Goal: Transaction & Acquisition: Book appointment/travel/reservation

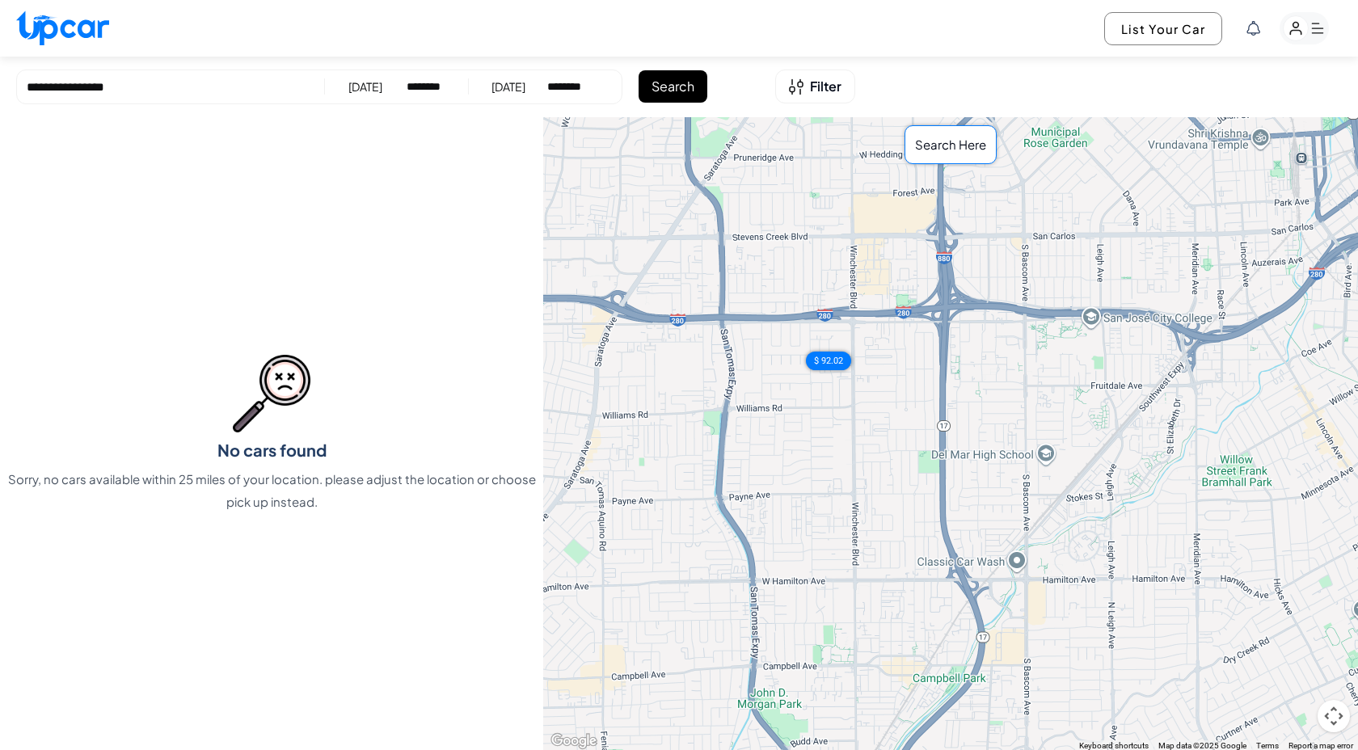
select select "********"
click at [823, 94] on span "Filter" at bounding box center [826, 86] width 32 height 19
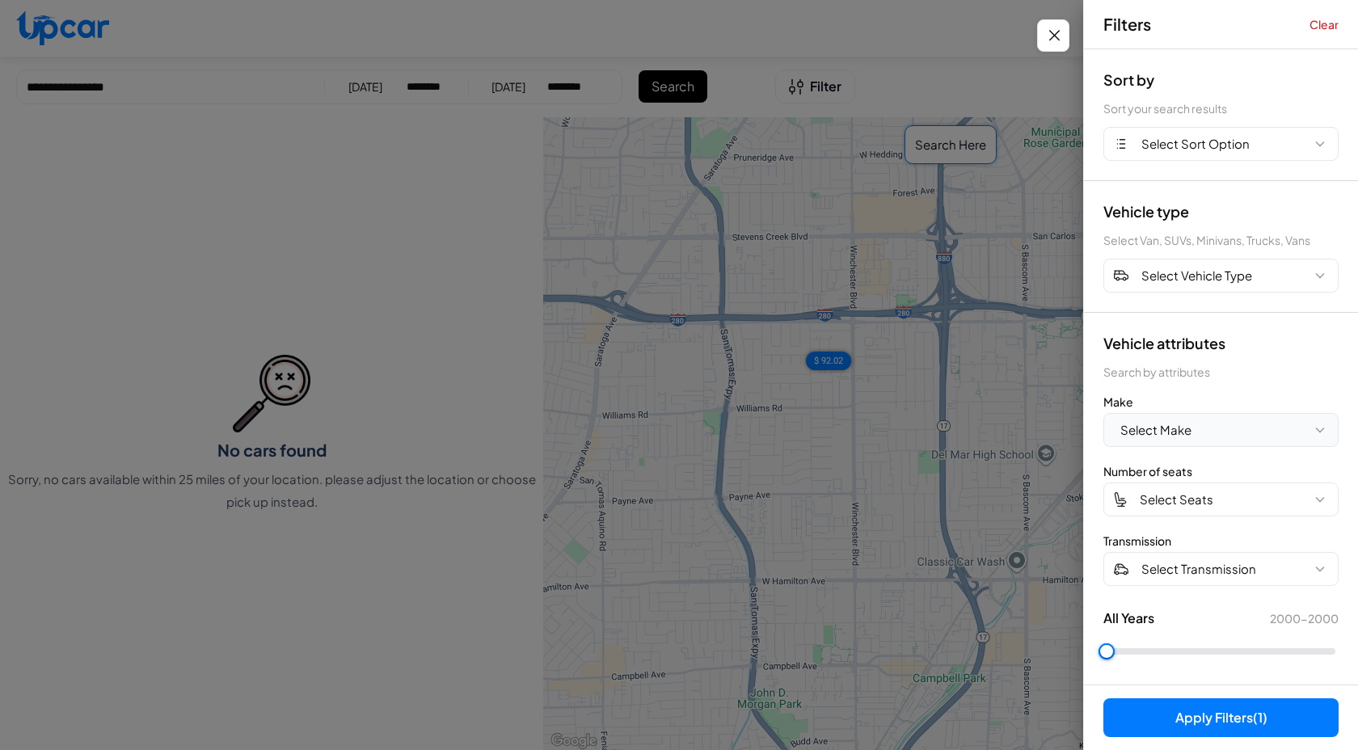
scroll to position [4, 0]
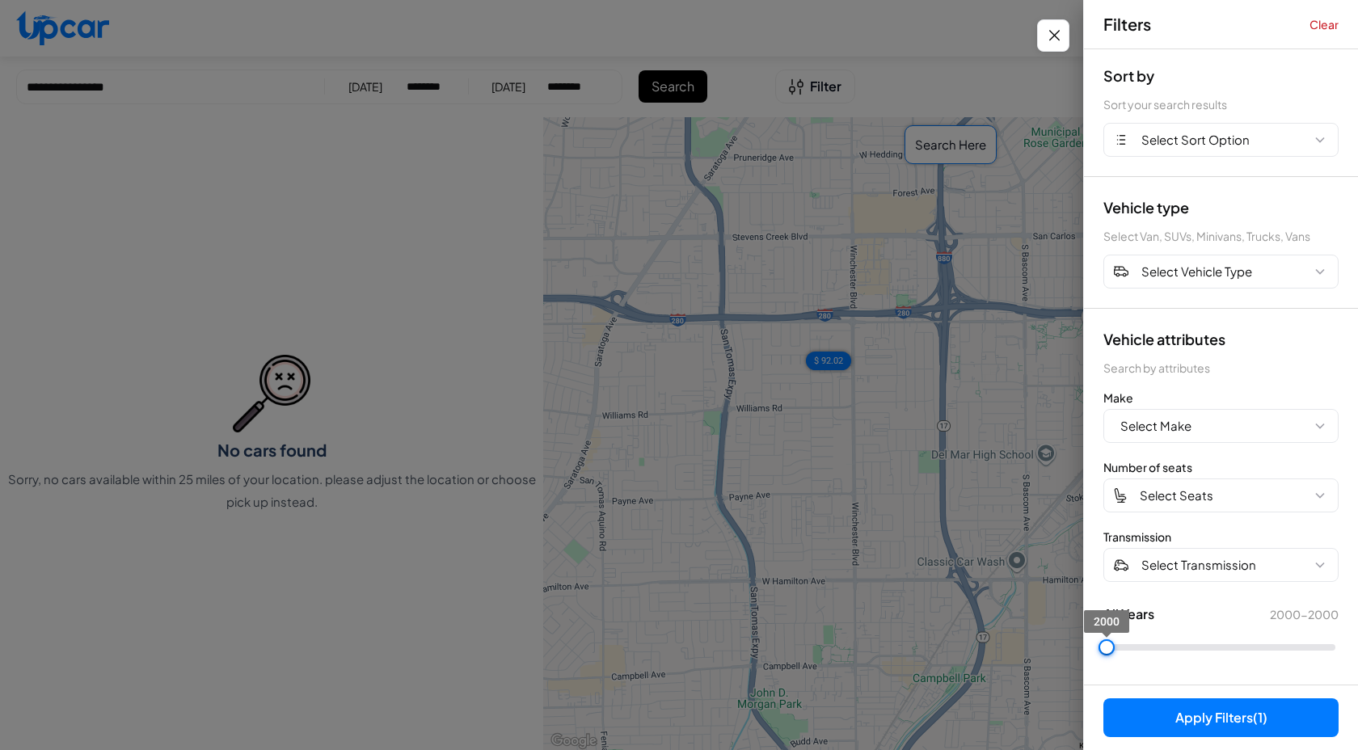
drag, startPoint x: 1108, startPoint y: 646, endPoint x: 1357, endPoint y: 645, distance: 248.9
click at [1357, 645] on div "Vehicle attributes Search by attributes Make Select Make Number of seats Select…" at bounding box center [1221, 497] width 274 height 377
click at [1329, 23] on button "Clear" at bounding box center [1323, 24] width 29 height 16
type input "****"
click at [1329, 23] on button "Clear" at bounding box center [1323, 24] width 29 height 16
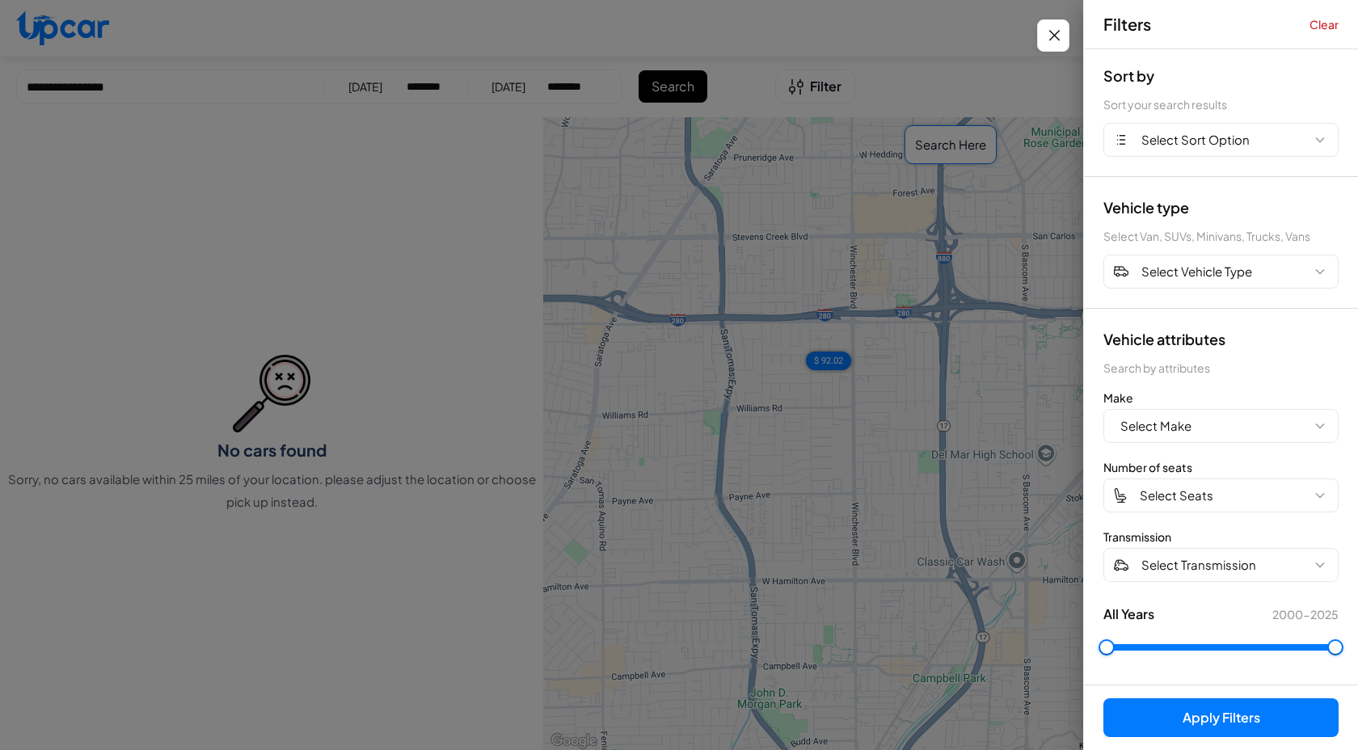
click at [1183, 730] on button "Apply Filters" at bounding box center [1220, 717] width 235 height 39
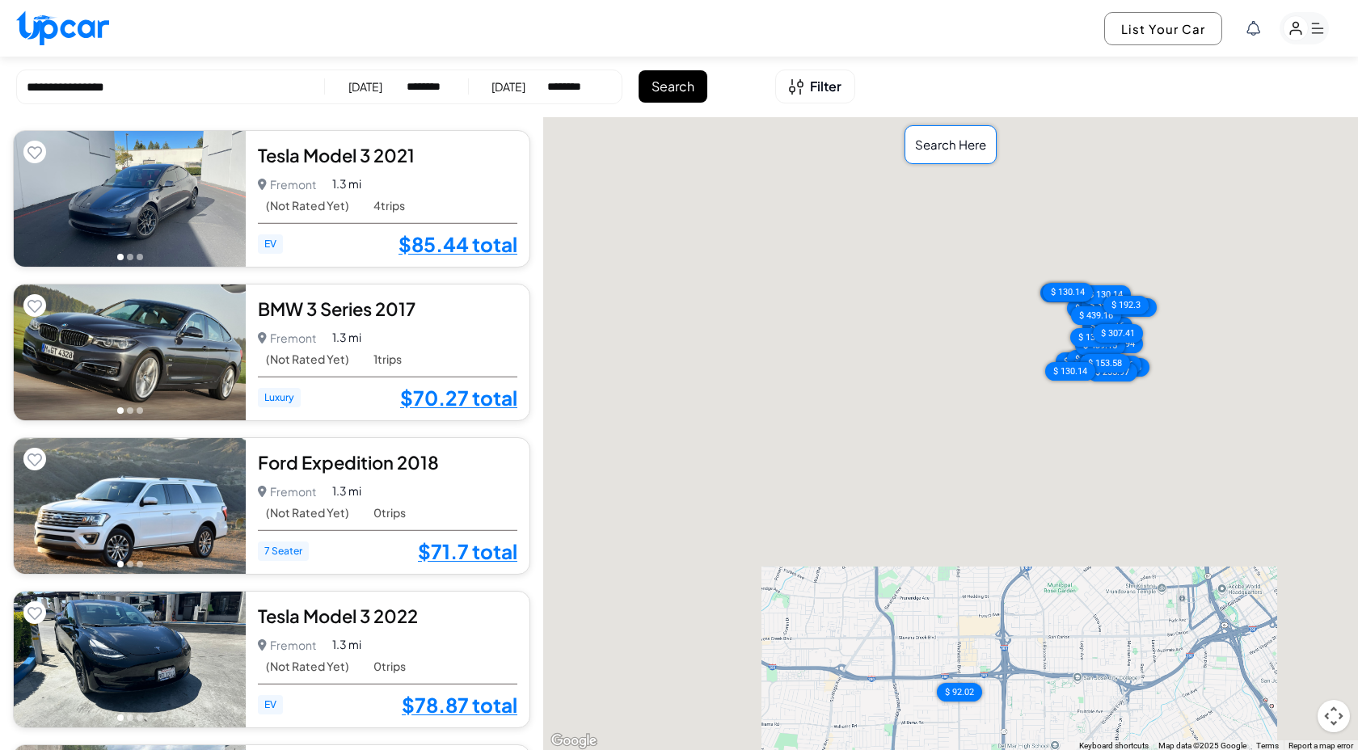
drag, startPoint x: 827, startPoint y: 290, endPoint x: 856, endPoint y: 440, distance: 153.1
click at [856, 440] on div "$ 85.44 $ 70.27 $ 71.7 $ 78.87 $ 92.02 $ 78.87 $ 90.7 $ 129.06 $ 83.65 $ 90.7 $…" at bounding box center [950, 434] width 815 height 634
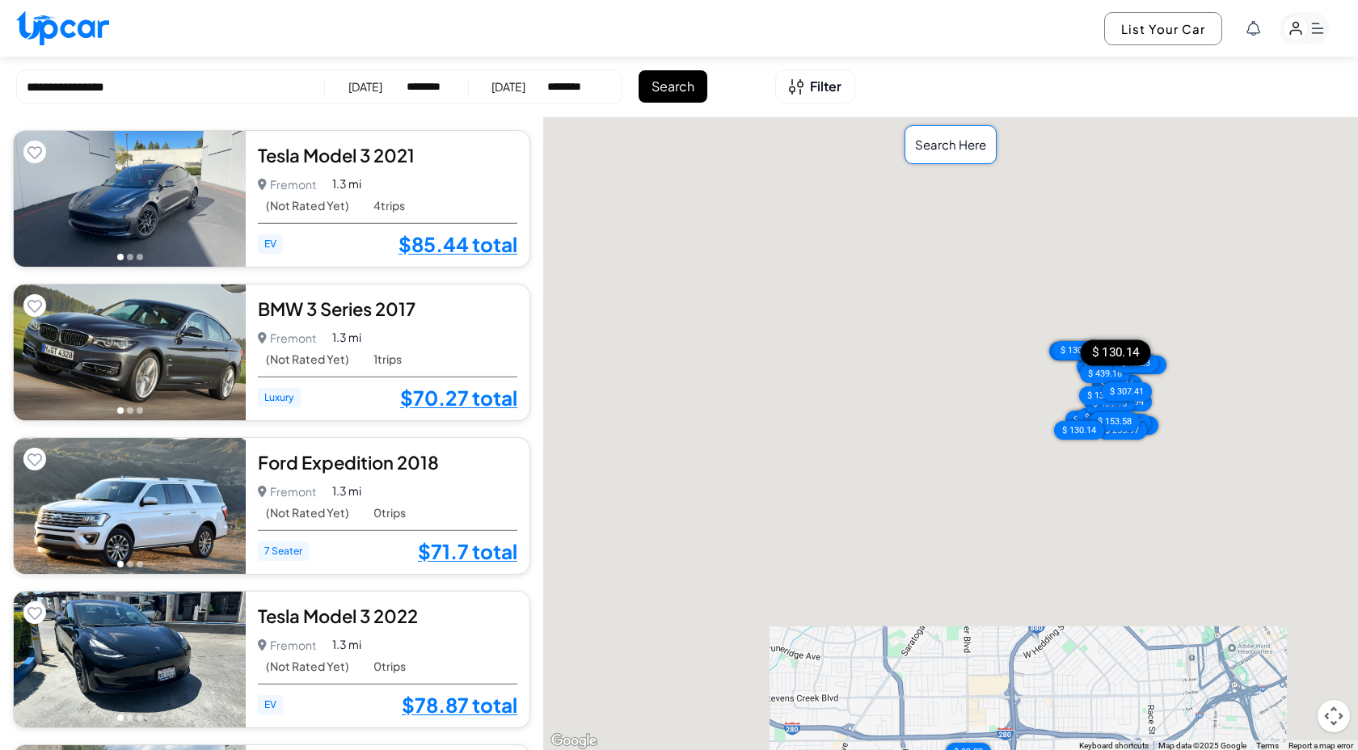
click at [1080, 345] on div "$ 130.14" at bounding box center [1077, 350] width 50 height 19
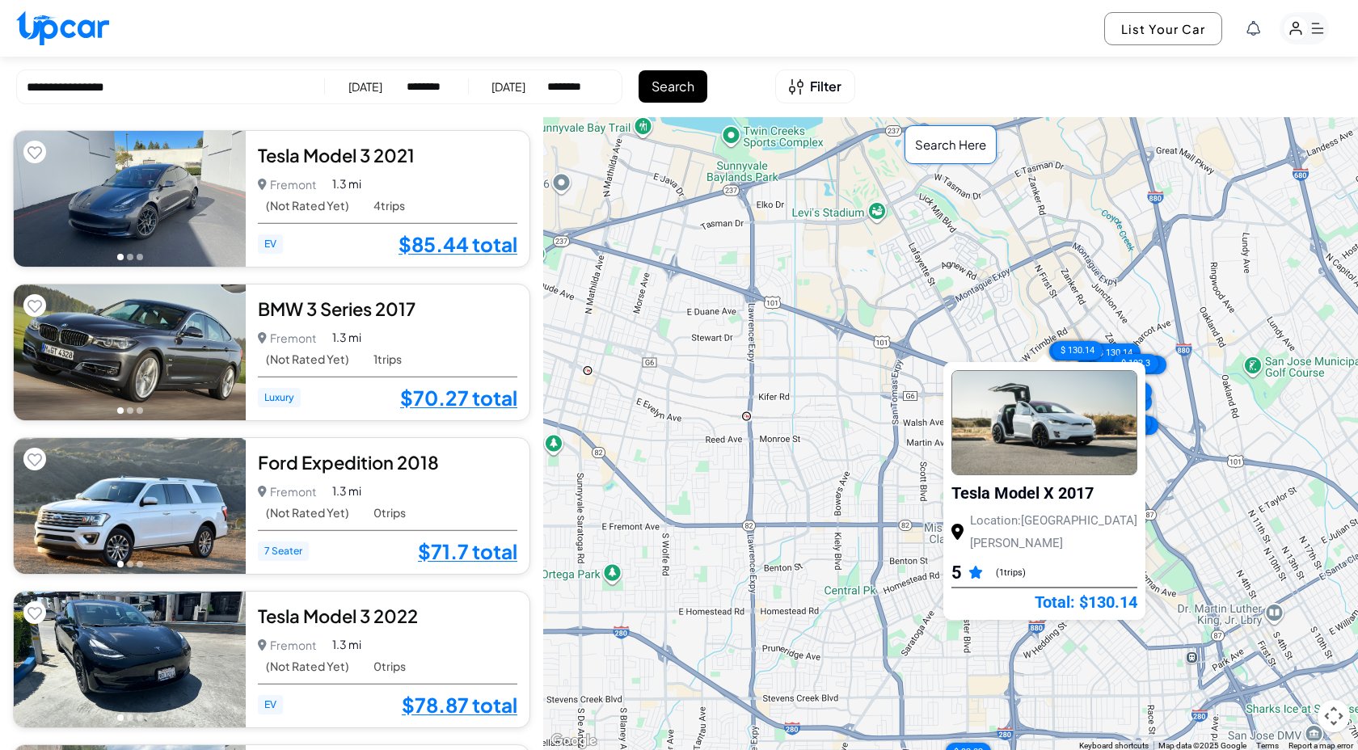
click at [1126, 364] on div "Tesla Model X 2017 Location: San Jose 5 ( 1 trips) Total: $130.14" at bounding box center [1044, 491] width 202 height 258
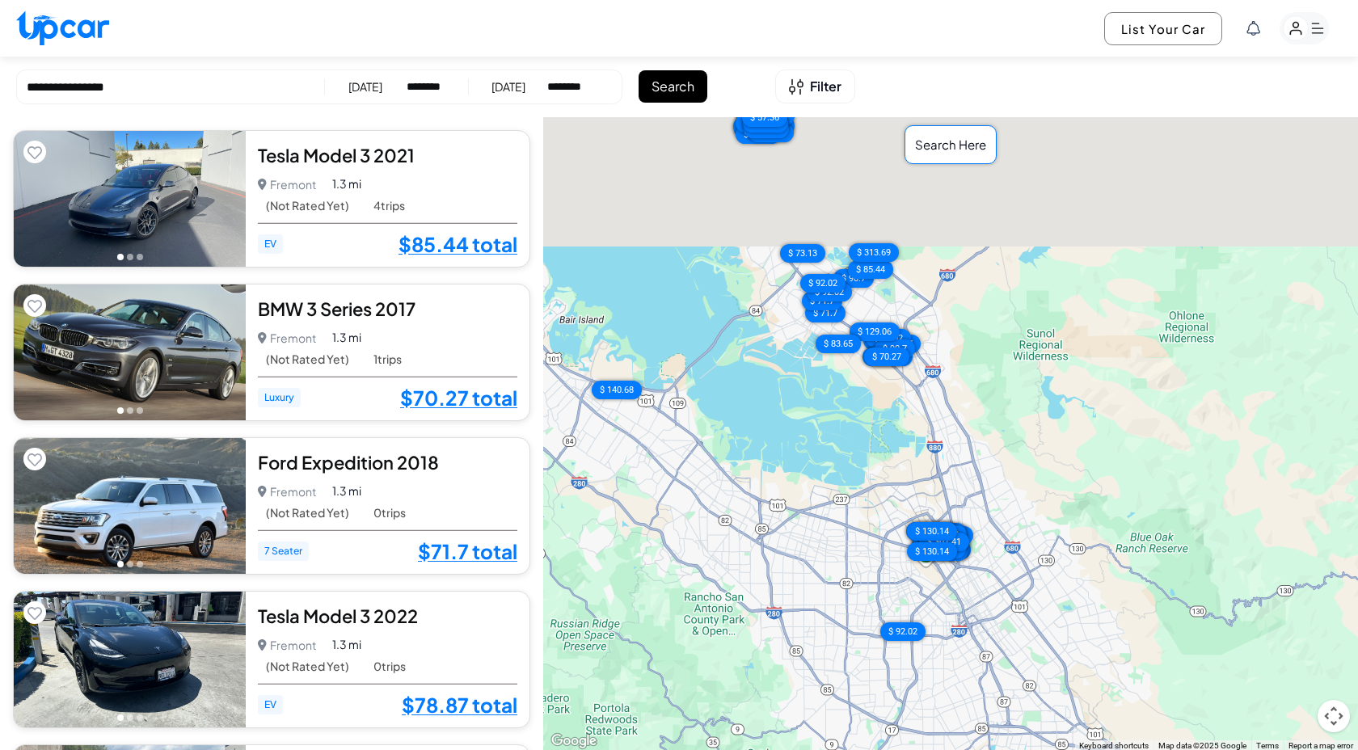
drag, startPoint x: 868, startPoint y: 236, endPoint x: 868, endPoint y: 482, distance: 246.5
click at [868, 482] on div "$ 85.44 $ 70.27 $ 71.7 $ 78.87 $ 92.02 $ 78.87 $ 90.7 $ 129.06 $ 83.65 $ 90.7 $…" at bounding box center [950, 434] width 815 height 634
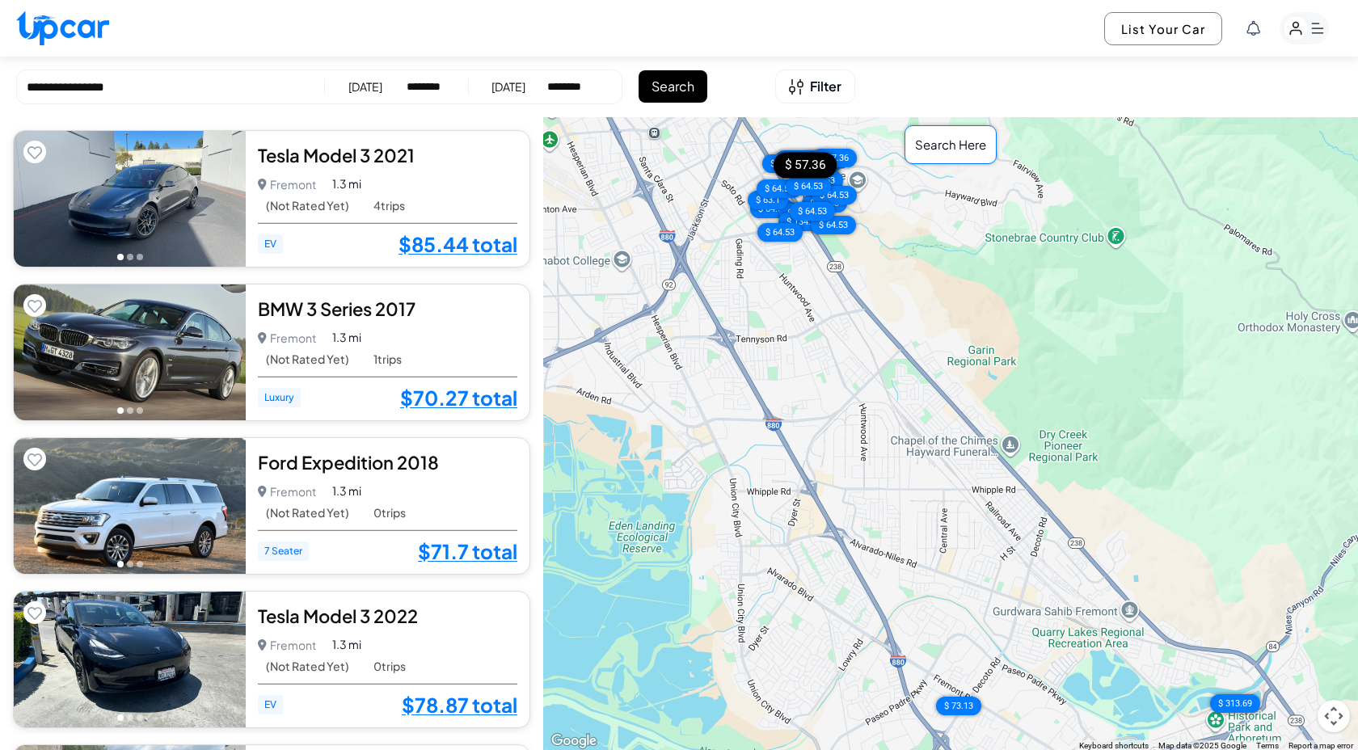
click at [817, 165] on div "$ 57.36" at bounding box center [804, 166] width 63 height 26
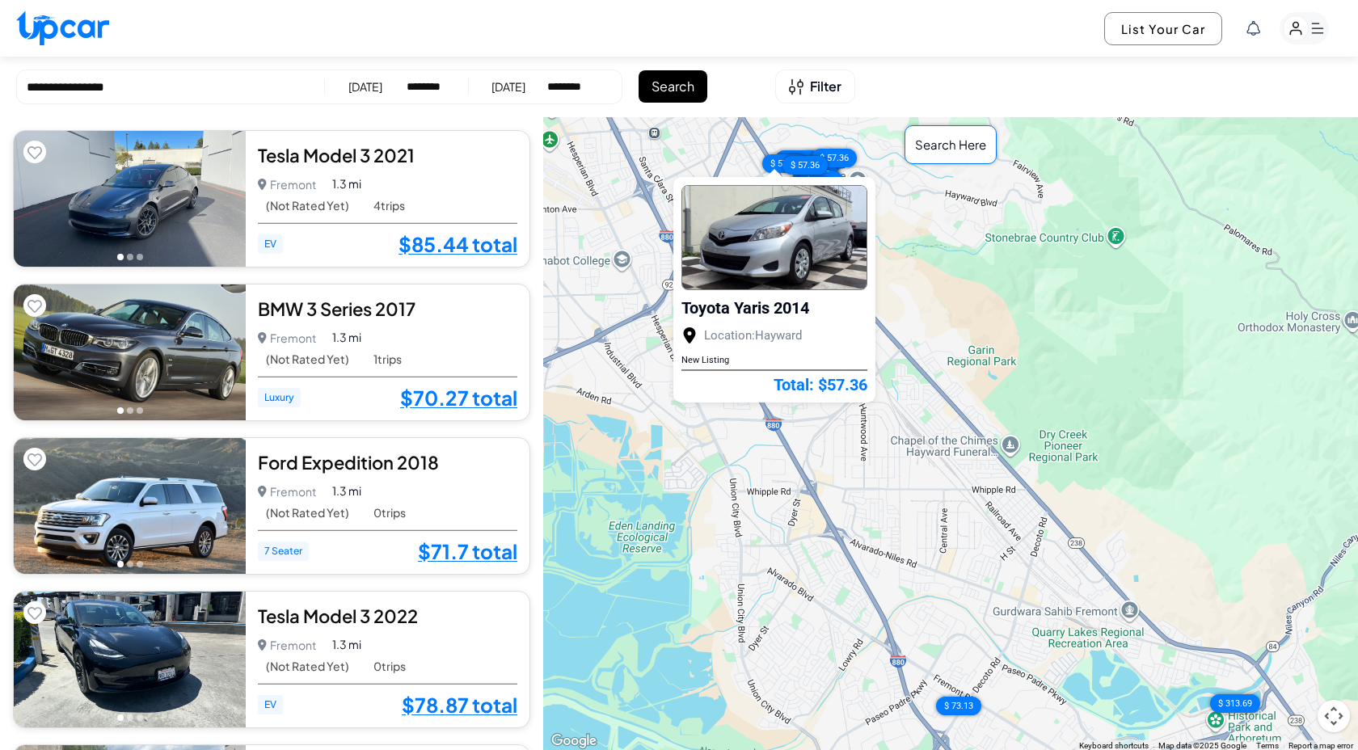
click at [946, 258] on div "$ 85.44 $ 70.27 $ 71.7 $ 78.87 $ 92.02 $ 78.87 $ 90.7 $ 129.06 $ 83.65 $ 90.7 $…" at bounding box center [950, 434] width 815 height 634
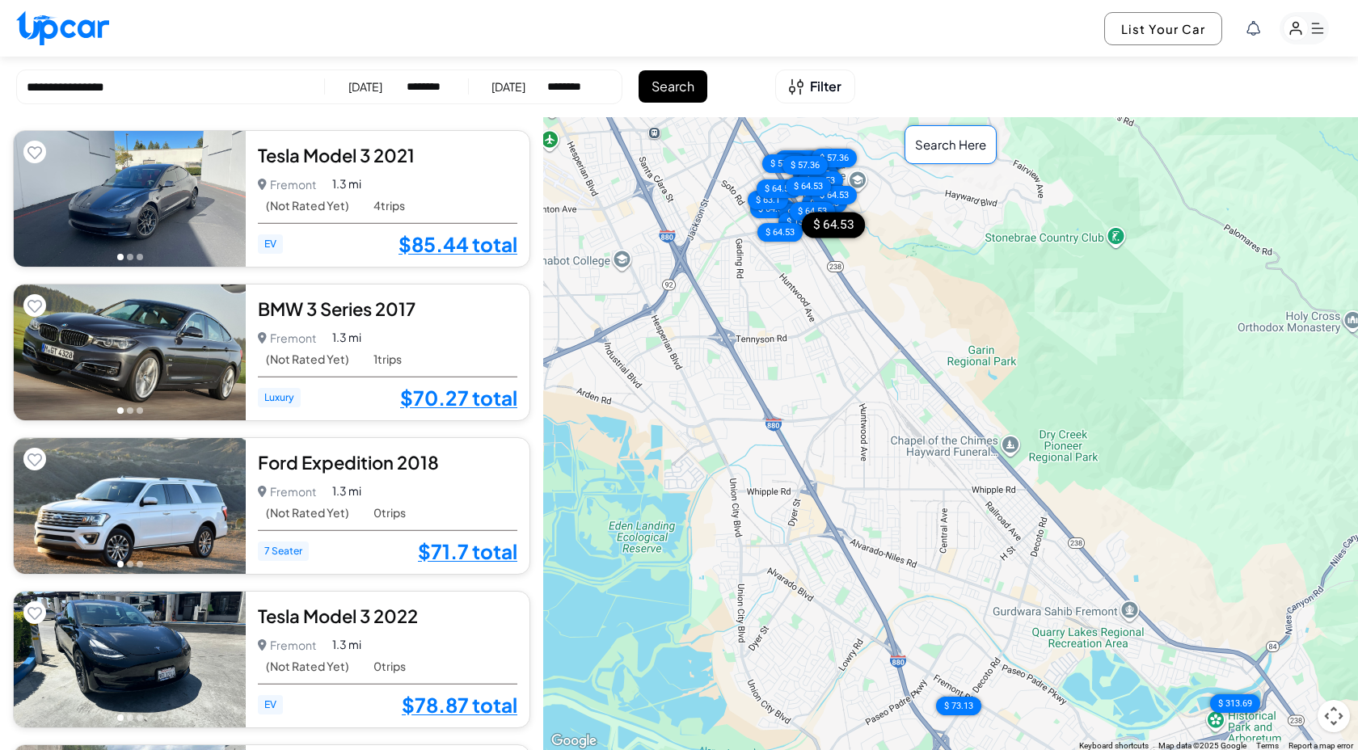
click at [837, 228] on div "$ 64.53" at bounding box center [832, 226] width 63 height 26
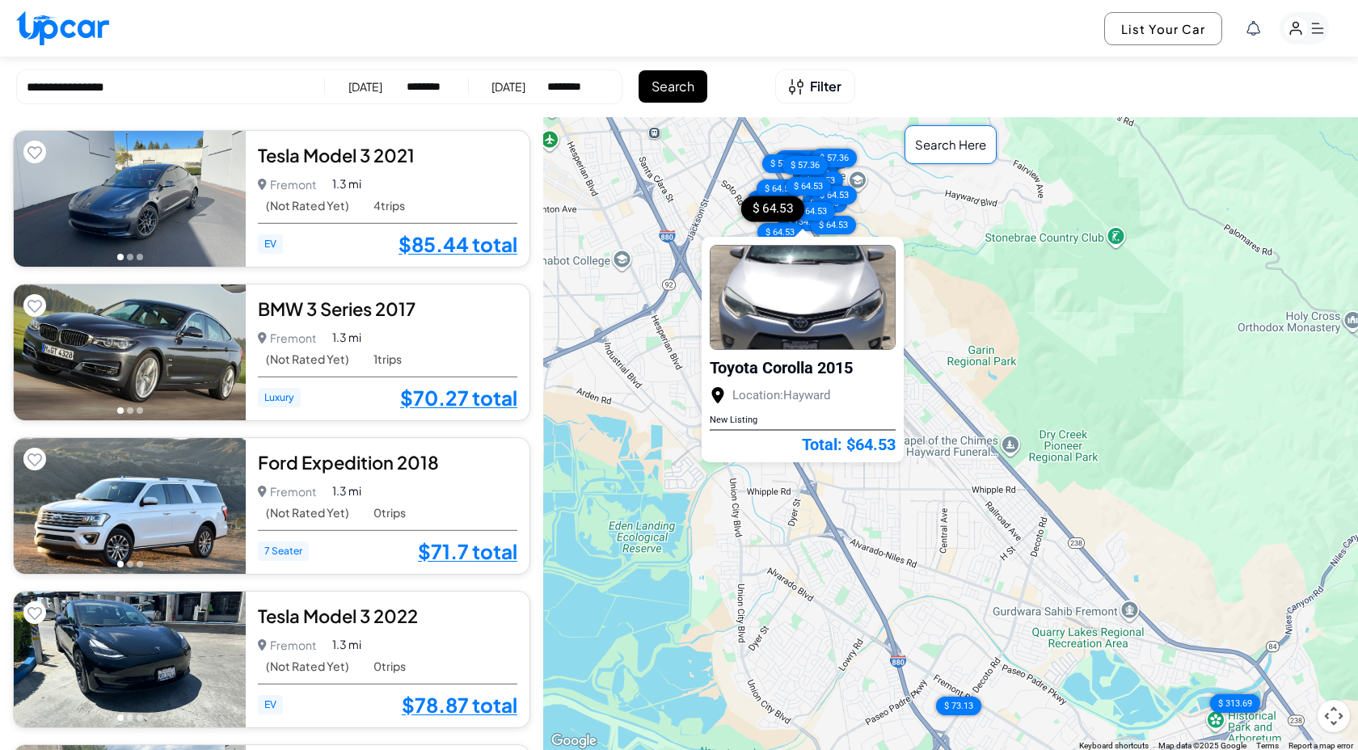
click at [760, 214] on div "$ 64.53" at bounding box center [771, 209] width 63 height 26
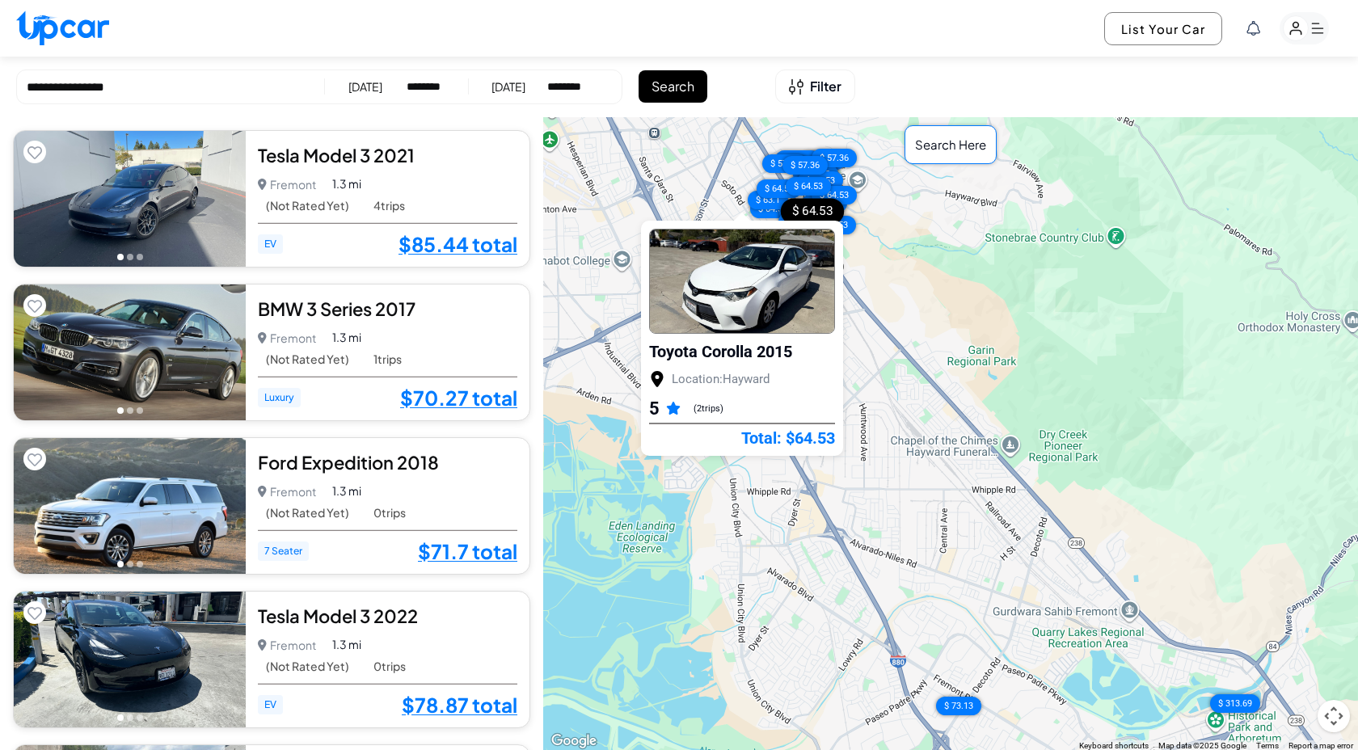
click at [799, 206] on div "$ 64.53" at bounding box center [812, 211] width 63 height 26
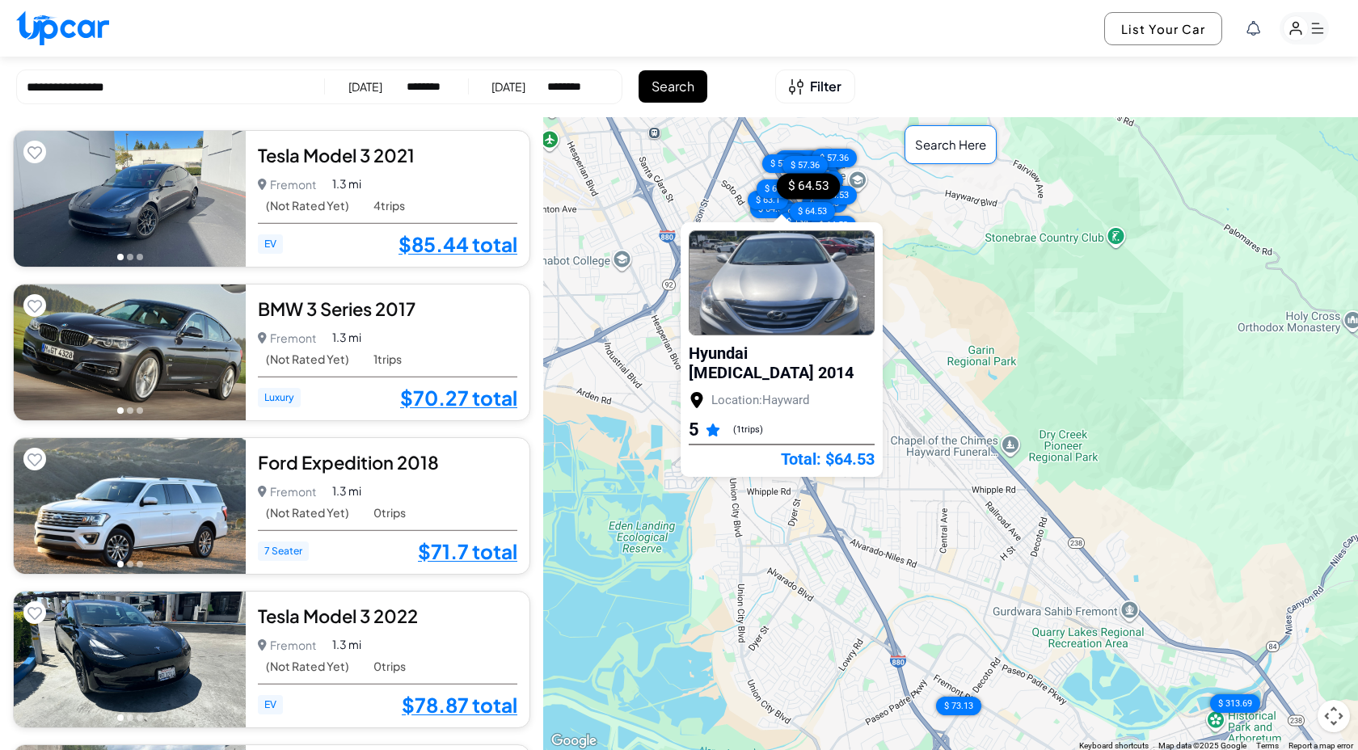
click at [811, 184] on div "$ 64.53" at bounding box center [807, 186] width 63 height 26
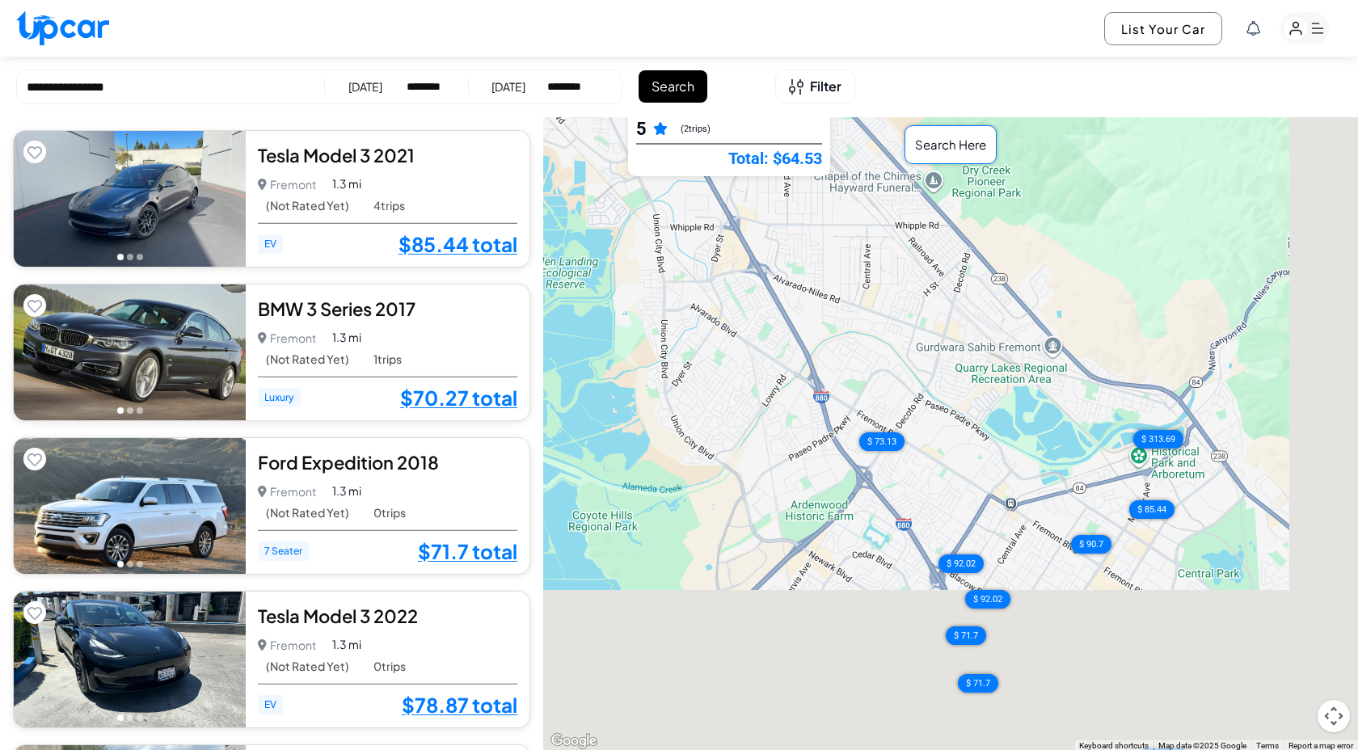
drag, startPoint x: 842, startPoint y: 538, endPoint x: 758, endPoint y: 213, distance: 335.5
click at [758, 213] on div "$ 85.44 $ 70.27 $ 71.7 $ 78.87 $ 92.02 $ 78.87 $ 90.7 $ 129.06 $ 83.65 $ 90.7 $…" at bounding box center [950, 434] width 815 height 634
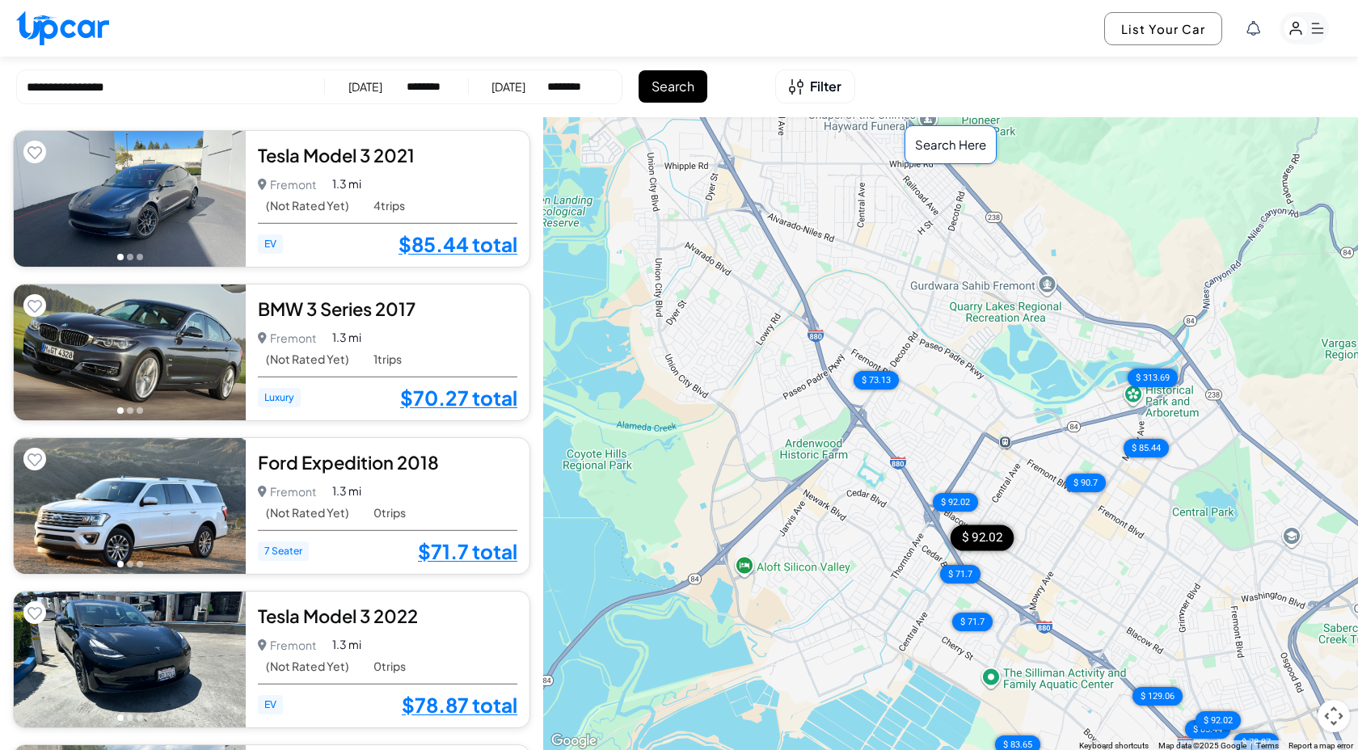
click at [979, 541] on div "$ 92.02" at bounding box center [981, 537] width 63 height 26
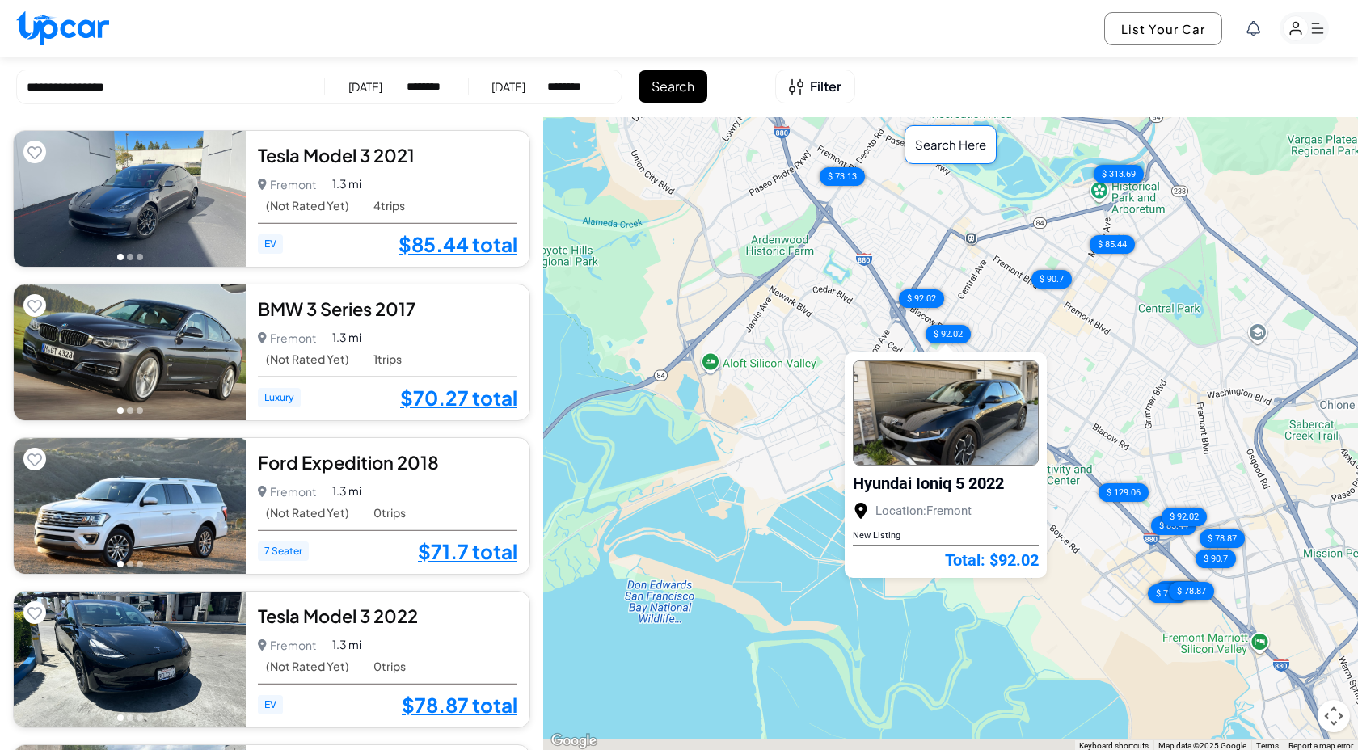
drag, startPoint x: 882, startPoint y: 515, endPoint x: 844, endPoint y: 301, distance: 216.7
click at [844, 301] on div "$ 85.44 $ 70.27 $ 71.7 $ 78.87 $ 92.02 $ 78.87 $ 90.7 $ 129.06 $ 83.65 $ 90.7 $…" at bounding box center [950, 434] width 815 height 634
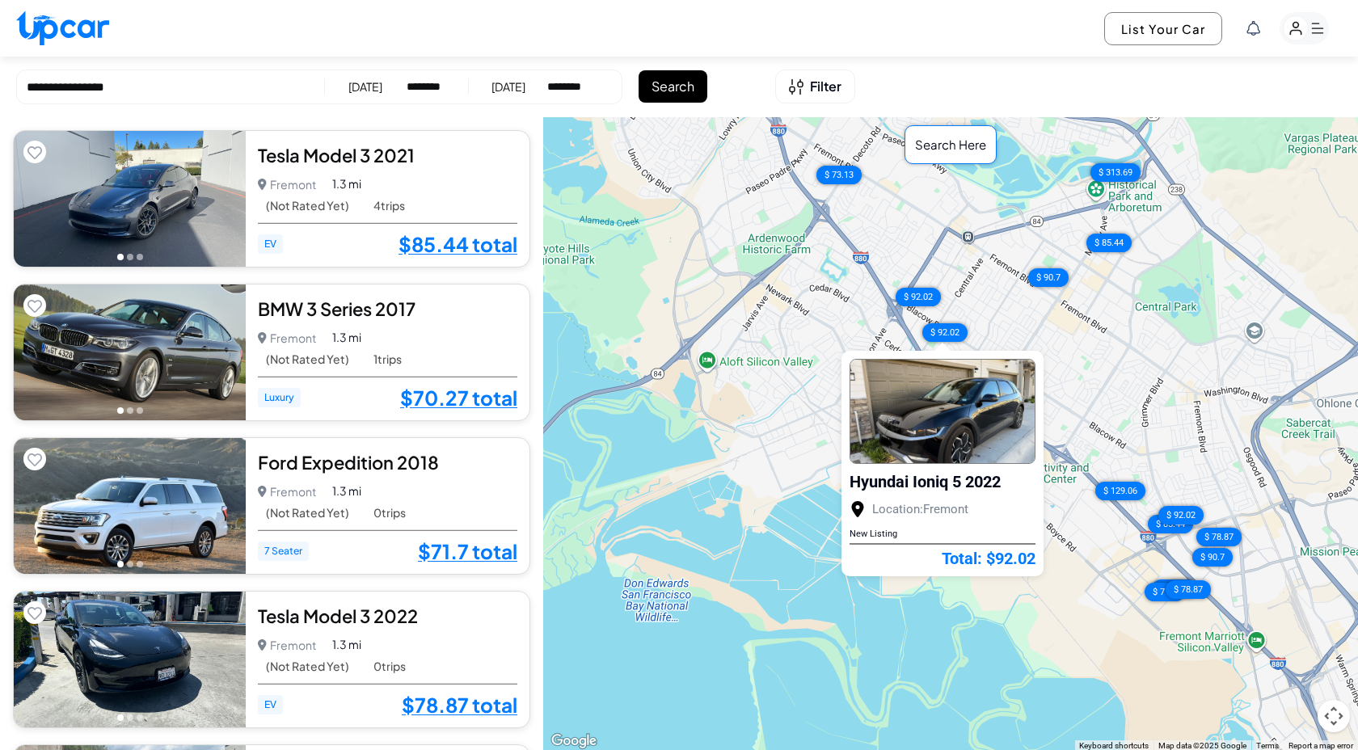
click at [1097, 318] on div "$ 85.44 $ 70.27 $ 71.7 $ 78.87 $ 92.02 $ 78.87 $ 90.7 $ 129.06 $ 83.65 $ 90.7 $…" at bounding box center [950, 434] width 815 height 634
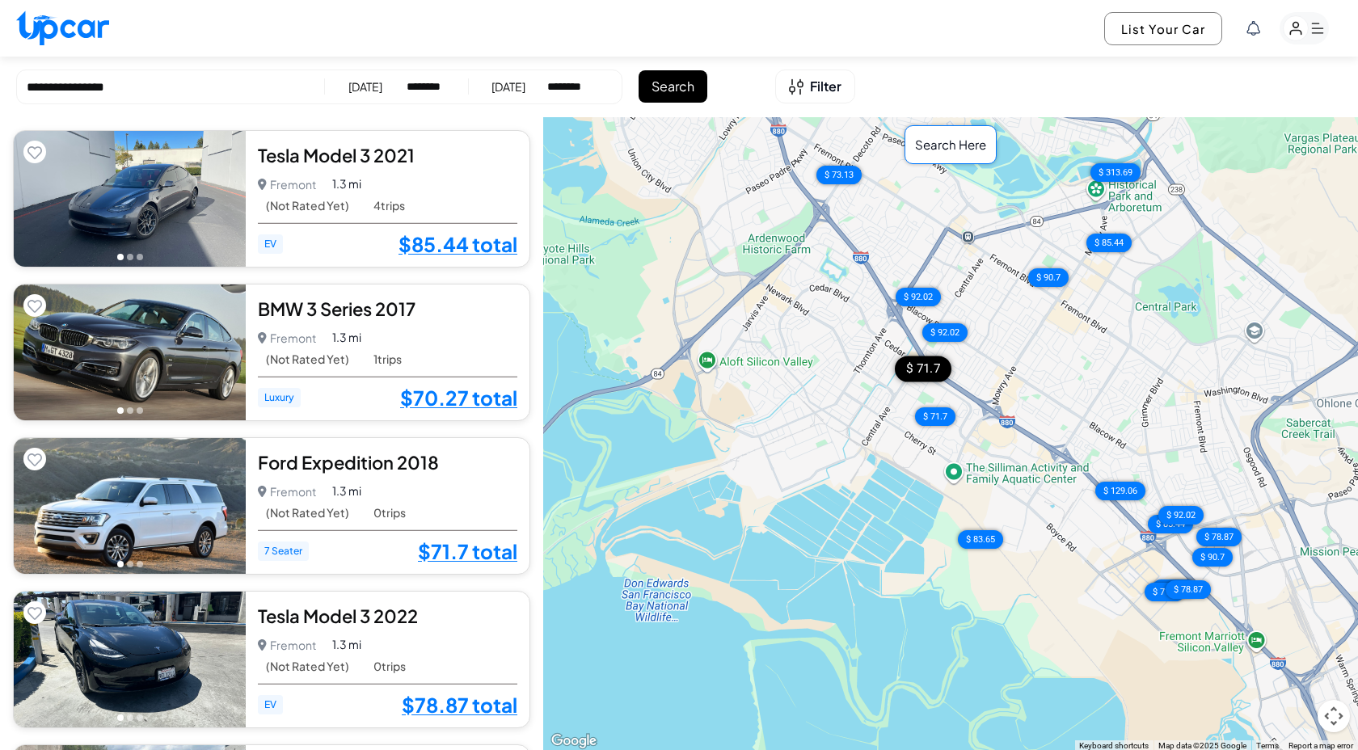
click at [941, 360] on div "$ 71.7" at bounding box center [923, 369] width 57 height 26
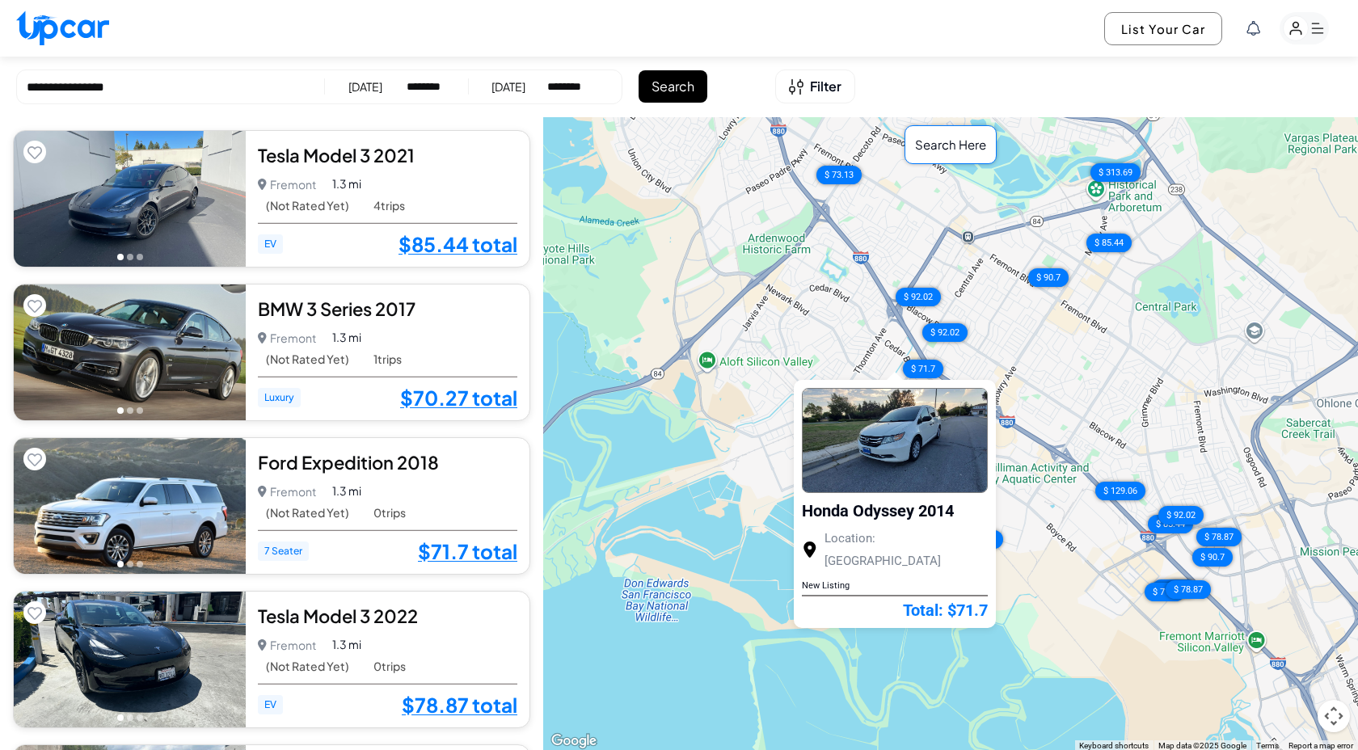
click at [772, 408] on div "$ 85.44 $ 70.27 $ 71.7 $ 78.87 $ 92.02 $ 78.87 $ 90.7 $ 129.06 $ 83.65 $ 90.7 $…" at bounding box center [950, 434] width 815 height 634
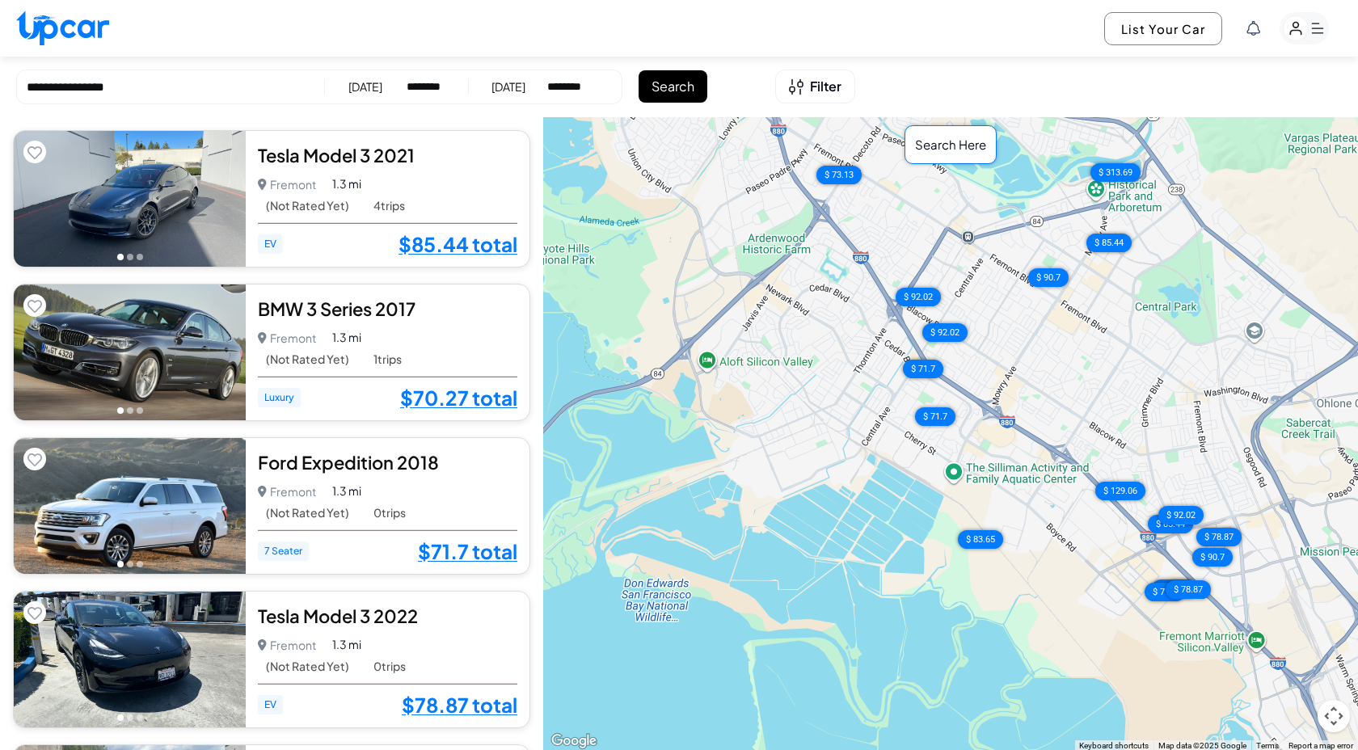
click at [931, 422] on div "$ 71.7" at bounding box center [935, 416] width 40 height 19
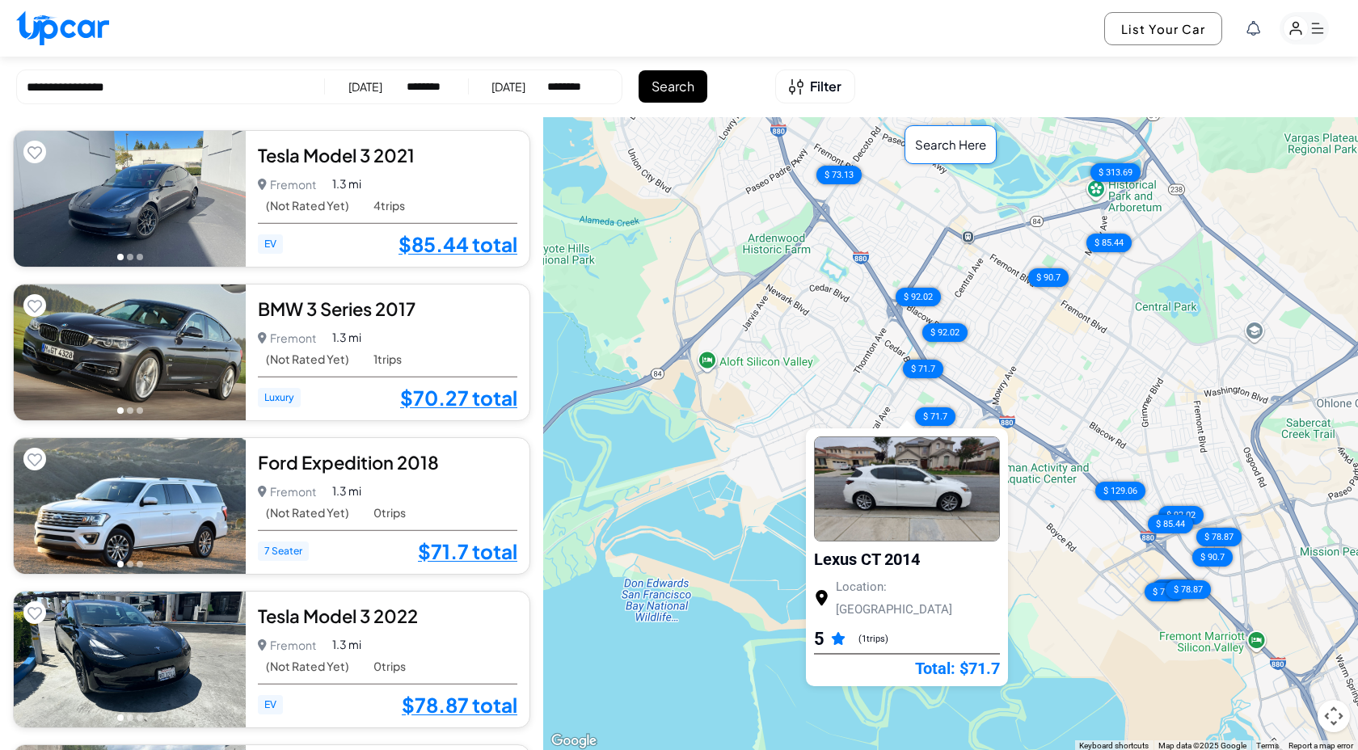
click at [419, 78] on select "********* ******** ******** ******* ******* ******* ******* ******* ******* ***…" at bounding box center [425, 86] width 38 height 16
click at [406, 78] on select "********* ******** ******** ******* ******* ******* ******* ******* ******* ***…" at bounding box center [425, 86] width 38 height 16
click at [444, 89] on select "********* ******** ******** ******* ******* ******* ******* ******* ******* ***…" at bounding box center [425, 86] width 38 height 16
select select "********"
click at [406, 78] on select "********* ******** ******** ******* ******* ******* ******* ******* ******* ***…" at bounding box center [425, 86] width 38 height 16
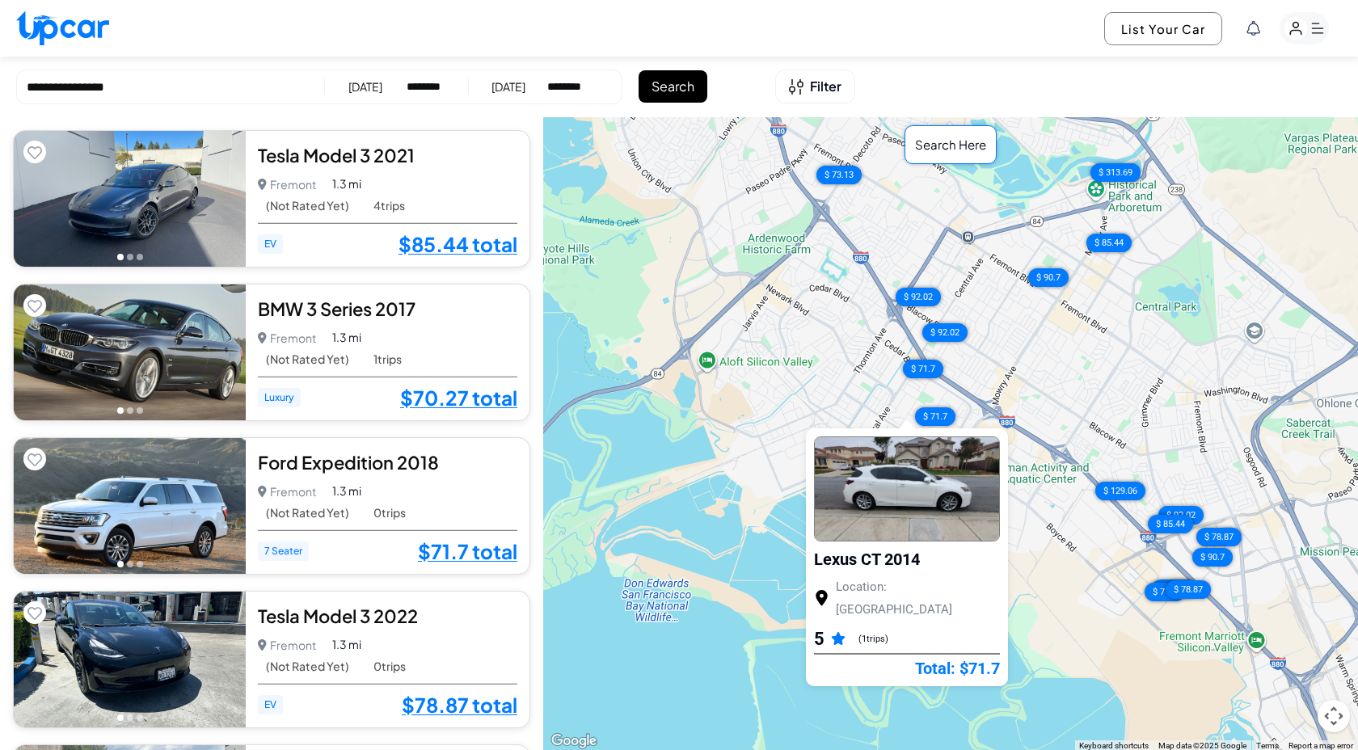
click at [684, 99] on button "Search" at bounding box center [672, 86] width 69 height 32
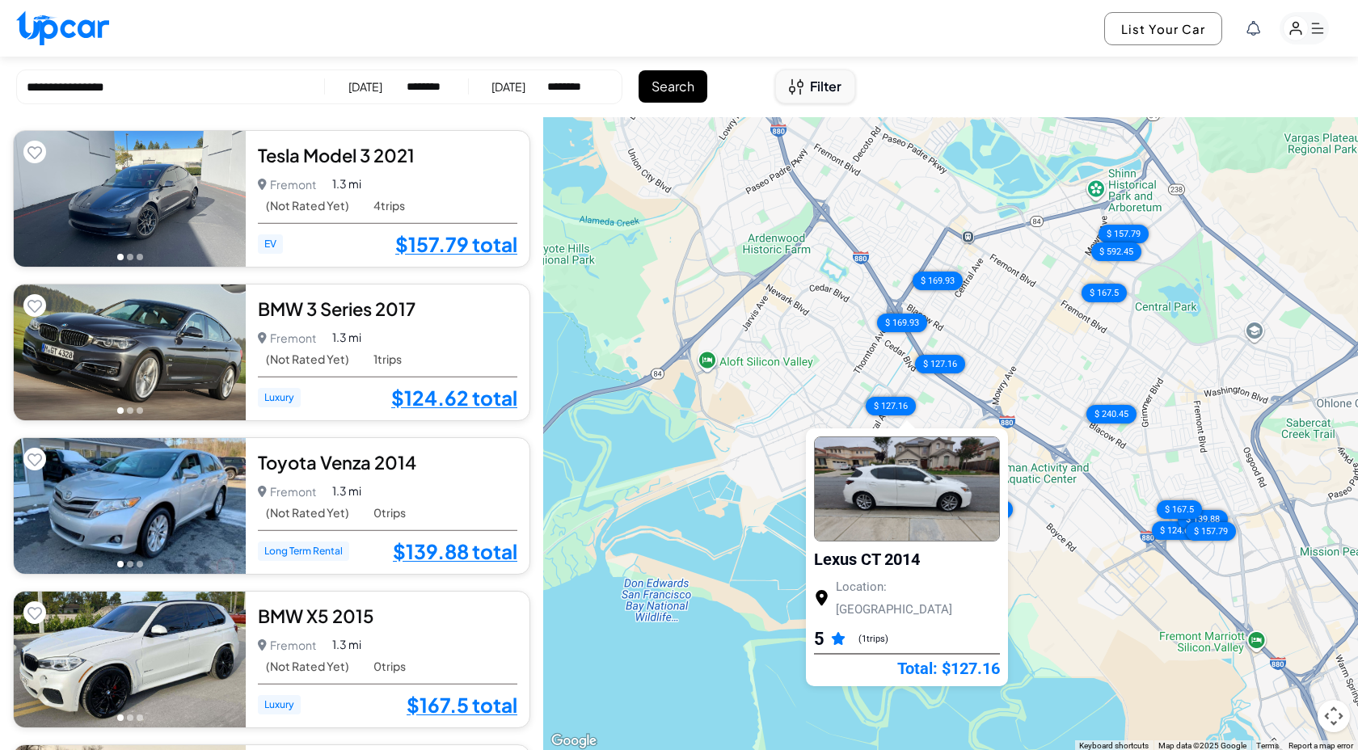
click at [830, 92] on span "Filter" at bounding box center [826, 86] width 32 height 19
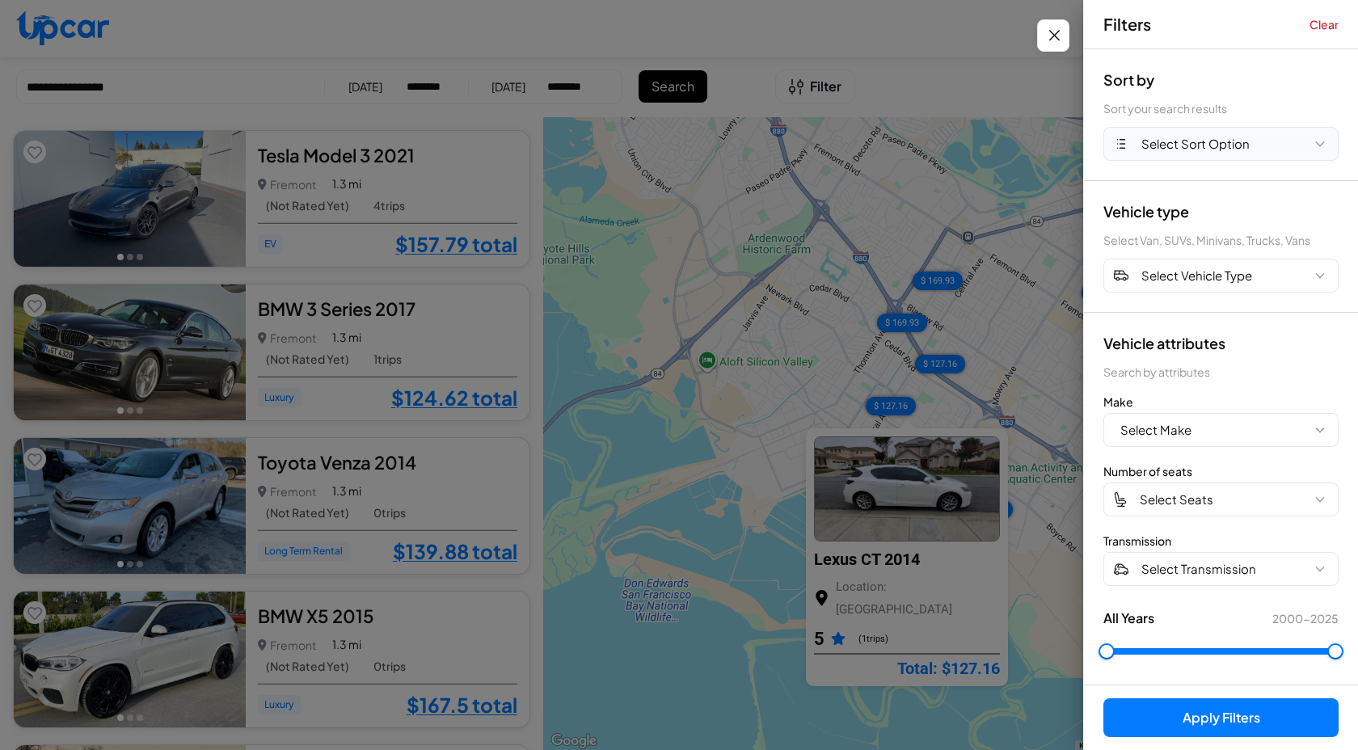
click at [1197, 136] on span "Select Sort Option" at bounding box center [1195, 144] width 108 height 19
click at [1186, 213] on button "PRICE LOW" at bounding box center [1221, 212] width 234 height 32
click at [1194, 726] on button "Apply Filters (1)" at bounding box center [1220, 717] width 235 height 39
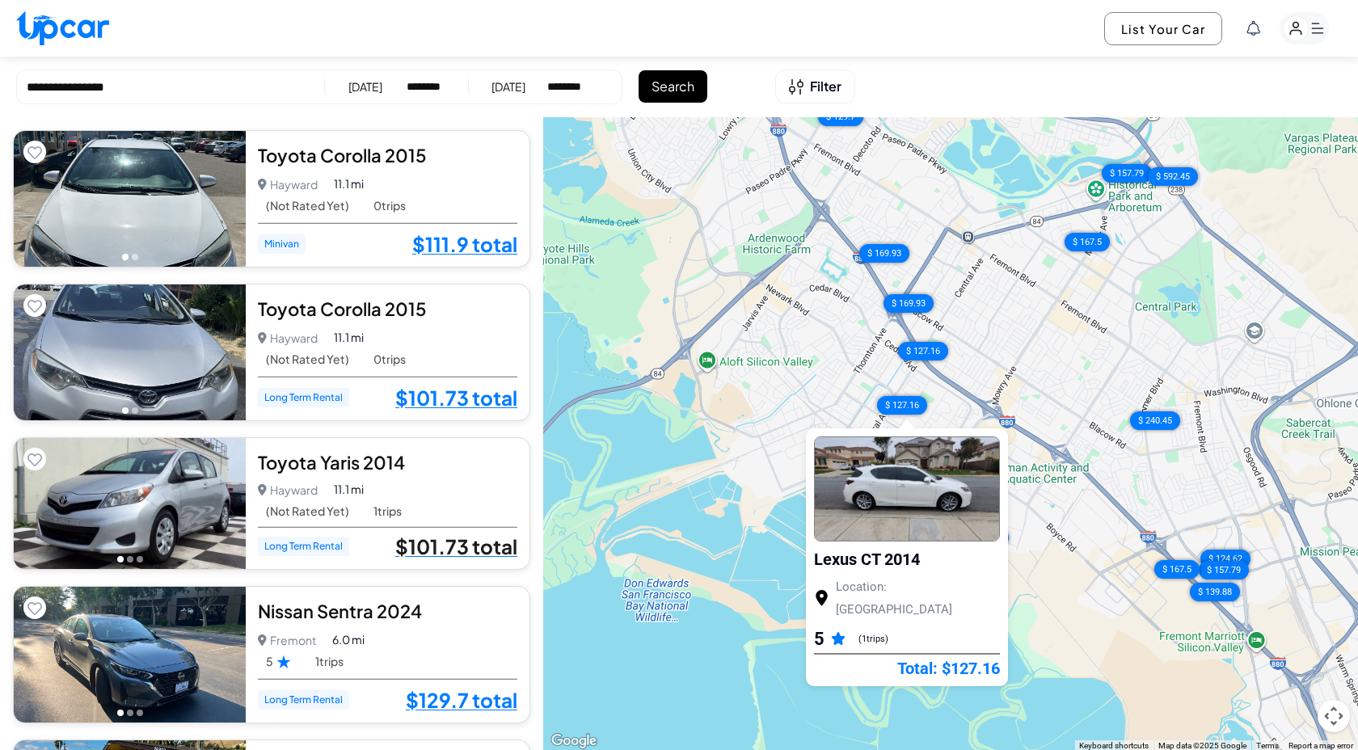
click at [453, 550] on link "$101.73 total" at bounding box center [456, 546] width 122 height 21
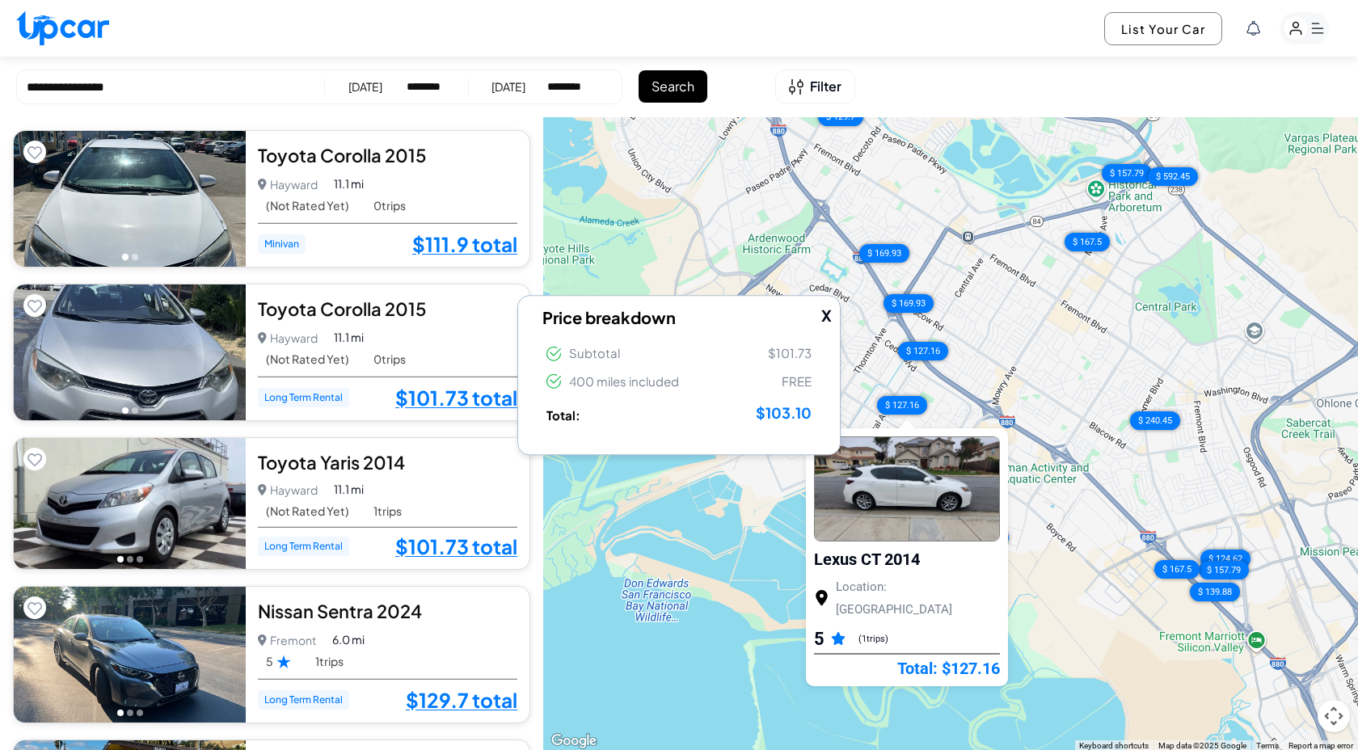
click at [451, 480] on div "Hayward Hayward • 1 trips 11.1 mi" at bounding box center [387, 489] width 259 height 23
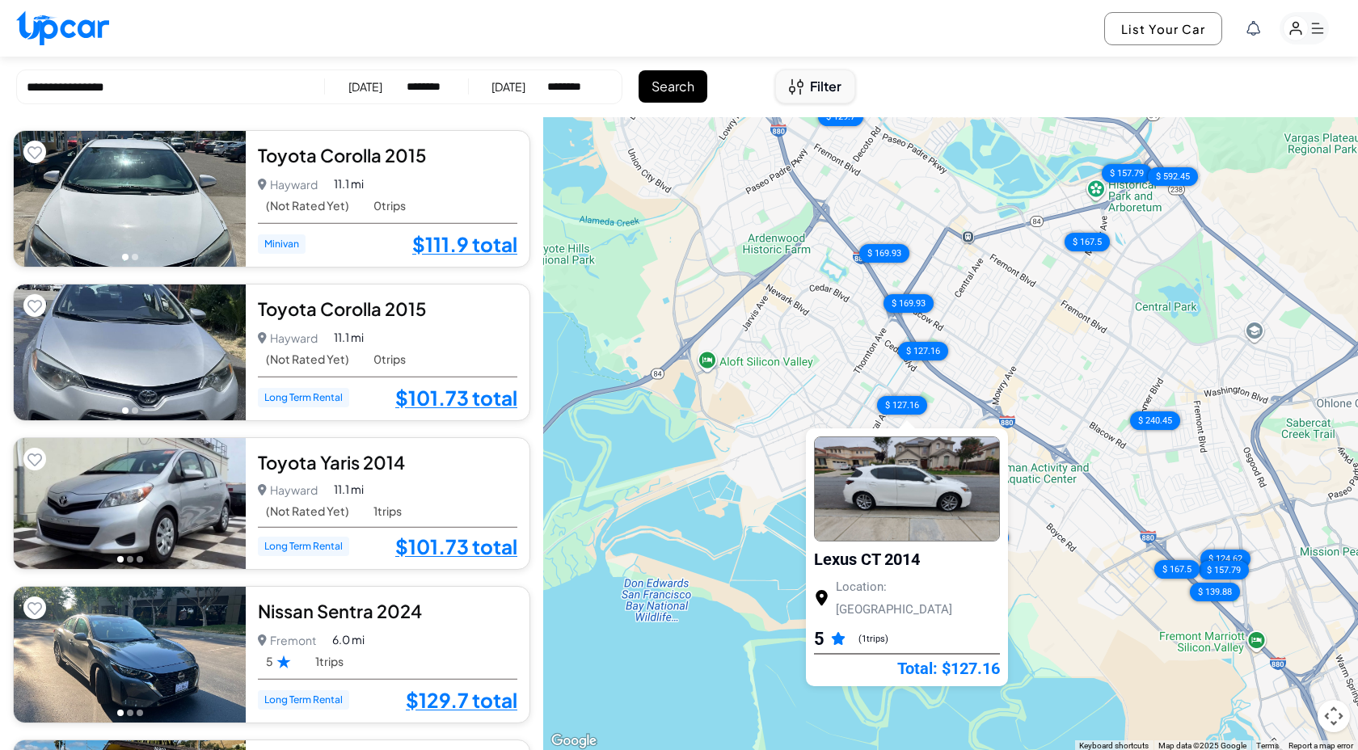
click at [806, 99] on button "Filter" at bounding box center [815, 86] width 80 height 34
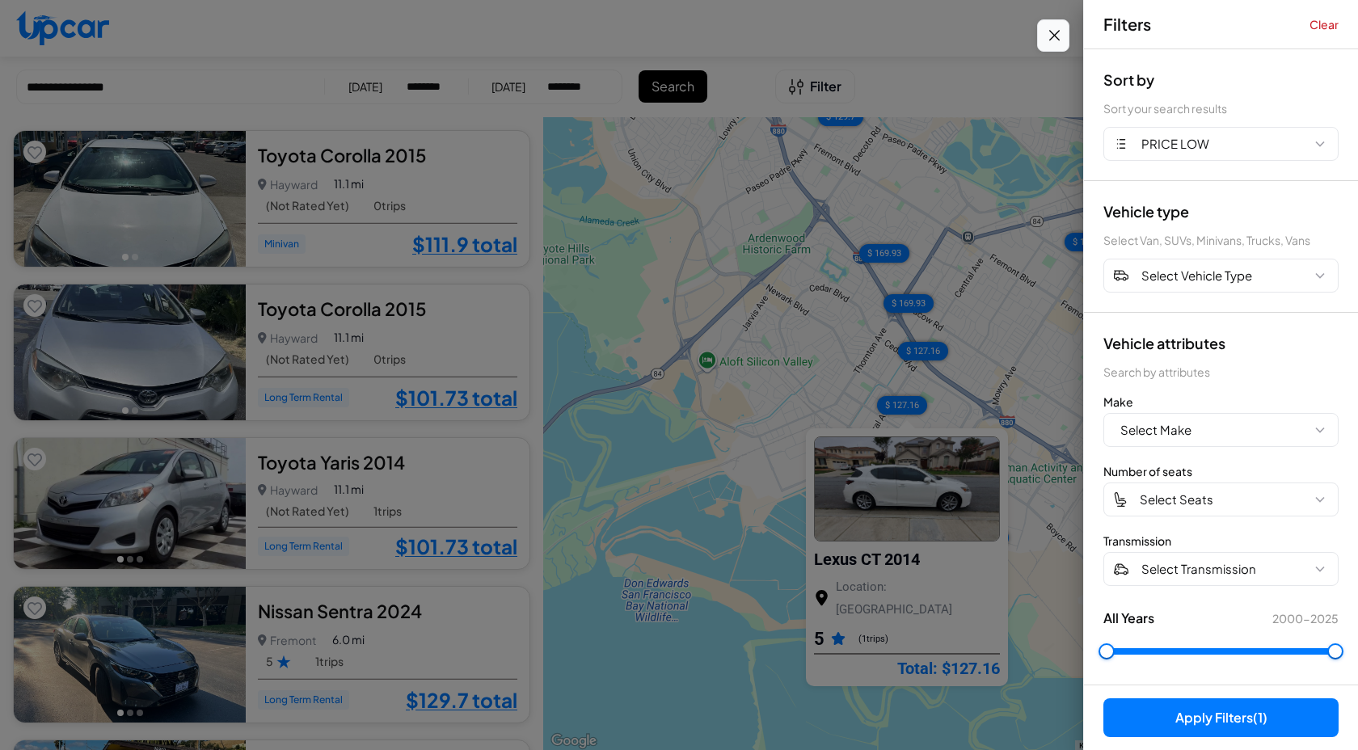
click at [1051, 44] on icon "Close filters" at bounding box center [1054, 35] width 20 height 19
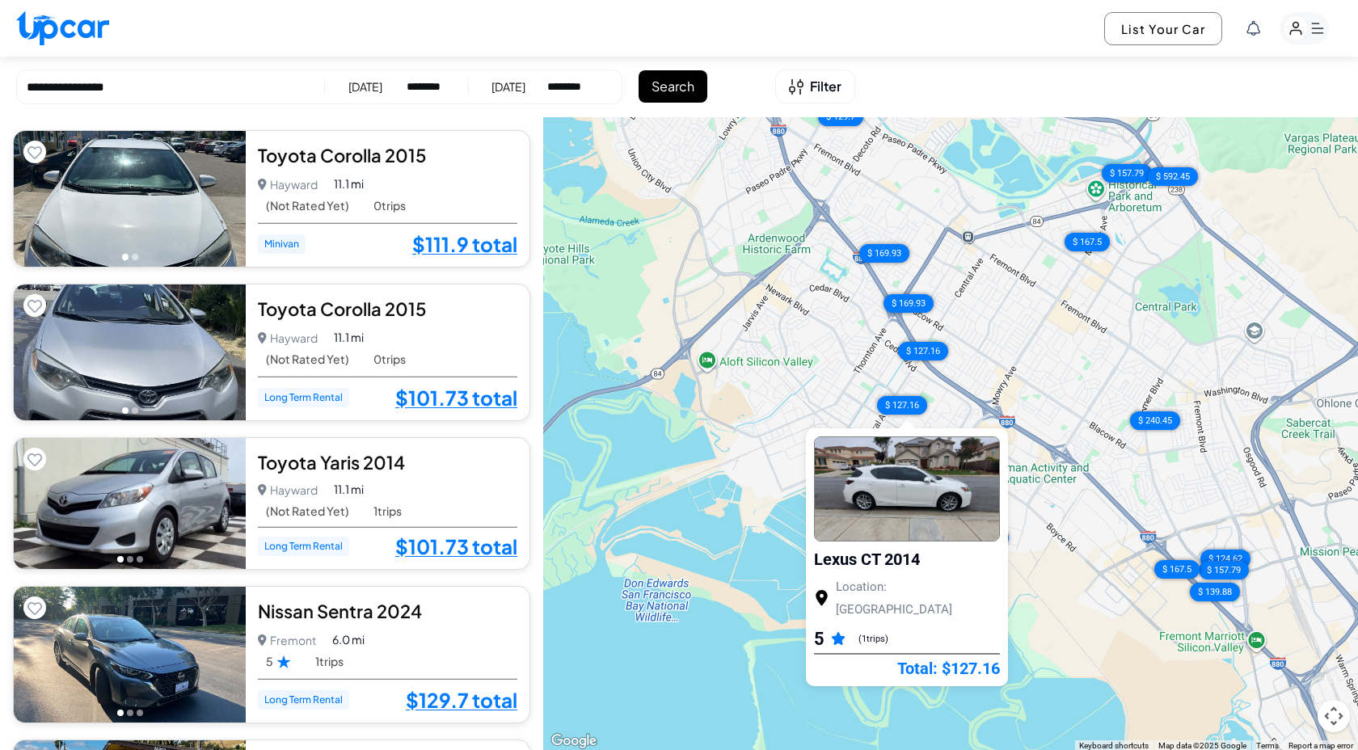
click at [1044, 533] on div "$ 111.9 $ 101.73 $ 101.73 $ 129.7 $ 114.44 $ 114.44 $ 114.44 $ 114.44 $ 157.79 …" at bounding box center [950, 434] width 815 height 634
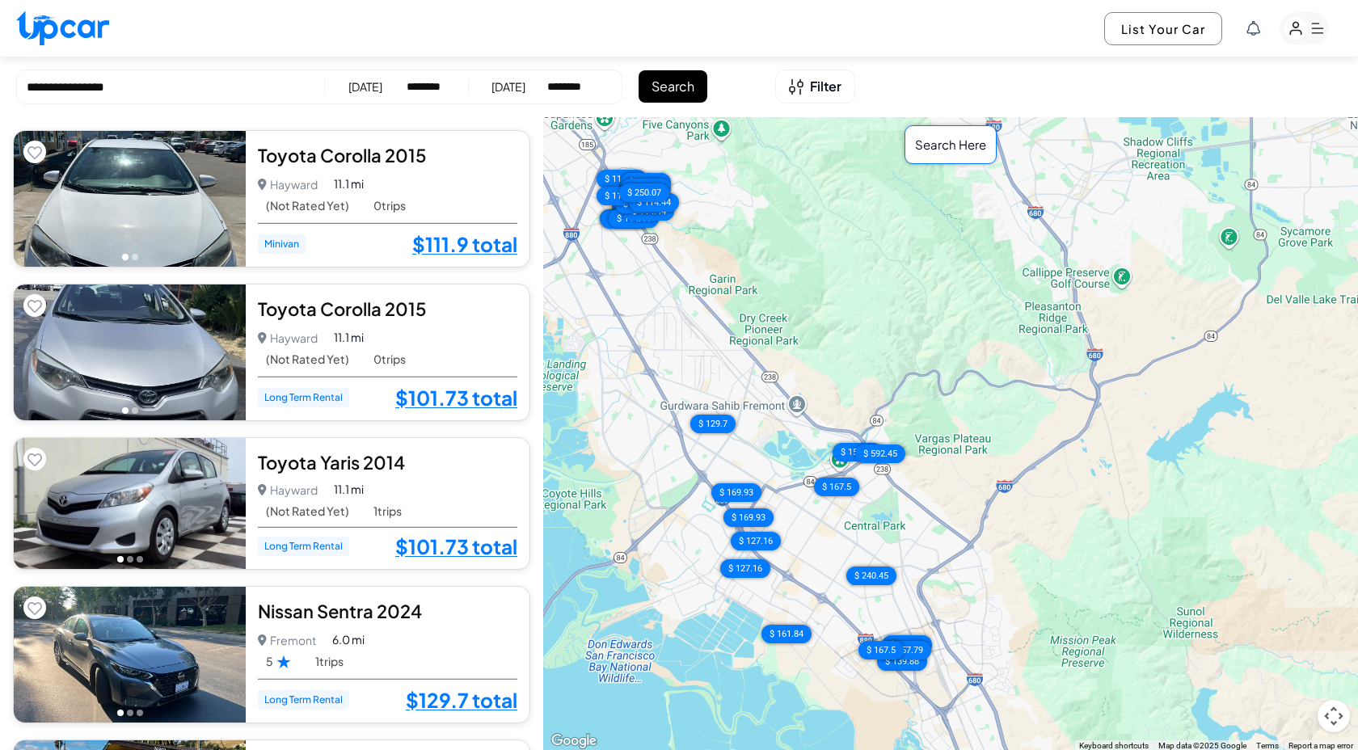
click at [961, 140] on div "Search Here" at bounding box center [950, 145] width 92 height 40
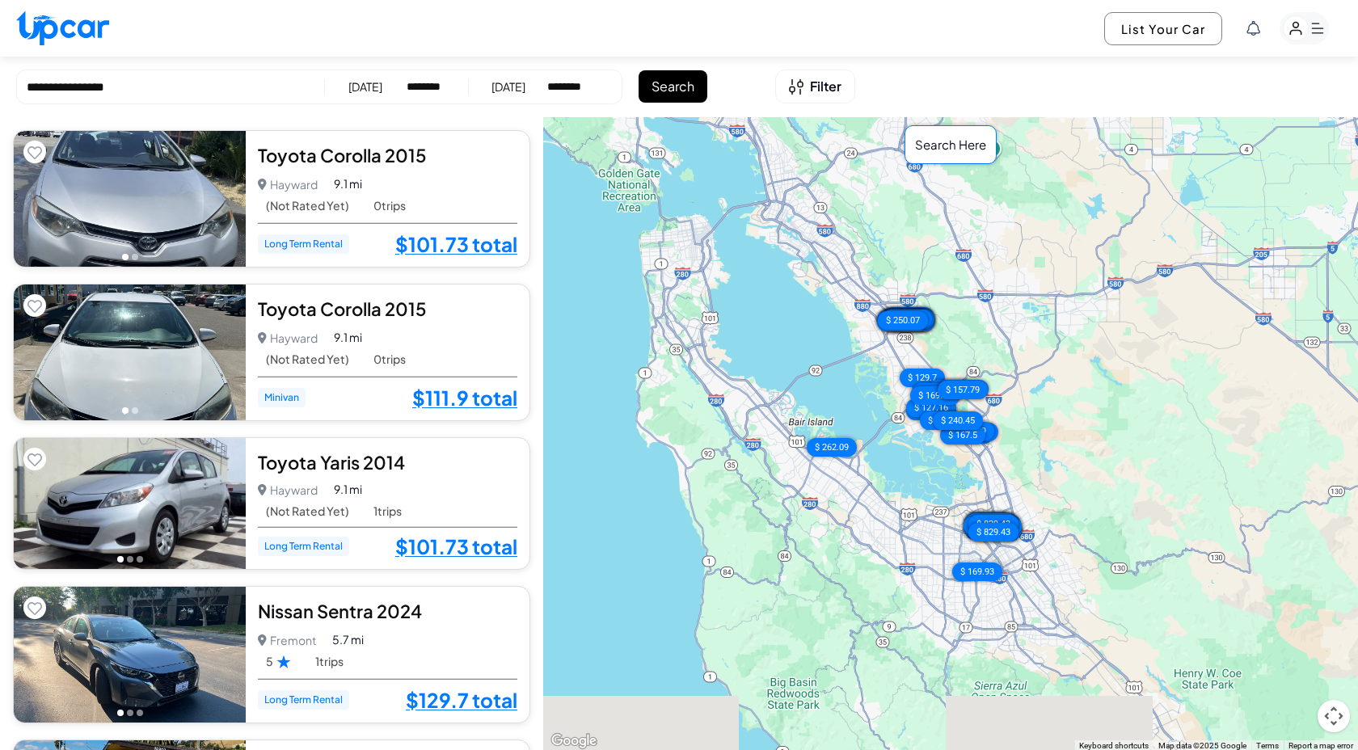
drag, startPoint x: 882, startPoint y: 423, endPoint x: 969, endPoint y: 304, distance: 147.4
click at [969, 304] on div "$ 101.73 $ 111.9 $ 101.73 $ 129.7 $ 114.44 $ 114.44 $ 114.44 $ 114.44 $ 157.79 …" at bounding box center [950, 434] width 815 height 634
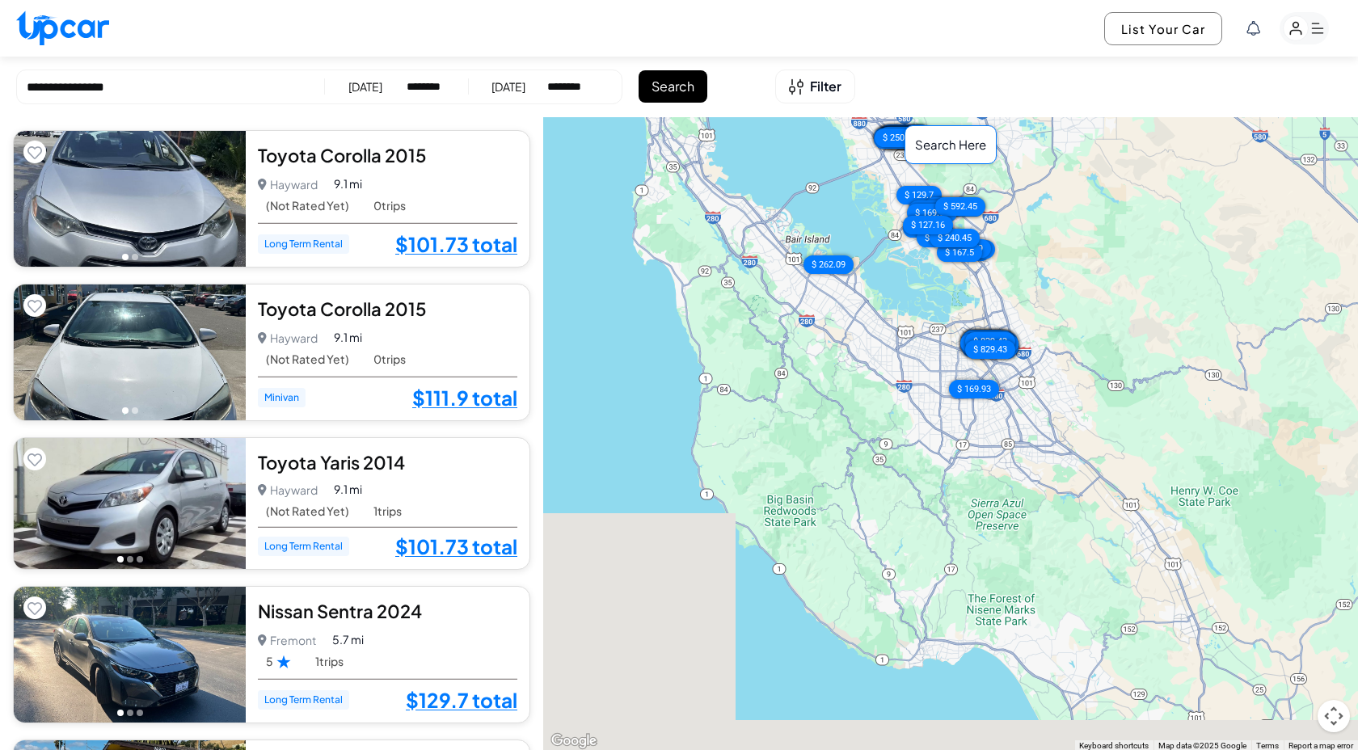
drag, startPoint x: 907, startPoint y: 507, endPoint x: 903, endPoint y: 316, distance: 190.8
click at [903, 316] on div "$ 101.73 $ 111.9 $ 101.73 $ 129.7 $ 114.44 $ 114.44 $ 114.44 $ 114.44 $ 157.79 …" at bounding box center [950, 434] width 815 height 634
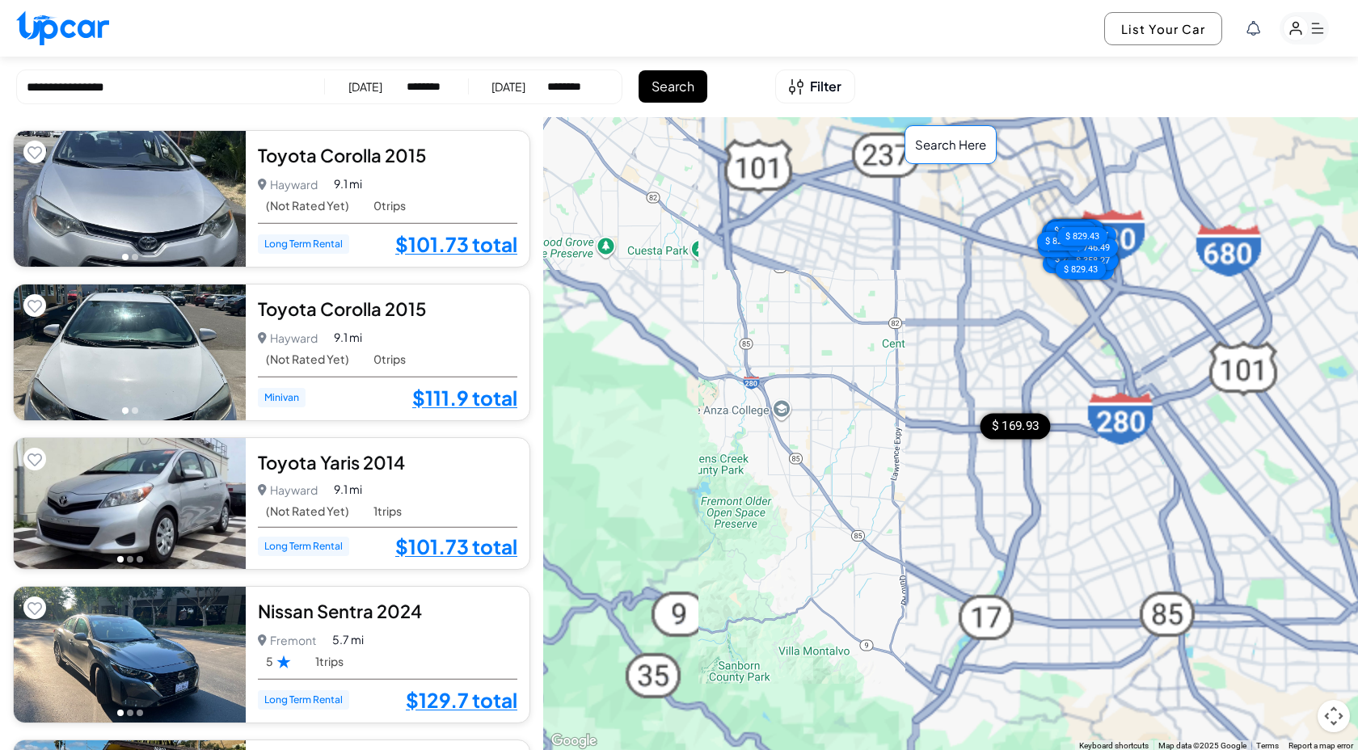
click at [1020, 423] on div "$ 169.93" at bounding box center [1015, 426] width 70 height 26
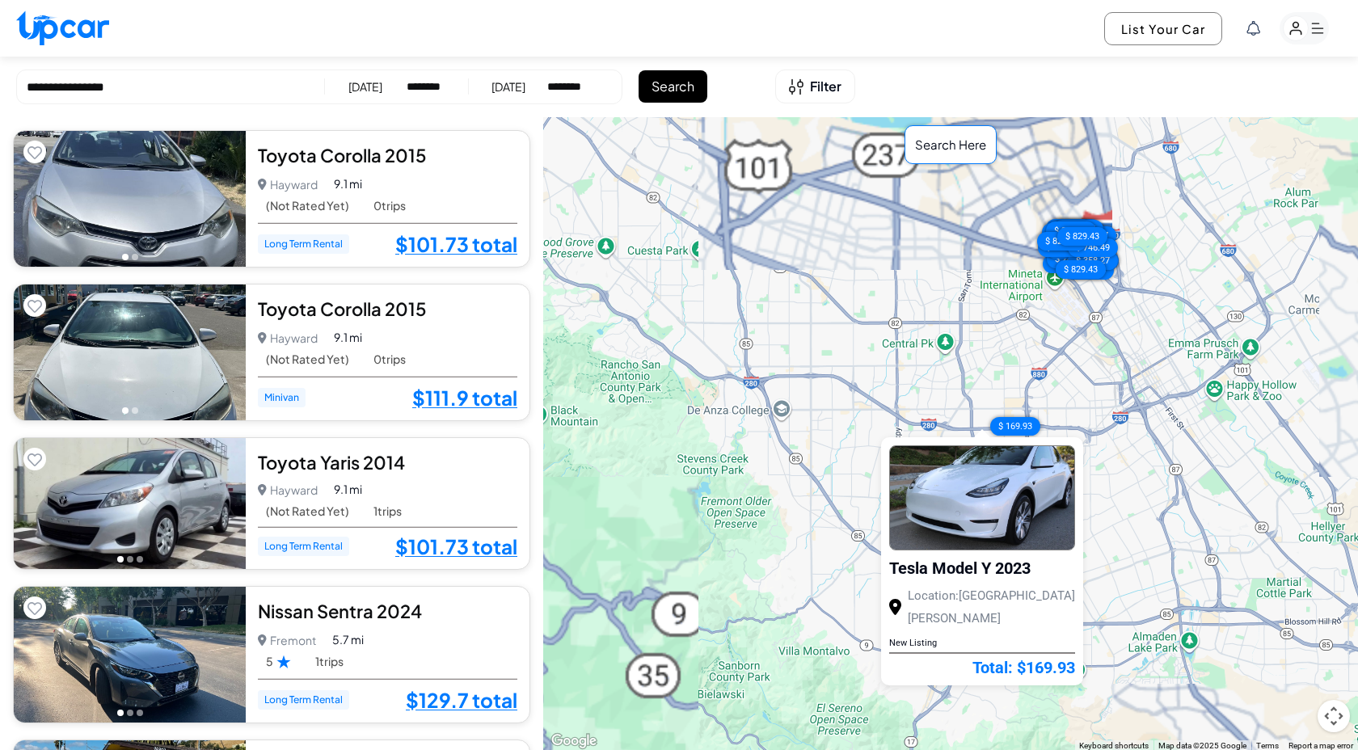
click at [781, 431] on div "$ 101.73 $ 111.9 $ 101.73 $ 129.7 $ 114.44 $ 114.44 $ 114.44 $ 114.44 $ 157.79 …" at bounding box center [950, 434] width 815 height 634
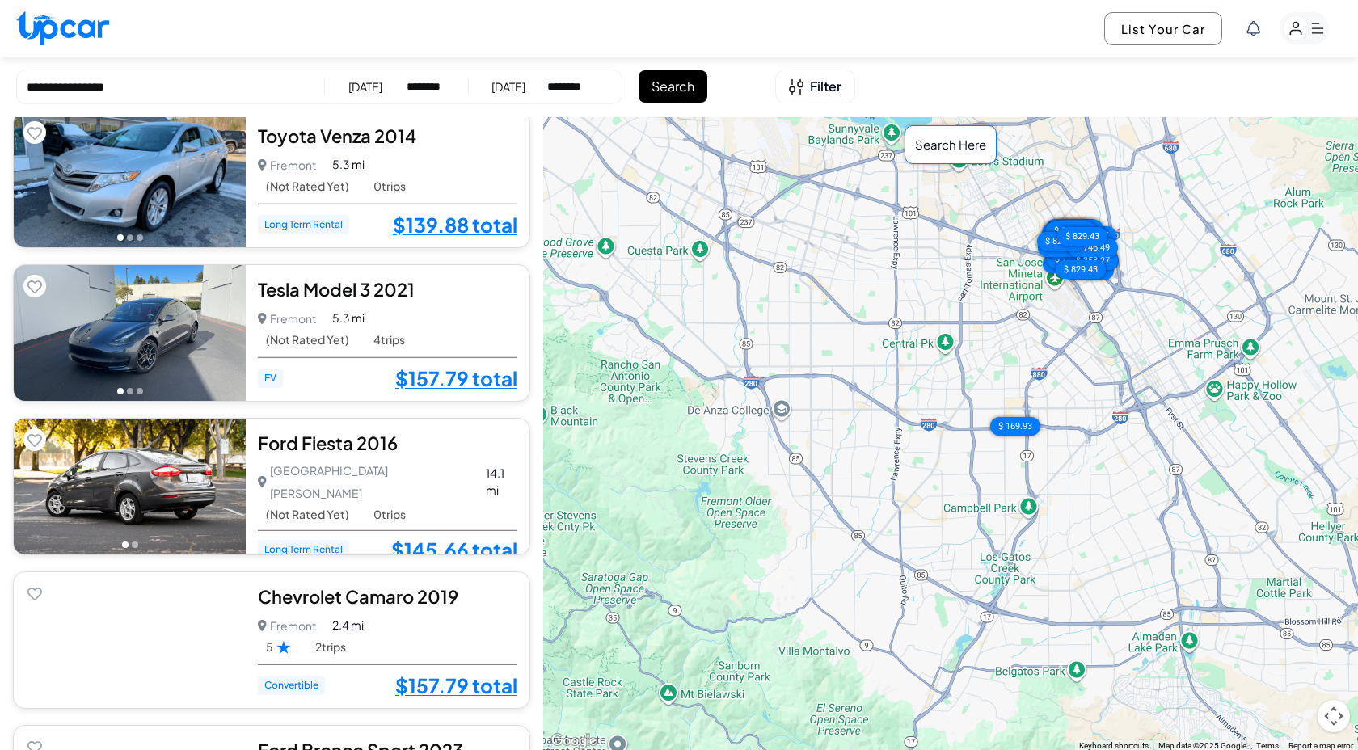
scroll to position [2956, 0]
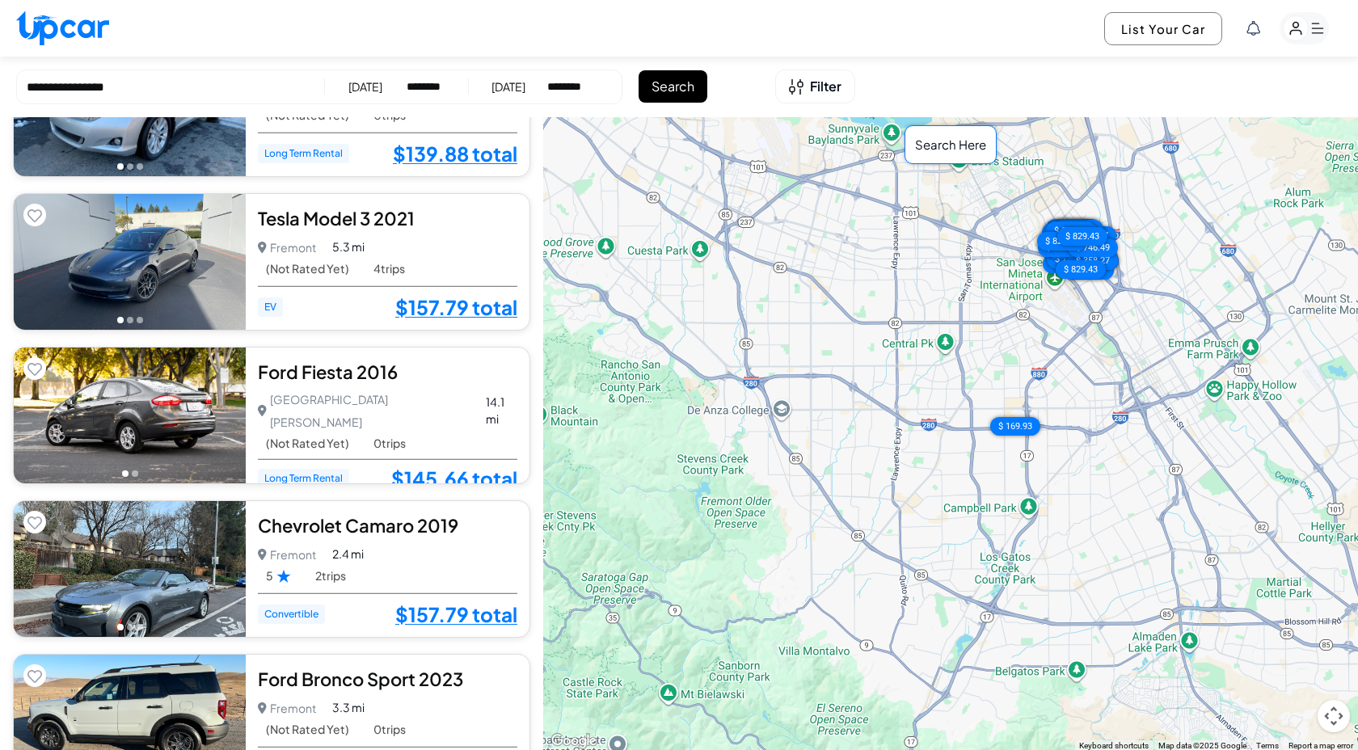
click at [681, 94] on button "Search" at bounding box center [672, 86] width 69 height 32
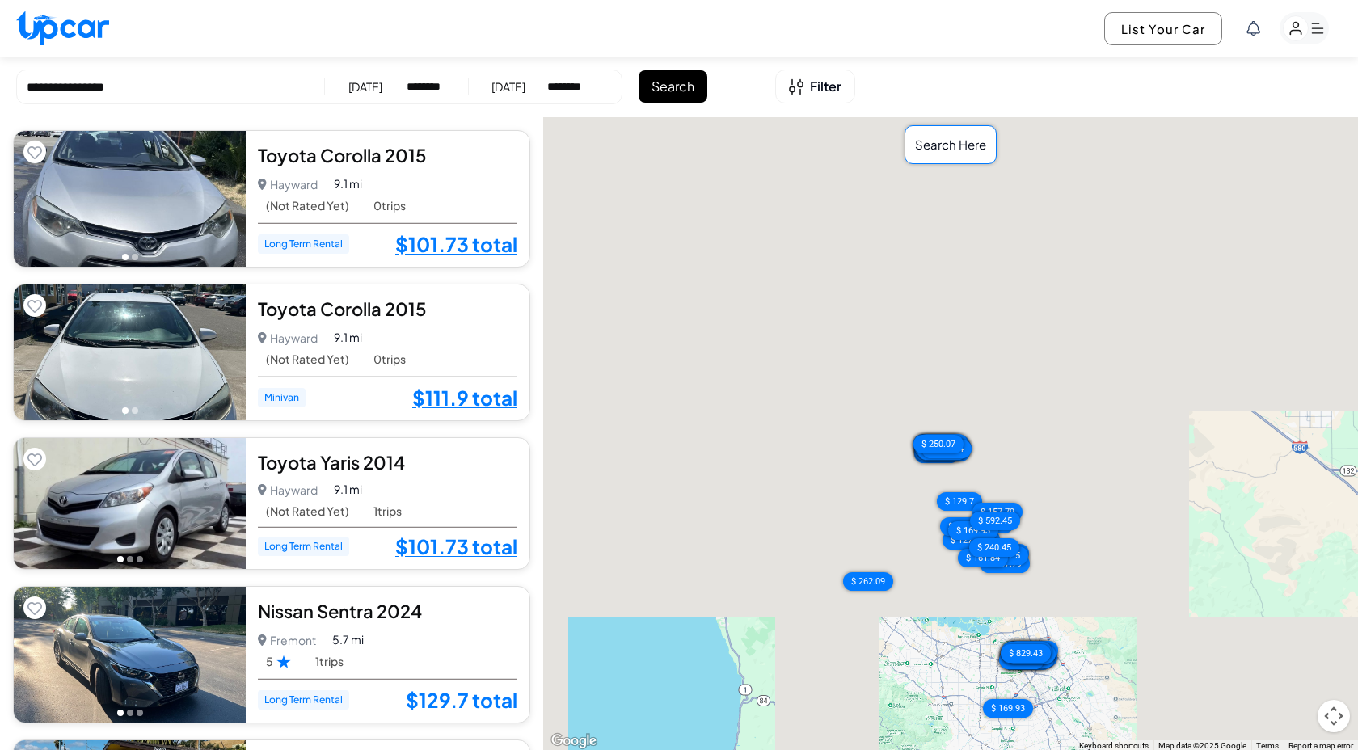
drag, startPoint x: 934, startPoint y: 463, endPoint x: 961, endPoint y: 644, distance: 183.0
click at [961, 644] on div "$ 101.73 $ 111.9 $ 101.73 $ 129.7 $ 114.44 $ 114.44 $ 114.44 $ 114.44 $ 157.79 …" at bounding box center [950, 434] width 815 height 634
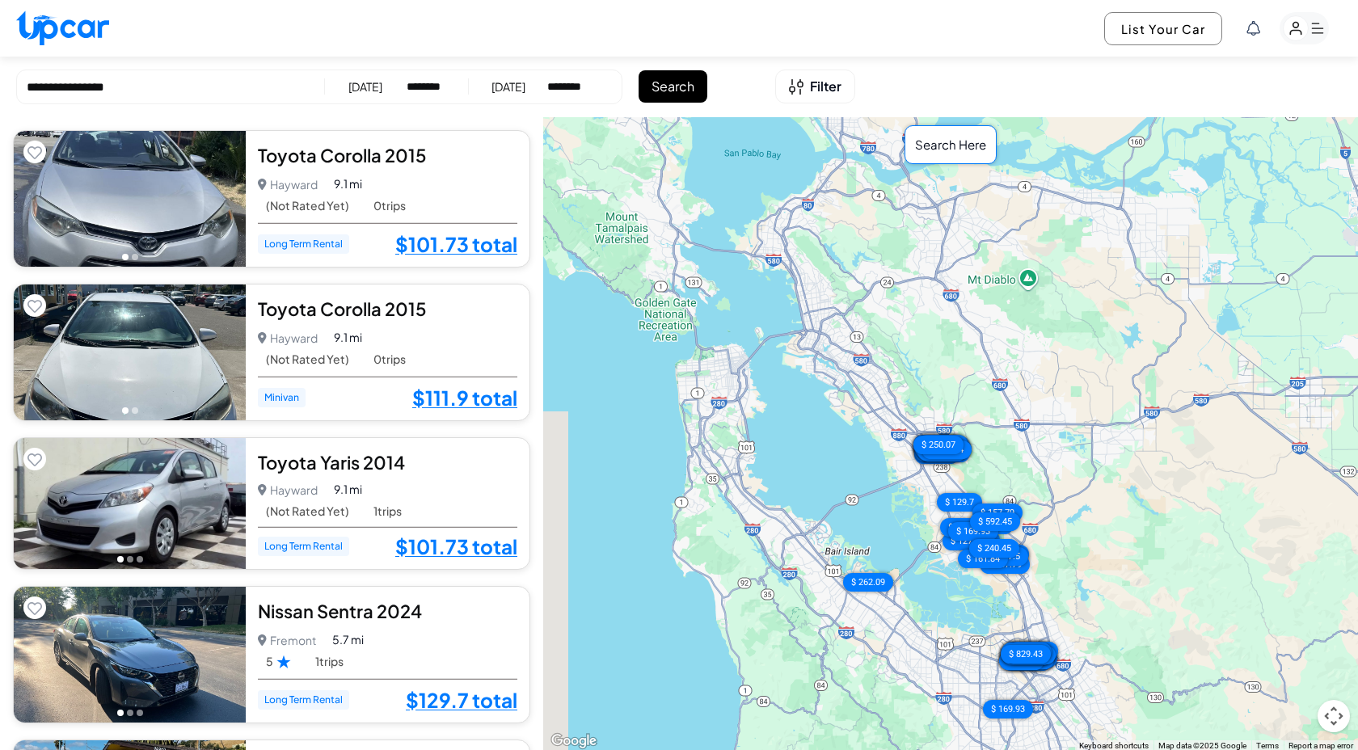
click at [842, 406] on div "$ 101.73 $ 111.9 $ 101.73 $ 129.7 $ 114.44 $ 114.44 $ 114.44 $ 114.44 $ 157.79 …" at bounding box center [950, 434] width 815 height 634
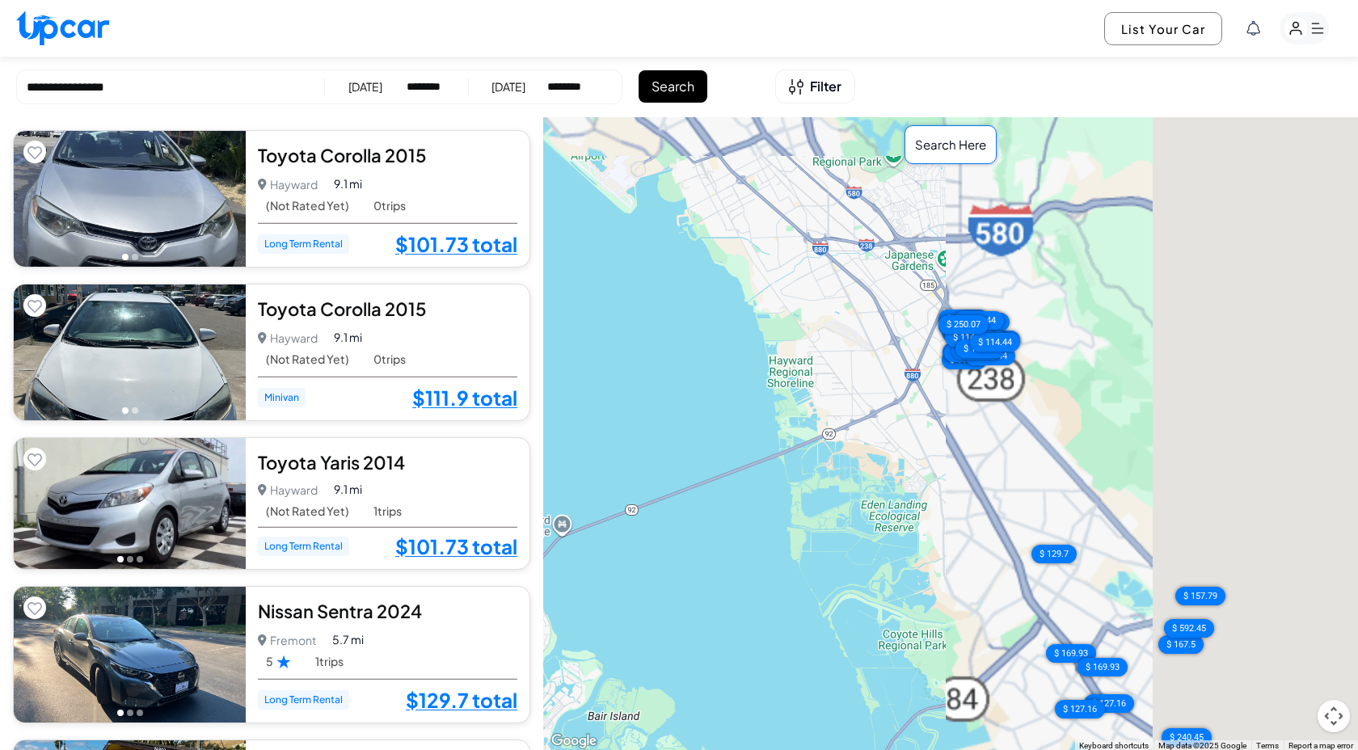
drag, startPoint x: 874, startPoint y: 451, endPoint x: 646, endPoint y: 314, distance: 266.8
click at [646, 314] on div "$ 101.73 $ 111.9 $ 101.73 $ 129.7 $ 114.44 $ 114.44 $ 114.44 $ 114.44 $ 157.79 …" at bounding box center [950, 434] width 815 height 634
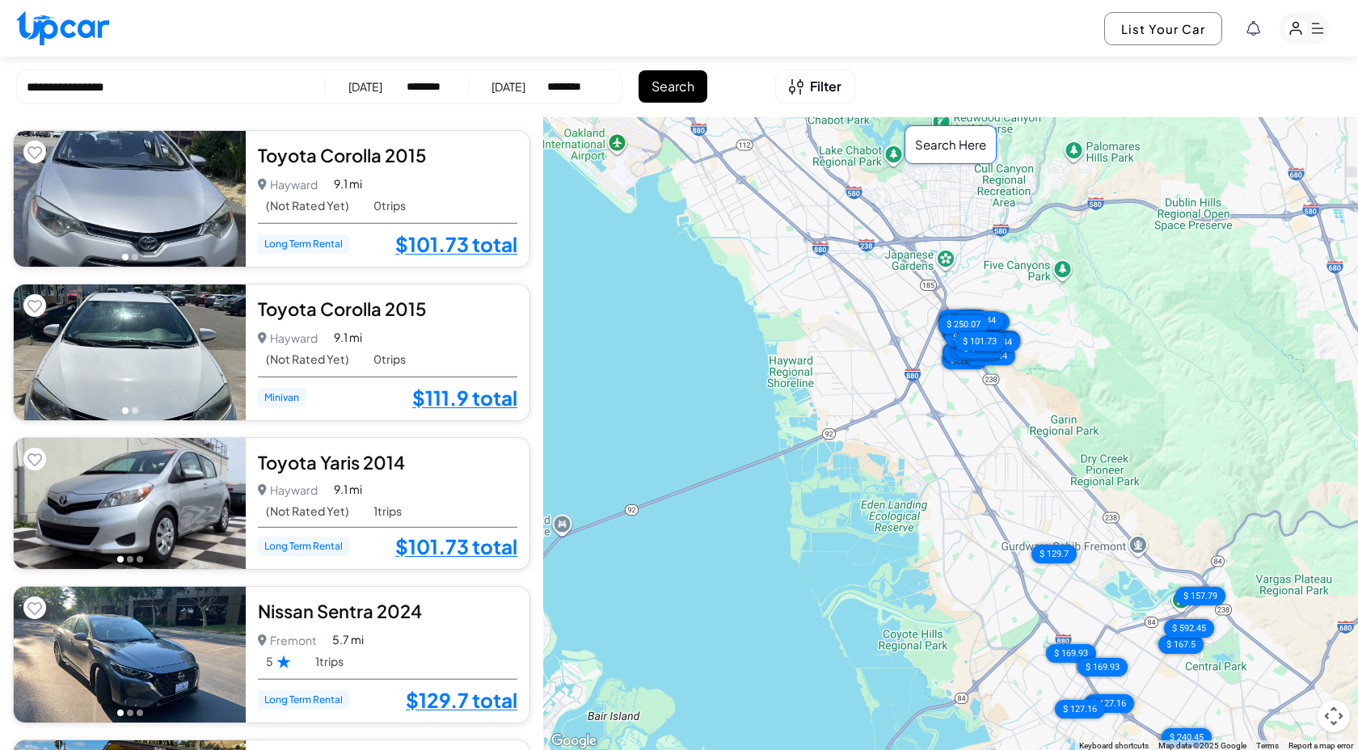
click at [162, 84] on input "**********" at bounding box center [171, 87] width 288 height 19
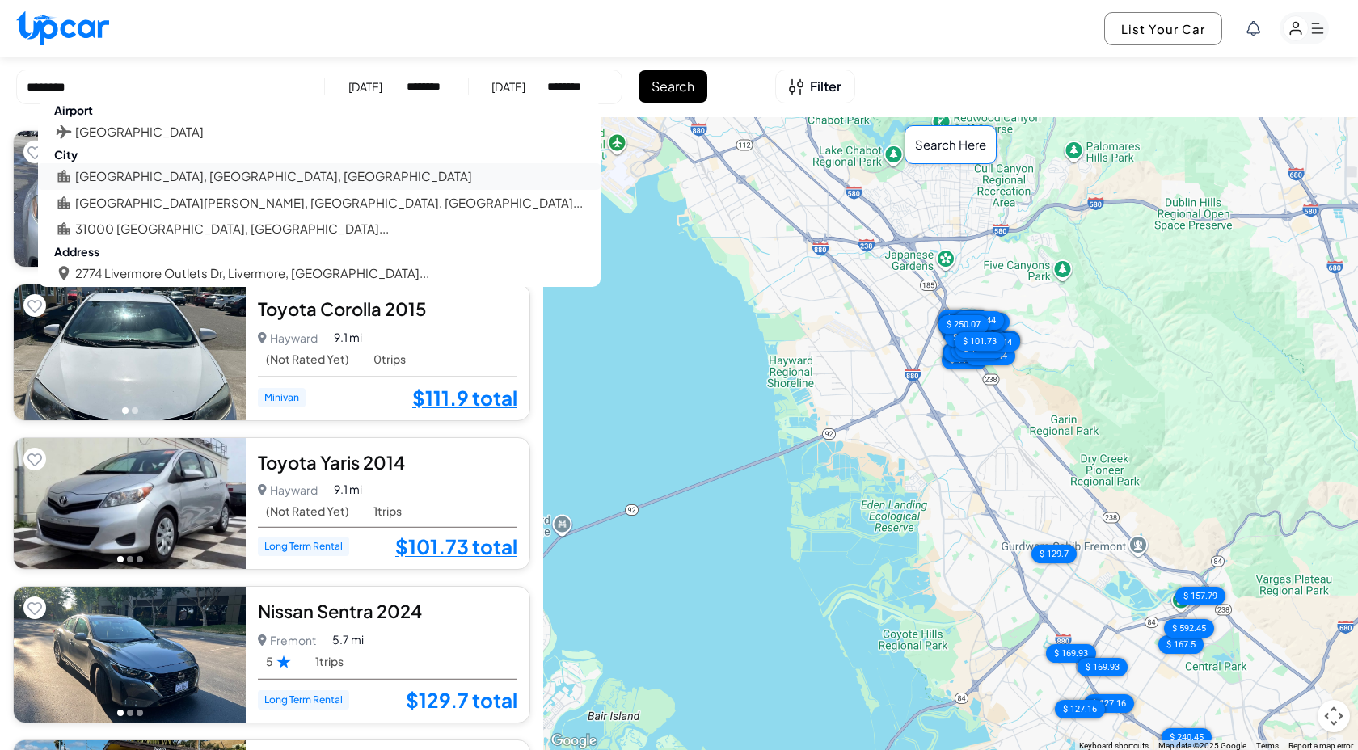
click at [143, 173] on li "San Francisco, CA, USA" at bounding box center [273, 176] width 397 height 19
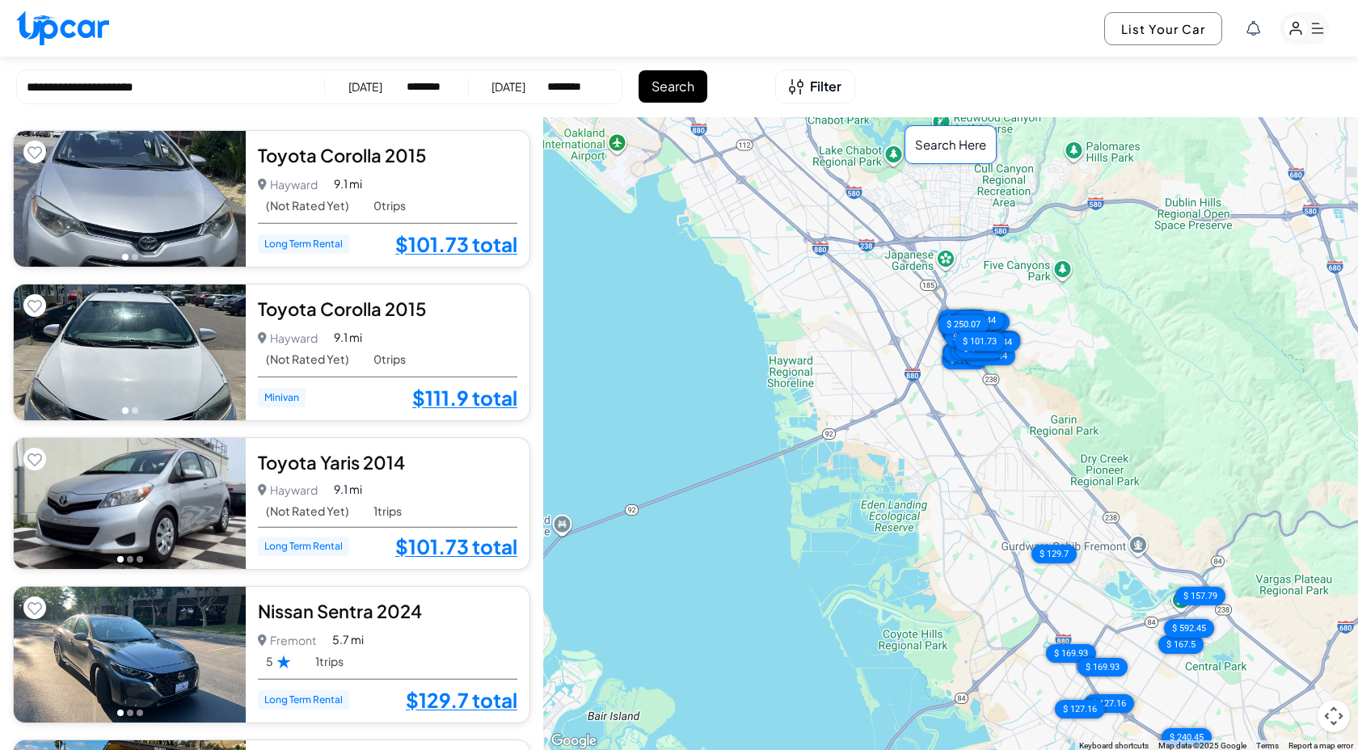
click at [680, 94] on button "Search" at bounding box center [672, 86] width 69 height 32
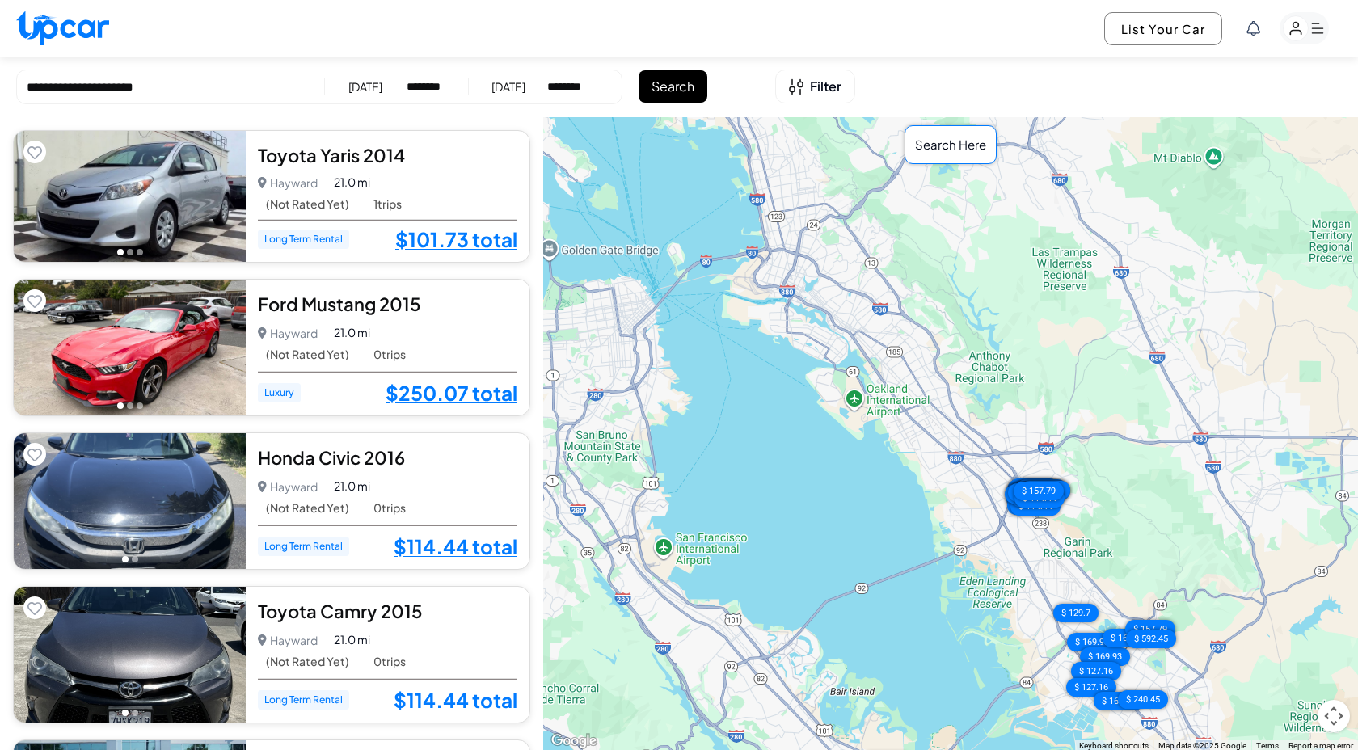
drag, startPoint x: 836, startPoint y: 373, endPoint x: 921, endPoint y: 451, distance: 115.0
click at [920, 450] on div "$ 101.73 $ 250.07 $ 114.44 $ 114.44 $ 114.44 $ 101.73 $ 111.9 $ 114.44 $ 114.44…" at bounding box center [950, 434] width 815 height 634
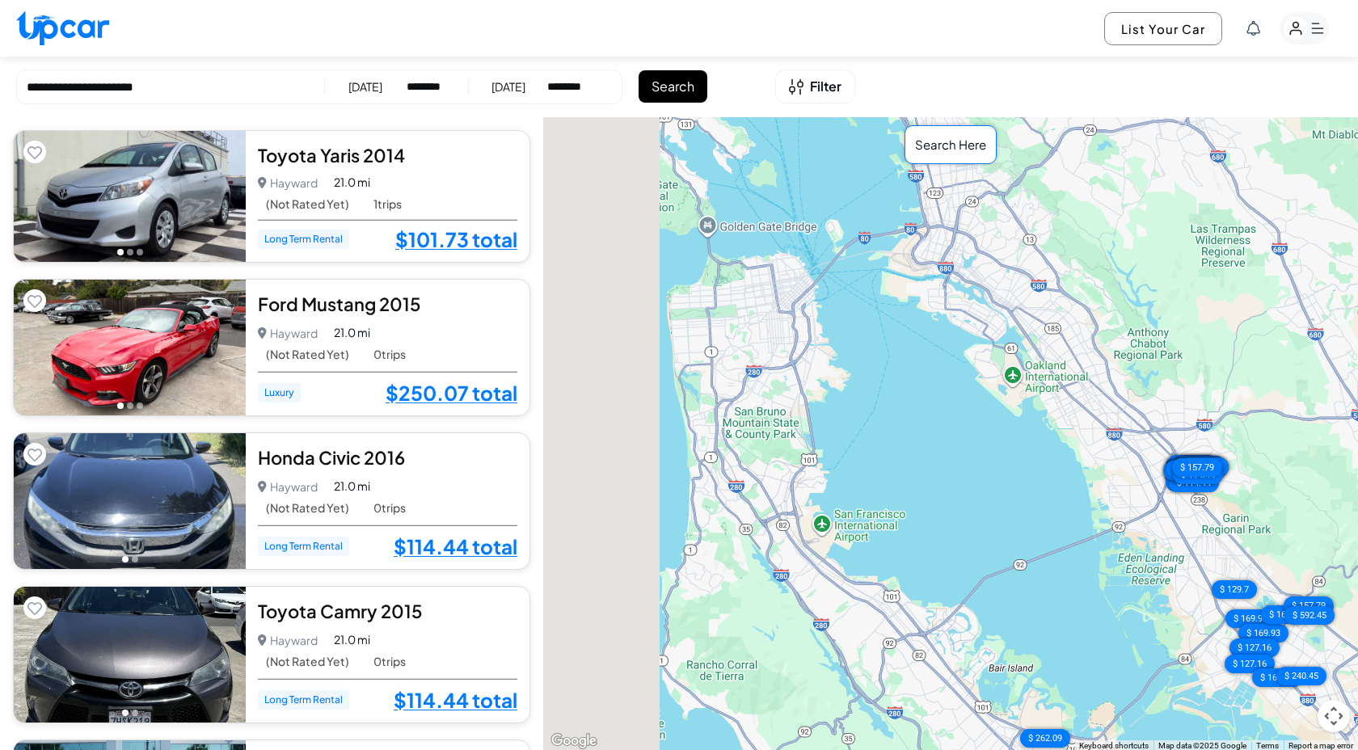
drag, startPoint x: 803, startPoint y: 386, endPoint x: 960, endPoint y: 357, distance: 159.4
click at [960, 357] on div "$ 101.73 $ 250.07 $ 114.44 $ 114.44 $ 114.44 $ 101.73 $ 111.9 $ 114.44 $ 114.44…" at bounding box center [950, 434] width 815 height 634
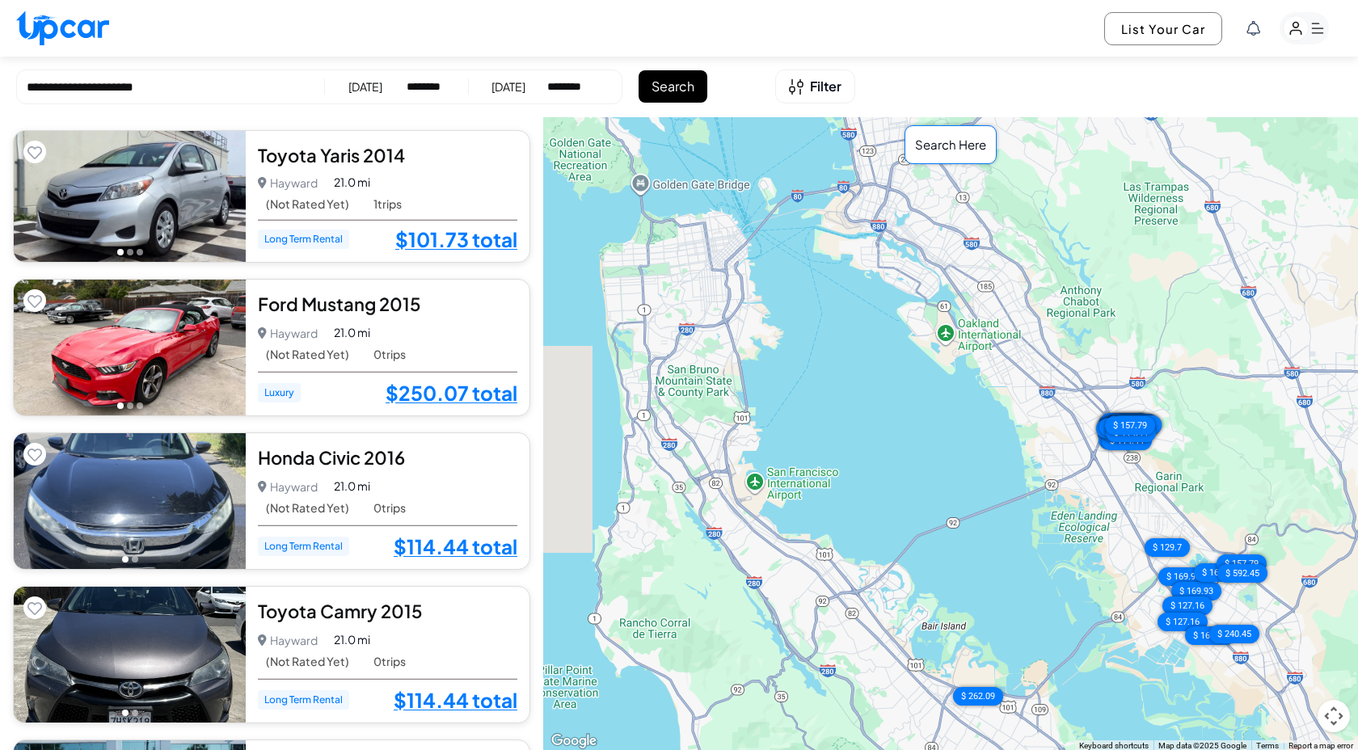
drag, startPoint x: 931, startPoint y: 495, endPoint x: 644, endPoint y: 314, distance: 339.6
click at [645, 314] on div "$ 101.73 $ 250.07 $ 114.44 $ 114.44 $ 114.44 $ 101.73 $ 111.9 $ 114.44 $ 114.44…" at bounding box center [950, 434] width 815 height 634
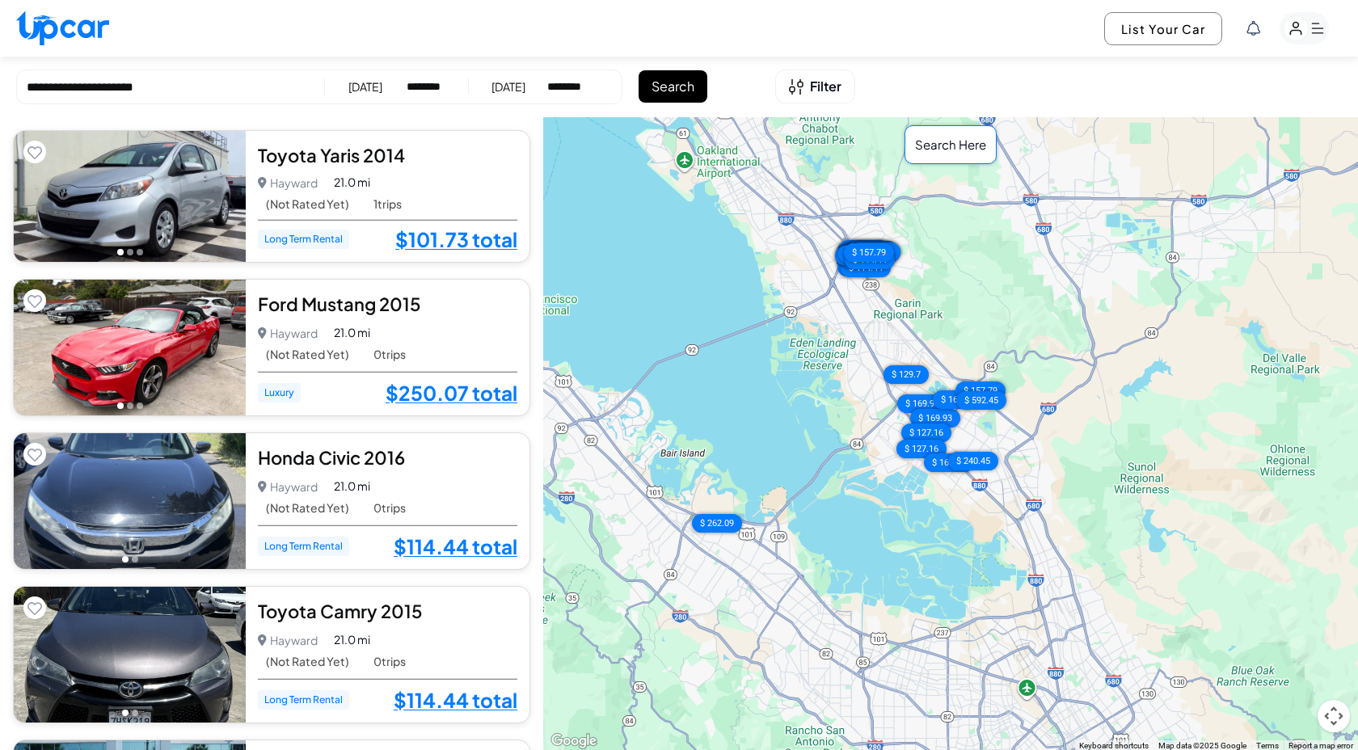
click at [183, 85] on input "**********" at bounding box center [171, 87] width 288 height 19
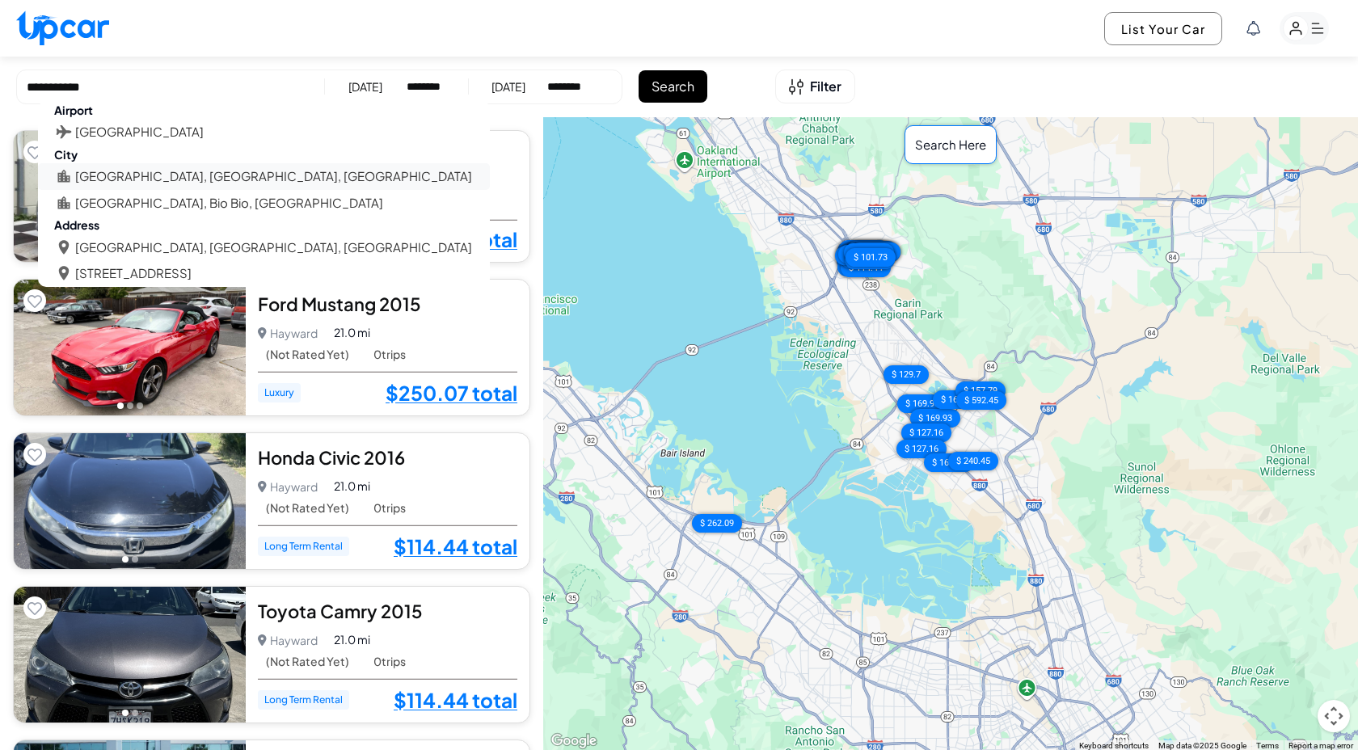
click at [155, 175] on li "Los Angeles, CA, USA" at bounding box center [273, 176] width 397 height 19
type input "**********"
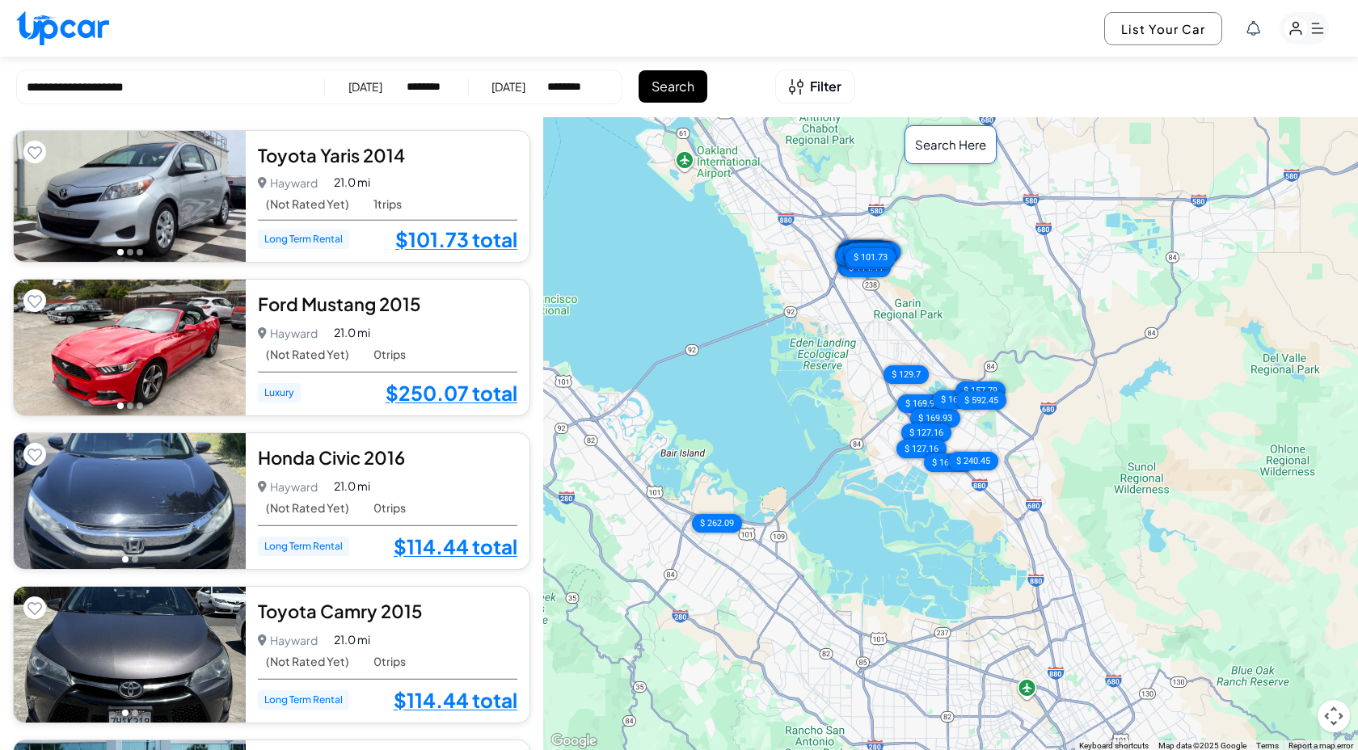
click at [679, 99] on button "Search" at bounding box center [672, 86] width 69 height 32
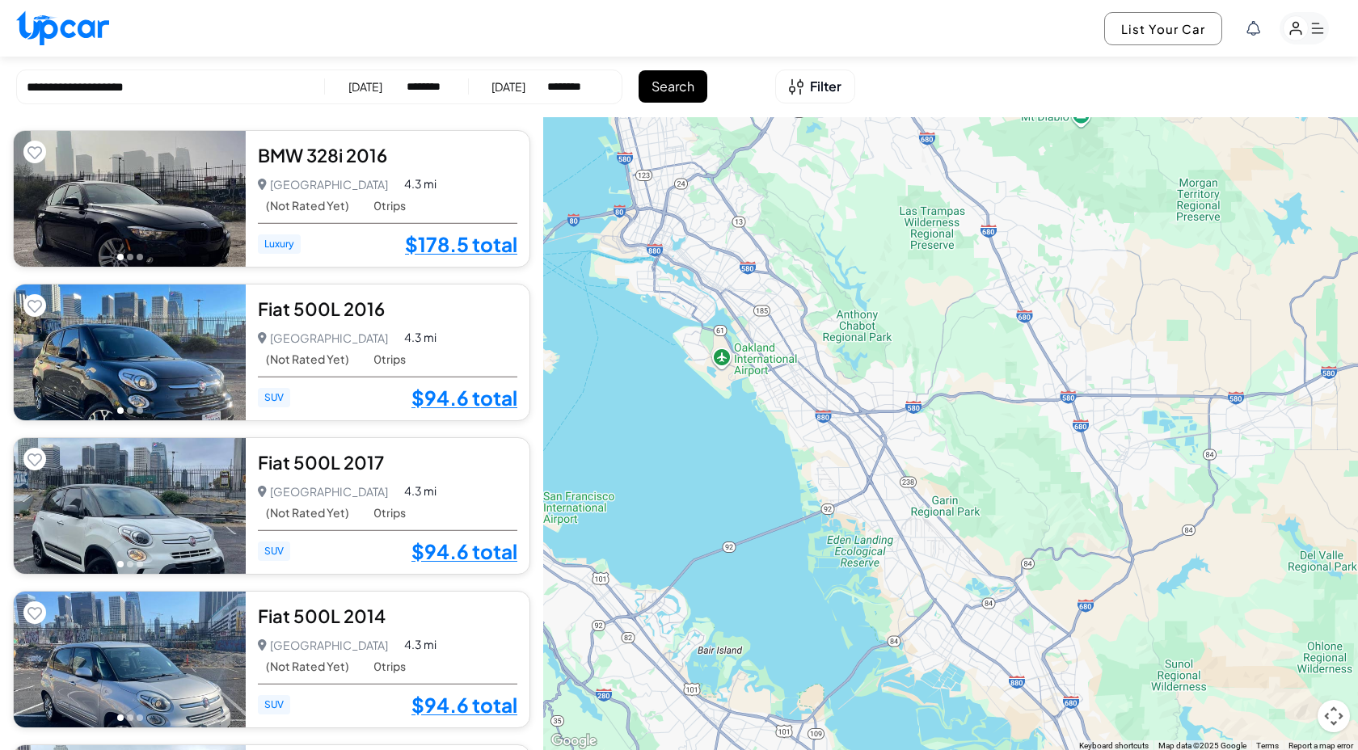
drag, startPoint x: 861, startPoint y: 342, endPoint x: 899, endPoint y: 543, distance: 204.8
click at [899, 543] on div "$ 178.5 $ 94.6 $ 94.6 $ 94.6 $ 94.6 $ 77 $ 77 $ 110 $ 110 $ 149.1 $ 125.4 $ 92.…" at bounding box center [950, 434] width 815 height 634
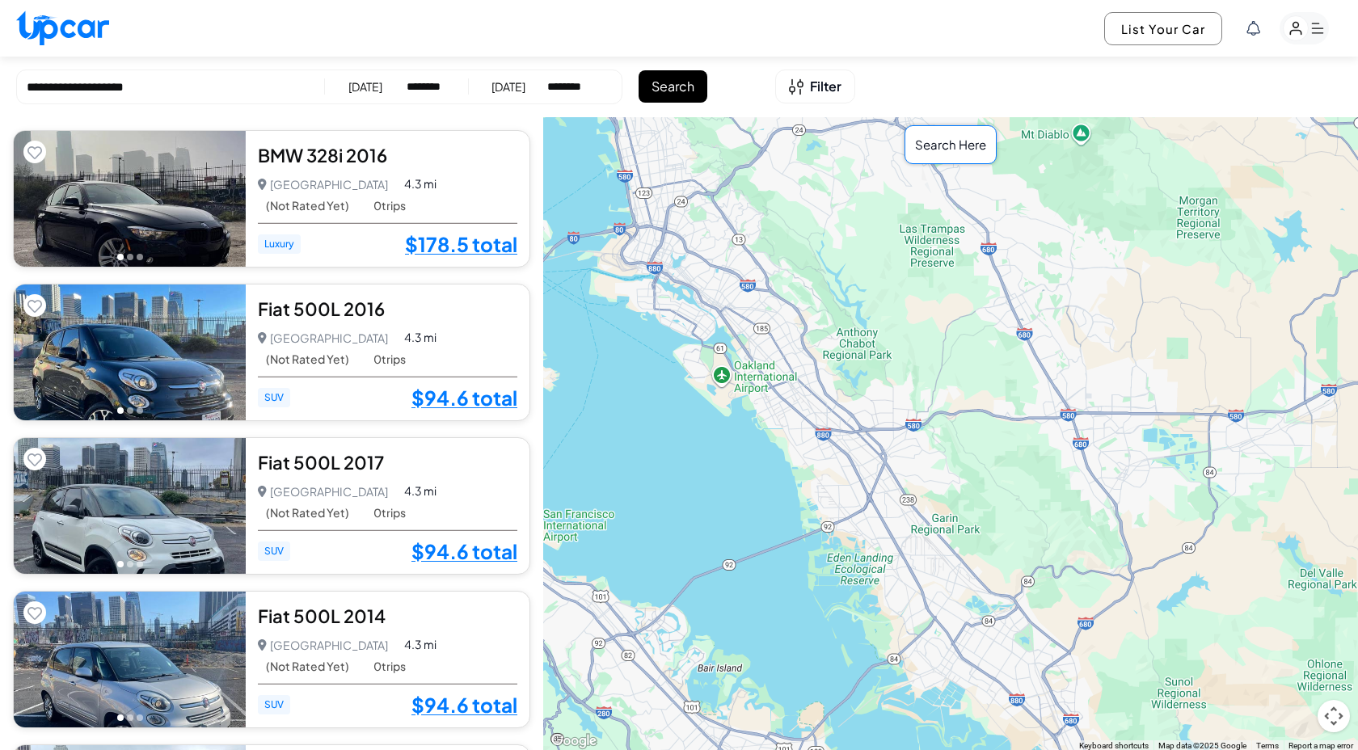
drag, startPoint x: 783, startPoint y: 489, endPoint x: 783, endPoint y: 512, distance: 23.4
click at [783, 512] on div "$ 178.5 $ 94.6 $ 94.6 $ 94.6 $ 94.6 $ 77 $ 77 $ 110 $ 110 $ 149.1 $ 125.4 $ 92.…" at bounding box center [950, 434] width 815 height 634
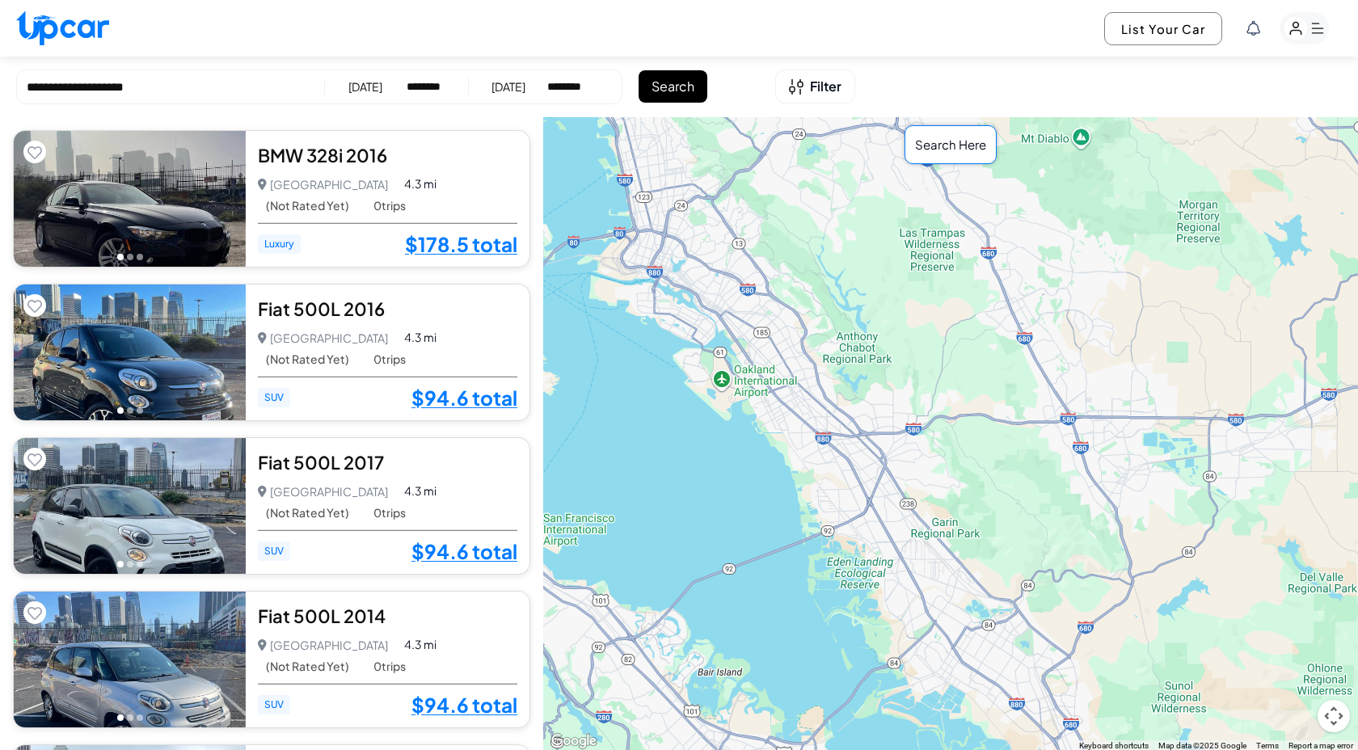
click at [86, 31] on img at bounding box center [62, 28] width 93 height 35
select select "********"
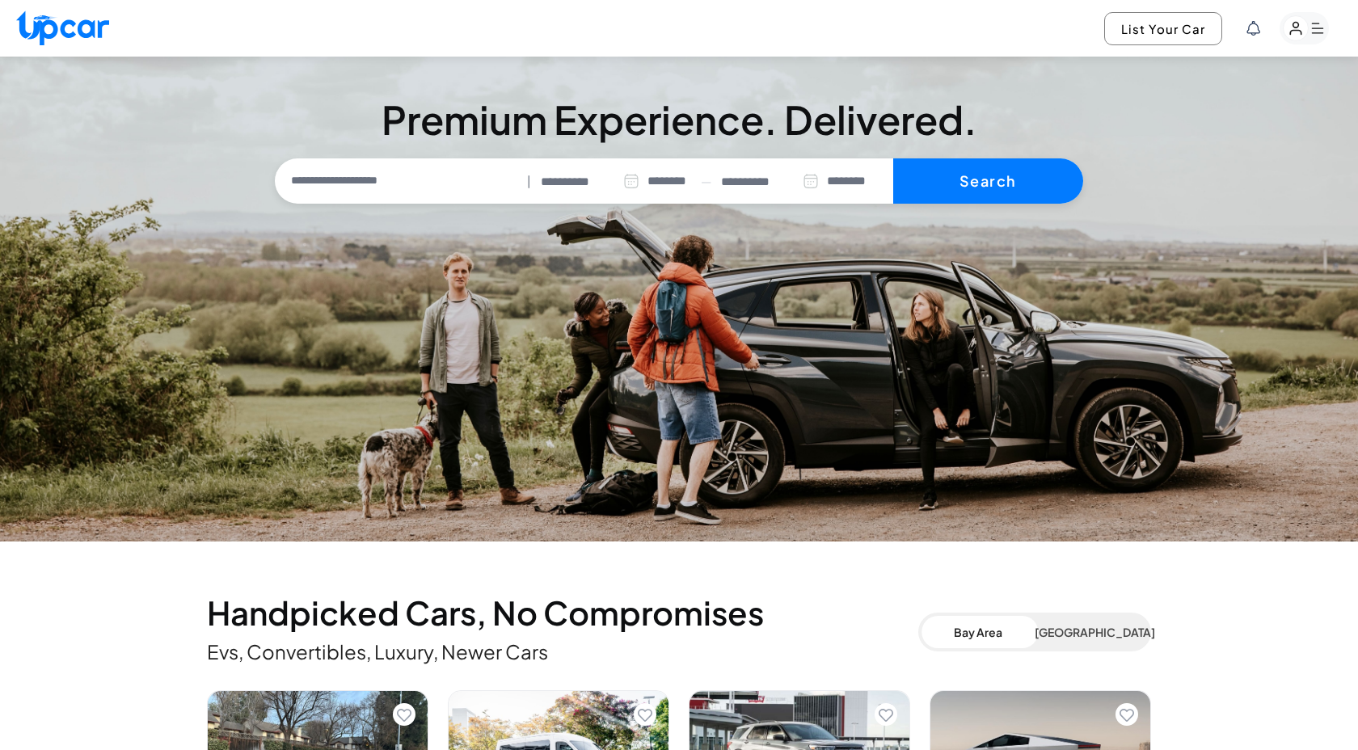
click at [585, 185] on input "**********" at bounding box center [590, 182] width 99 height 19
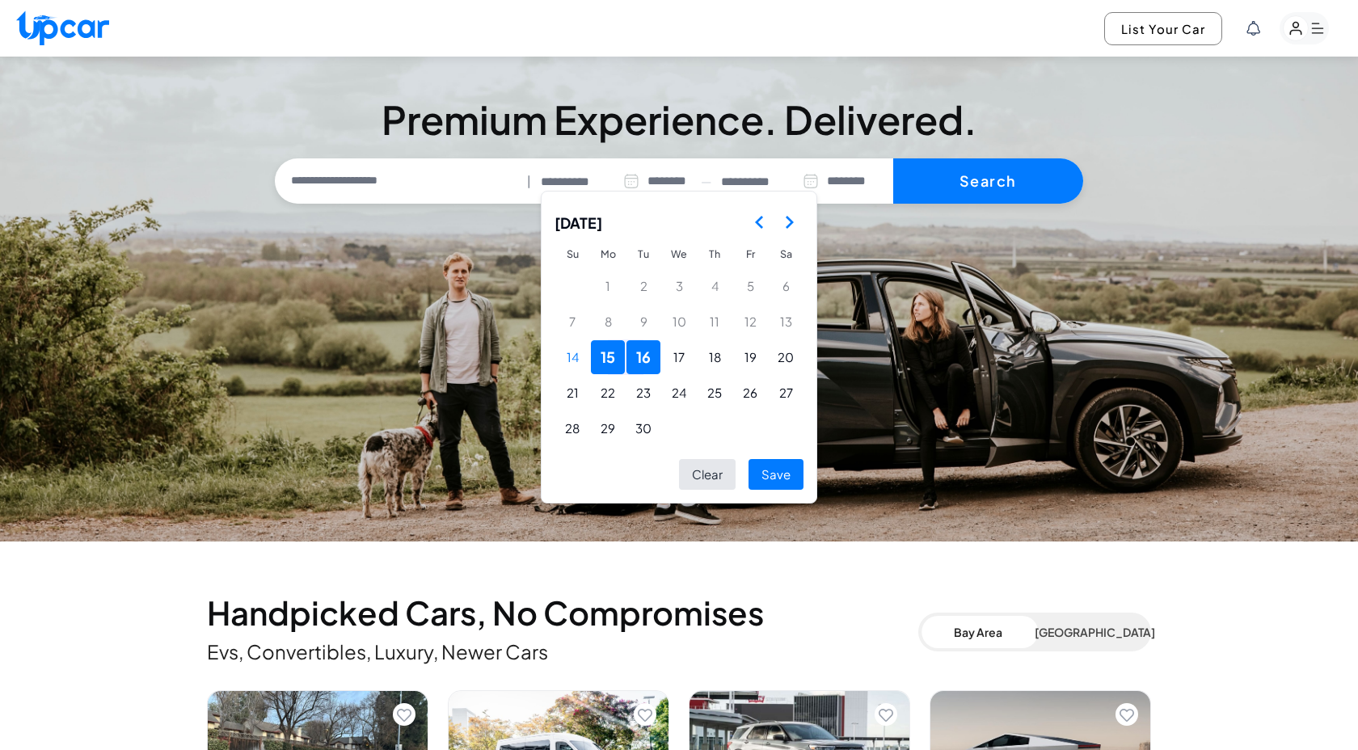
click at [760, 224] on icon "Go to the Previous Month" at bounding box center [759, 222] width 19 height 19
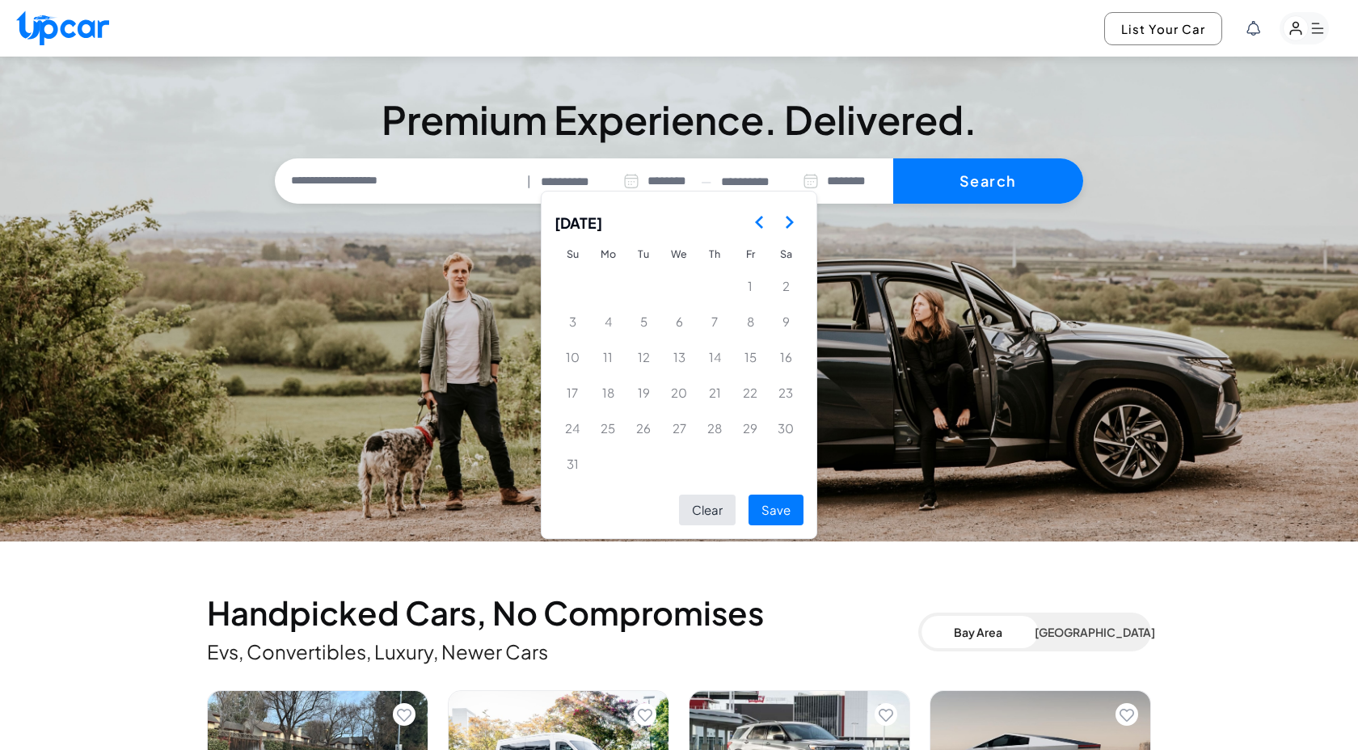
click at [760, 224] on icon "Go to the Previous Month" at bounding box center [759, 222] width 19 height 19
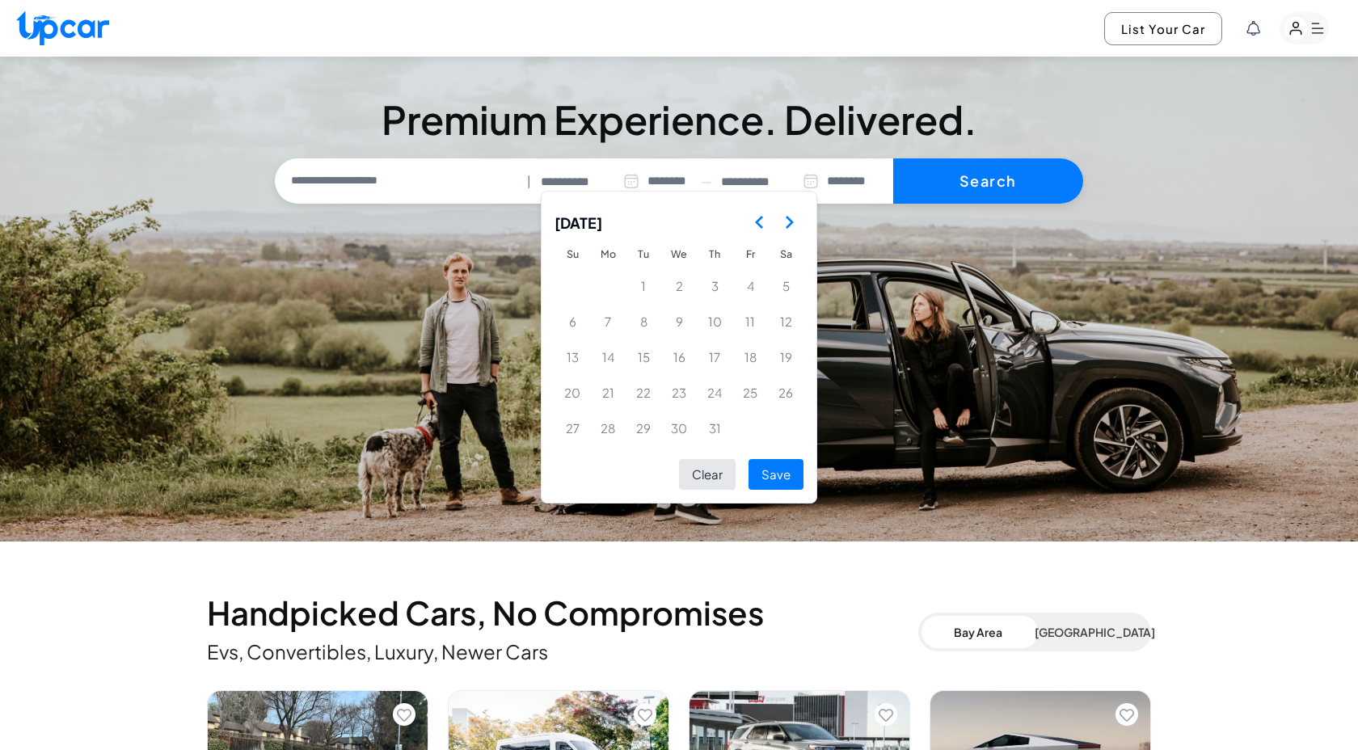
click at [760, 224] on icon "Go to the Previous Month" at bounding box center [759, 222] width 19 height 19
click at [789, 225] on polygon "Go to the Next Month" at bounding box center [789, 222] width 8 height 13
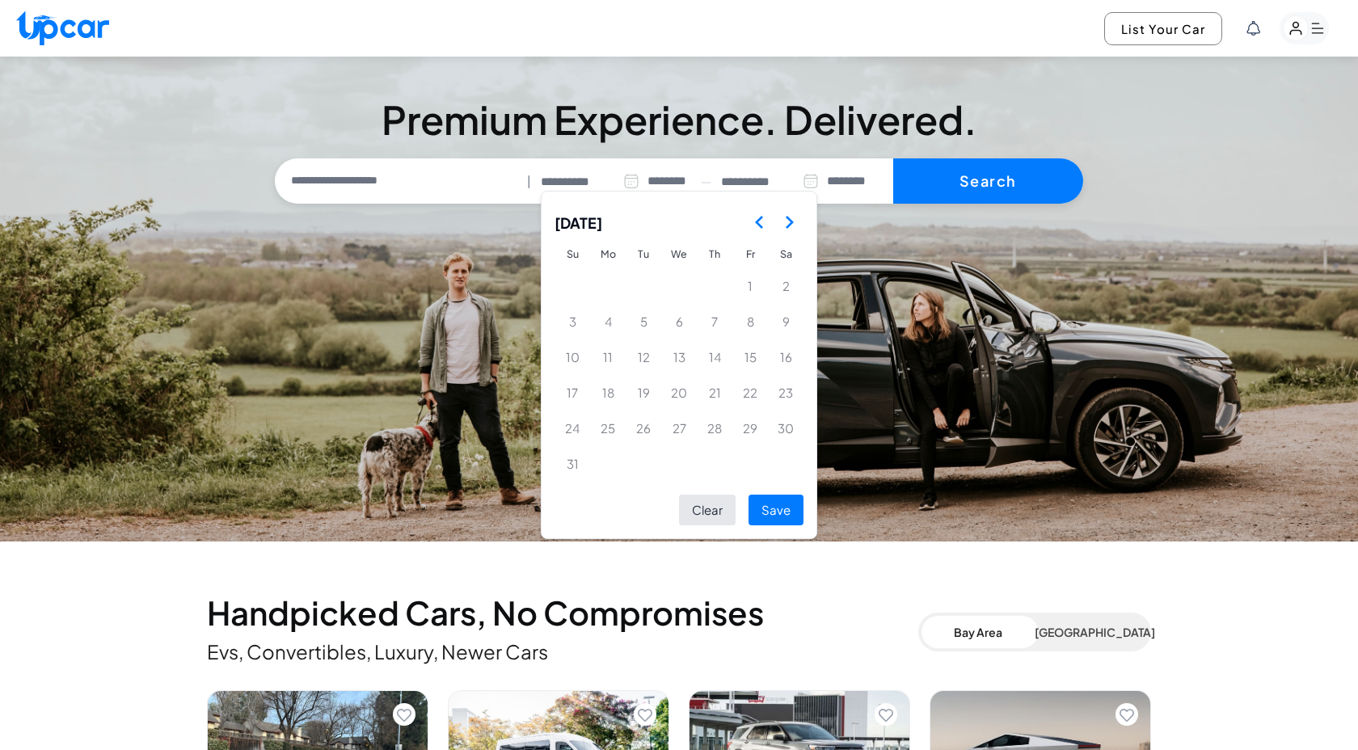
click at [789, 225] on polygon "Go to the Next Month" at bounding box center [789, 222] width 8 height 13
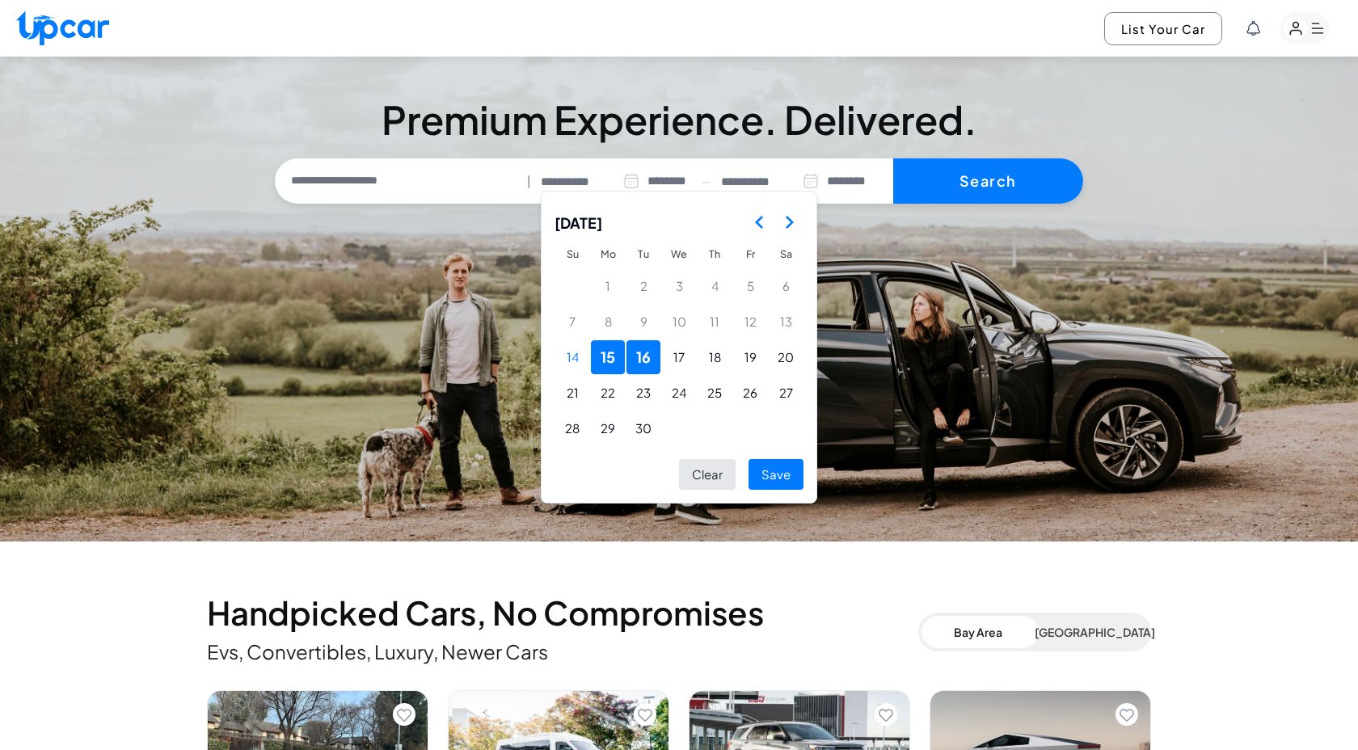
click at [757, 228] on icon "Go to the Previous Month" at bounding box center [759, 222] width 19 height 19
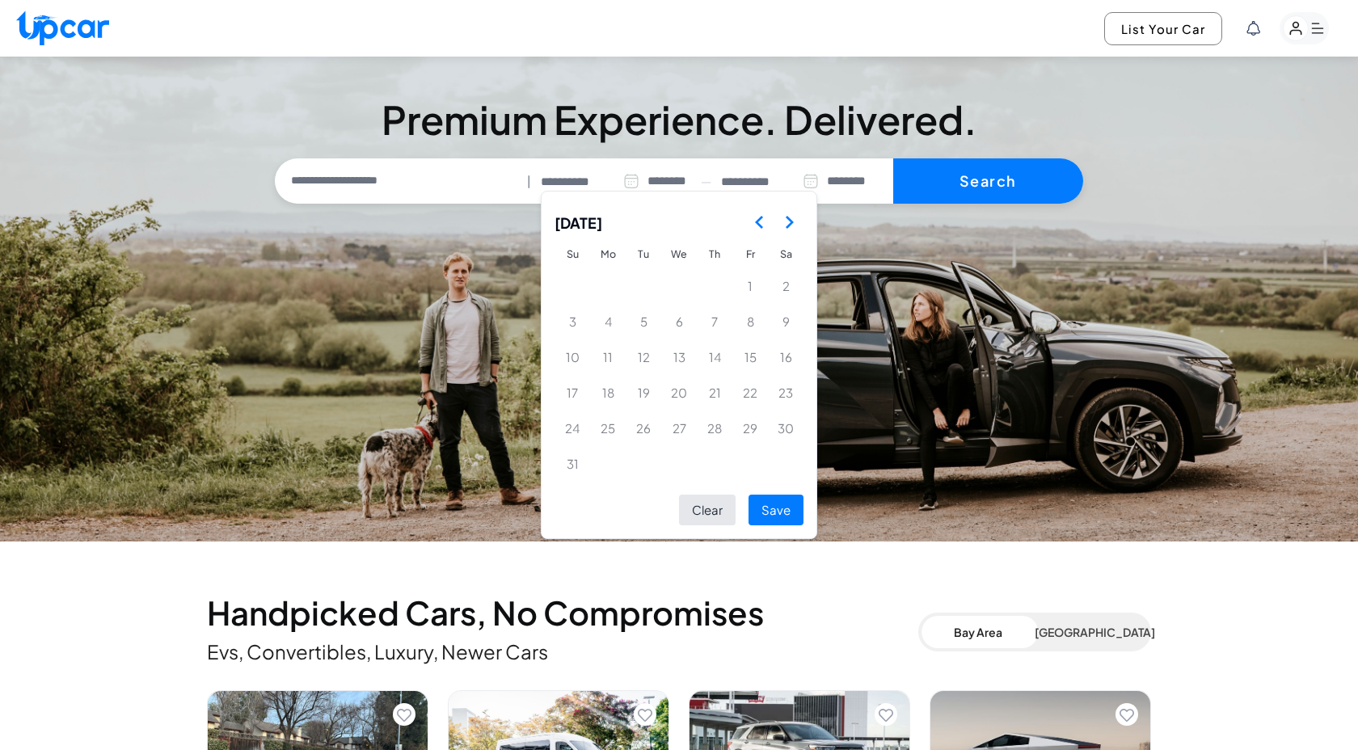
click at [788, 234] on button "Go to the Next Month" at bounding box center [788, 222] width 29 height 29
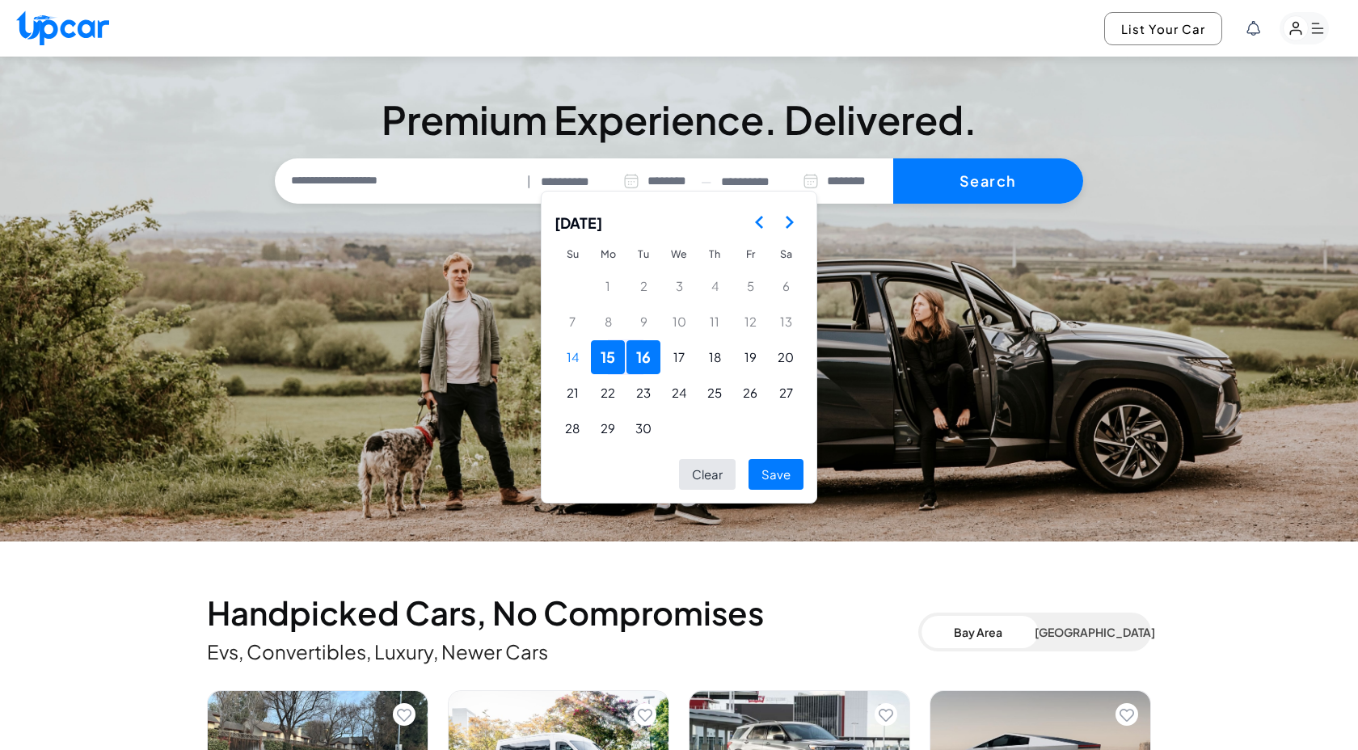
click at [756, 226] on icon "Go to the Previous Month" at bounding box center [759, 222] width 19 height 19
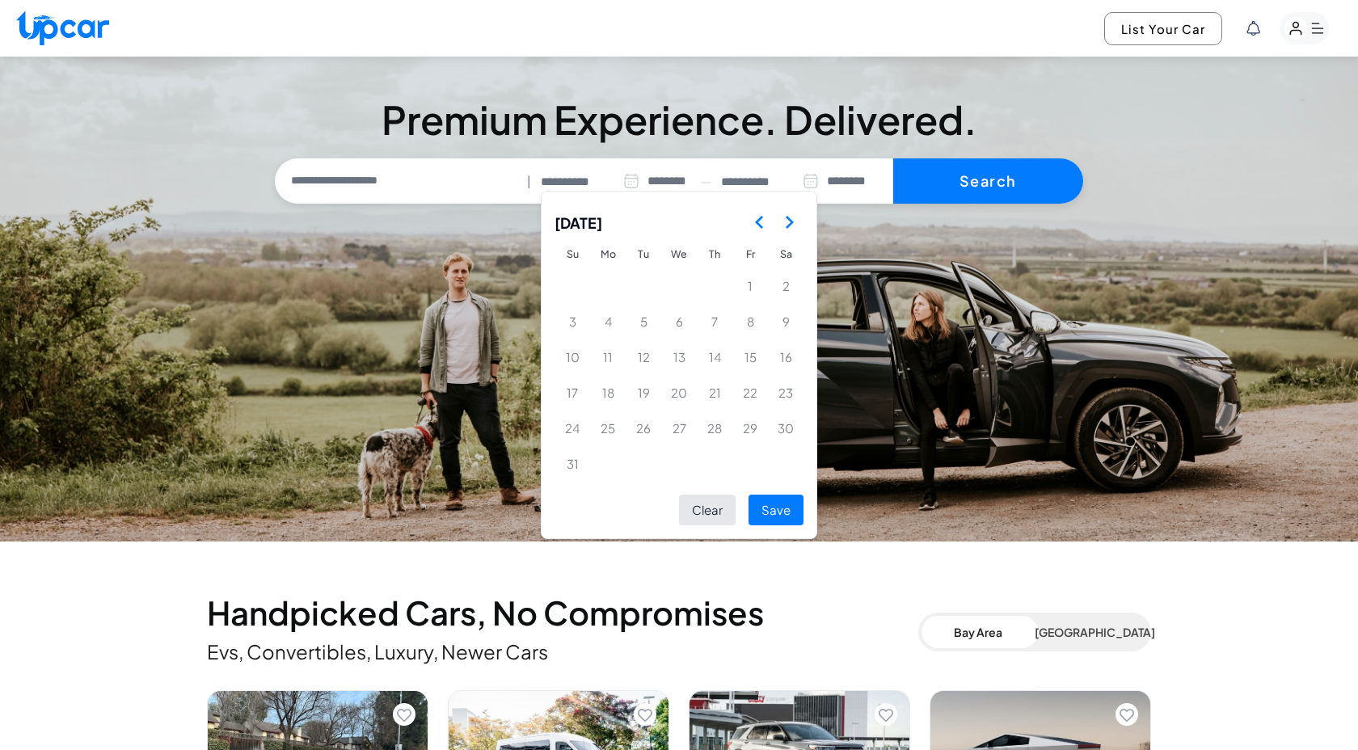
click at [790, 227] on icon "Go to the Next Month" at bounding box center [788, 222] width 19 height 19
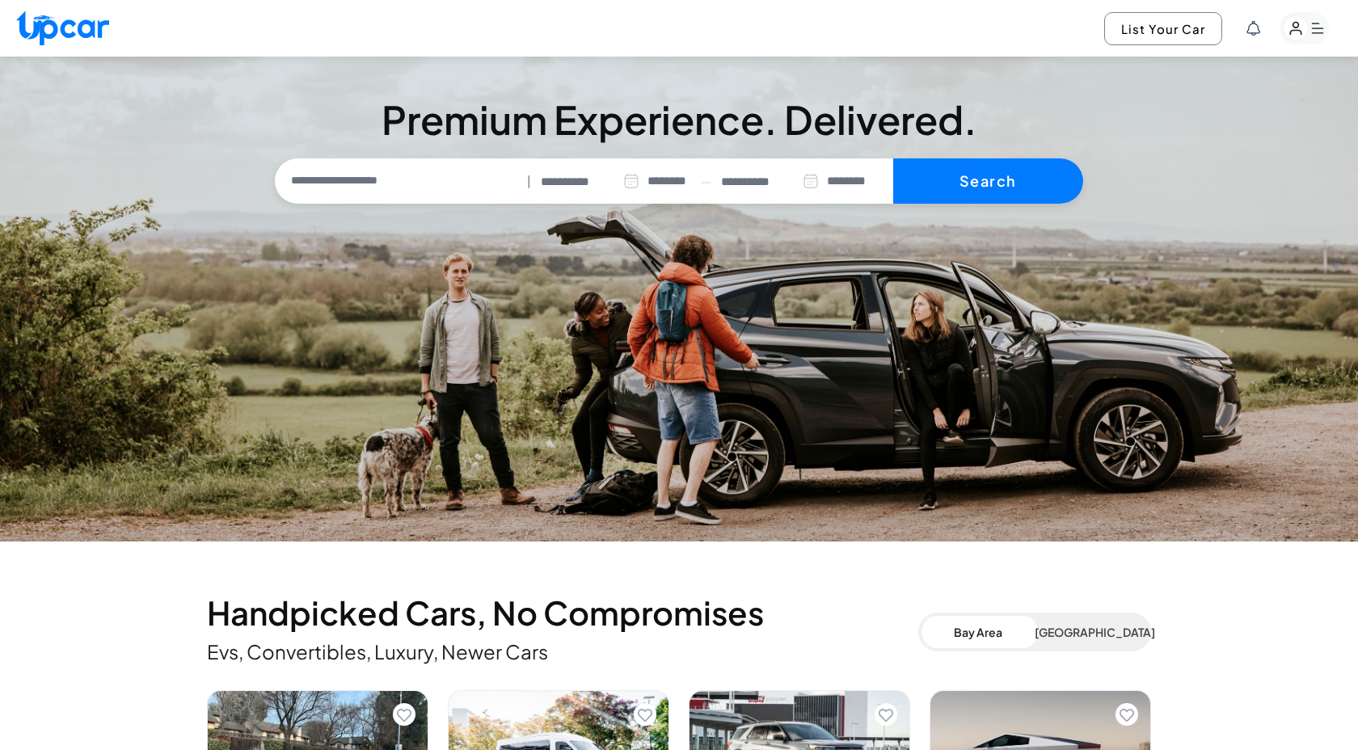
click at [602, 184] on input "**********" at bounding box center [590, 182] width 99 height 19
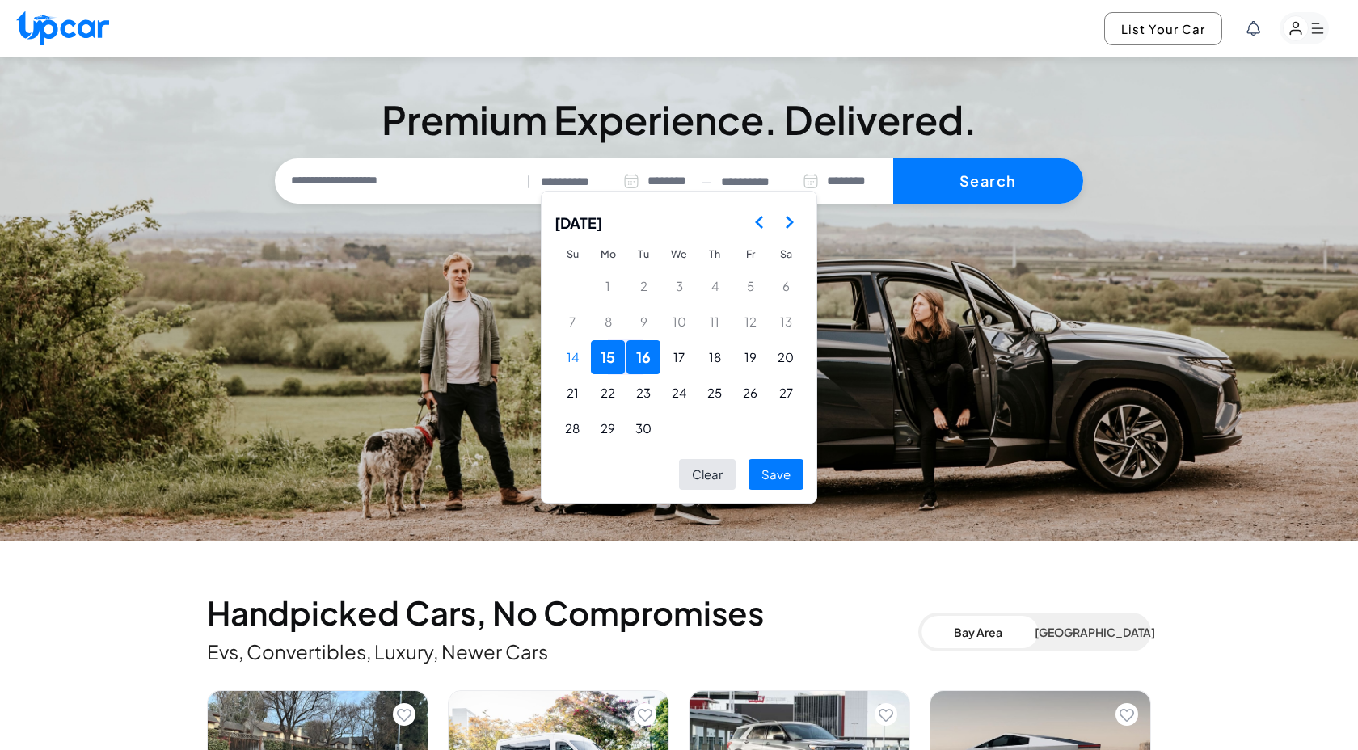
click at [602, 222] on span "[DATE]" at bounding box center [578, 222] width 48 height 36
click at [602, 223] on span "[DATE]" at bounding box center [578, 222] width 48 height 36
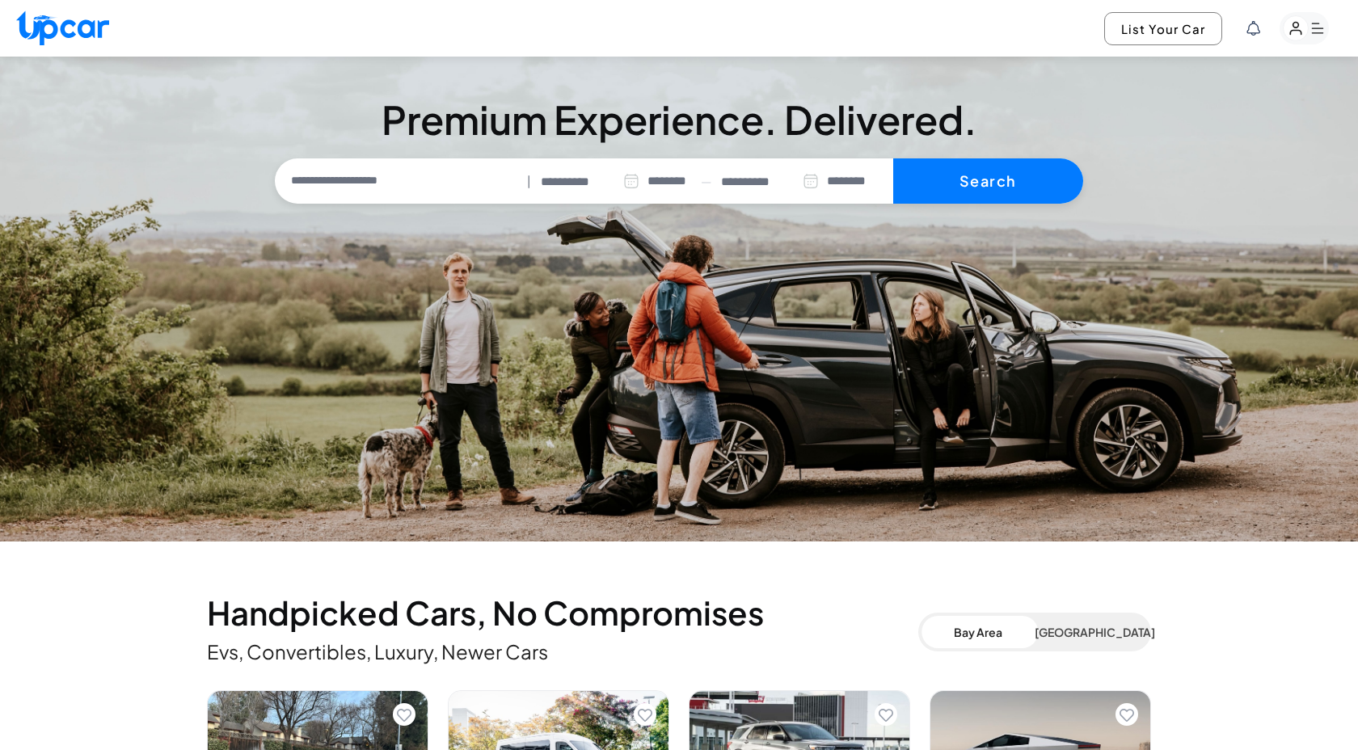
click at [585, 175] on input "**********" at bounding box center [590, 182] width 99 height 19
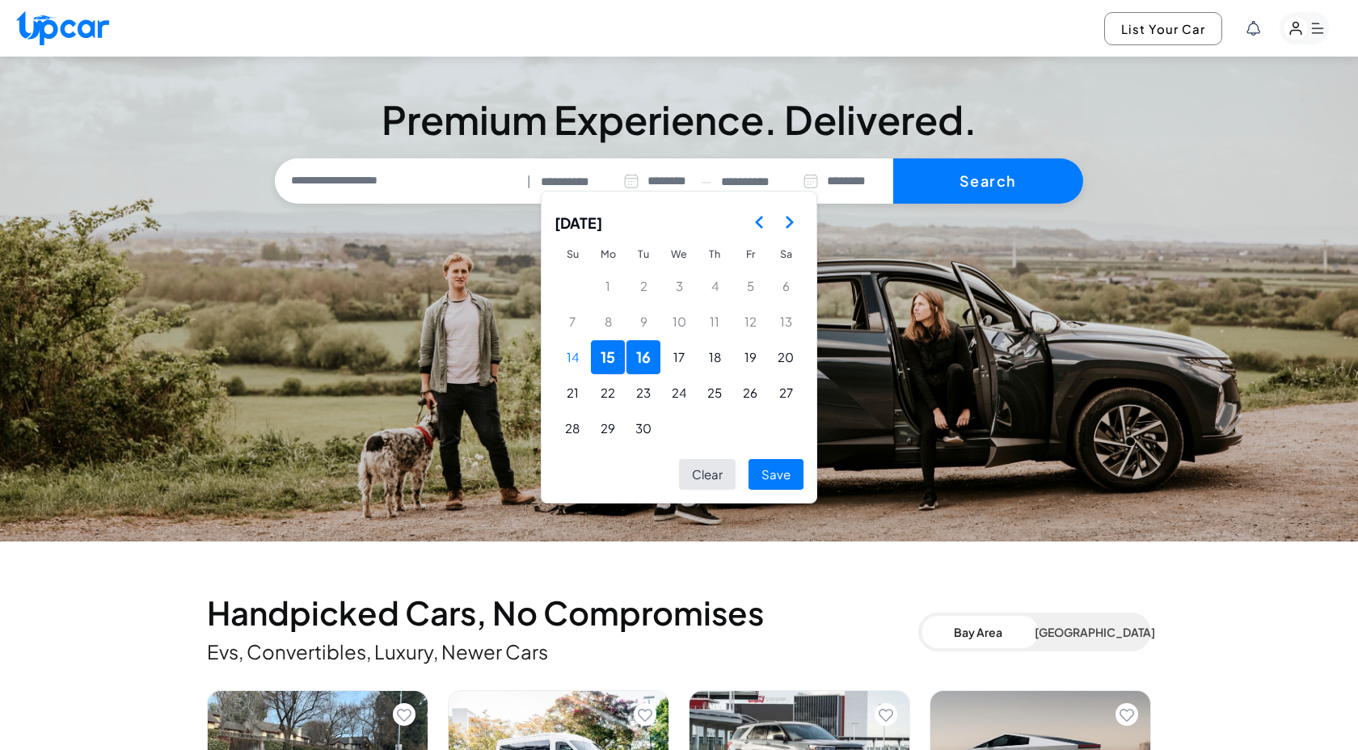
click at [790, 221] on polygon "Go to the Next Month" at bounding box center [789, 222] width 8 height 13
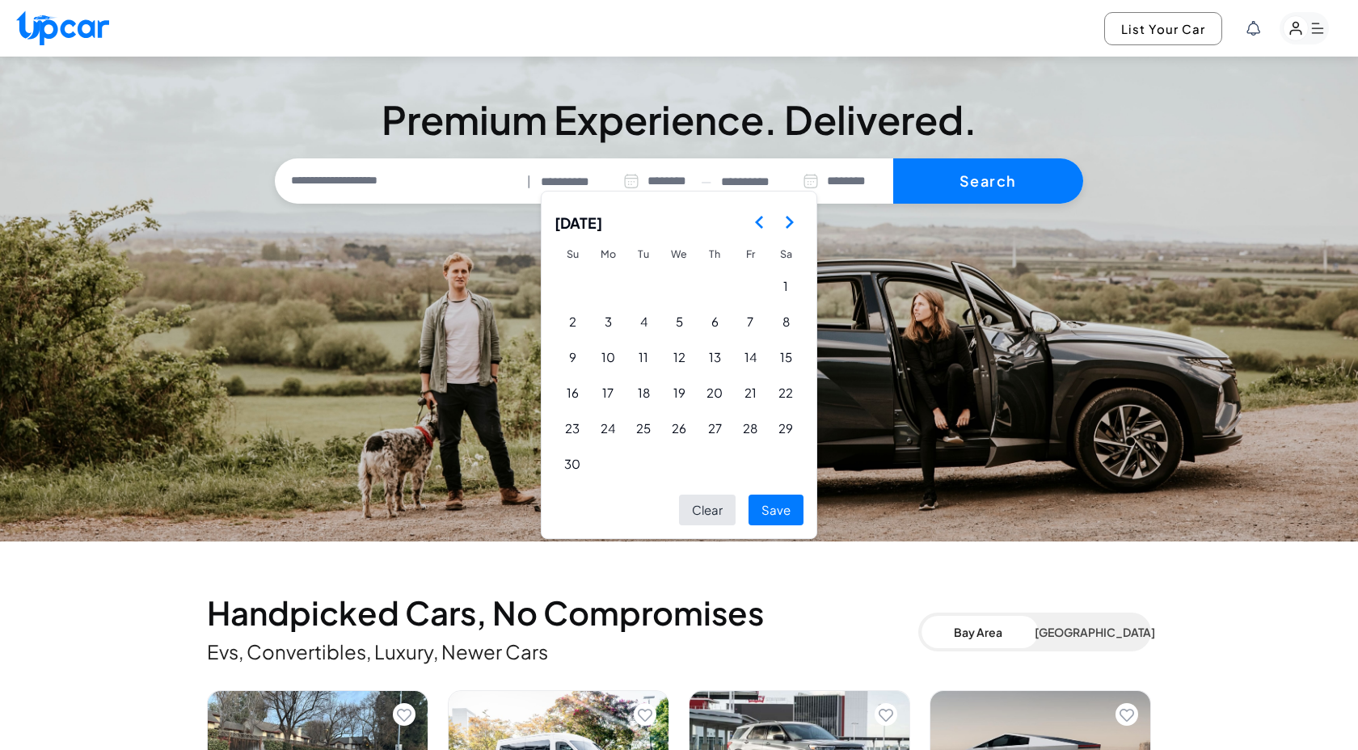
click at [790, 221] on polygon "Go to the Next Month" at bounding box center [789, 222] width 8 height 13
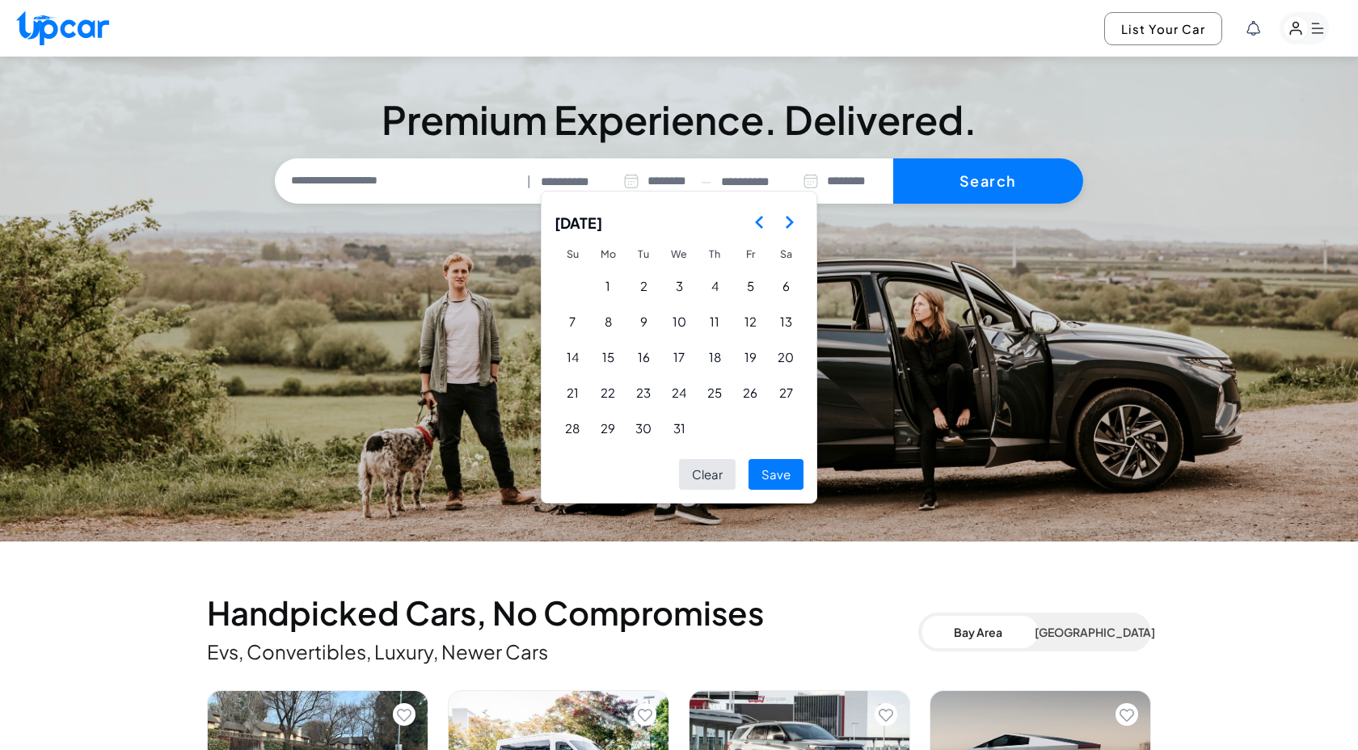
click at [790, 221] on polygon "Go to the Next Month" at bounding box center [789, 222] width 8 height 13
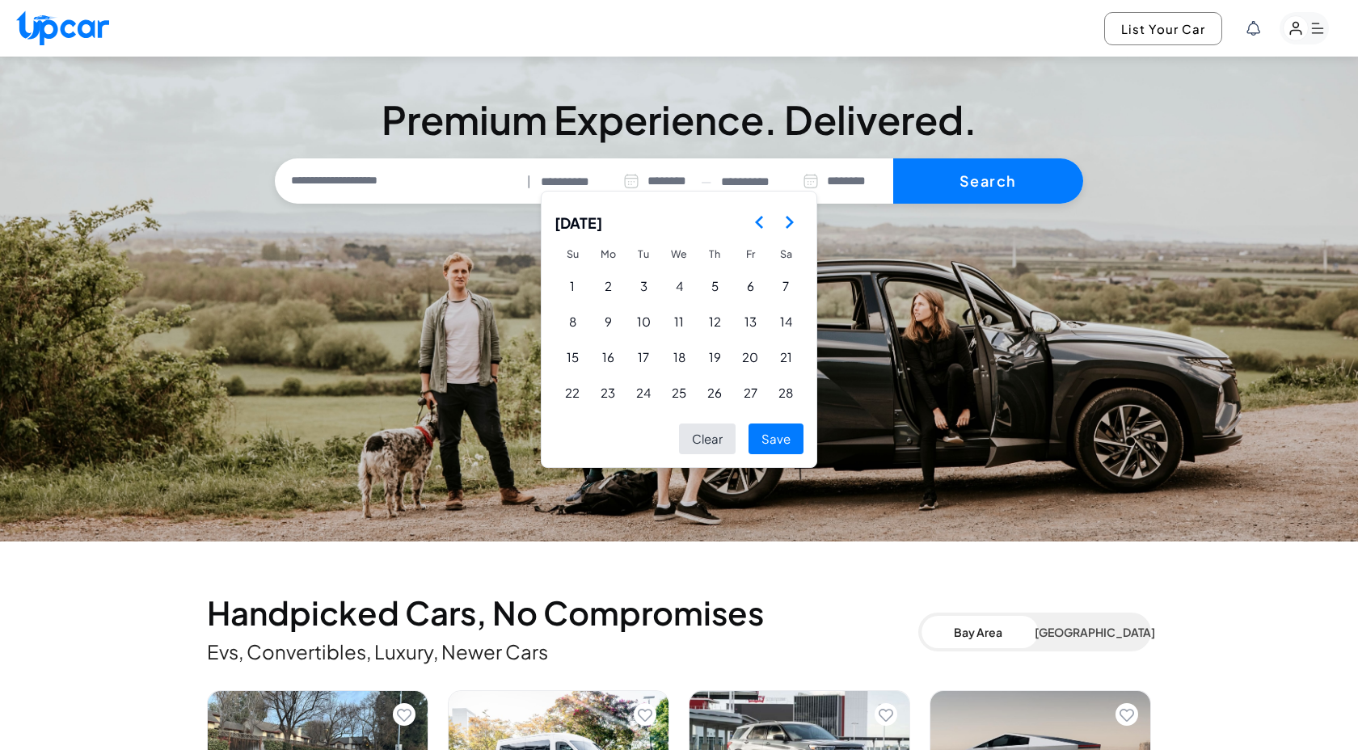
click at [790, 221] on polygon "Go to the Next Month" at bounding box center [789, 222] width 8 height 13
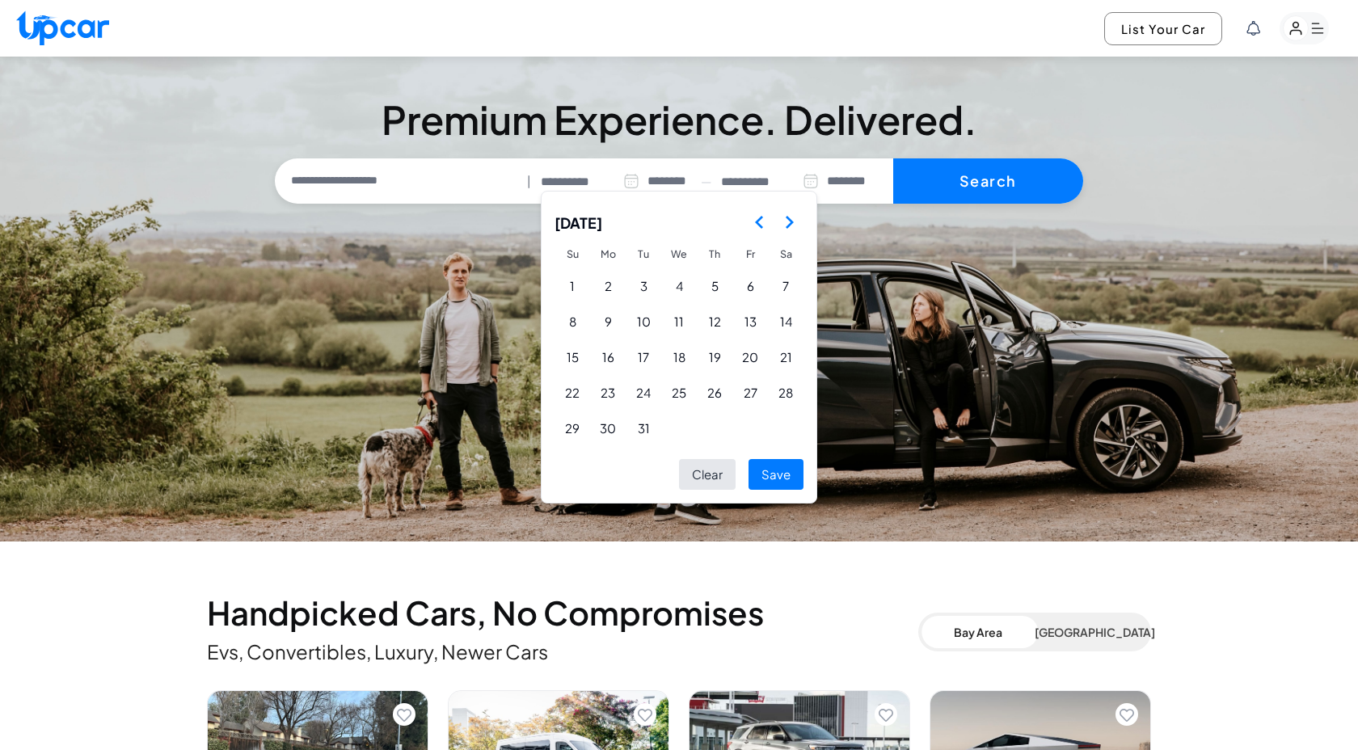
click at [790, 221] on polygon "Go to the Next Month" at bounding box center [789, 222] width 8 height 13
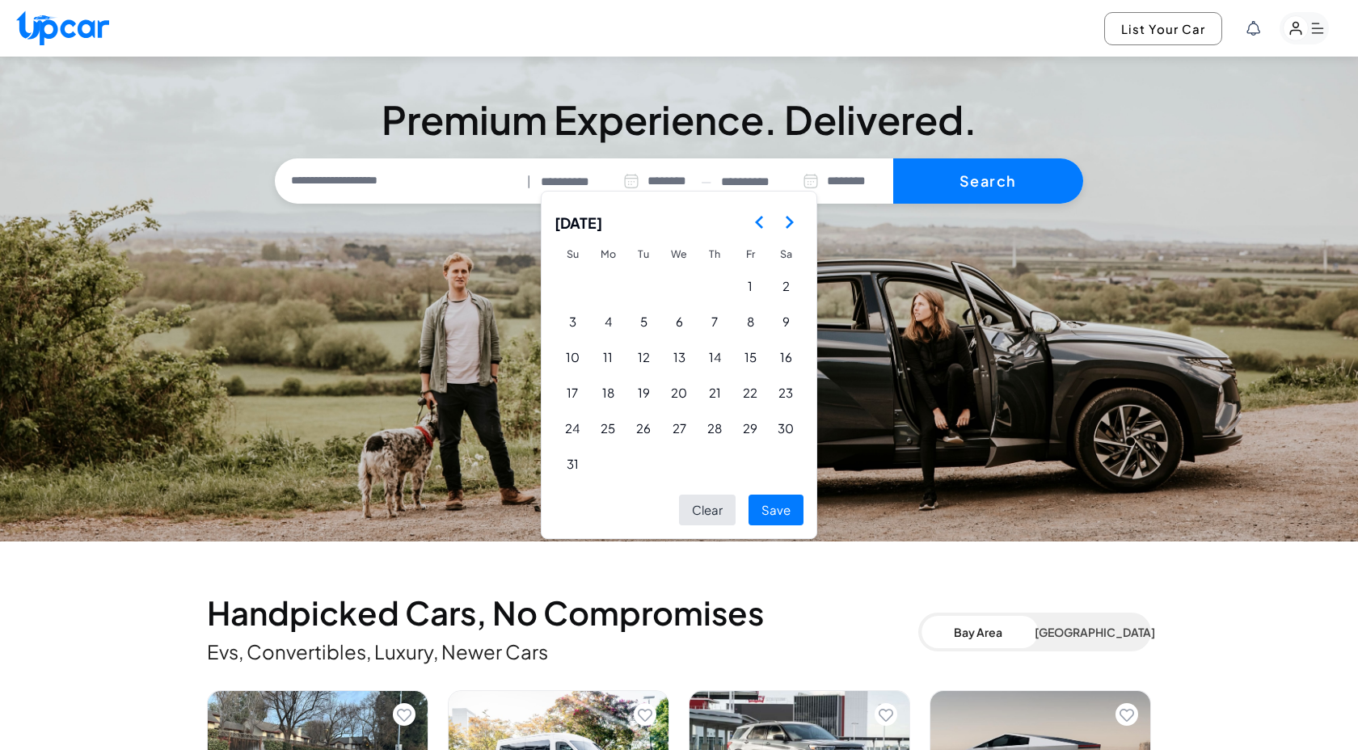
click at [790, 221] on polygon "Go to the Next Month" at bounding box center [789, 222] width 8 height 13
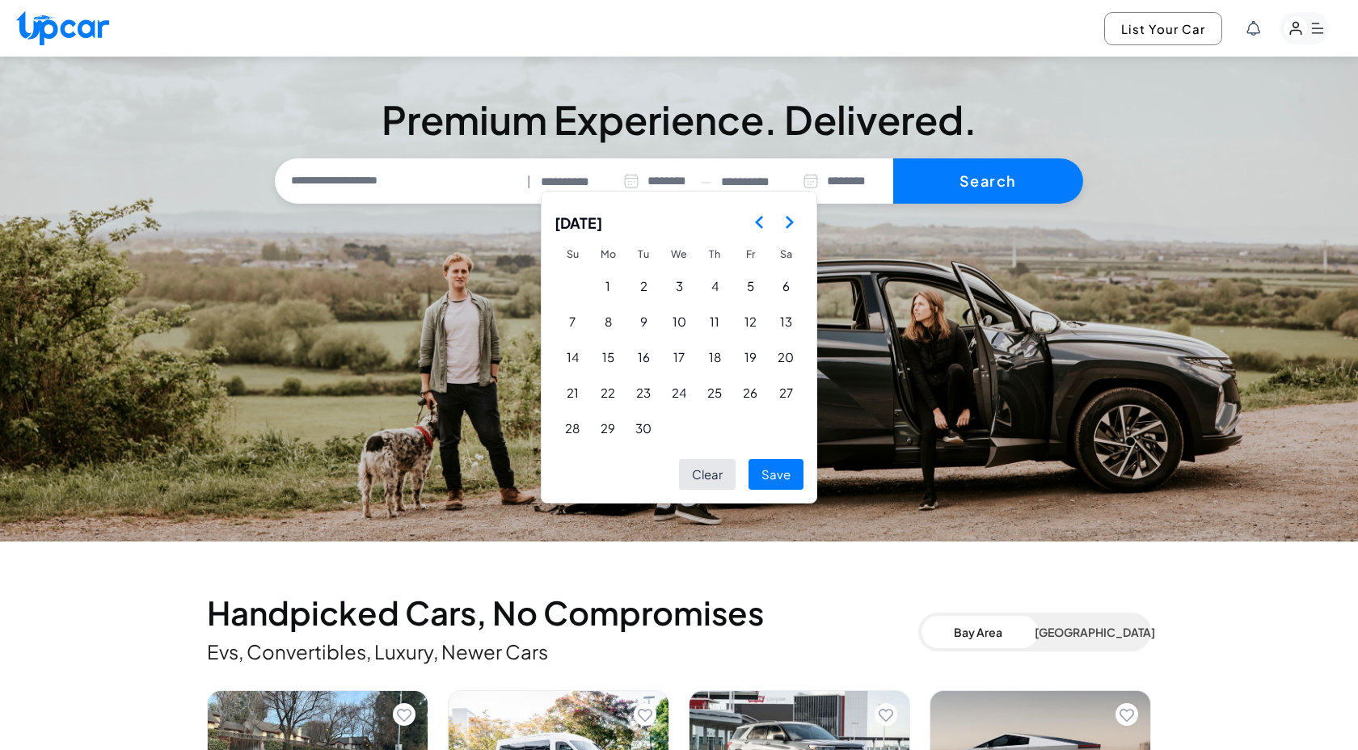
click at [790, 221] on polygon "Go to the Next Month" at bounding box center [789, 222] width 8 height 13
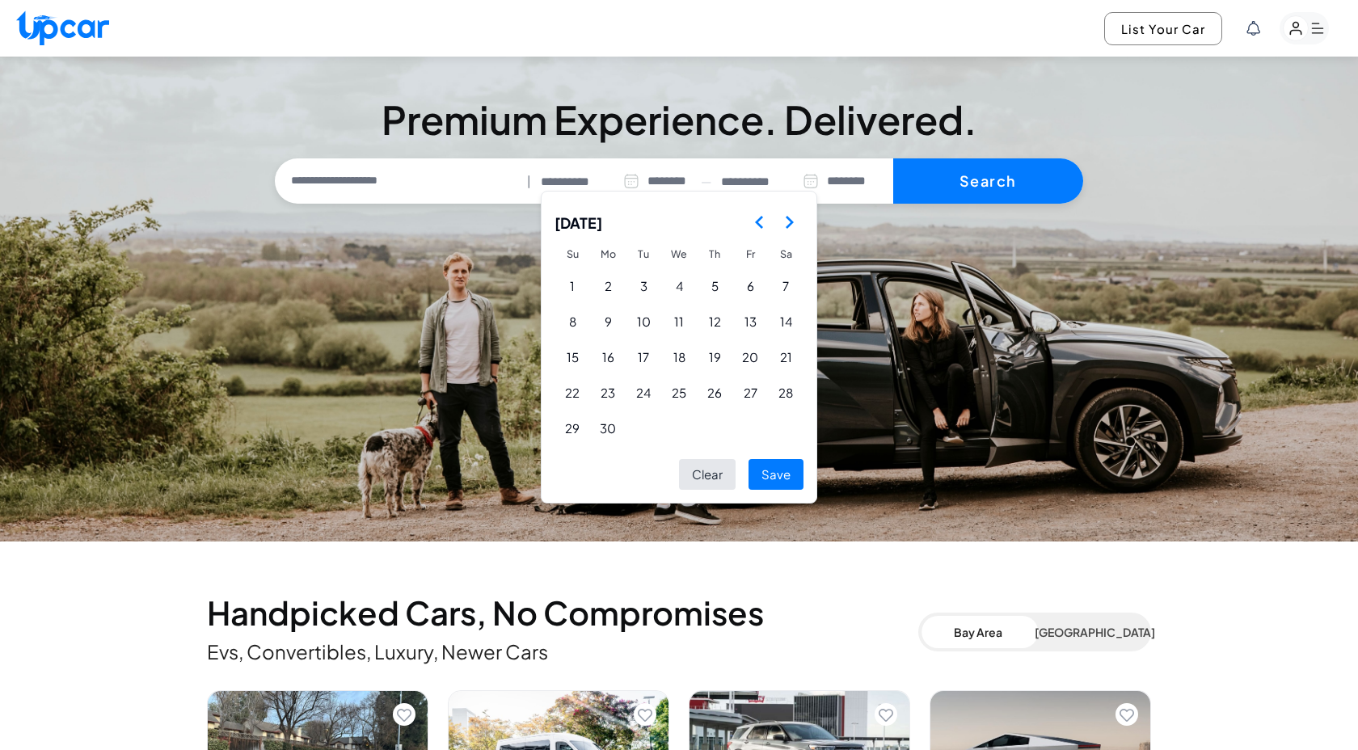
click at [790, 221] on polygon "Go to the Next Month" at bounding box center [789, 222] width 8 height 13
click at [646, 286] on button "1" at bounding box center [643, 286] width 34 height 34
click at [753, 221] on icon "Go to the Previous Month" at bounding box center [759, 222] width 19 height 19
click at [577, 281] on button "1" at bounding box center [572, 286] width 34 height 34
click at [790, 225] on icon "Go to the Next Month" at bounding box center [788, 222] width 19 height 19
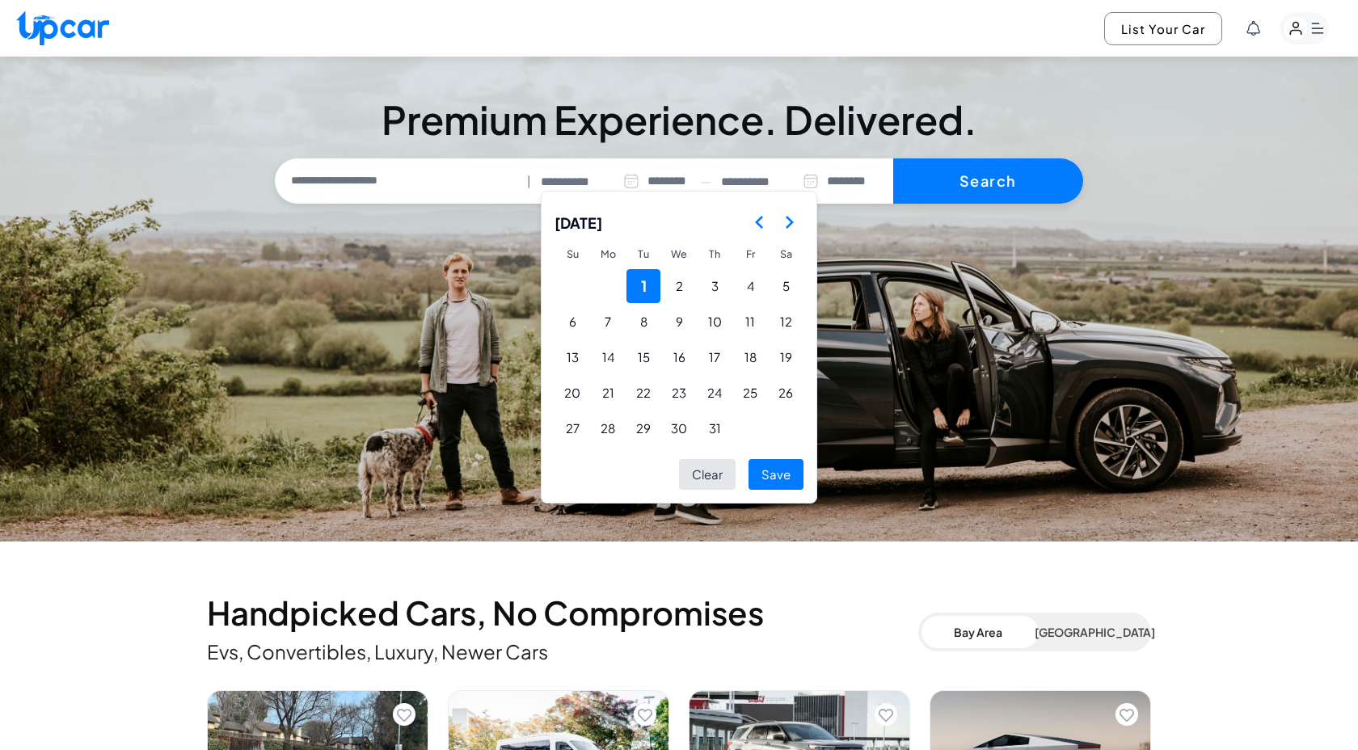
click at [638, 290] on button "1" at bounding box center [643, 286] width 34 height 34
click at [789, 475] on button "Save" at bounding box center [775, 475] width 55 height 32
type input "**********"
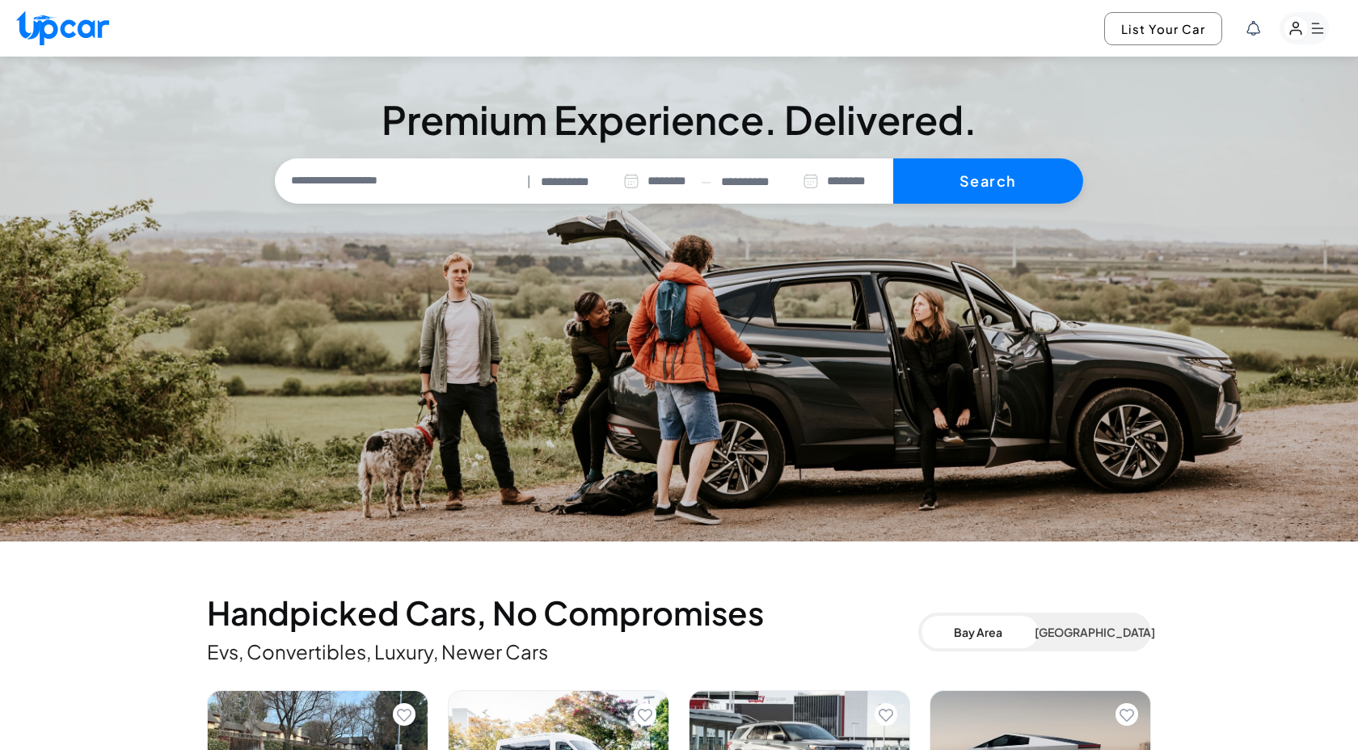
click at [787, 184] on input "**********" at bounding box center [769, 182] width 97 height 19
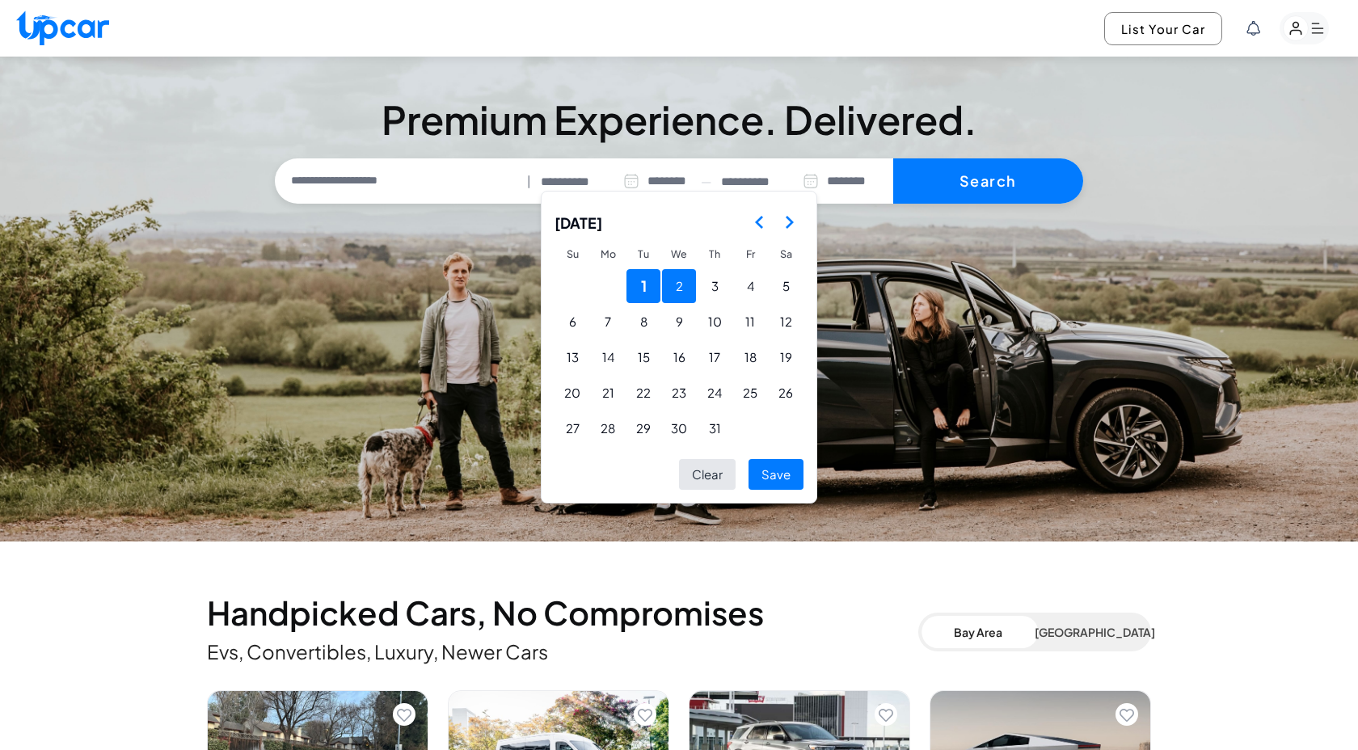
click at [672, 284] on button "2" at bounding box center [679, 286] width 34 height 34
click at [772, 478] on button "Save" at bounding box center [775, 475] width 55 height 32
type input "**********"
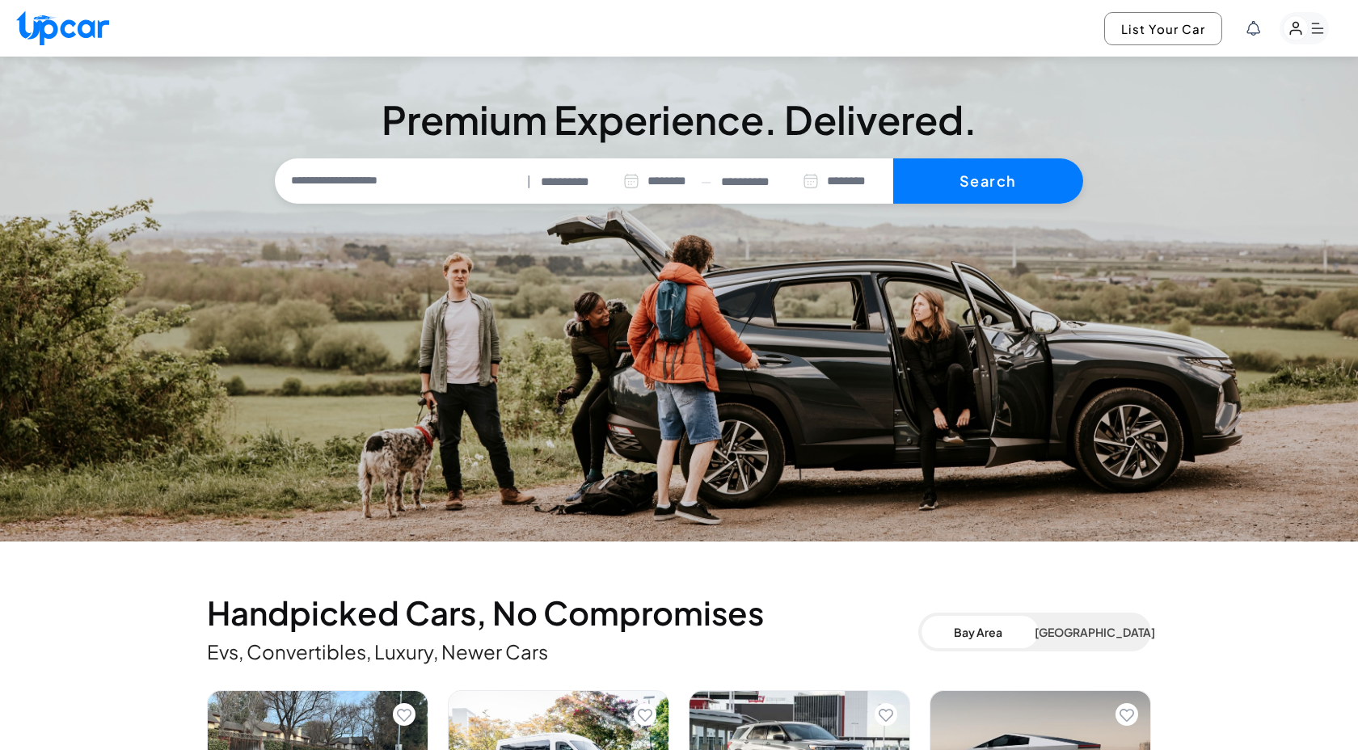
click at [625, 184] on icon at bounding box center [632, 181] width 14 height 15
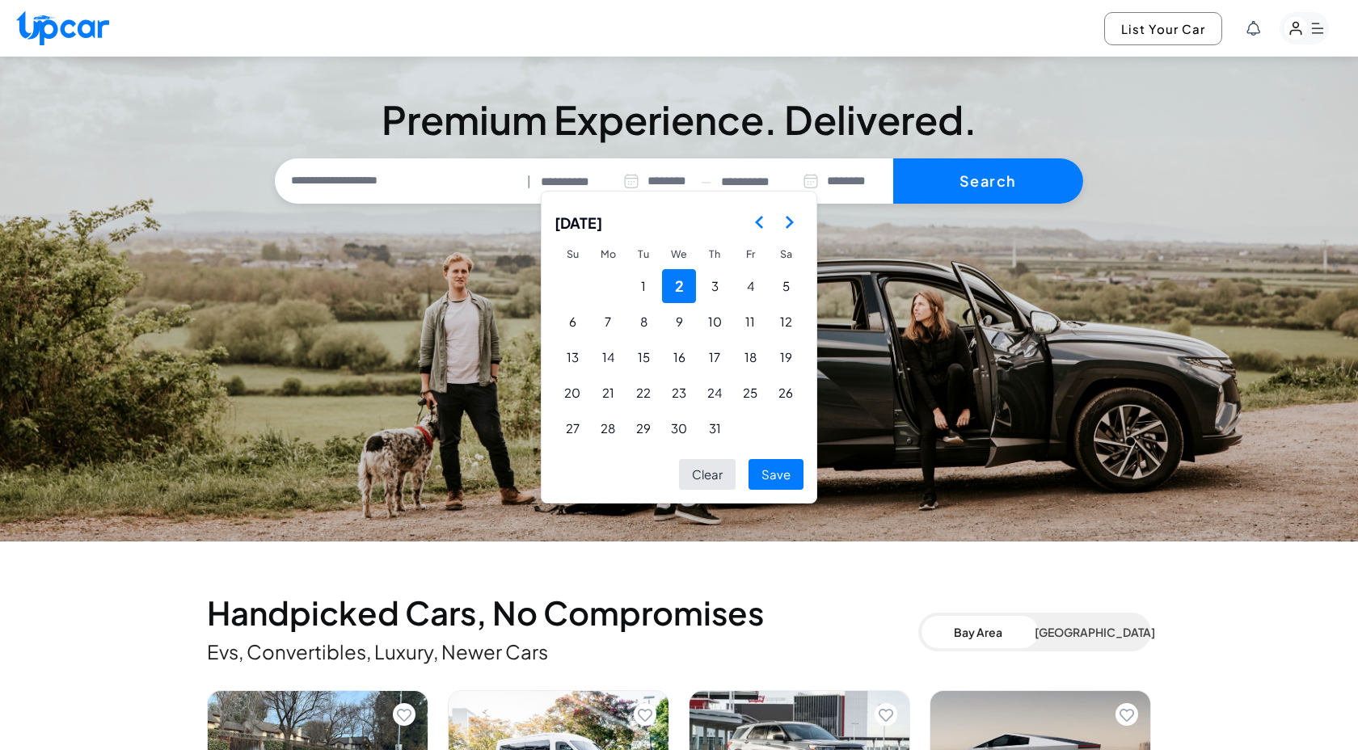
click at [757, 218] on polygon "Go to the Previous Month" at bounding box center [759, 222] width 8 height 13
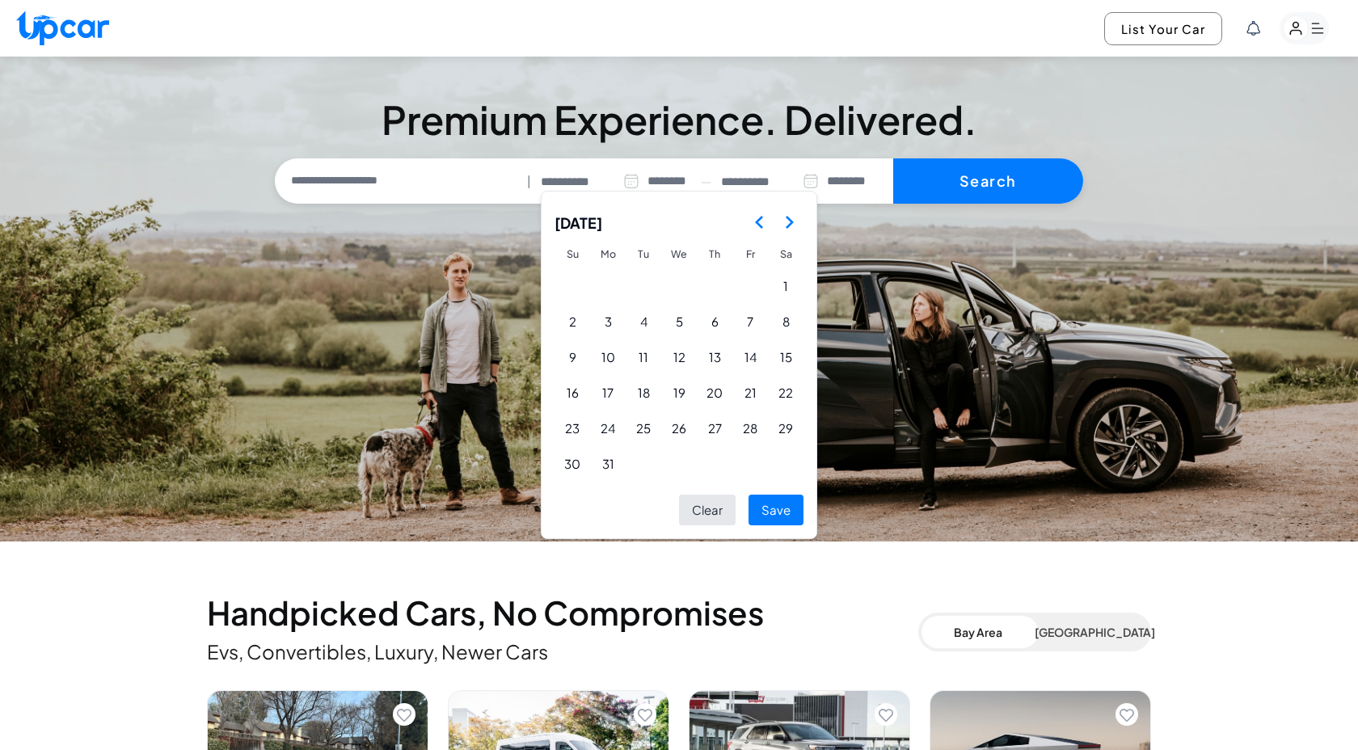
click at [757, 218] on polygon "Go to the Previous Month" at bounding box center [759, 222] width 8 height 13
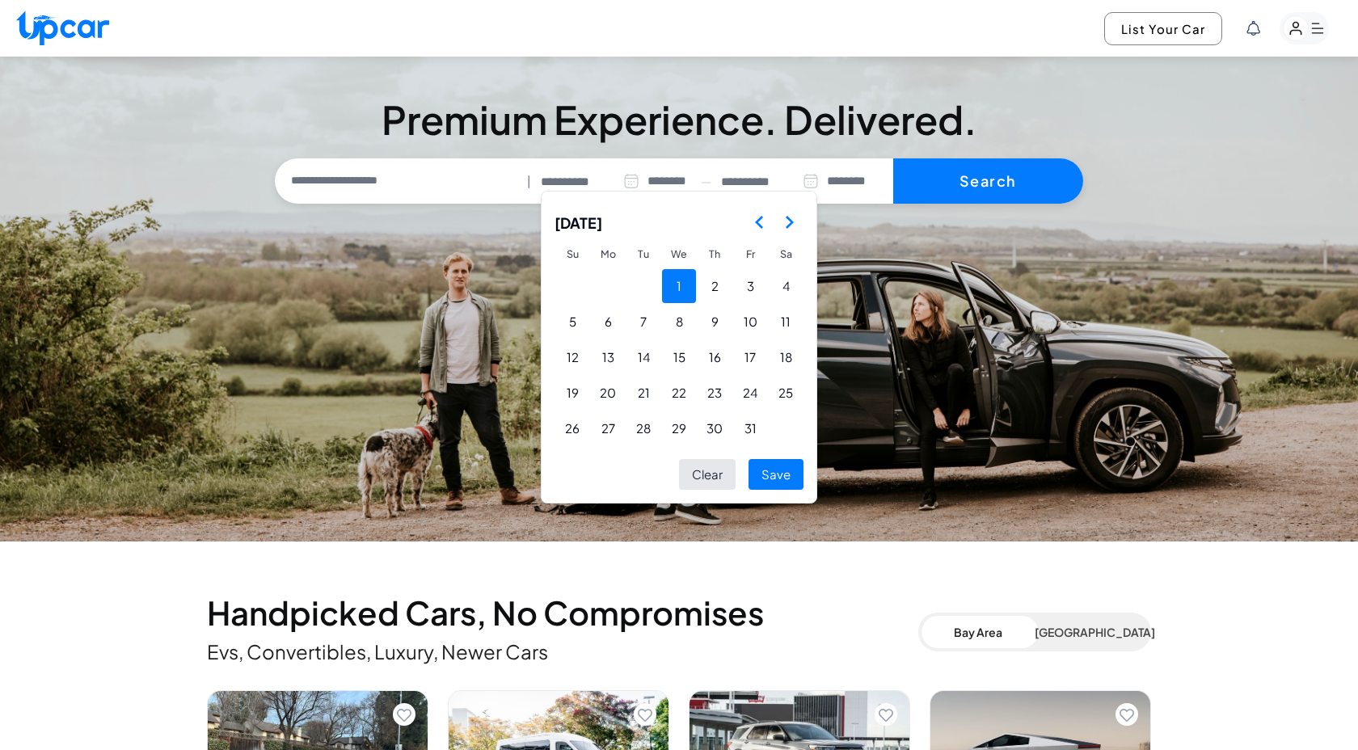
click at [679, 287] on button "1" at bounding box center [679, 286] width 34 height 34
click at [772, 480] on button "Save" at bounding box center [775, 475] width 55 height 32
type input "**********"
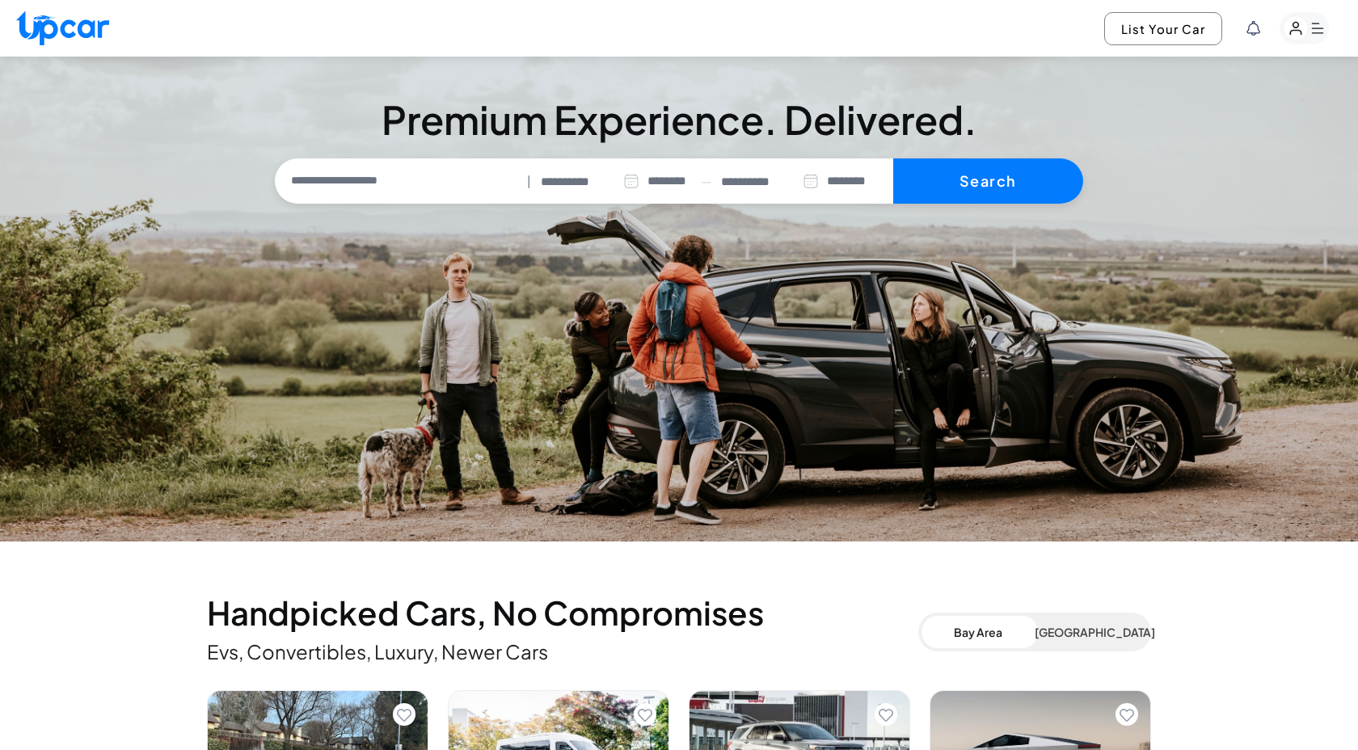
click at [625, 187] on icon at bounding box center [631, 181] width 16 height 16
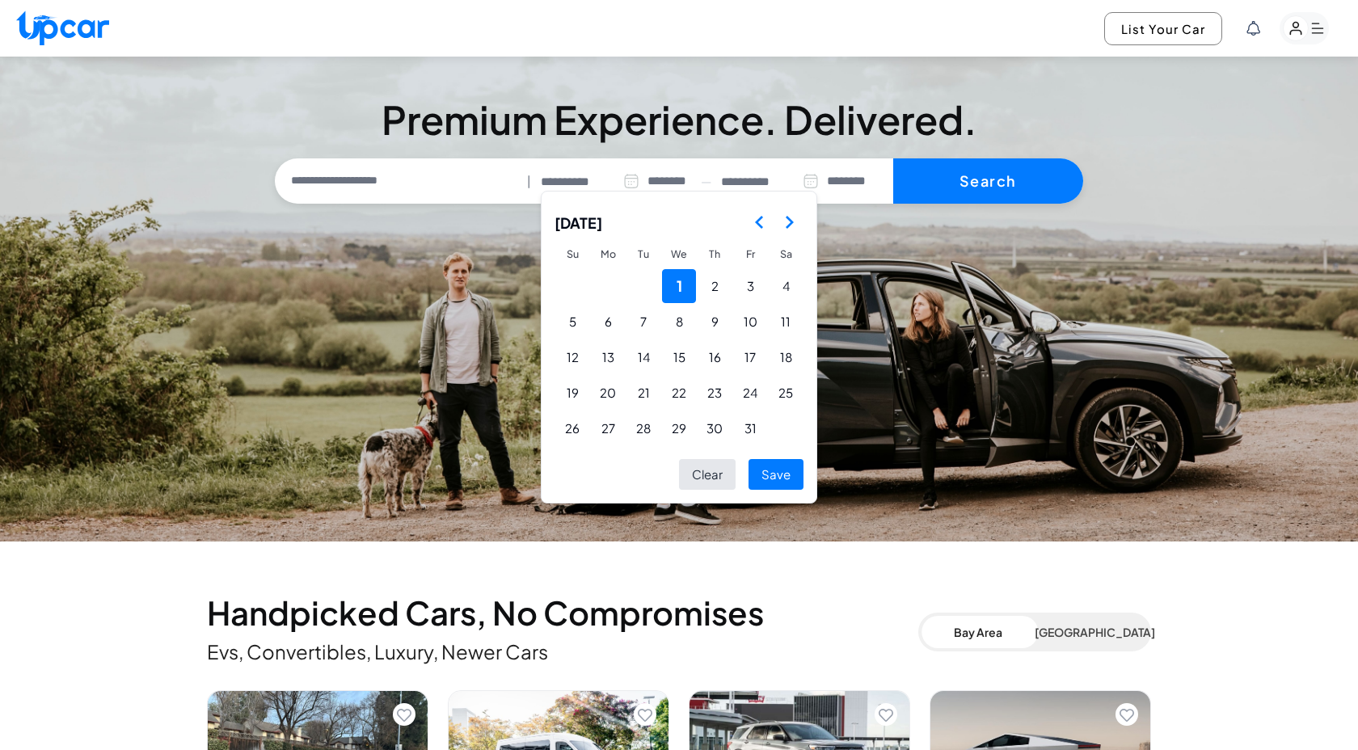
click at [759, 231] on button "Go to the Previous Month" at bounding box center [759, 222] width 29 height 29
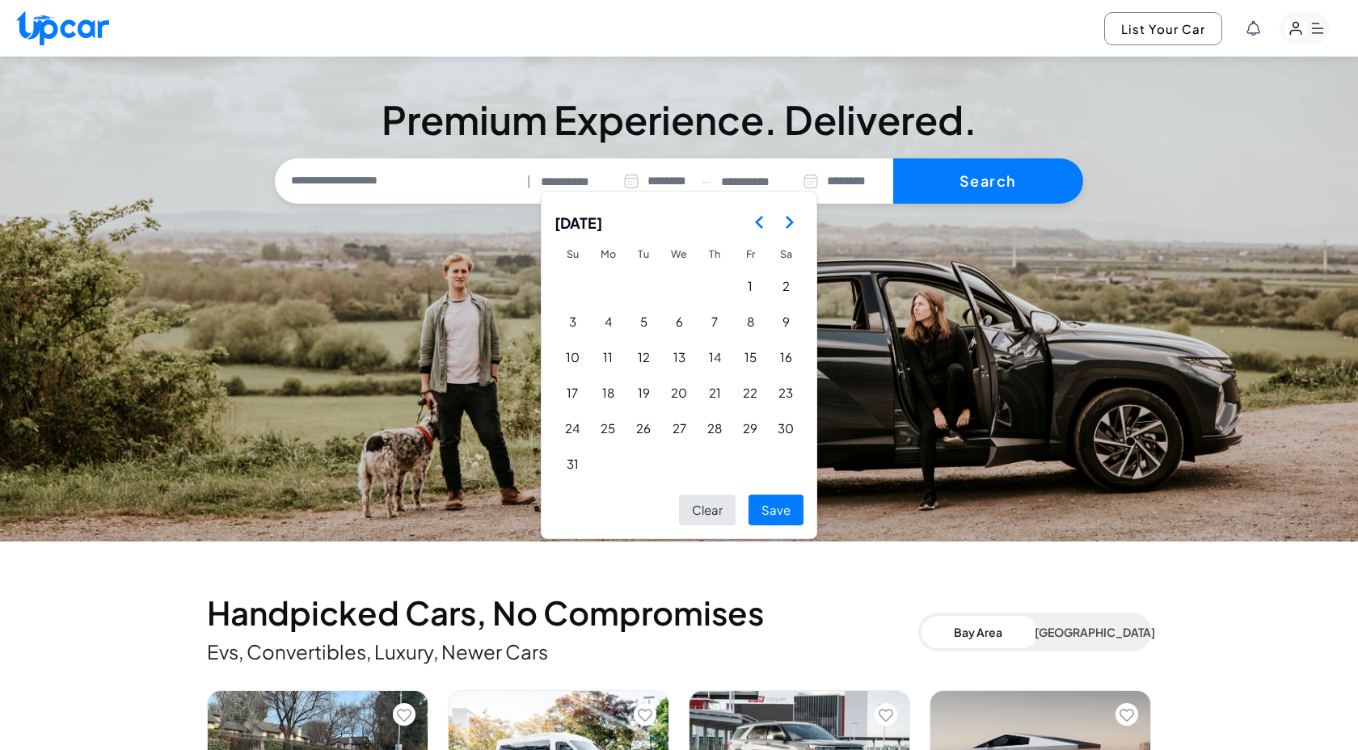
click at [759, 231] on button "Go to the Previous Month" at bounding box center [759, 222] width 29 height 29
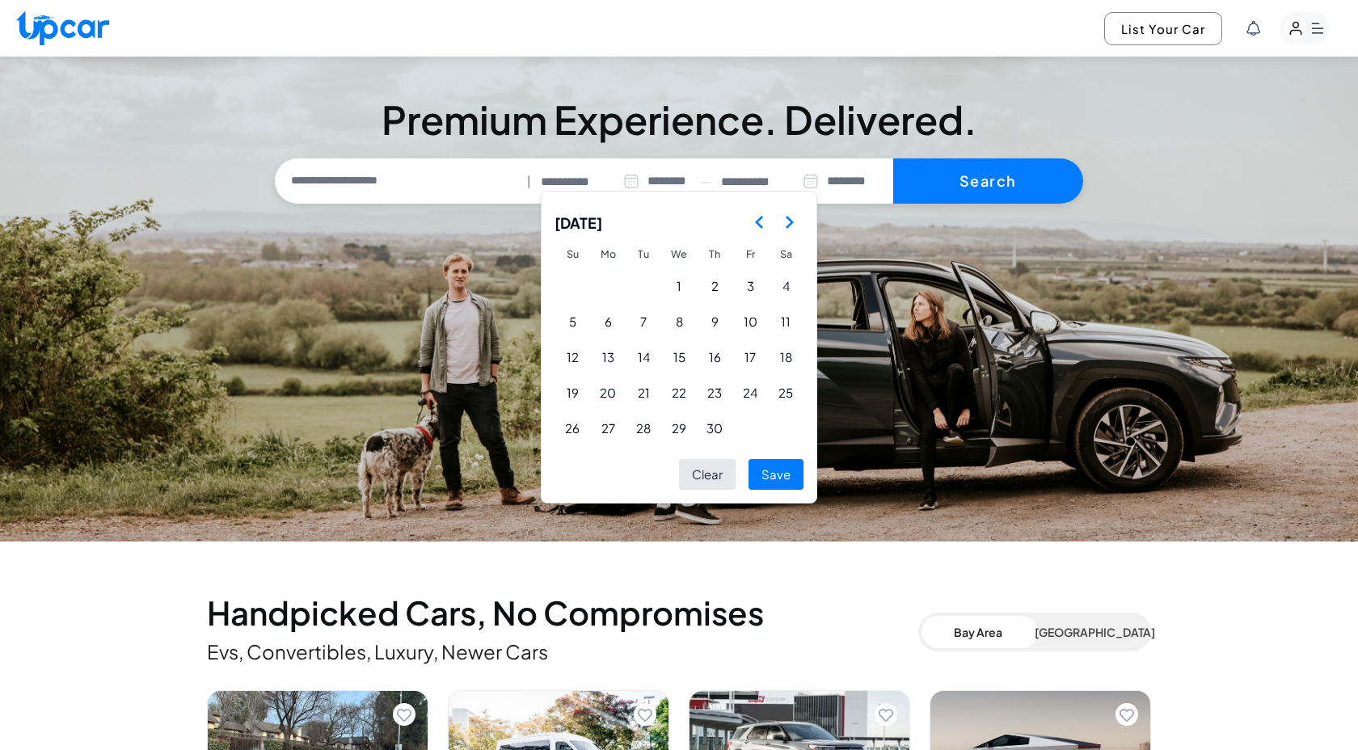
click at [759, 231] on button "Go to the Previous Month" at bounding box center [759, 222] width 29 height 29
click at [577, 272] on button "1" at bounding box center [572, 286] width 34 height 34
click at [787, 480] on button "Save" at bounding box center [775, 475] width 55 height 32
type input "**********"
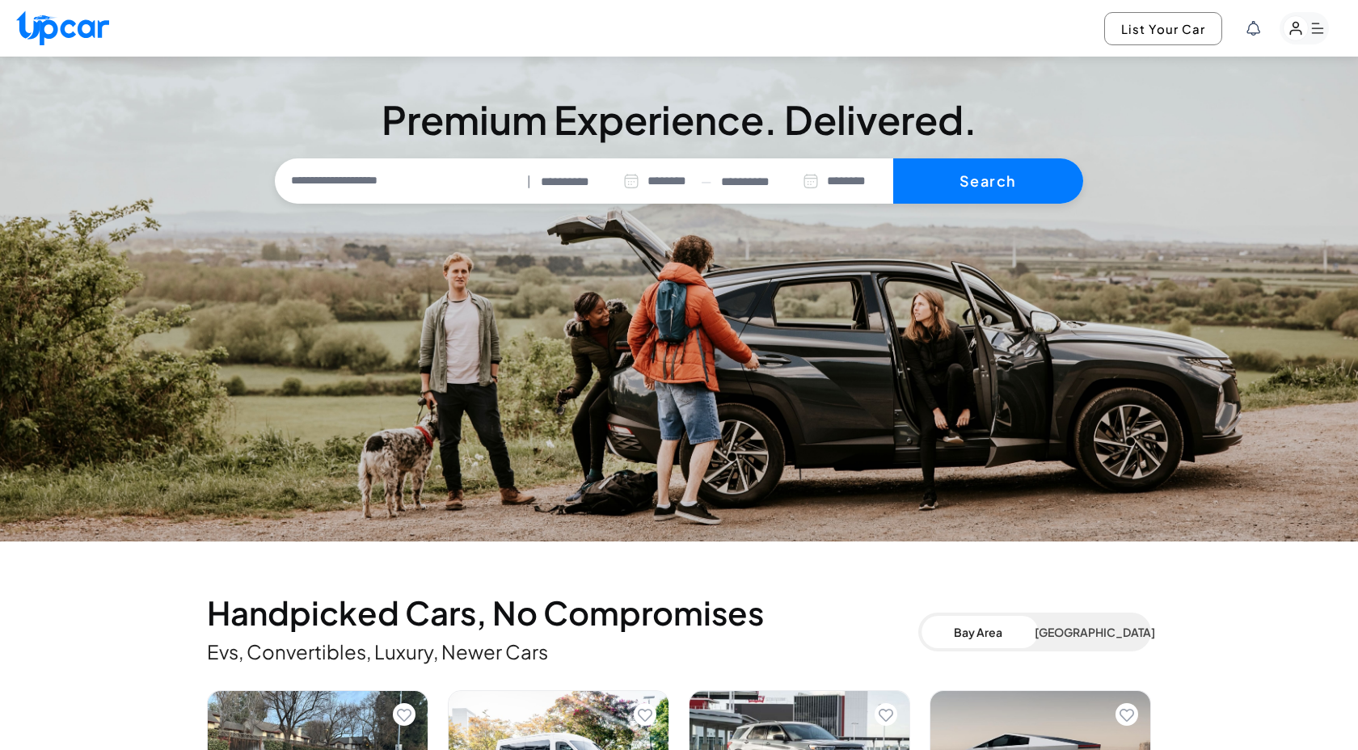
click at [784, 182] on input "**********" at bounding box center [769, 182] width 97 height 19
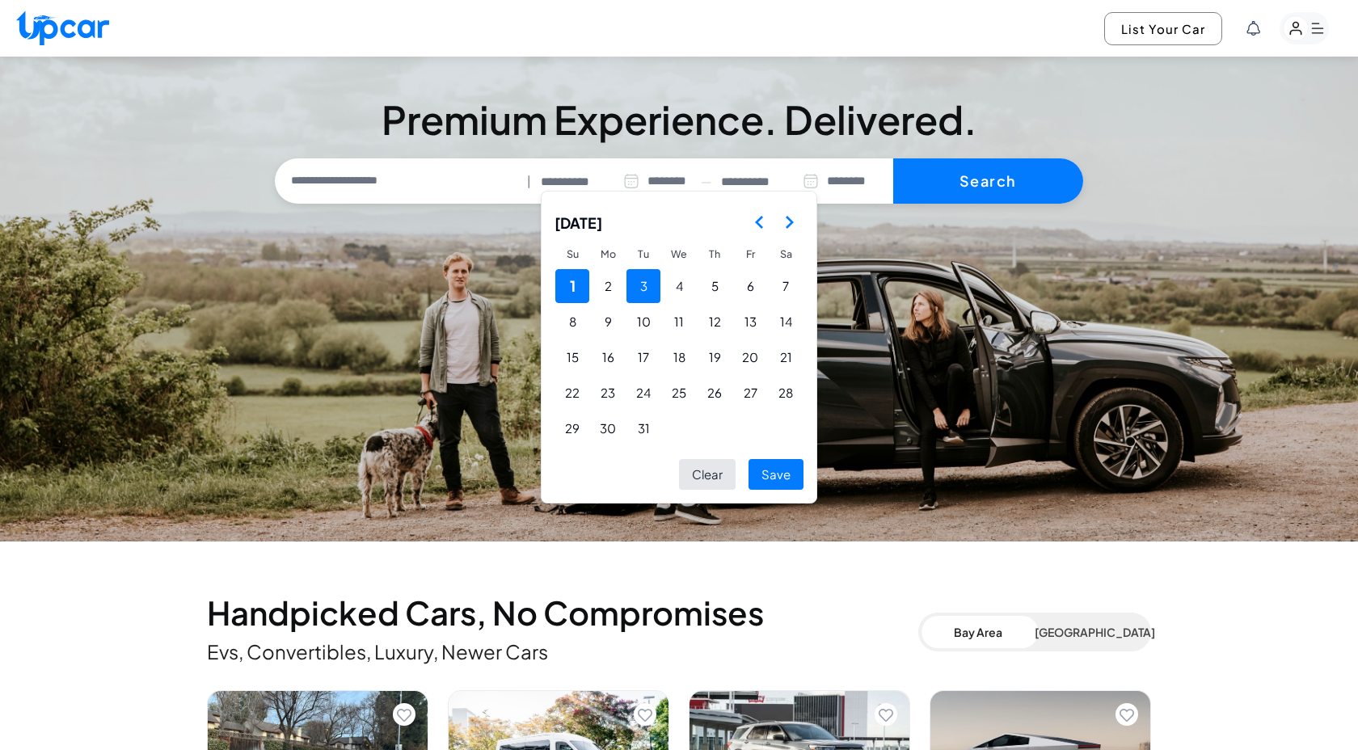
click at [636, 276] on button "3" at bounding box center [643, 286] width 34 height 34
click at [777, 452] on div "March 2026 Su Mo Tu We Th Fr Sa 1 2 3 4 5 6 7 8 9 10 11 12 13 14 15 16 17 18 19…" at bounding box center [679, 347] width 276 height 313
click at [778, 461] on button "Save" at bounding box center [775, 475] width 55 height 32
type input "**********"
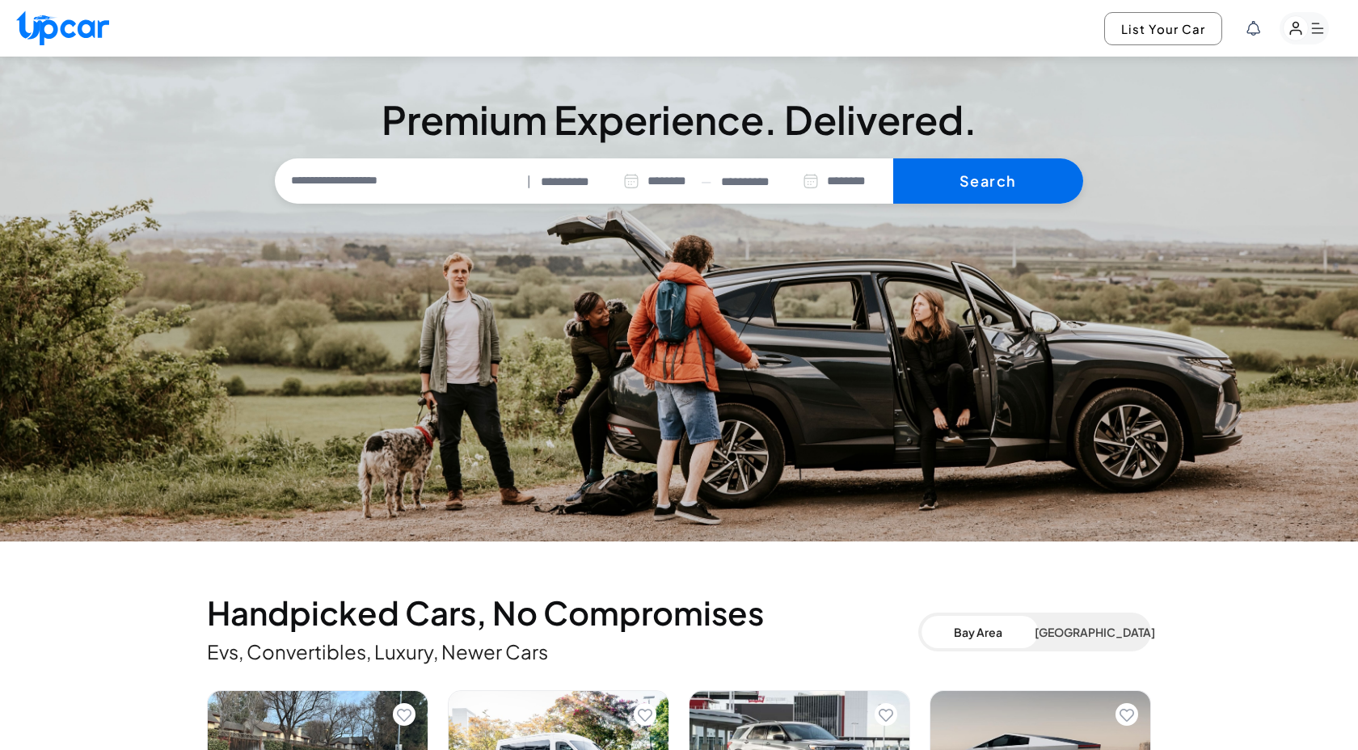
click at [972, 179] on button "Search" at bounding box center [988, 180] width 190 height 45
select select "********"
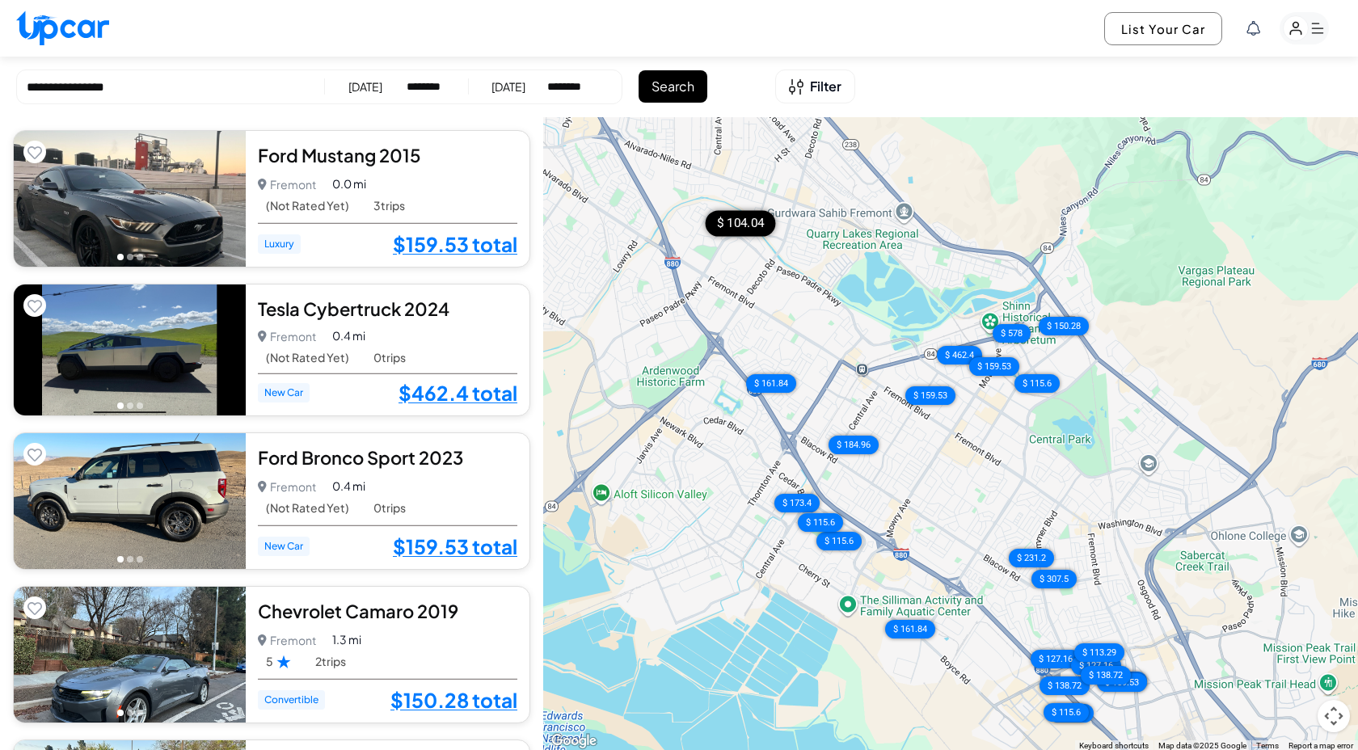
click at [744, 213] on div "$ 104.04" at bounding box center [740, 224] width 70 height 26
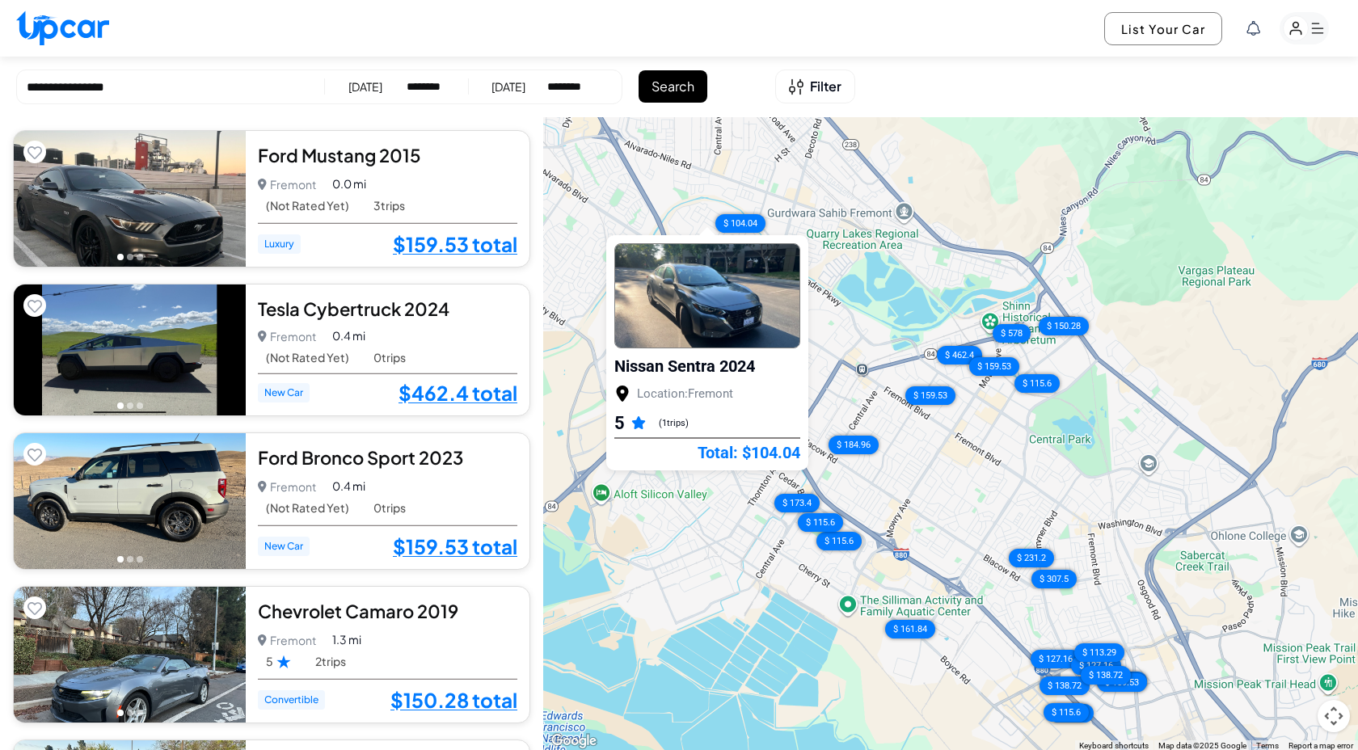
click at [834, 347] on div "$ 159.53 $ 462.4 $ 159.53 $ 150.28 $ 115.6 $ 578 $ 184.96 $ 161.84 $ 231.2 $ 17…" at bounding box center [950, 434] width 815 height 634
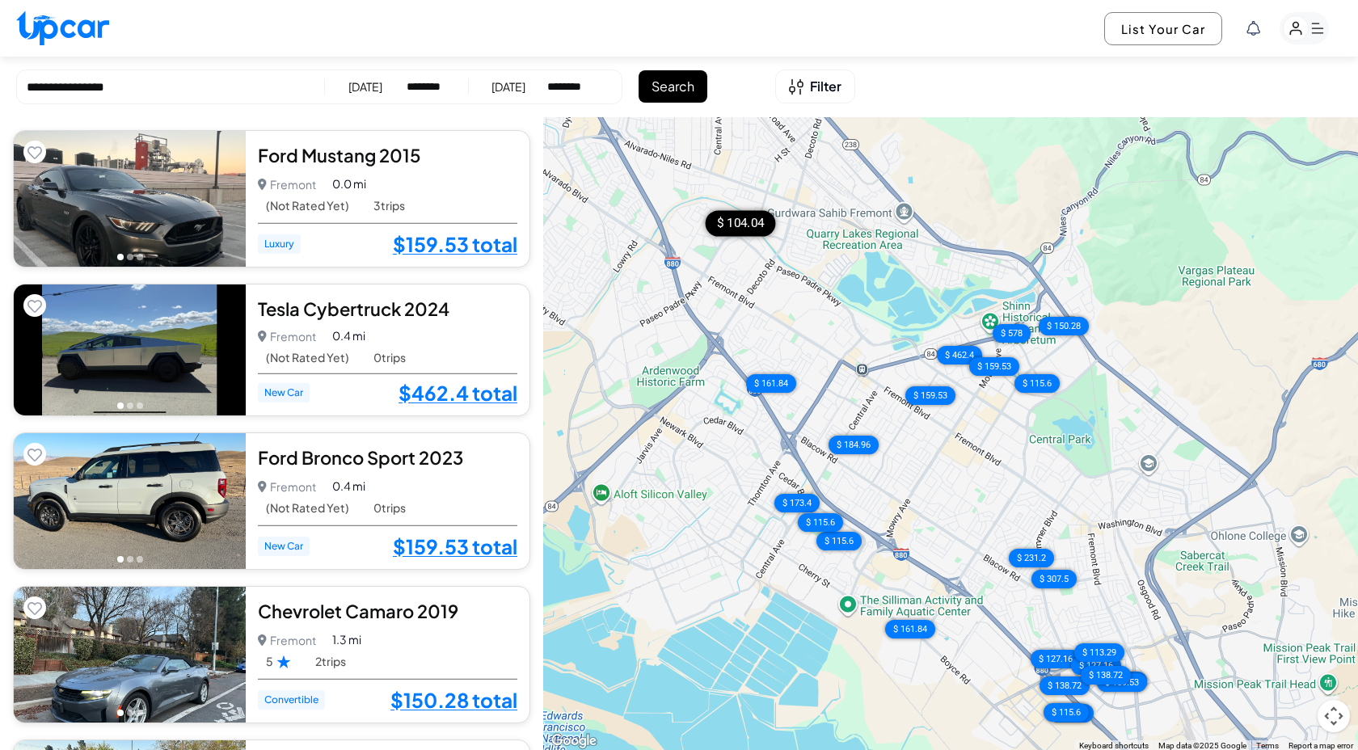
click at [757, 225] on div "$ 104.04" at bounding box center [740, 224] width 70 height 26
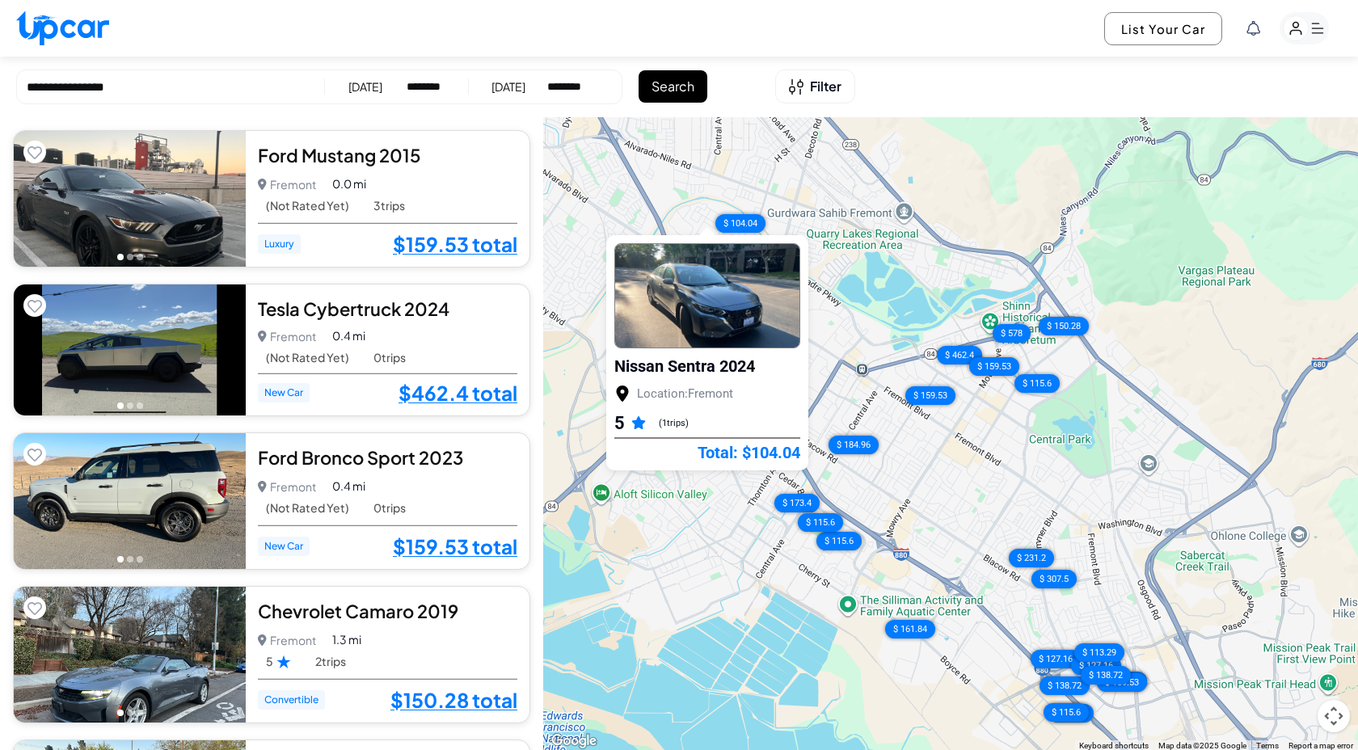
click at [744, 319] on img at bounding box center [707, 295] width 184 height 103
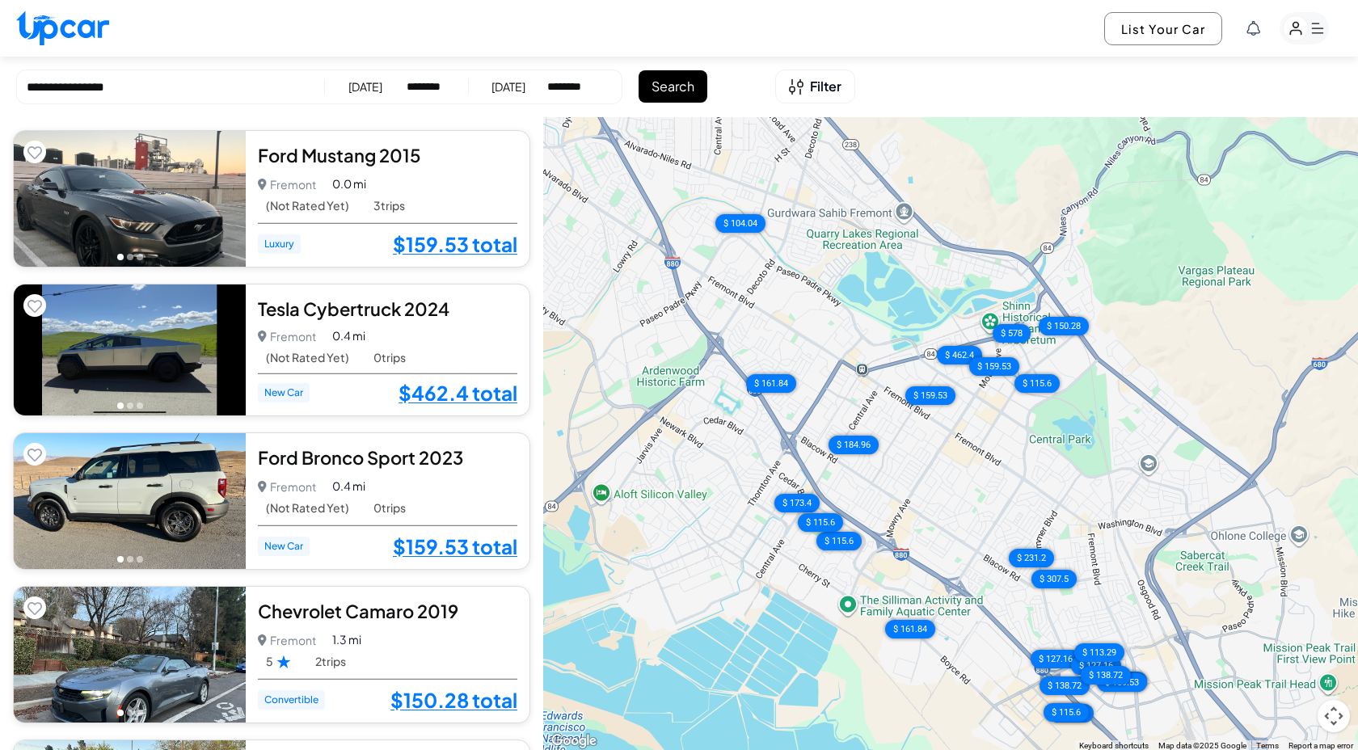
click at [512, 82] on div "03/03/2026" at bounding box center [508, 86] width 34 height 16
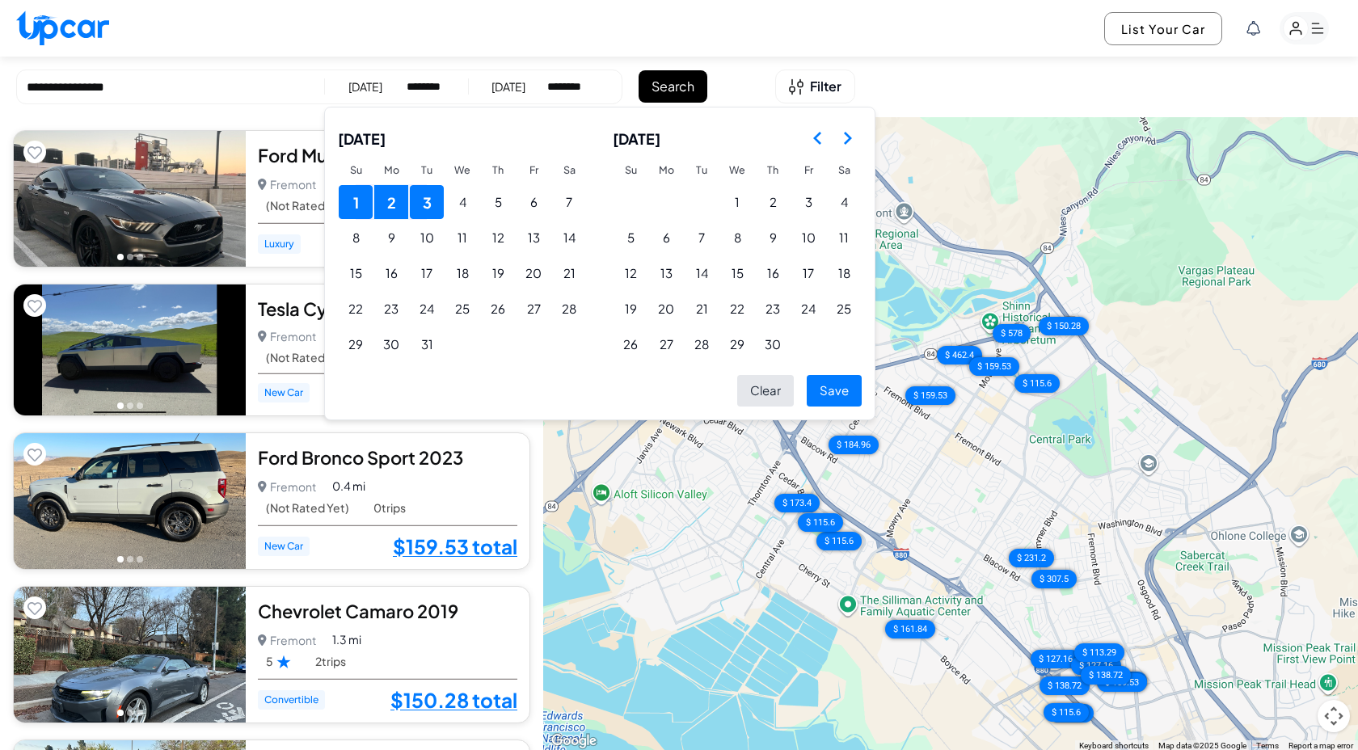
click at [358, 93] on div "01/03/2026" at bounding box center [365, 86] width 34 height 16
click at [847, 138] on polygon "Go to the Next Month" at bounding box center [848, 138] width 8 height 13
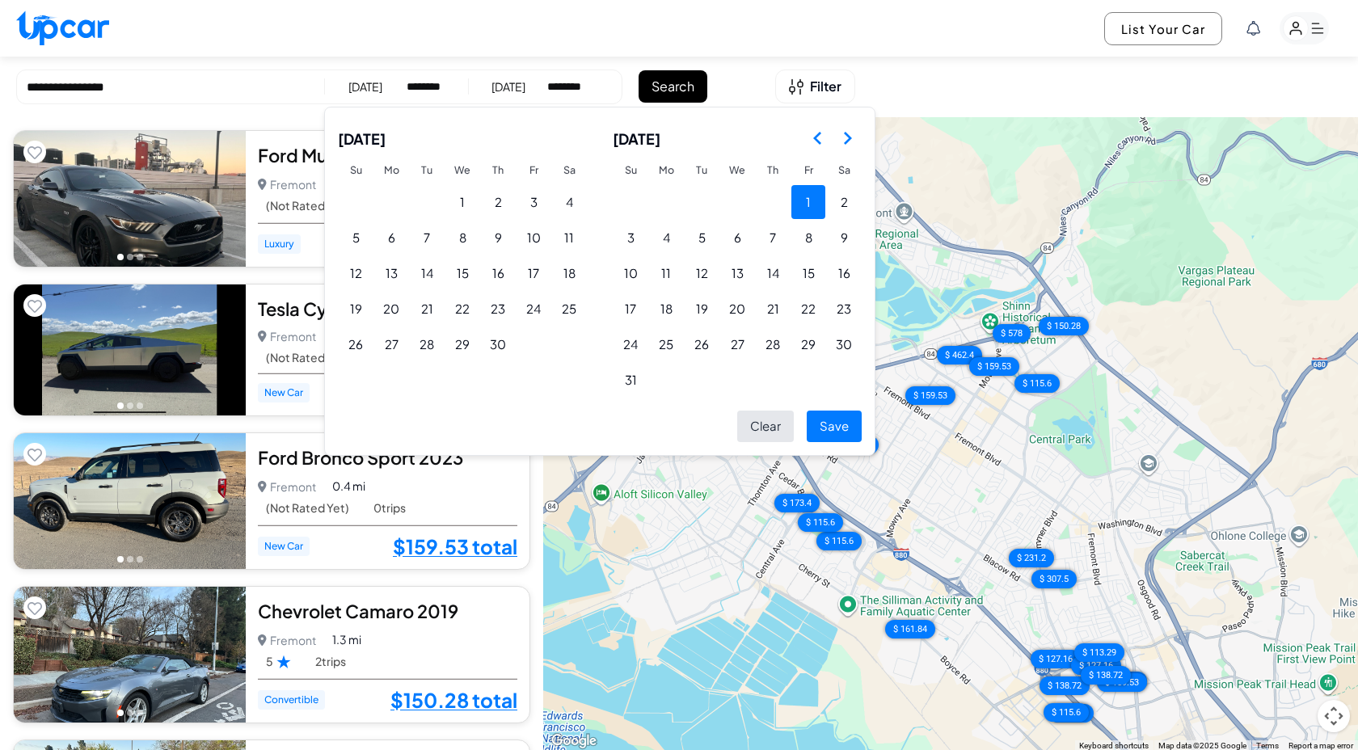
click at [804, 200] on button "1" at bounding box center [808, 202] width 34 height 34
click at [525, 89] on div "03/03/2026" at bounding box center [508, 86] width 34 height 16
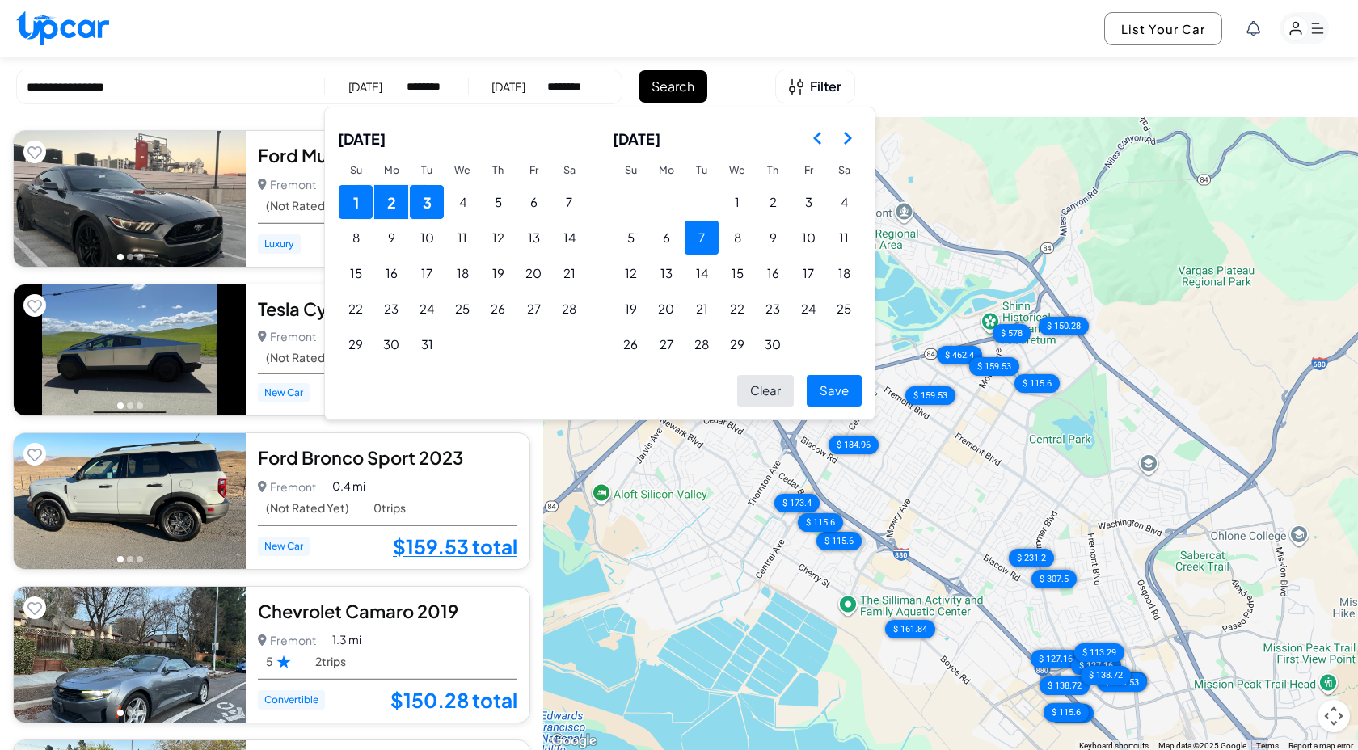
click at [701, 229] on button "7" at bounding box center [701, 238] width 34 height 34
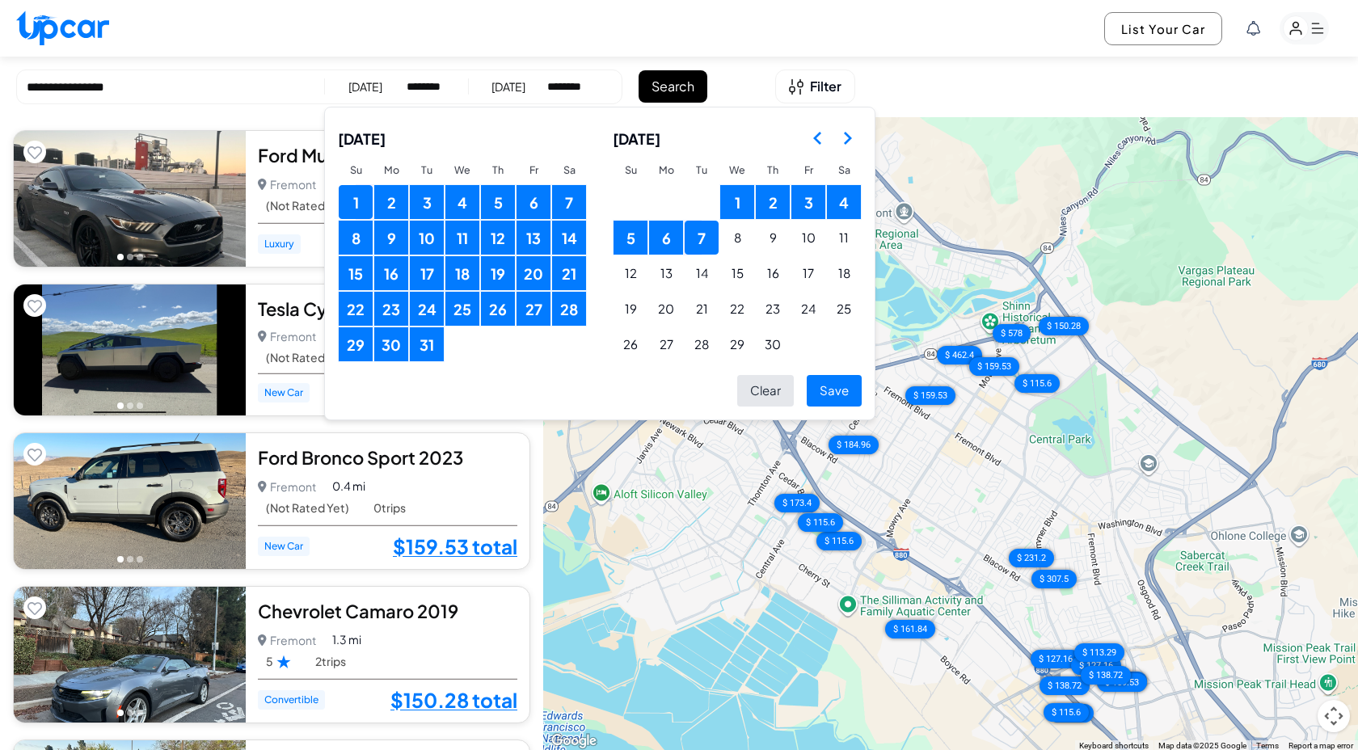
click at [825, 392] on button "Save" at bounding box center [833, 391] width 55 height 32
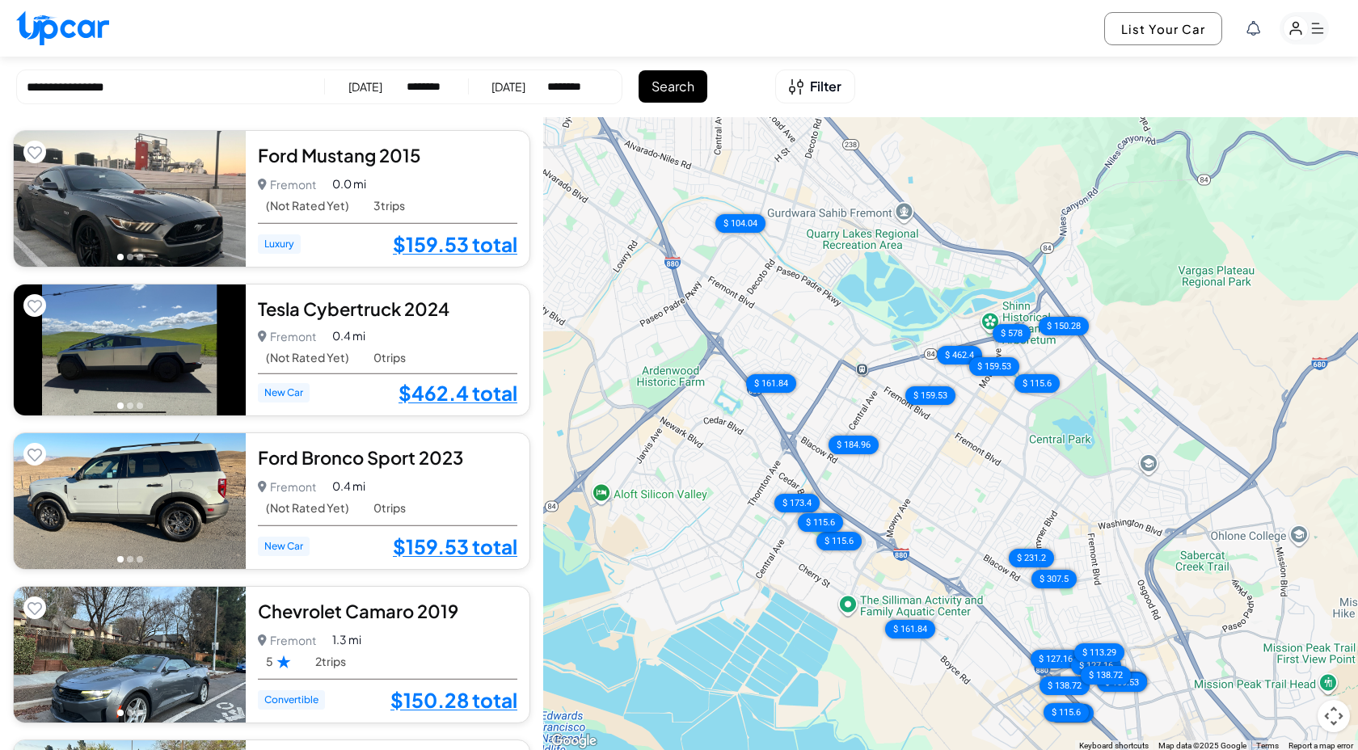
click at [375, 90] on div "01/03/2026" at bounding box center [365, 86] width 34 height 16
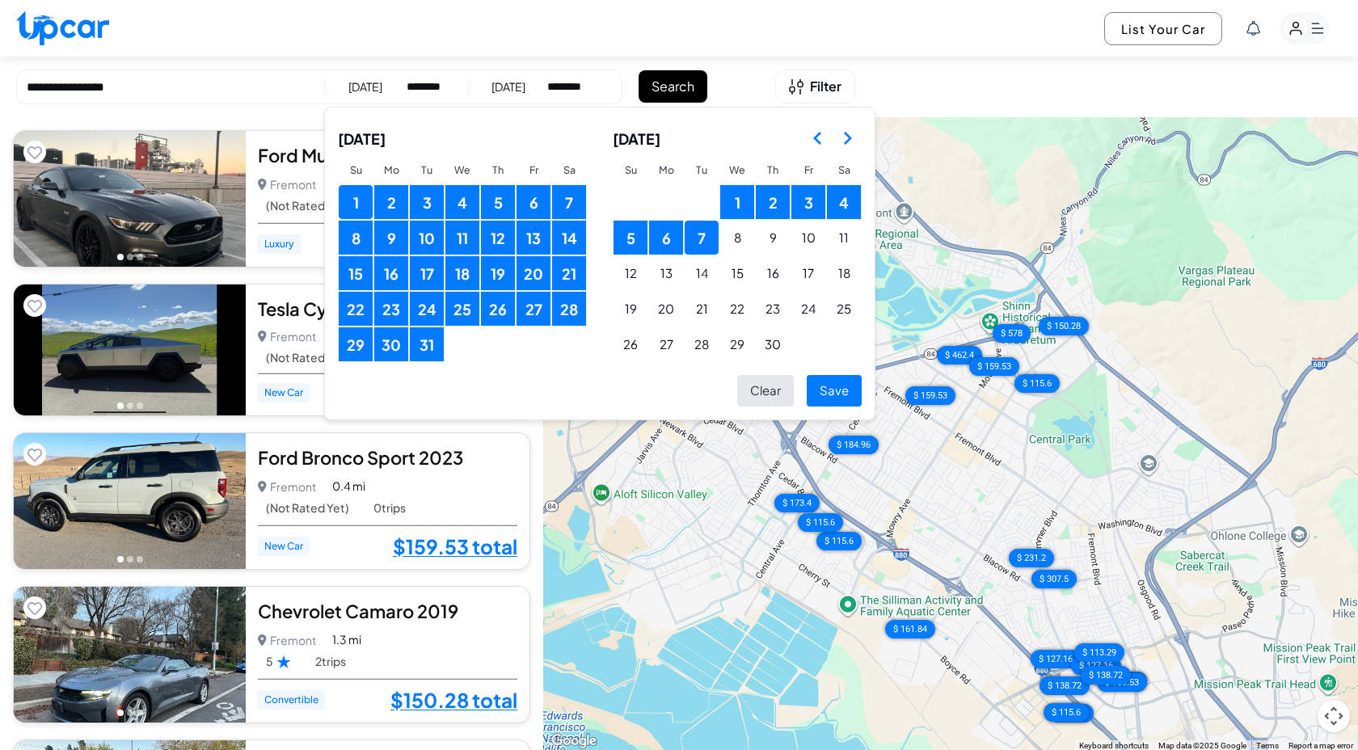
click at [846, 147] on icon "Go to the Next Month" at bounding box center [846, 137] width 19 height 19
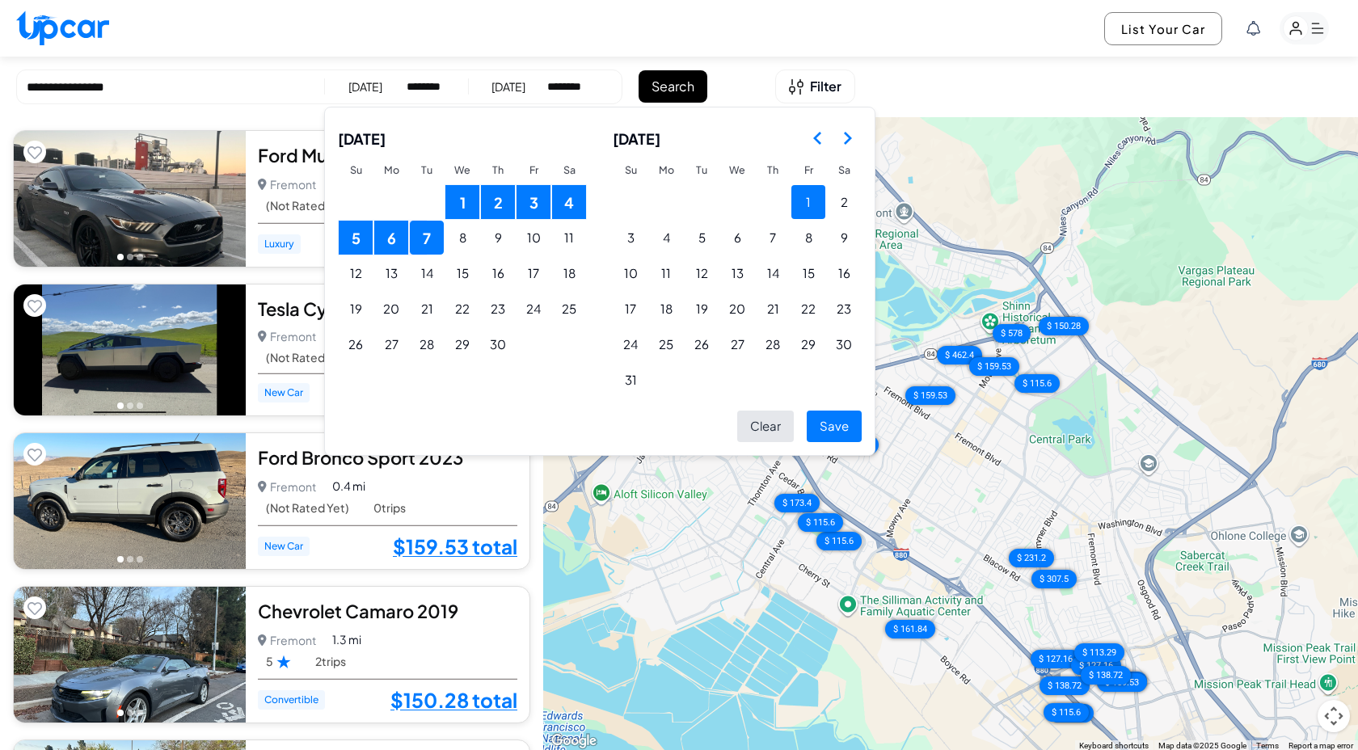
click at [798, 197] on button "1" at bounding box center [808, 202] width 34 height 34
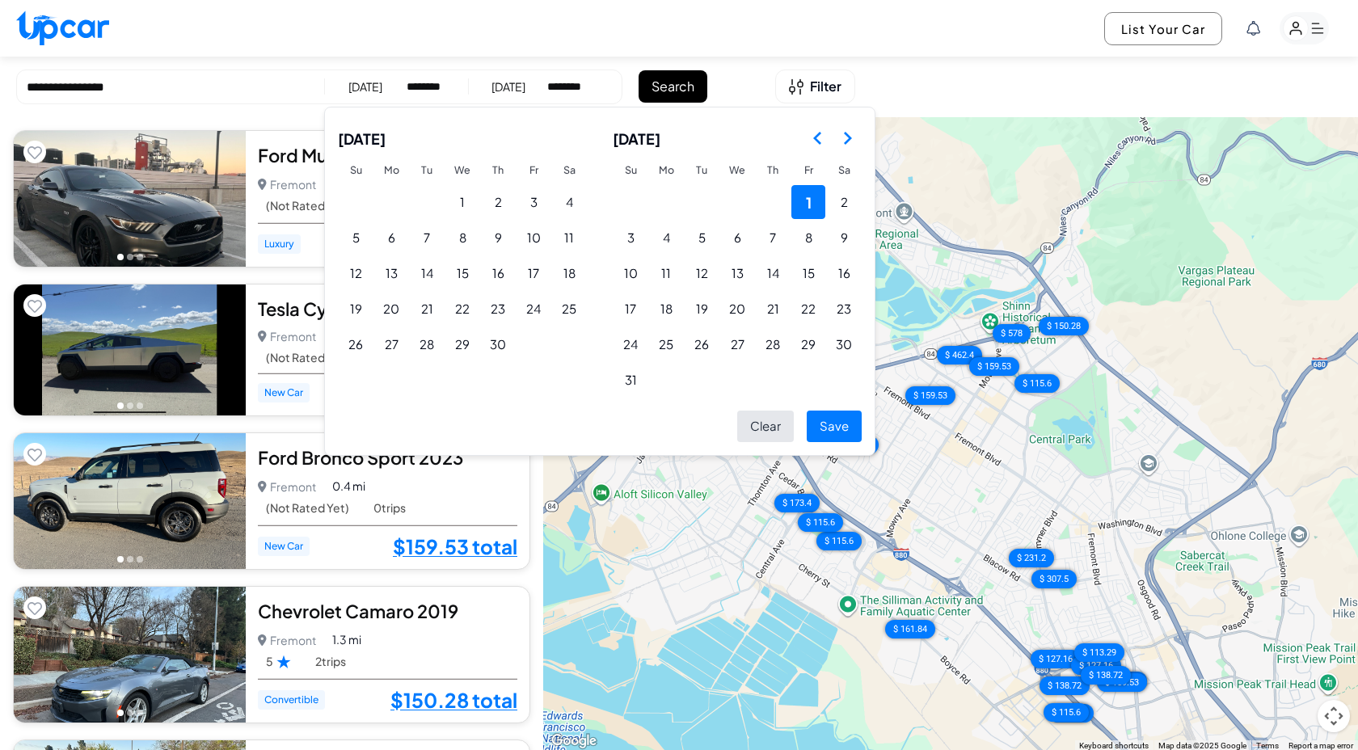
click at [837, 430] on button "Save" at bounding box center [833, 427] width 55 height 32
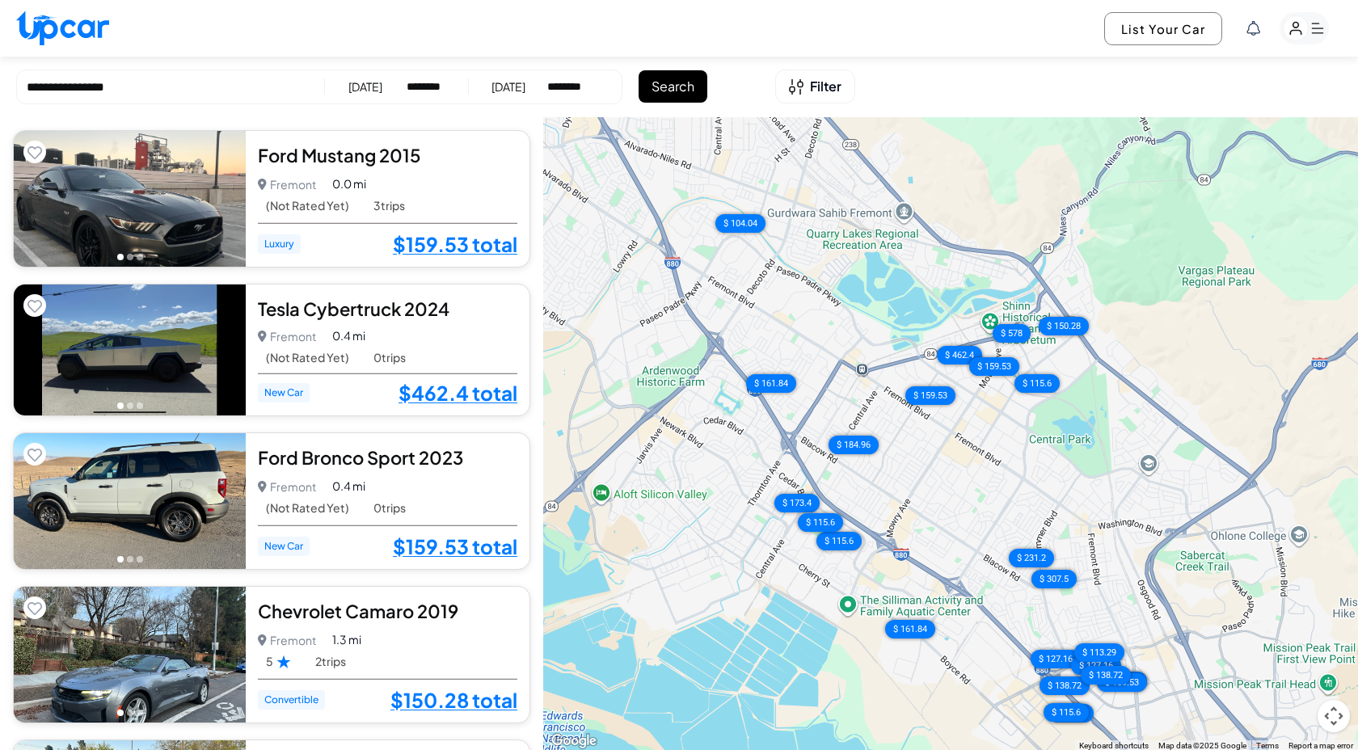
click at [513, 89] on div "01/05/2026" at bounding box center [508, 86] width 34 height 16
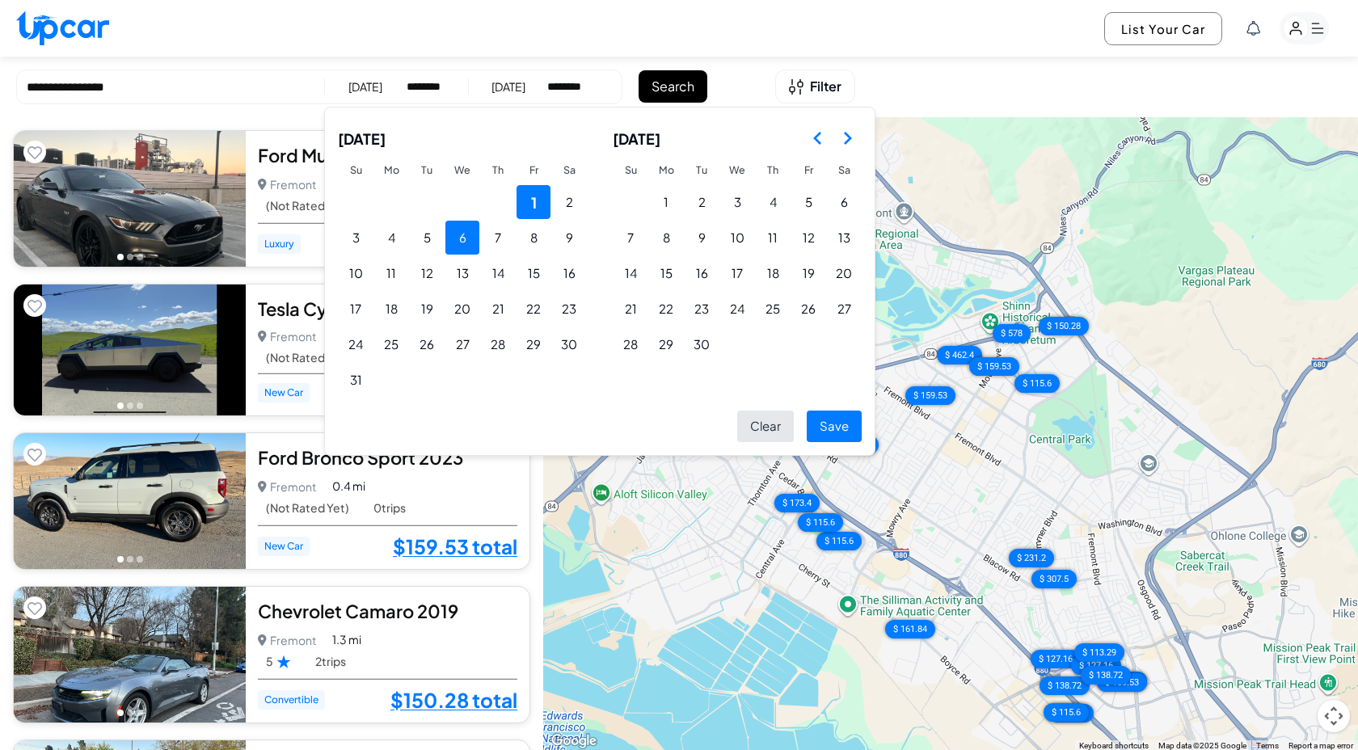
click at [456, 237] on button "6" at bounding box center [462, 238] width 34 height 34
click at [830, 433] on button "Save" at bounding box center [833, 427] width 55 height 32
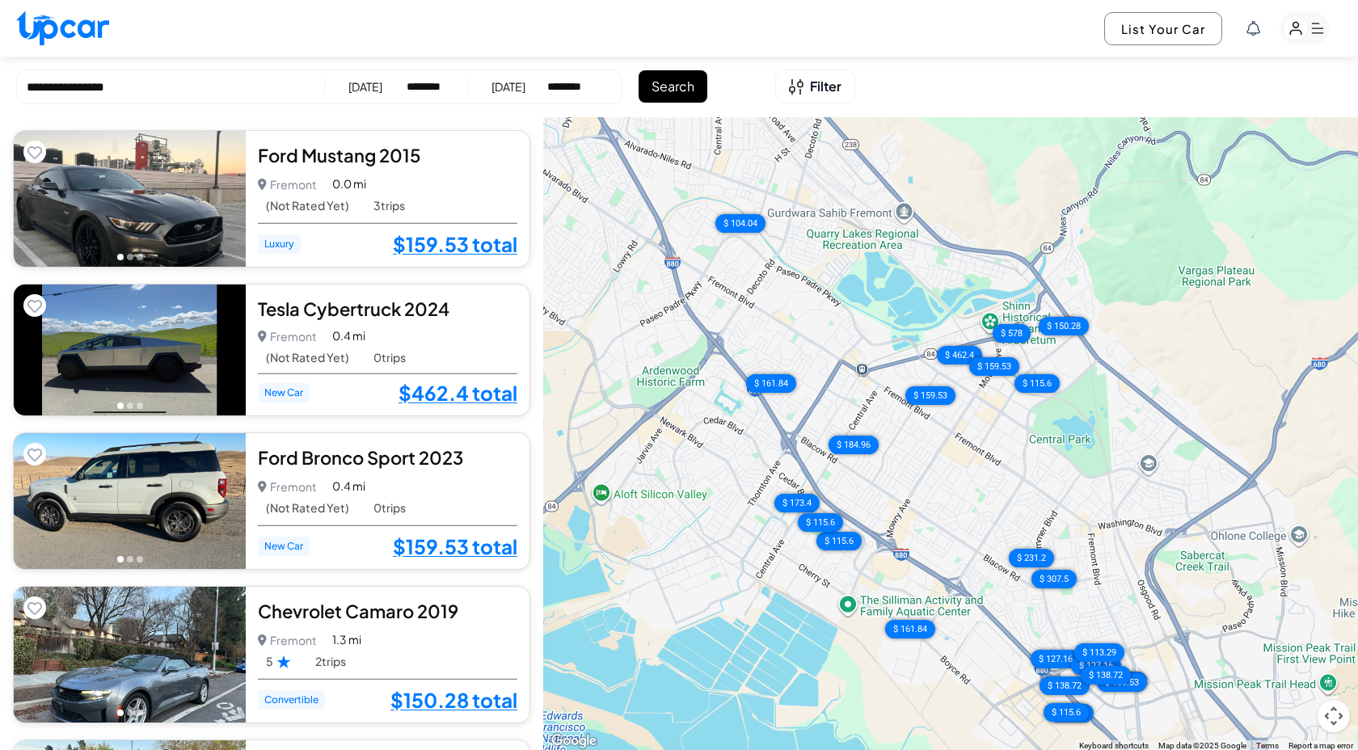
click at [679, 91] on button "Search" at bounding box center [672, 86] width 69 height 32
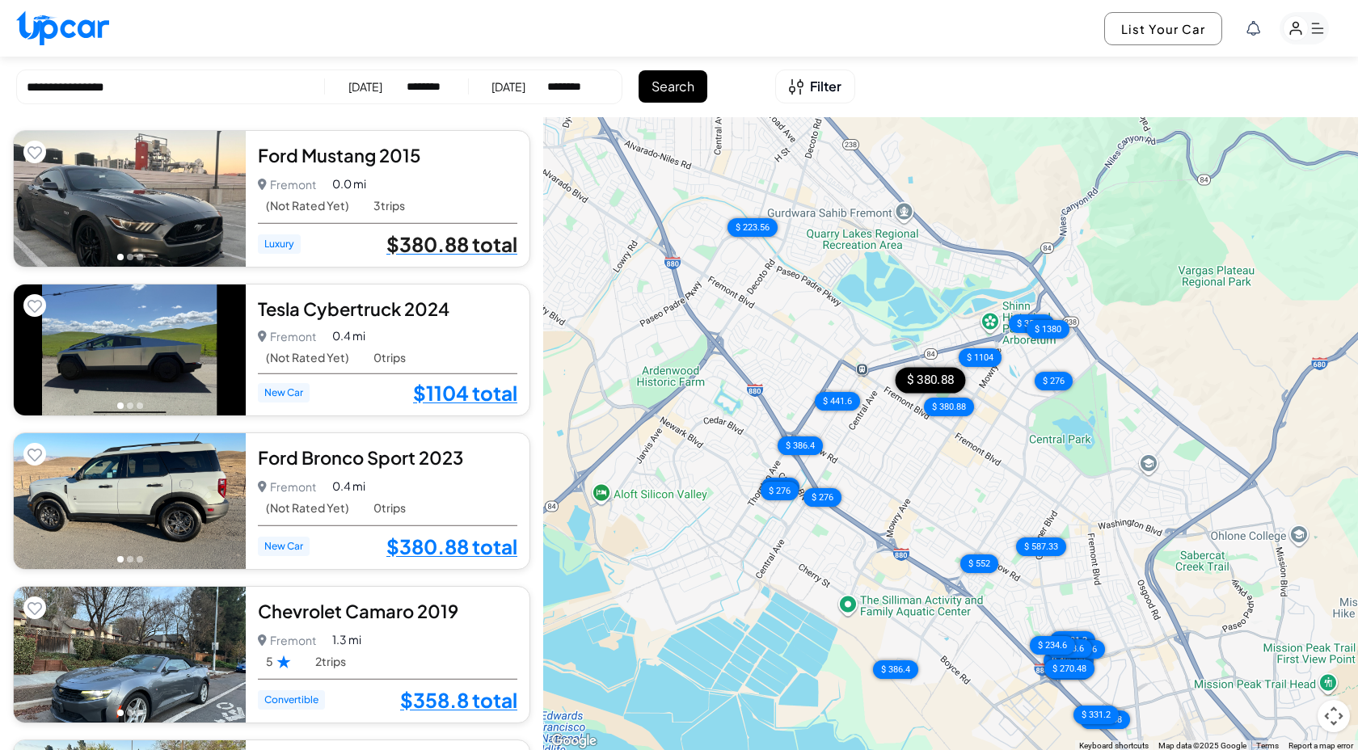
click at [464, 239] on link "$380.88 total" at bounding box center [451, 244] width 131 height 21
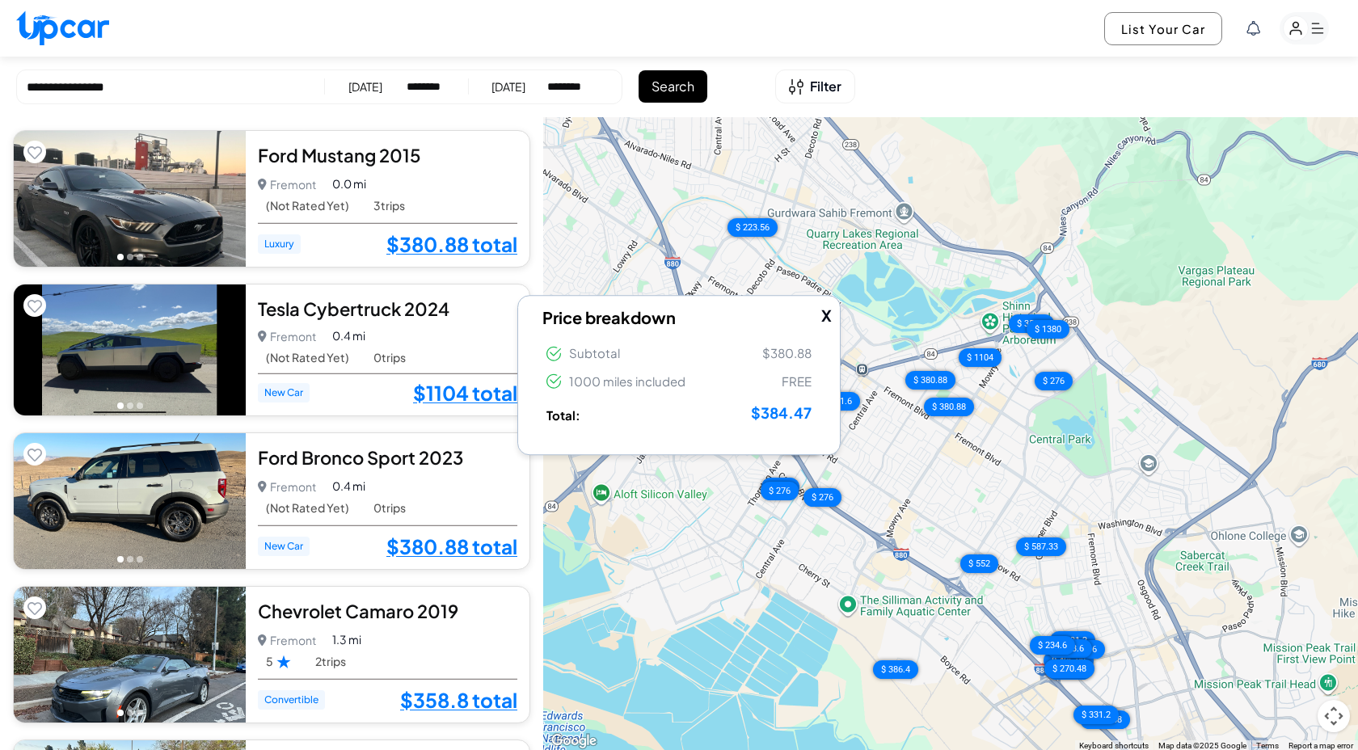
click at [823, 319] on button "X" at bounding box center [826, 315] width 11 height 23
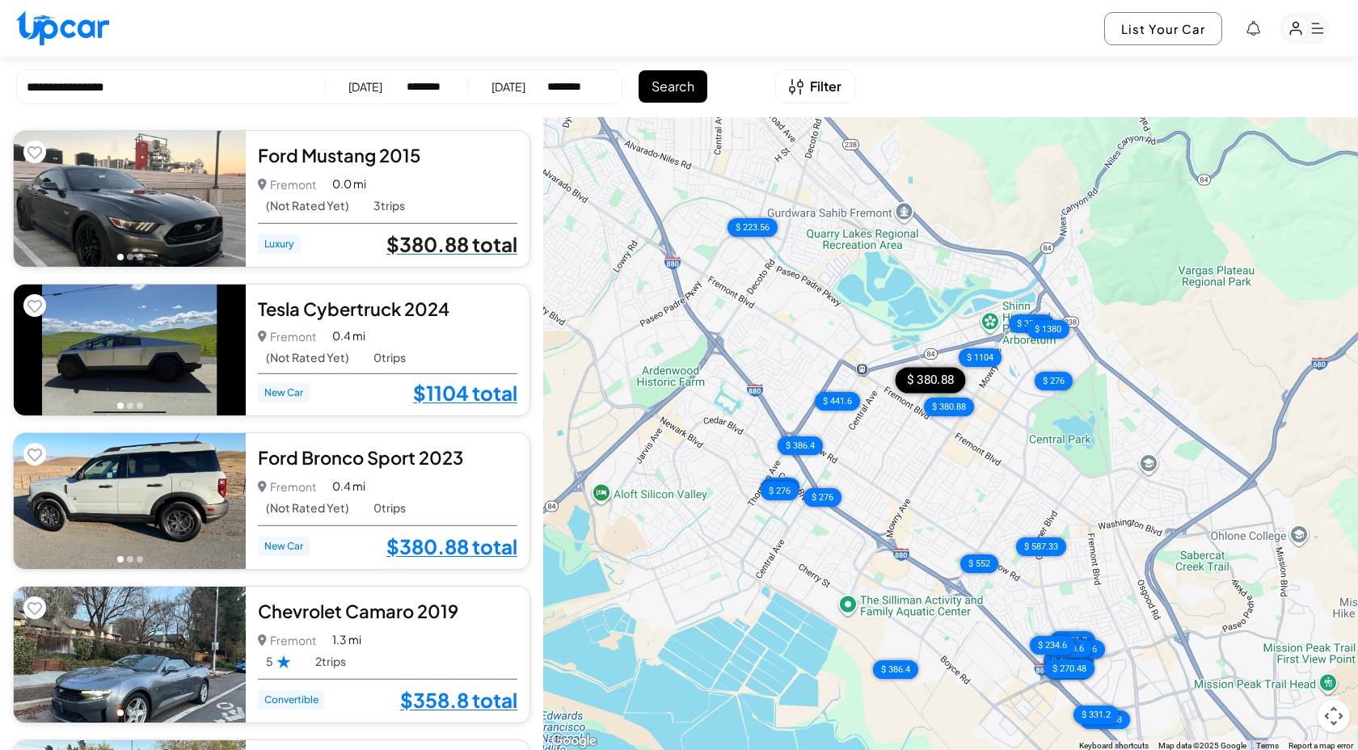
click at [424, 238] on link "$380.88 total" at bounding box center [451, 244] width 131 height 21
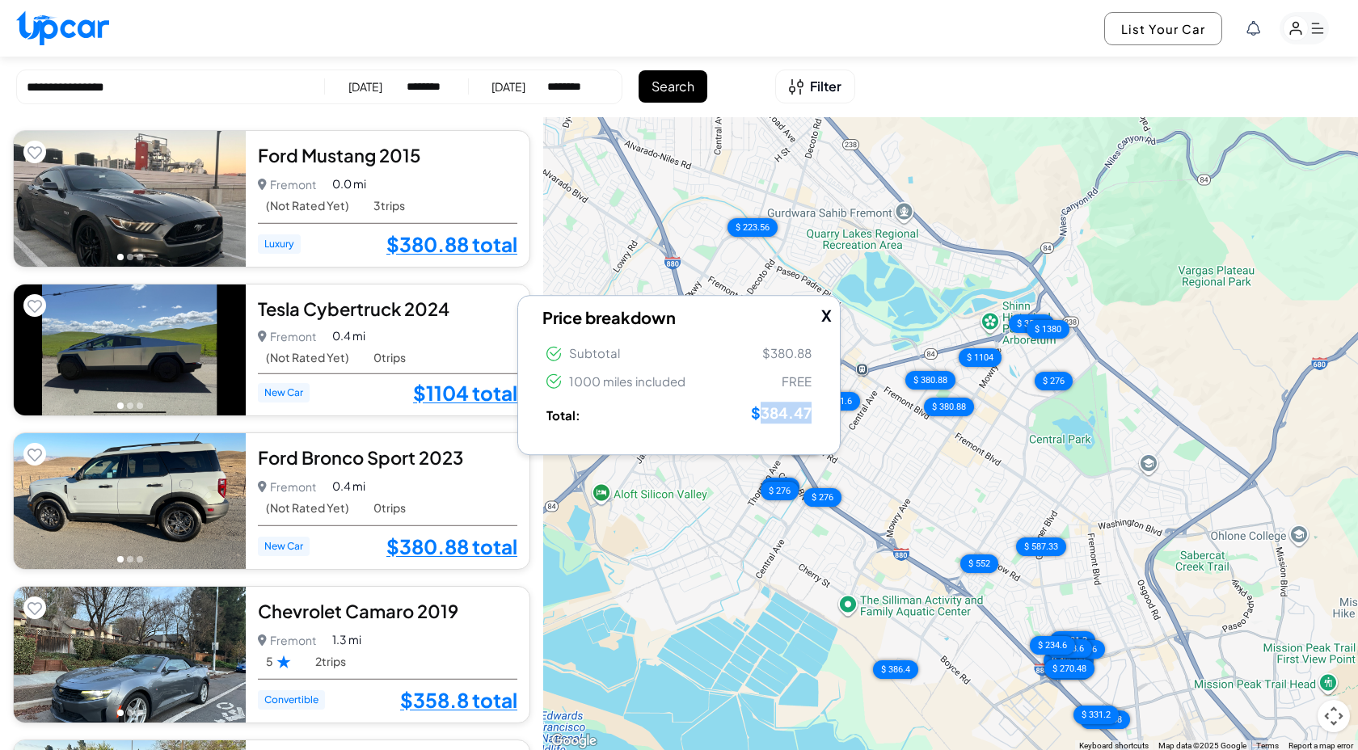
drag, startPoint x: 760, startPoint y: 415, endPoint x: 814, endPoint y: 415, distance: 54.1
click at [814, 415] on li "Total: $384.47" at bounding box center [678, 412] width 273 height 33
click at [824, 312] on button "X" at bounding box center [826, 315] width 11 height 23
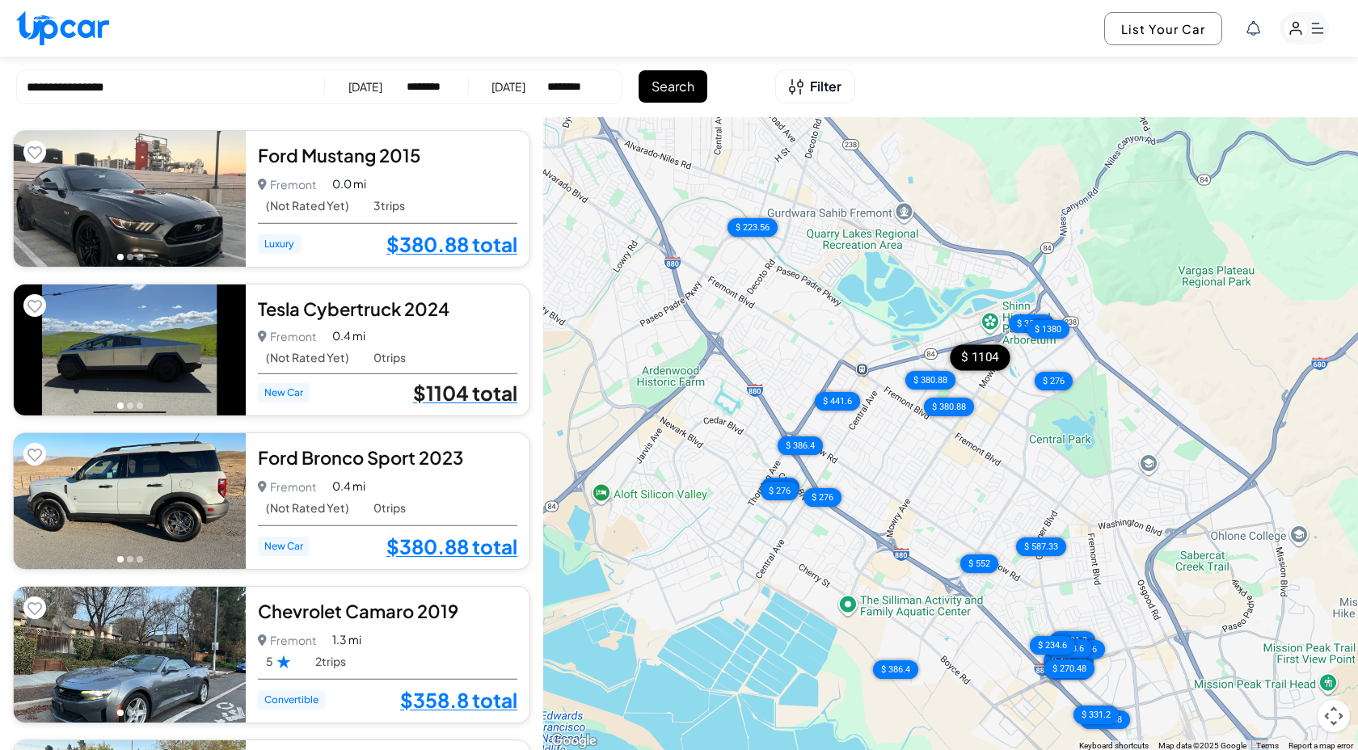
click at [448, 396] on link "$1104 total" at bounding box center [465, 392] width 104 height 21
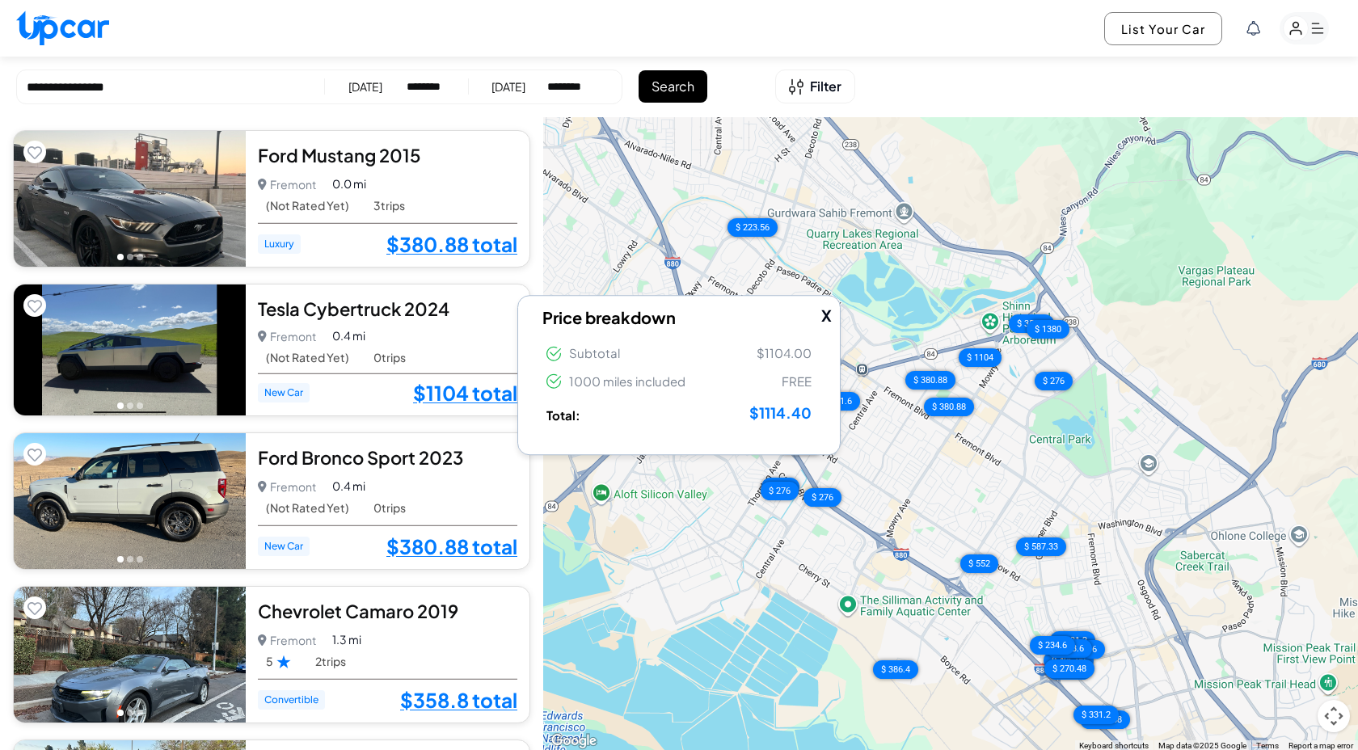
click at [823, 313] on button "X" at bounding box center [826, 315] width 11 height 23
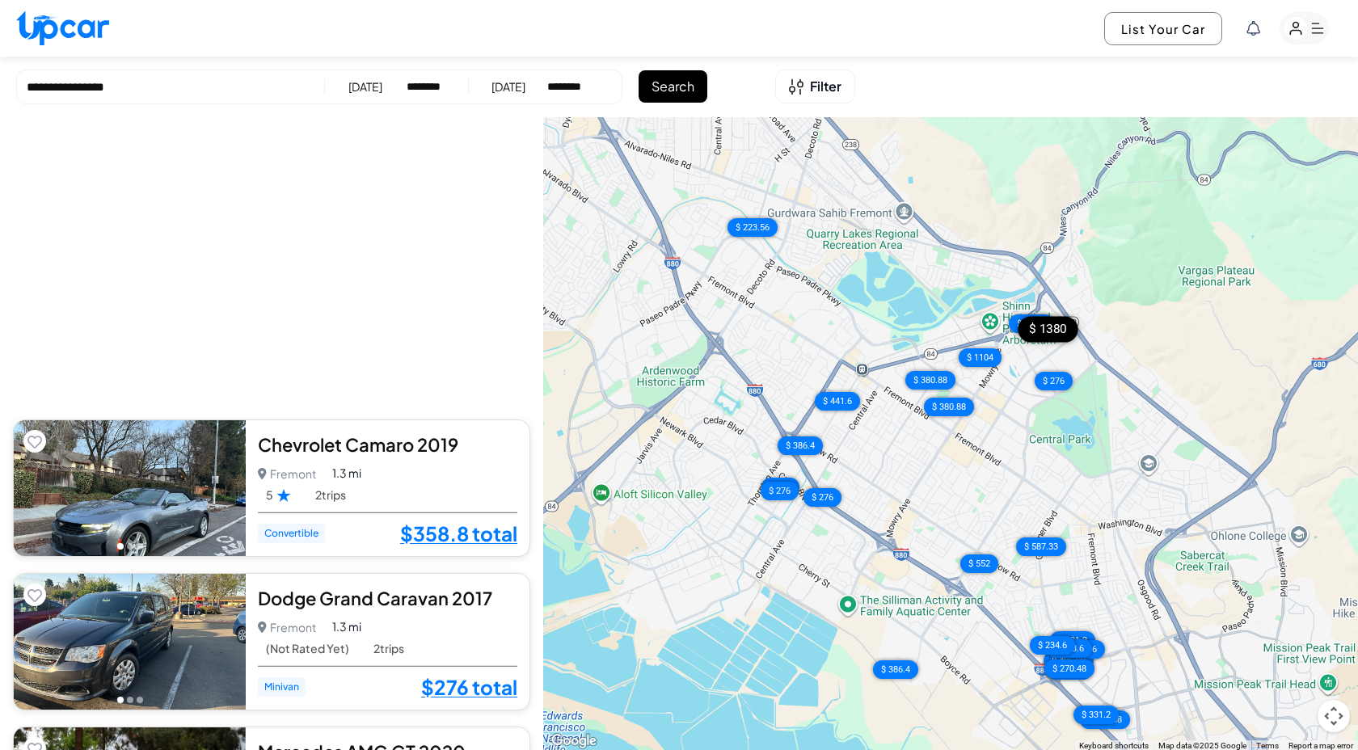
scroll to position [481, 0]
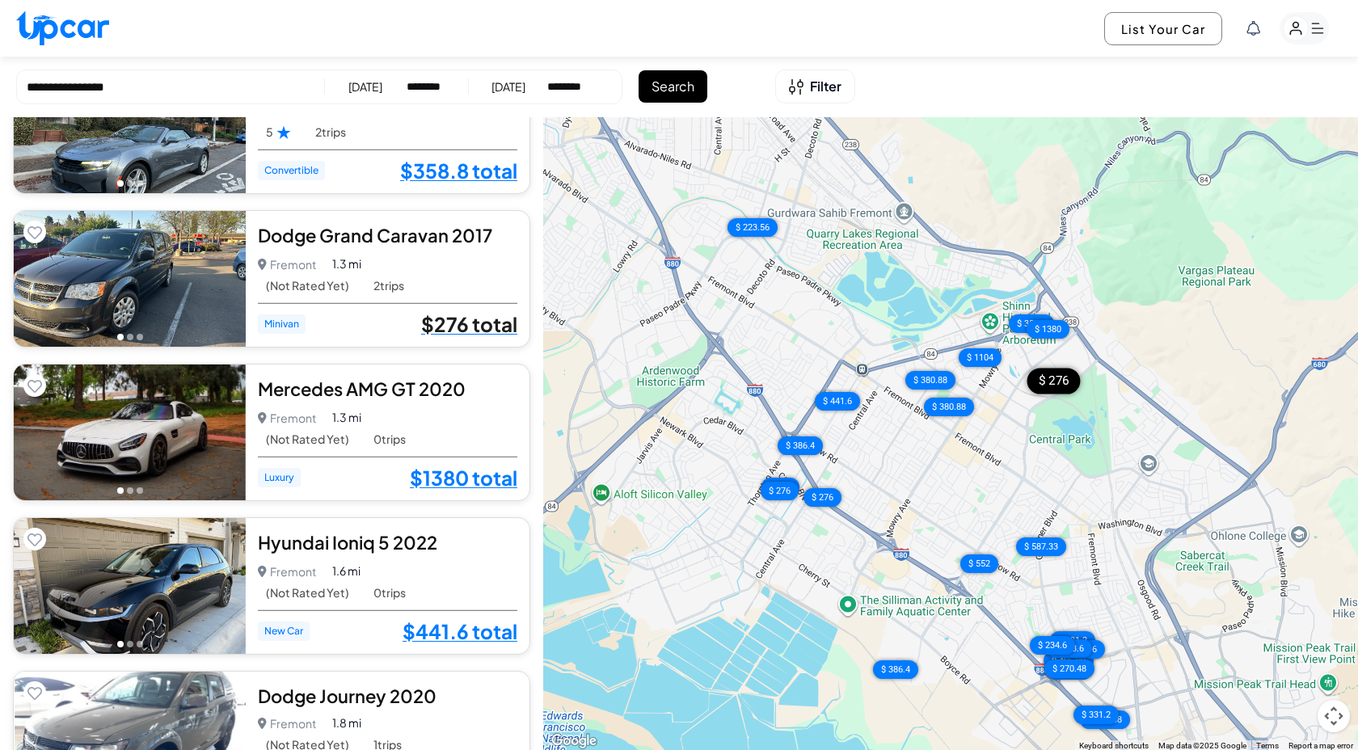
click at [474, 327] on link "$276 total" at bounding box center [469, 324] width 96 height 21
click at [499, 268] on div "Fremont Fremont • 2 trips 1.3 mi" at bounding box center [387, 264] width 259 height 23
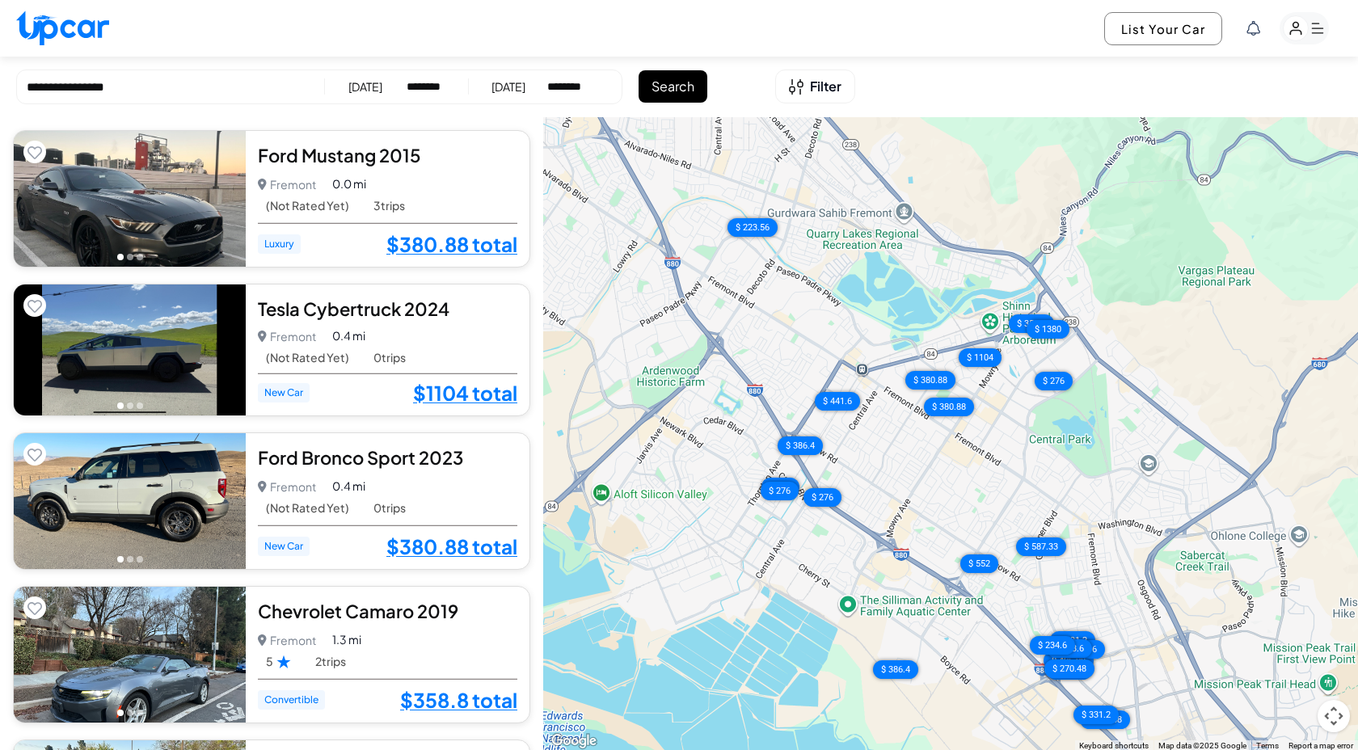
click at [443, 85] on select "********* ******** ******** ******* ******* ******* ******* ******* ******* ***…" at bounding box center [425, 86] width 38 height 16
click at [378, 86] on div "01/05/2026" at bounding box center [365, 86] width 34 height 16
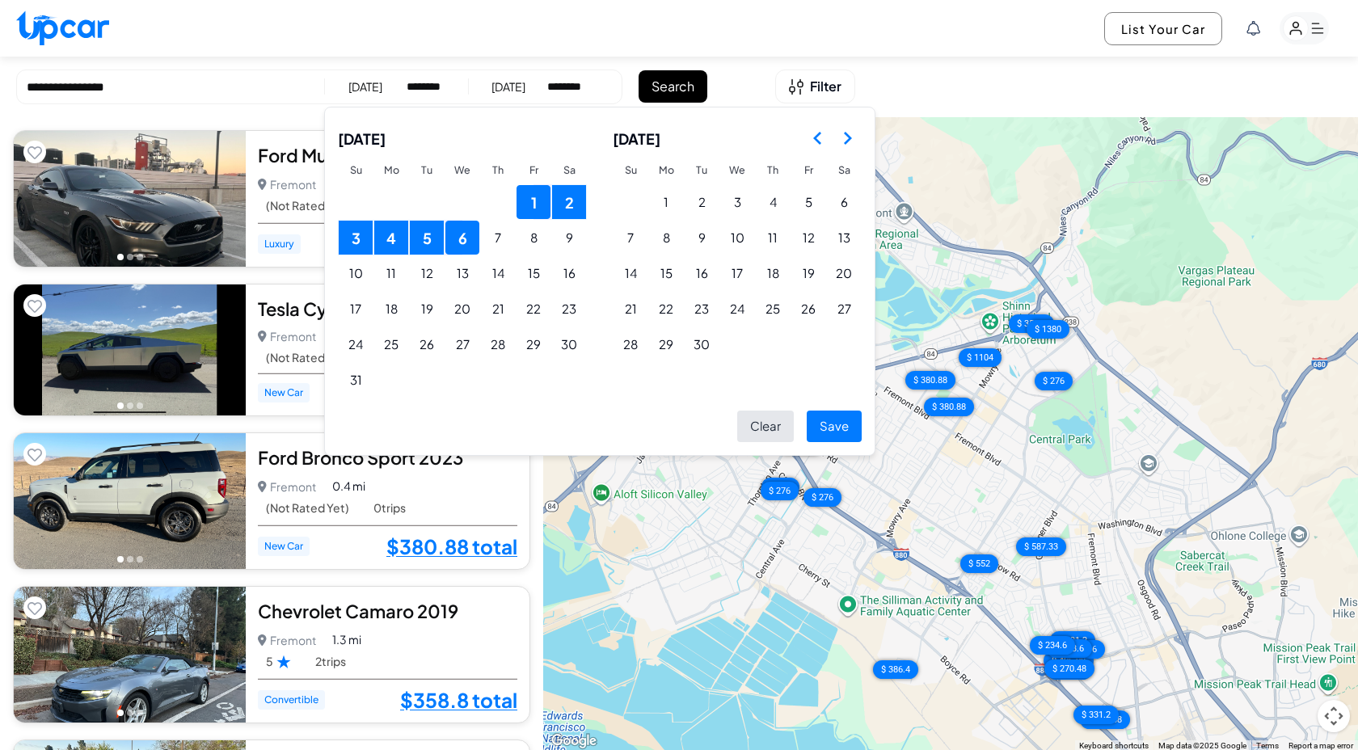
click at [845, 140] on icon "Go to the Next Month" at bounding box center [846, 137] width 19 height 19
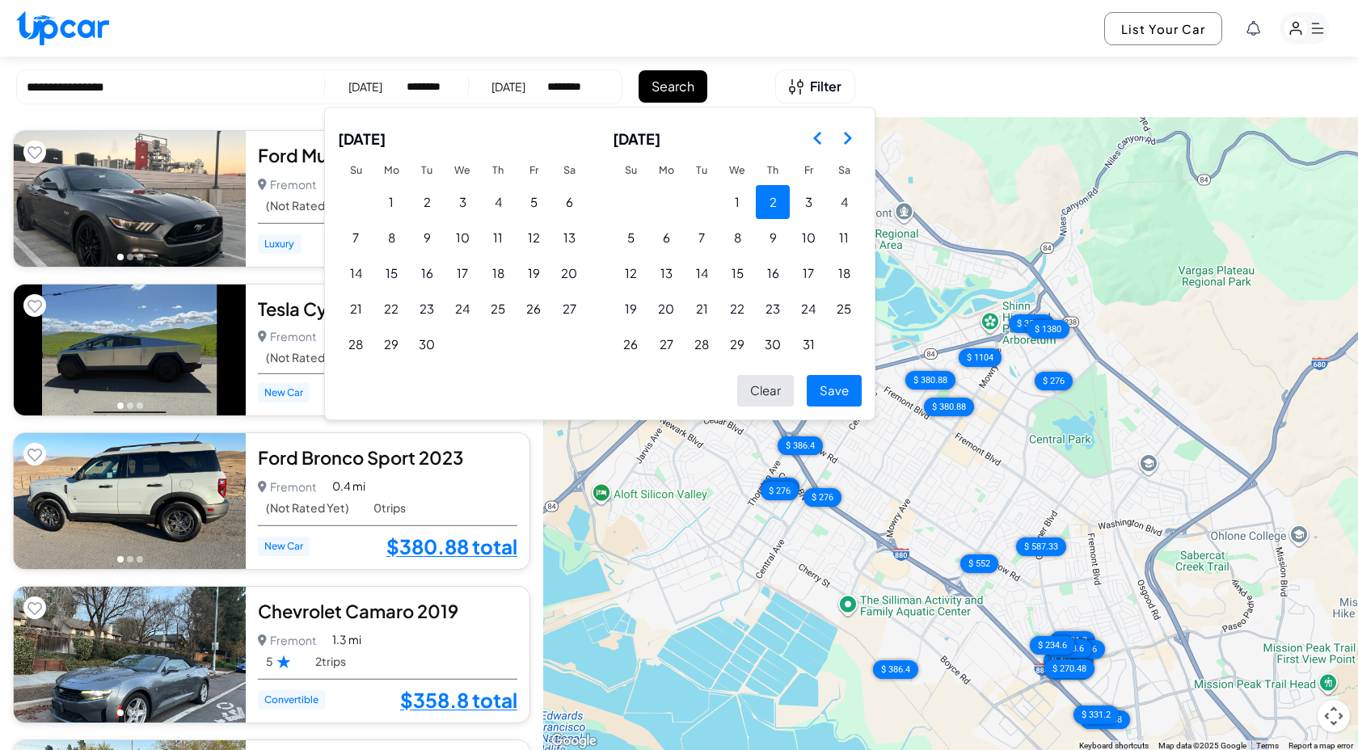
click at [775, 204] on button "2" at bounding box center [773, 202] width 34 height 34
click at [735, 200] on button "1" at bounding box center [737, 202] width 34 height 34
click at [834, 380] on button "Save" at bounding box center [833, 391] width 55 height 32
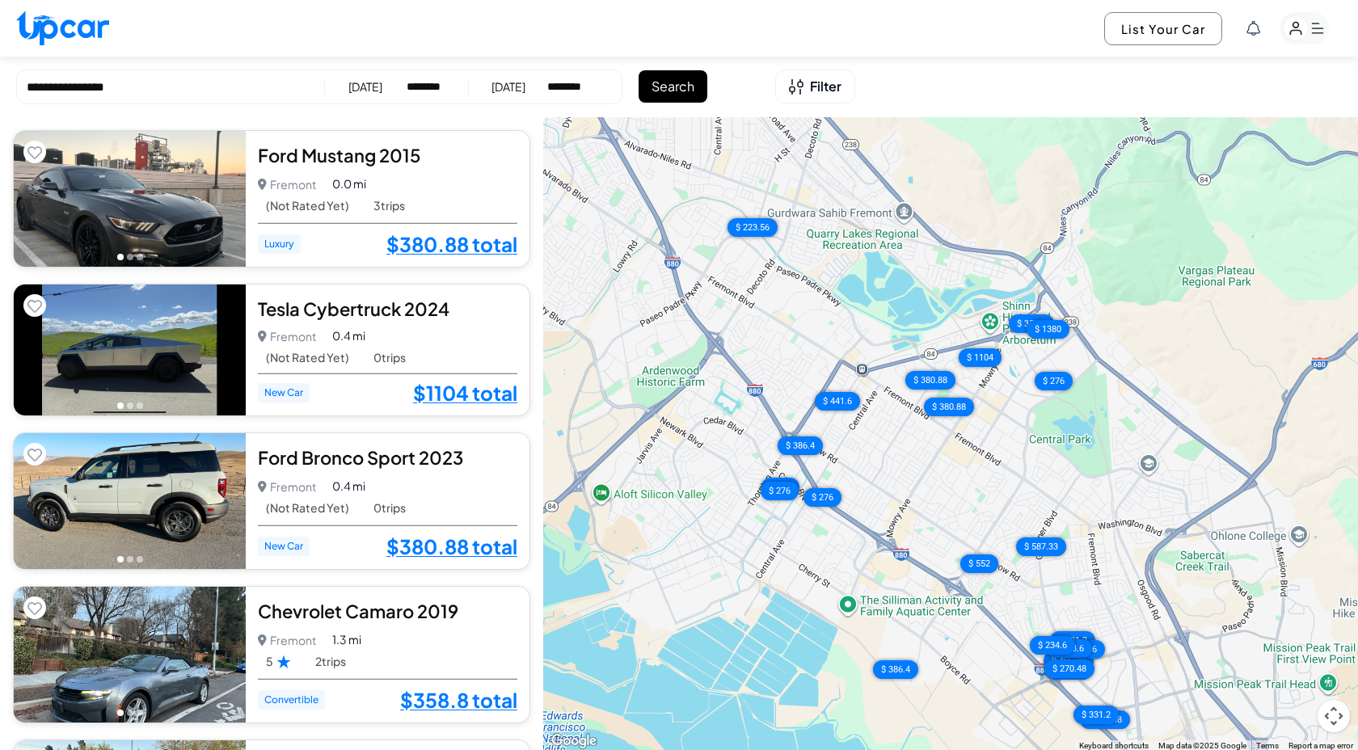
click at [525, 92] on div "02/07/2026" at bounding box center [508, 86] width 34 height 16
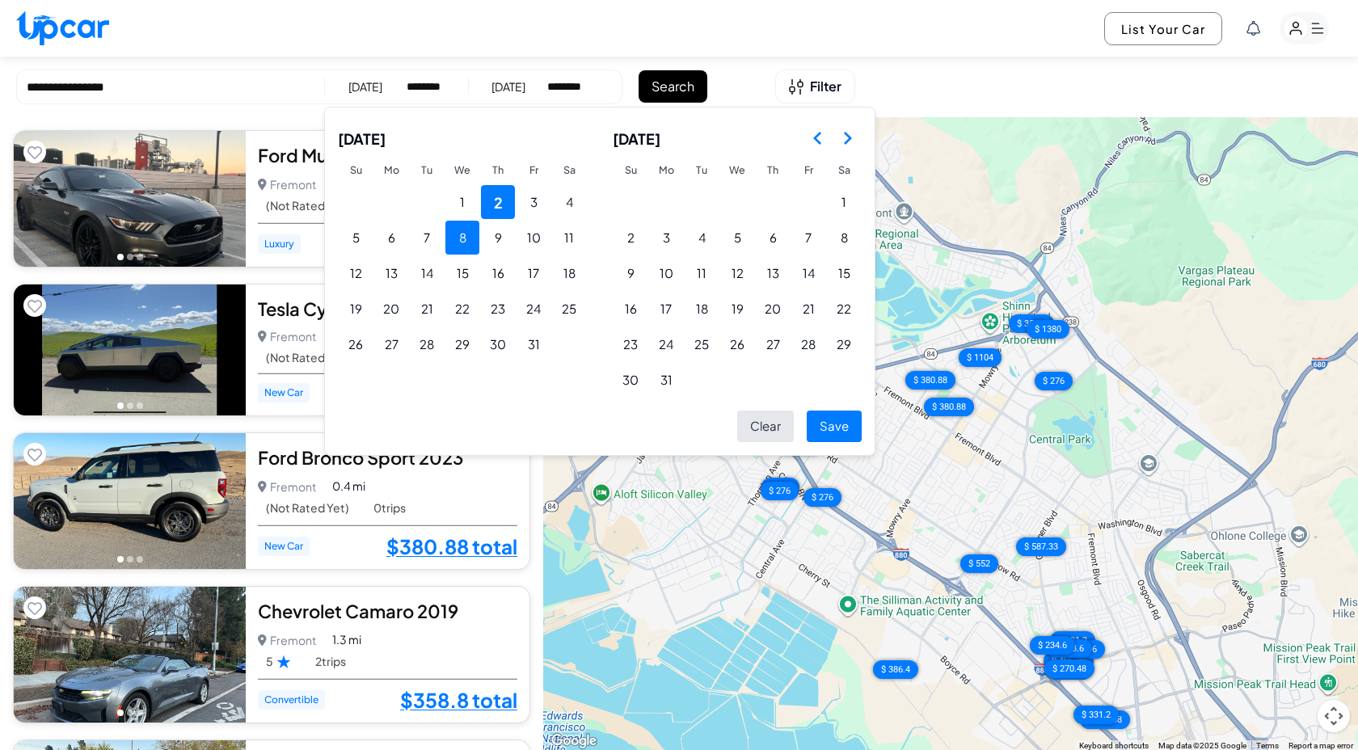
click at [472, 235] on button "8" at bounding box center [462, 238] width 34 height 34
click at [846, 427] on button "Save" at bounding box center [833, 427] width 55 height 32
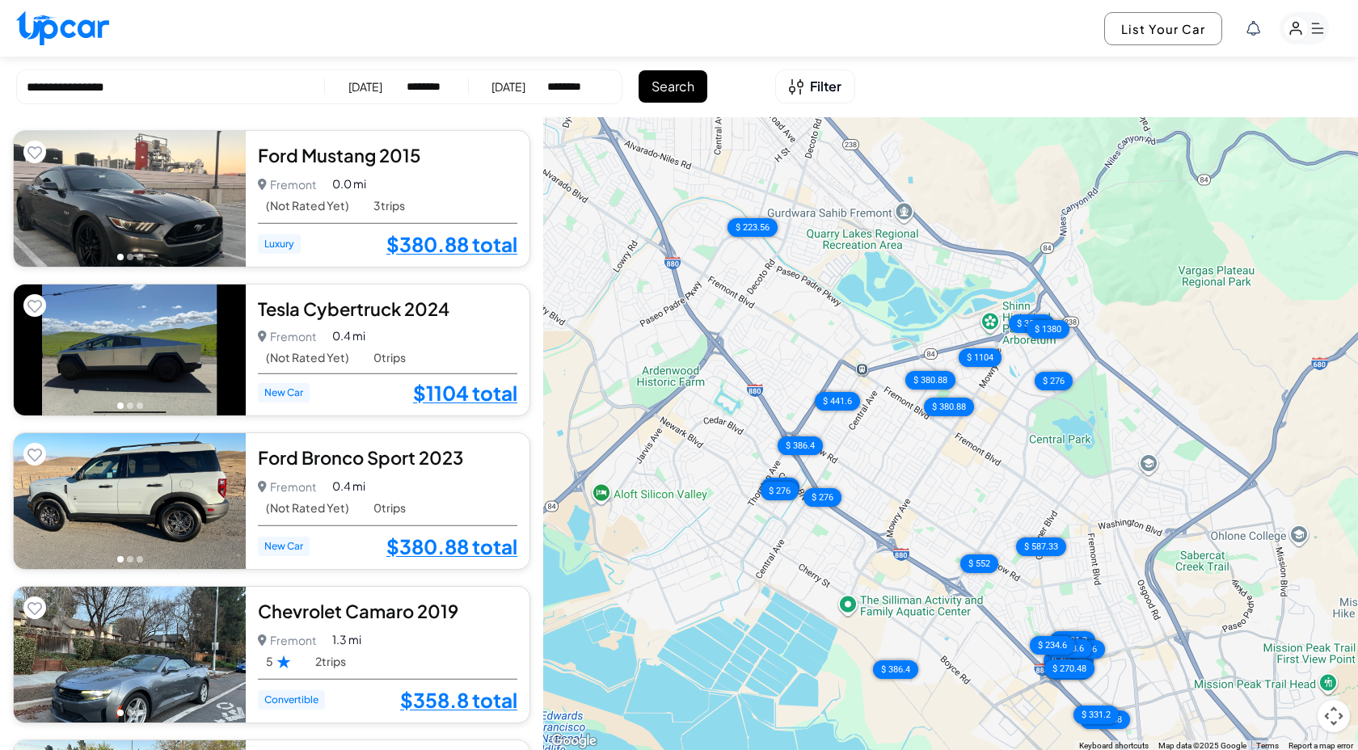
click at [372, 91] on div "08/07/2026" at bounding box center [365, 86] width 34 height 16
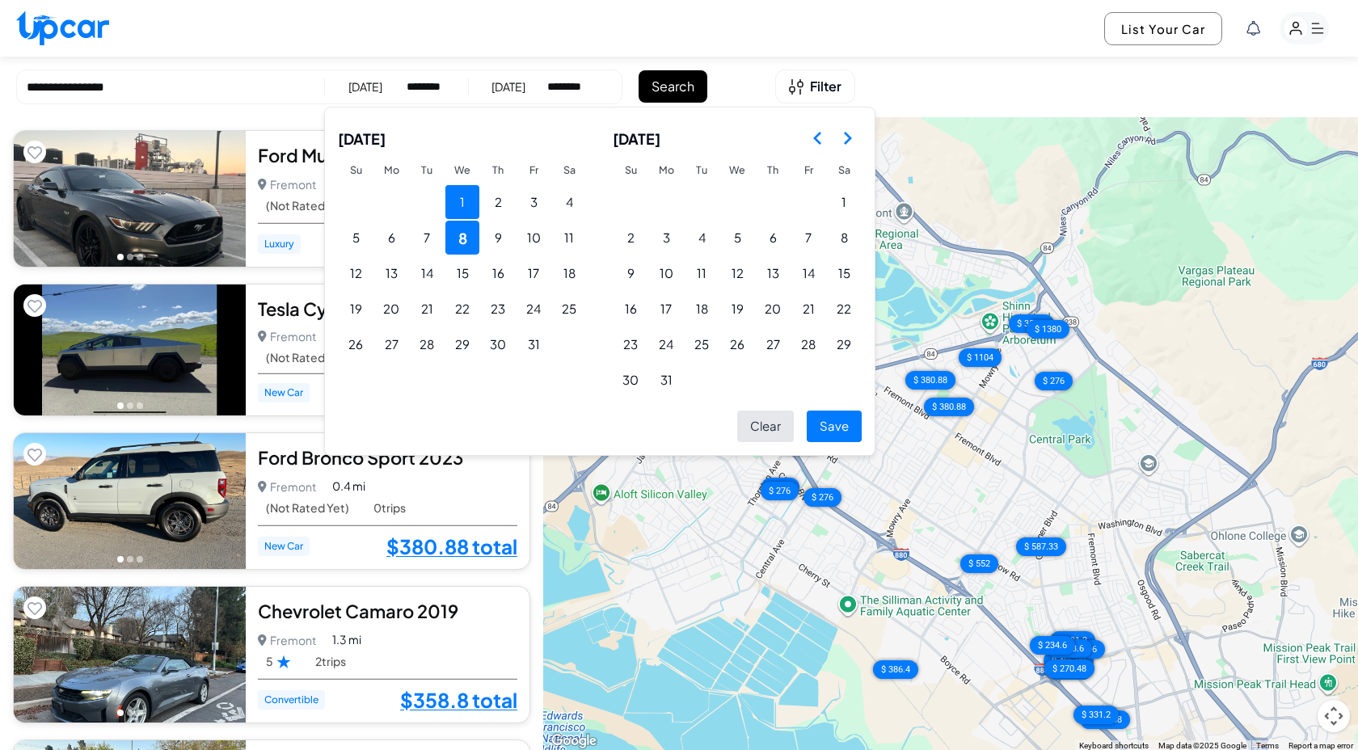
click at [469, 197] on button "1" at bounding box center [462, 202] width 34 height 34
click at [821, 427] on button "Save" at bounding box center [833, 427] width 55 height 32
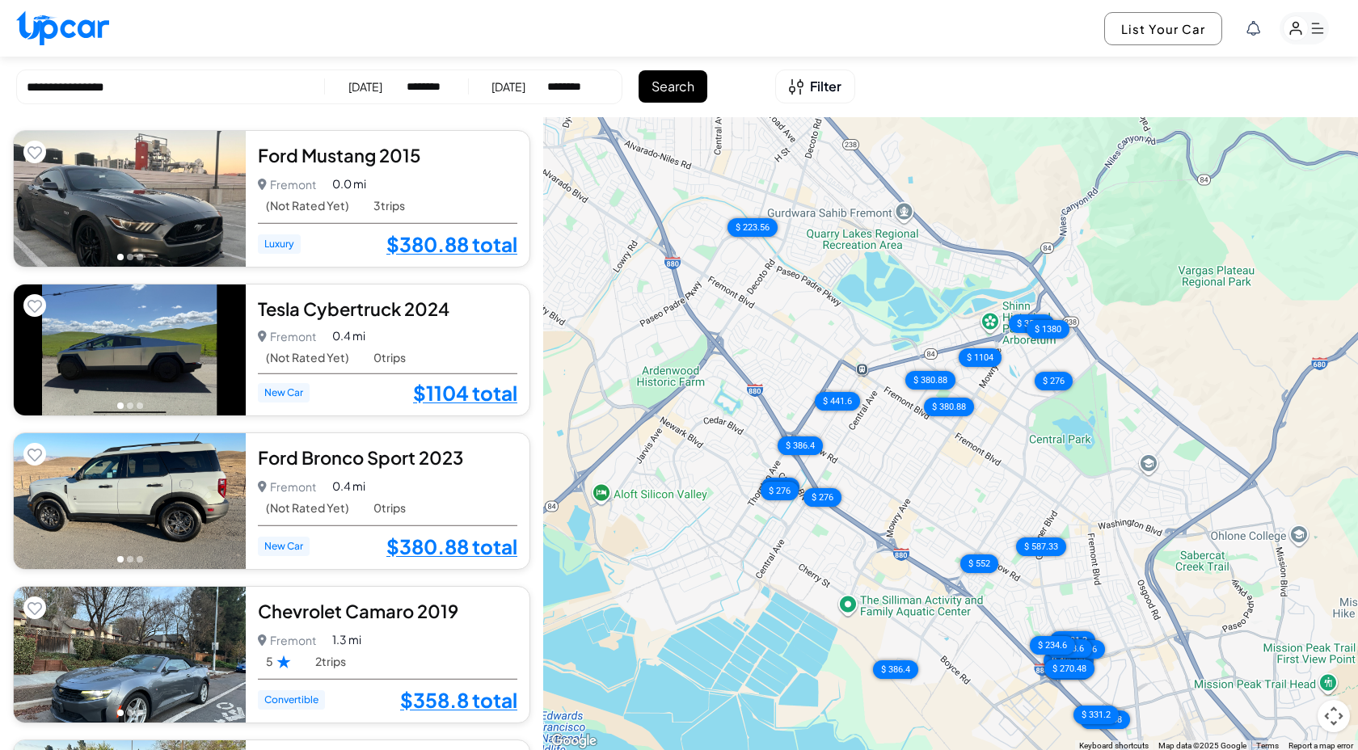
click at [525, 85] on div "01/07/2026" at bounding box center [508, 86] width 34 height 16
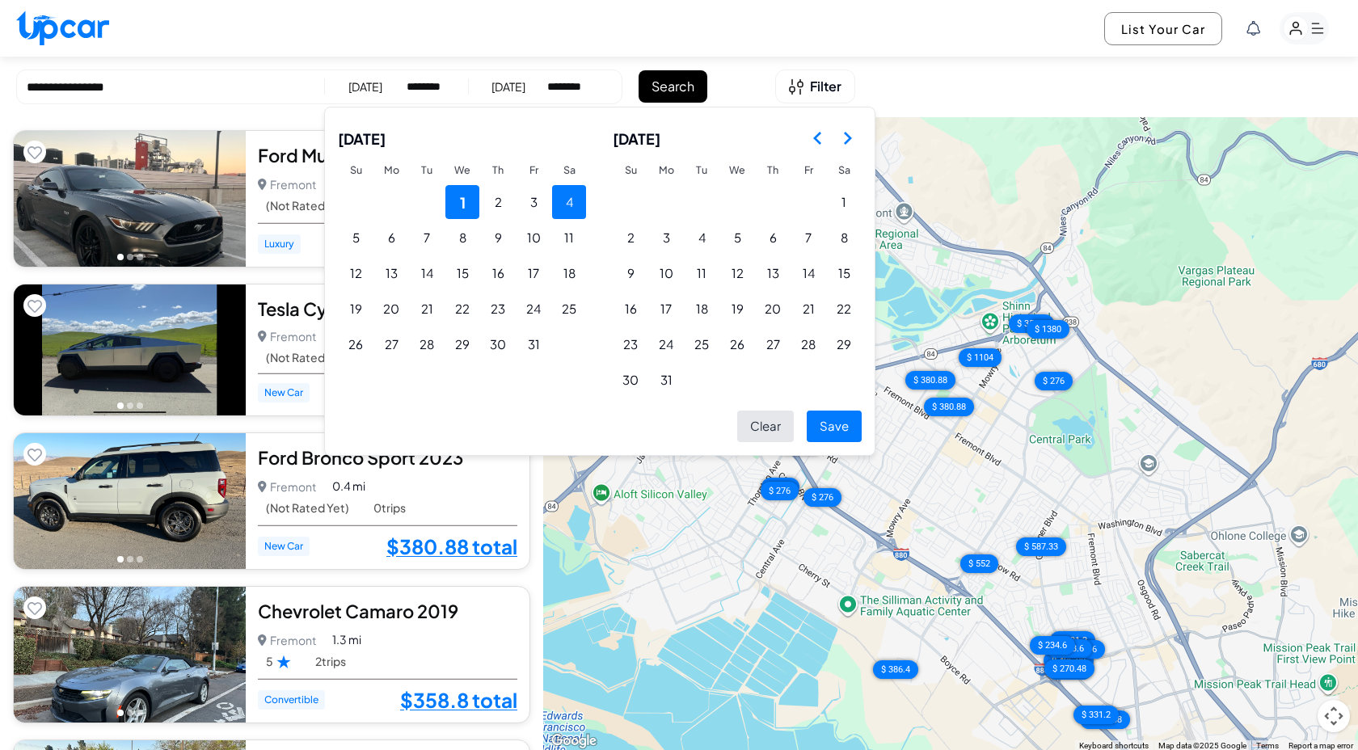
click at [563, 204] on button "4" at bounding box center [569, 202] width 34 height 34
click at [830, 432] on button "Save" at bounding box center [833, 427] width 55 height 32
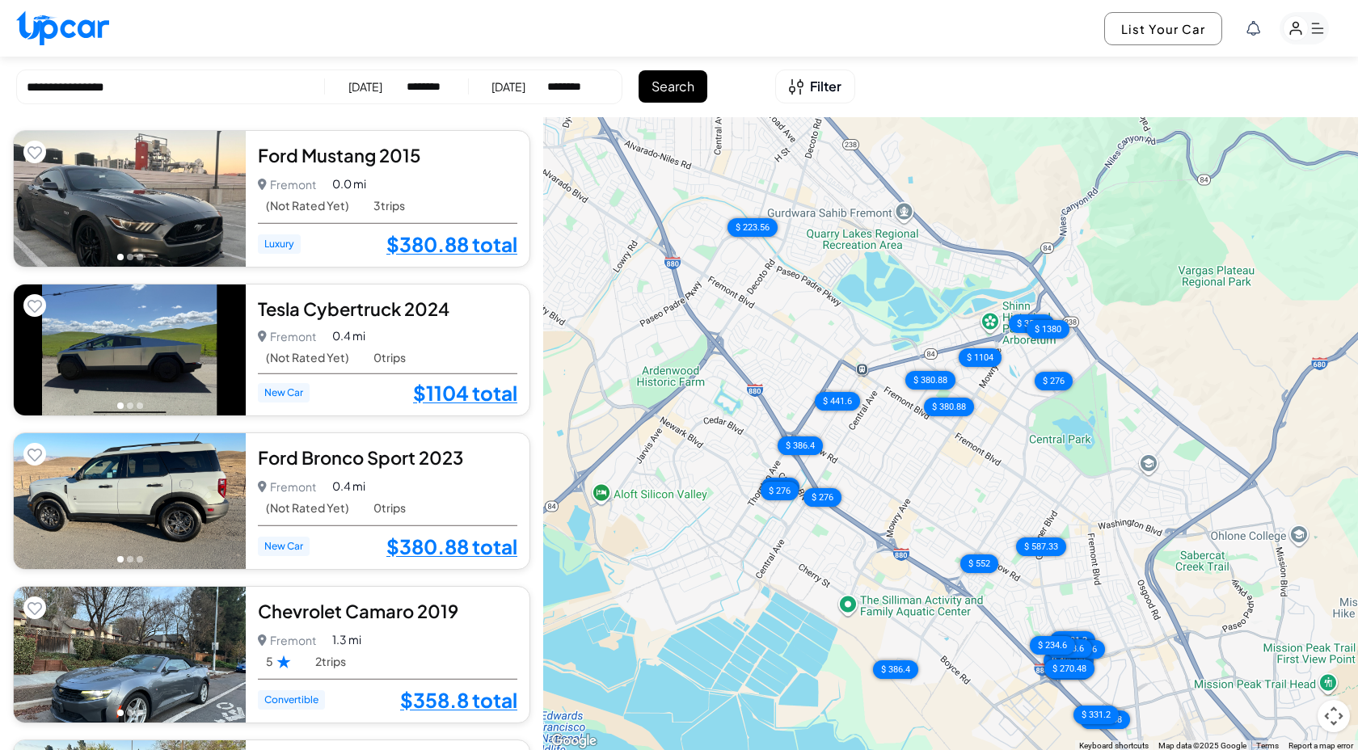
click at [685, 72] on button "Search" at bounding box center [672, 86] width 69 height 32
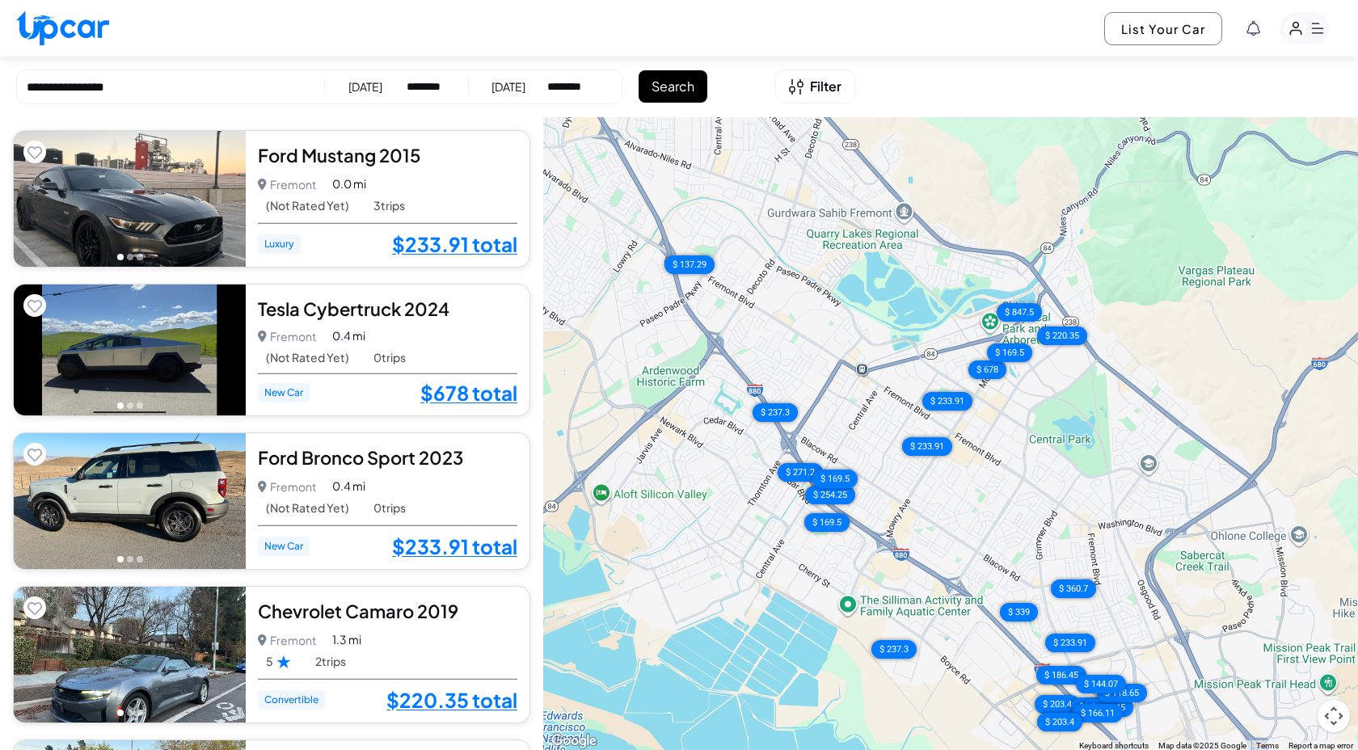
click at [123, 82] on input "**********" at bounding box center [171, 87] width 288 height 19
click at [197, 96] on div "**********" at bounding box center [319, 86] width 606 height 35
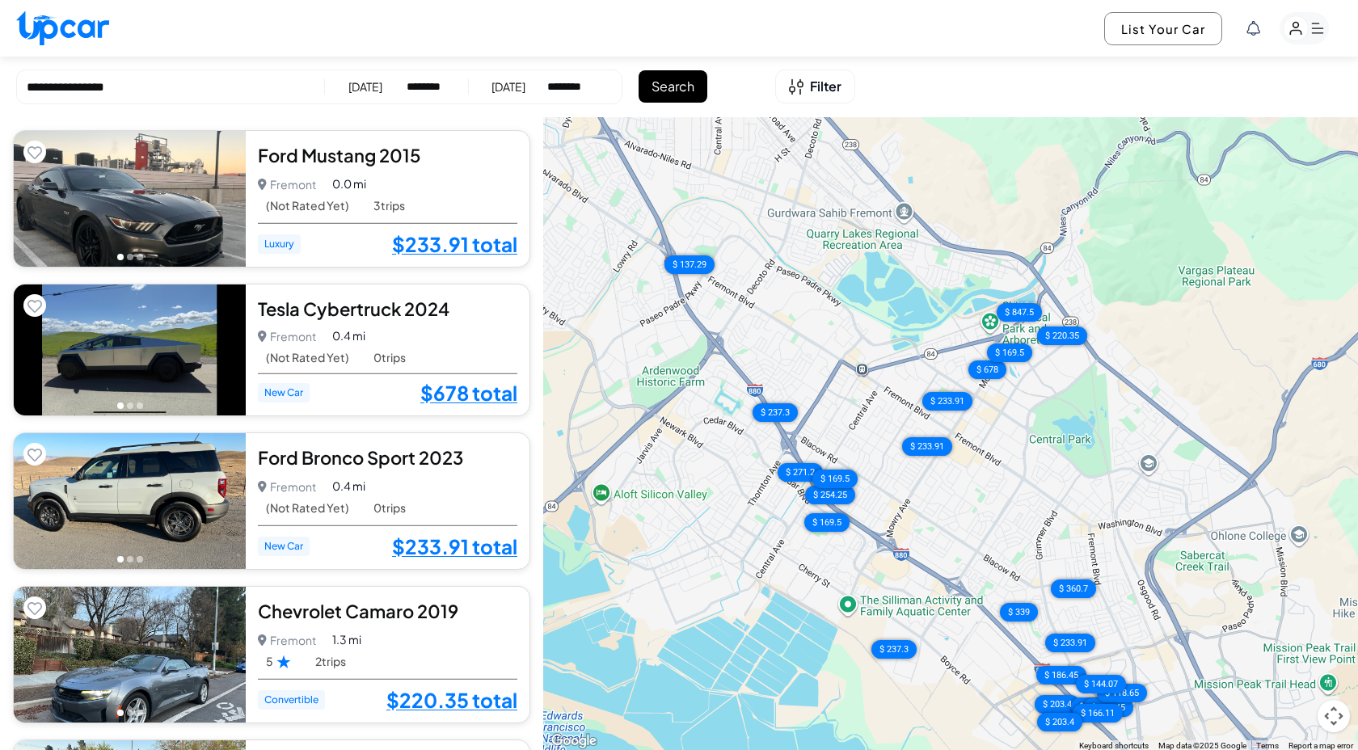
click at [88, 92] on input "**********" at bounding box center [171, 87] width 288 height 19
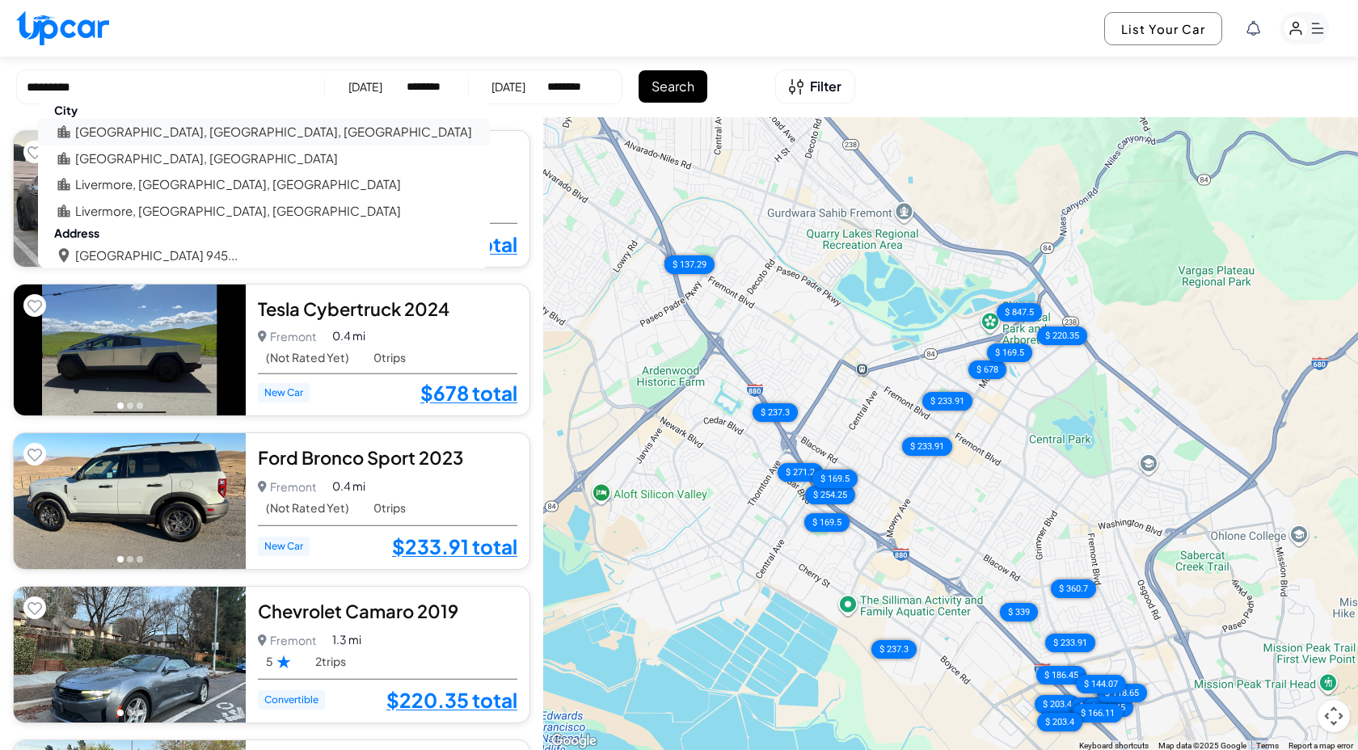
click at [154, 131] on li "Livermore, CA, USA" at bounding box center [273, 132] width 397 height 19
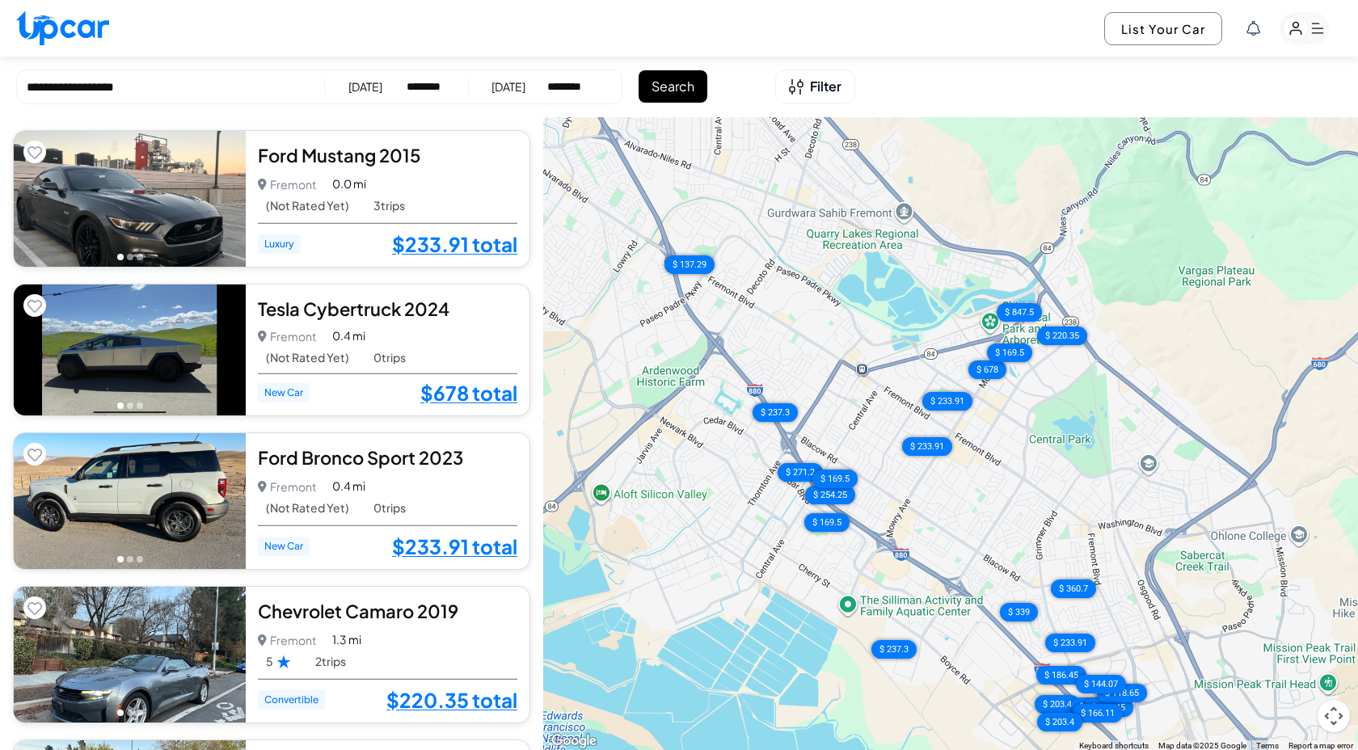
click at [695, 91] on button "Search" at bounding box center [672, 86] width 69 height 32
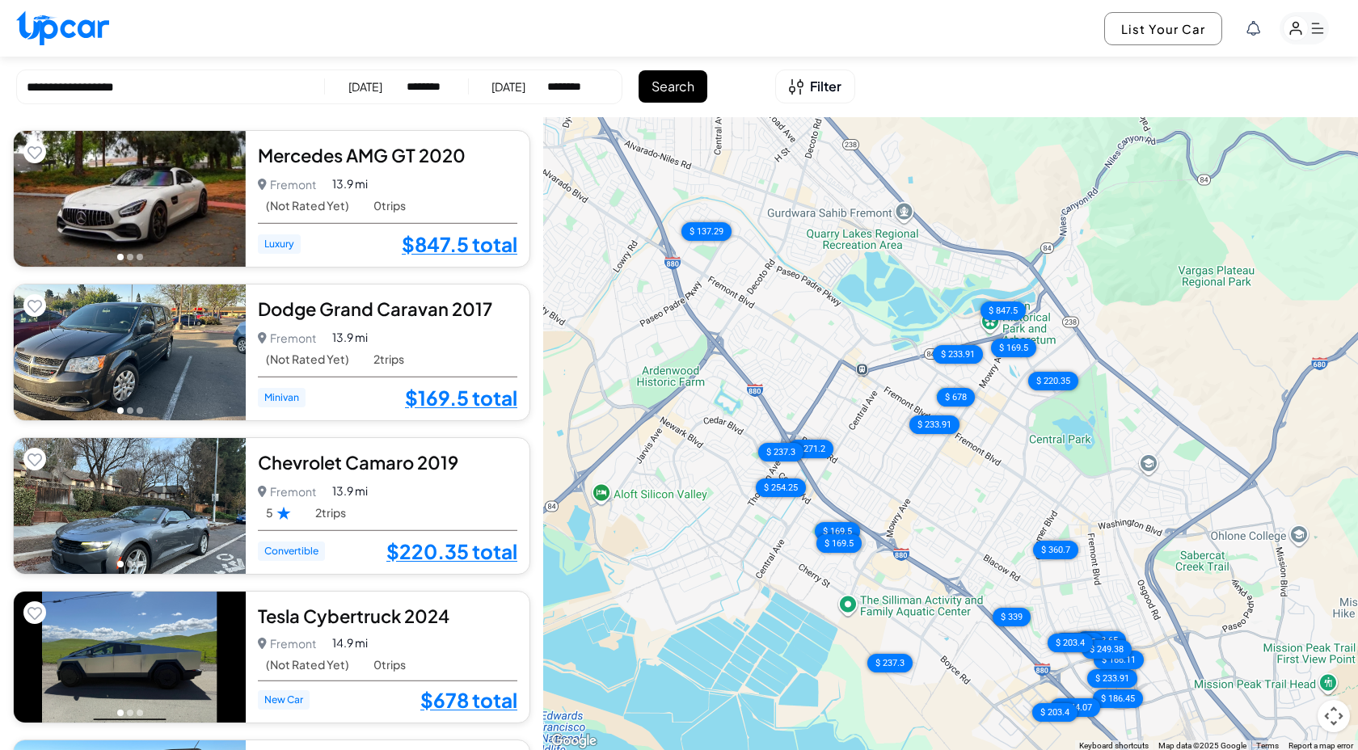
click at [201, 82] on input "**********" at bounding box center [171, 87] width 288 height 19
type input "*"
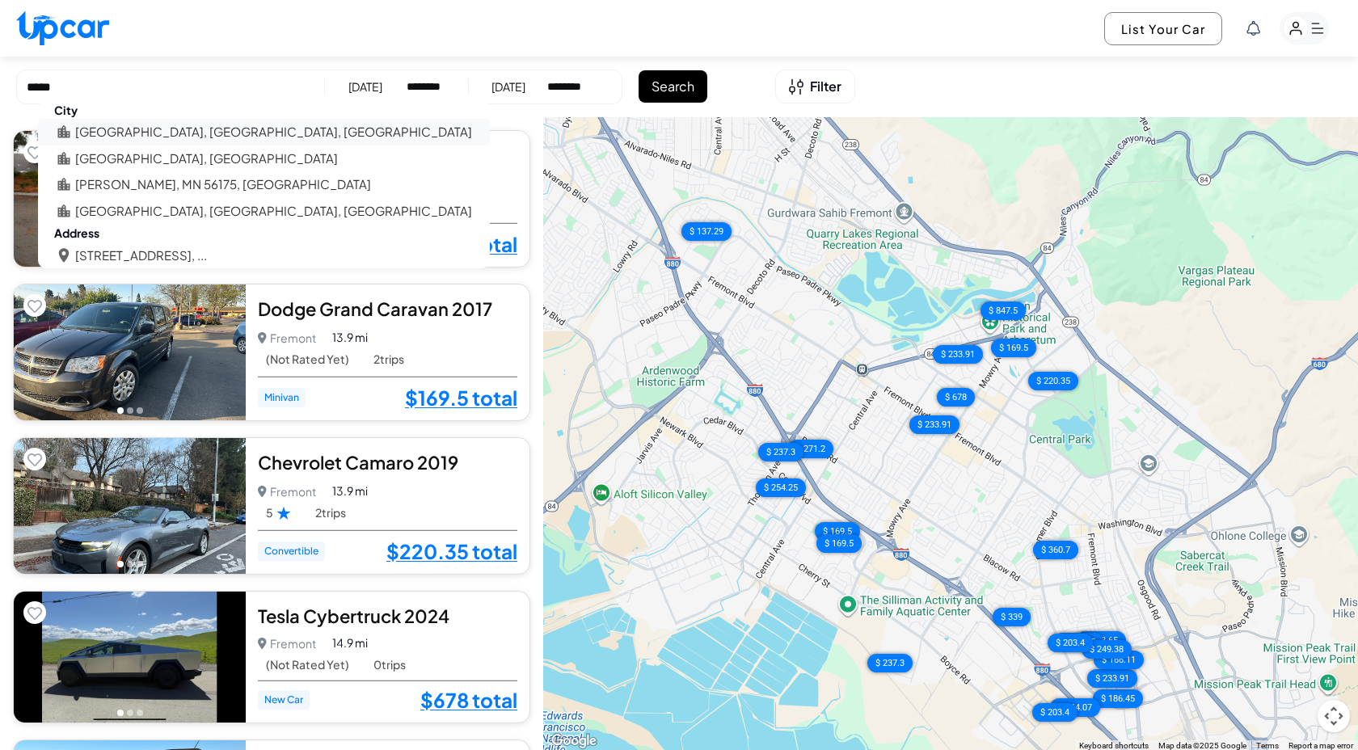
click at [128, 129] on li "Tracy, CA, USA" at bounding box center [273, 132] width 397 height 19
type input "**********"
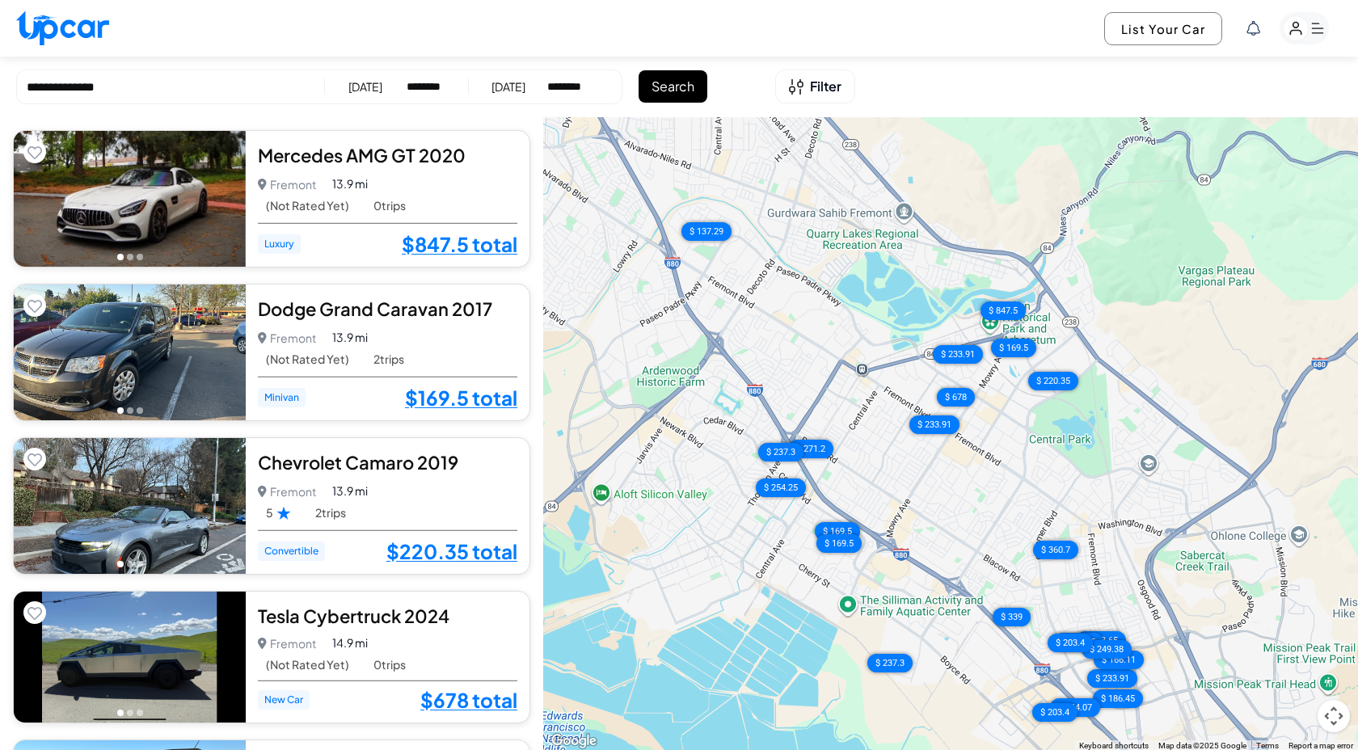
click at [693, 95] on button "Search" at bounding box center [672, 86] width 69 height 32
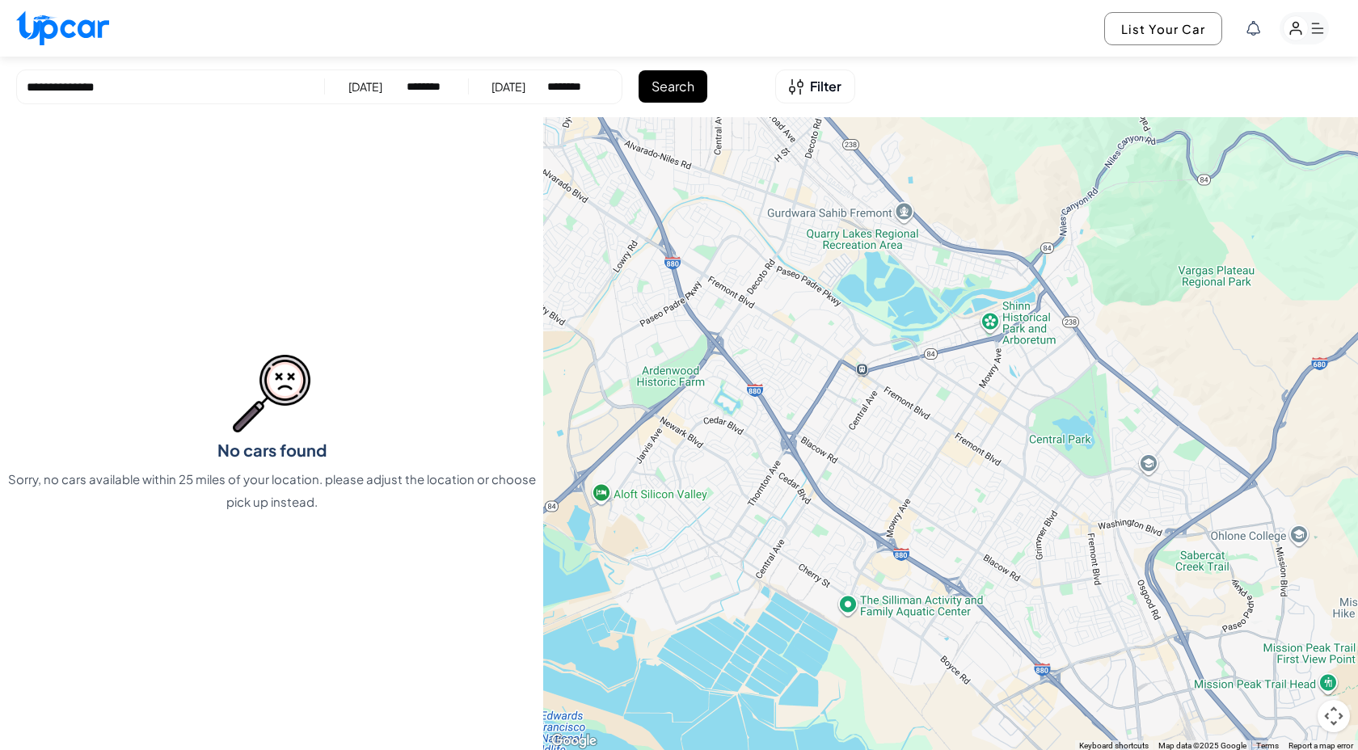
click at [147, 88] on input "**********" at bounding box center [171, 87] width 288 height 19
click at [1298, 35] on rect "button" at bounding box center [1295, 28] width 25 height 25
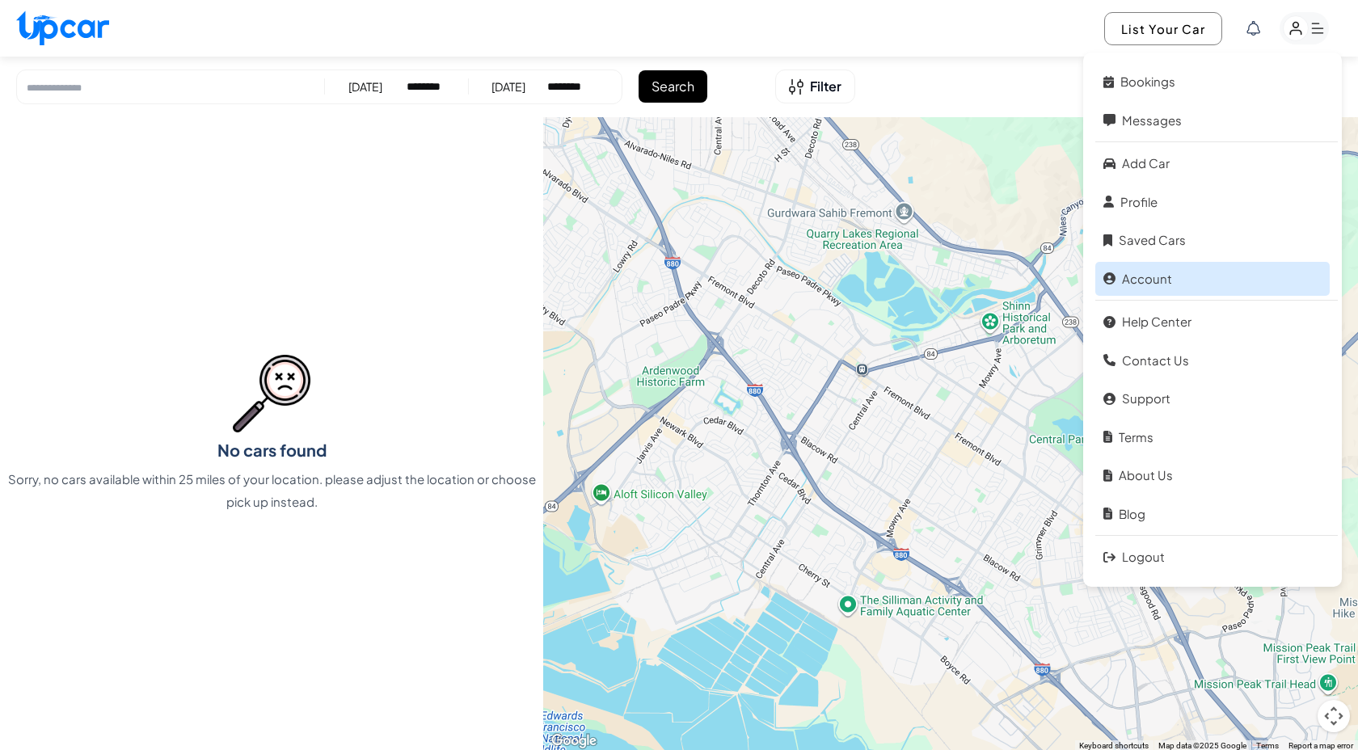
click at [1130, 279] on link "Account" at bounding box center [1212, 279] width 234 height 35
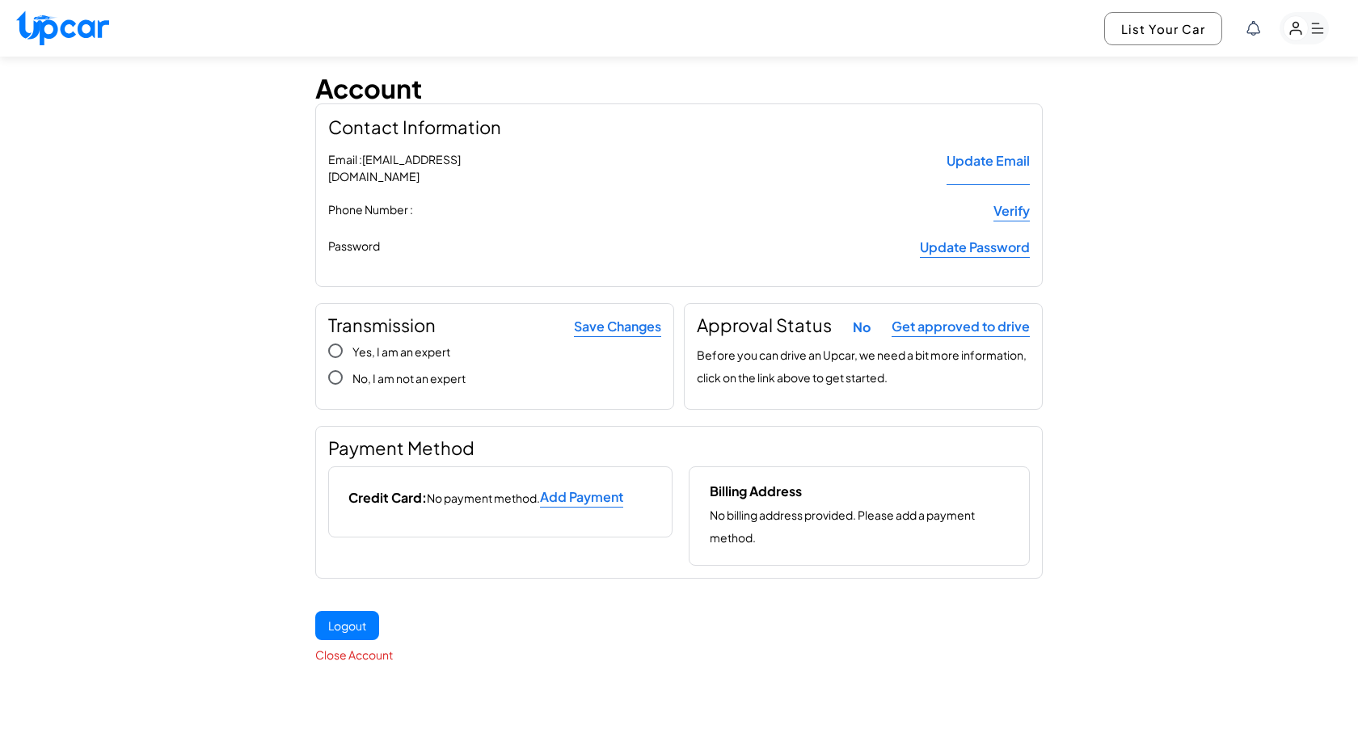
scroll to position [61, 0]
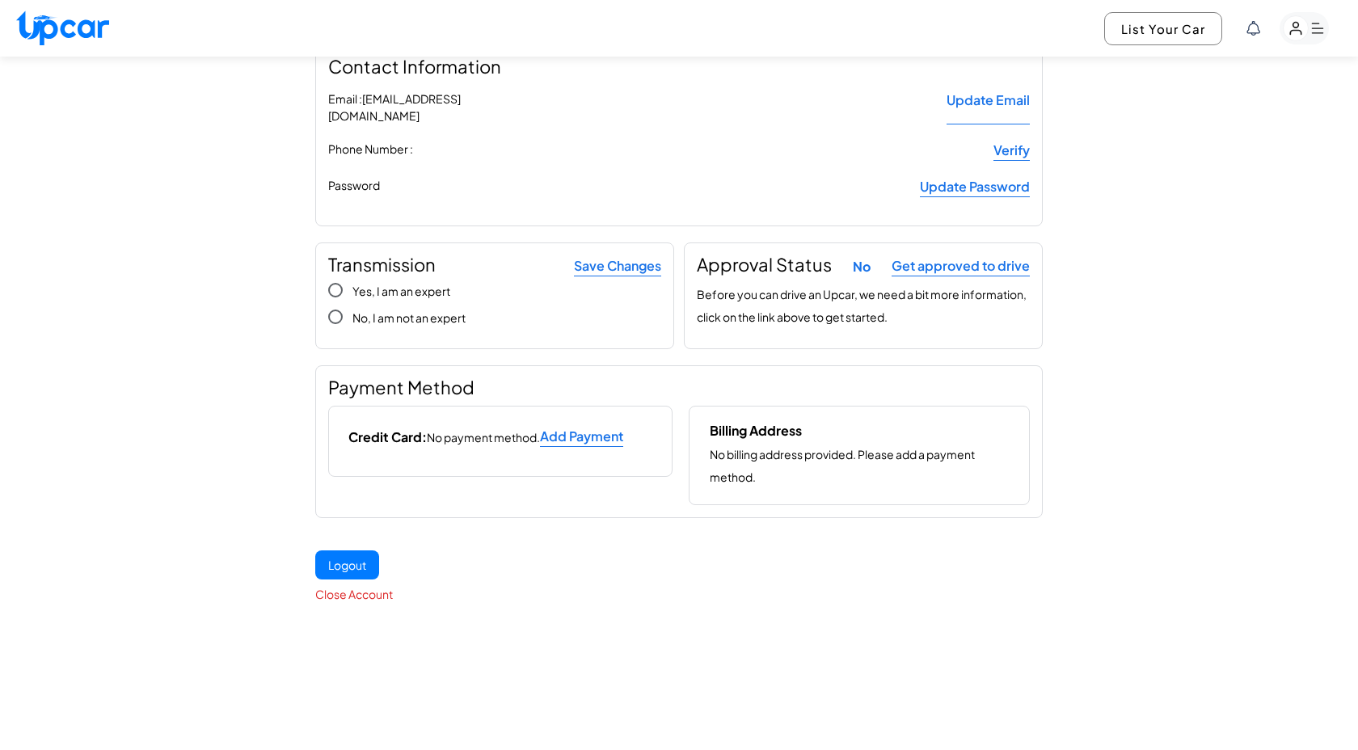
click at [715, 423] on h3 "Billing Address" at bounding box center [756, 430] width 92 height 15
click at [737, 446] on p "No billing address provided. Please add a payment method." at bounding box center [862, 465] width 304 height 45
click at [930, 256] on link "Get approved to drive" at bounding box center [960, 266] width 138 height 20
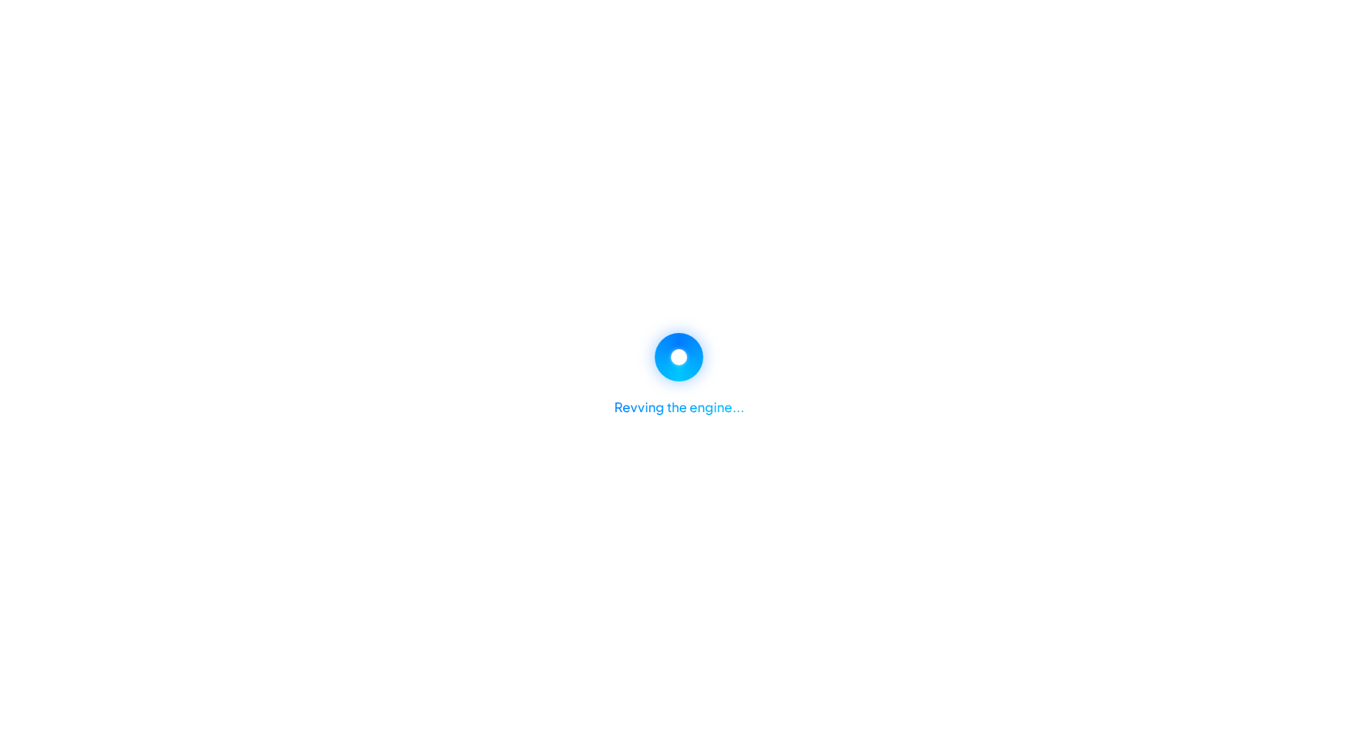
select select "********"
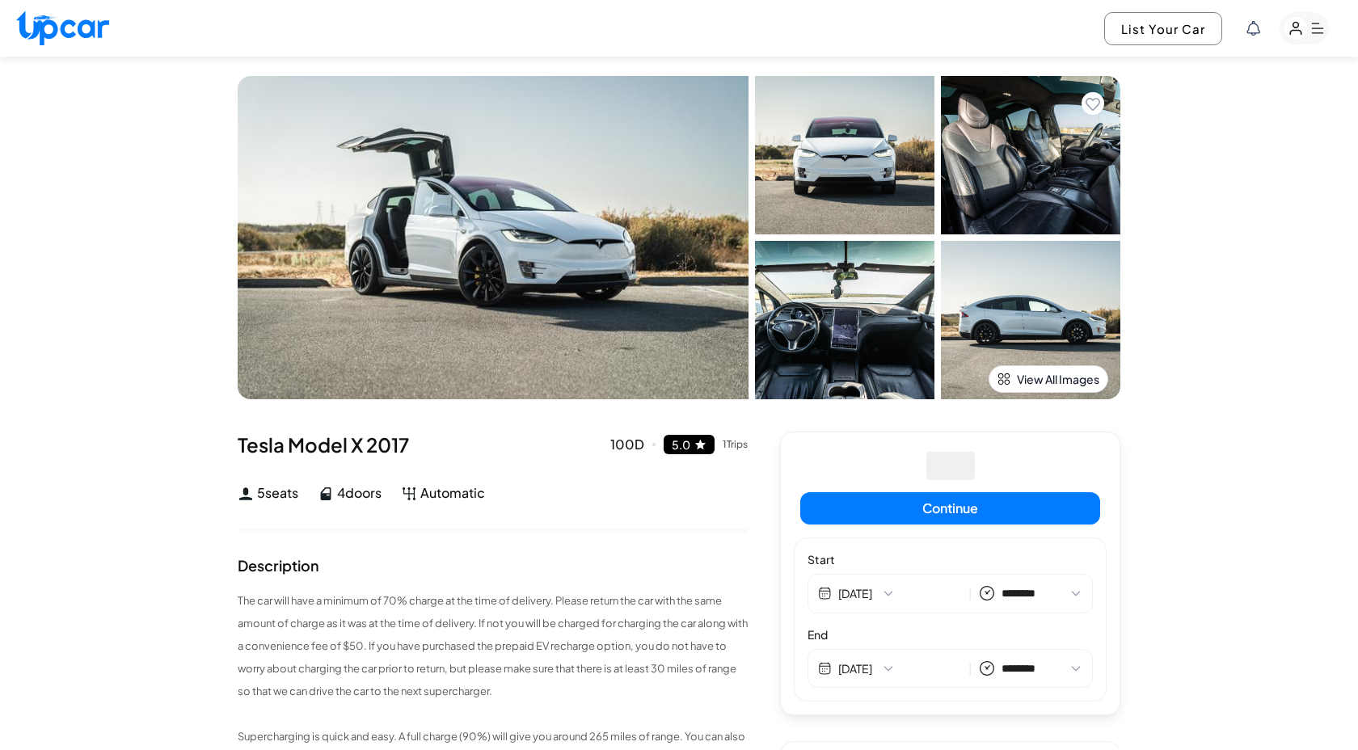
select select "********"
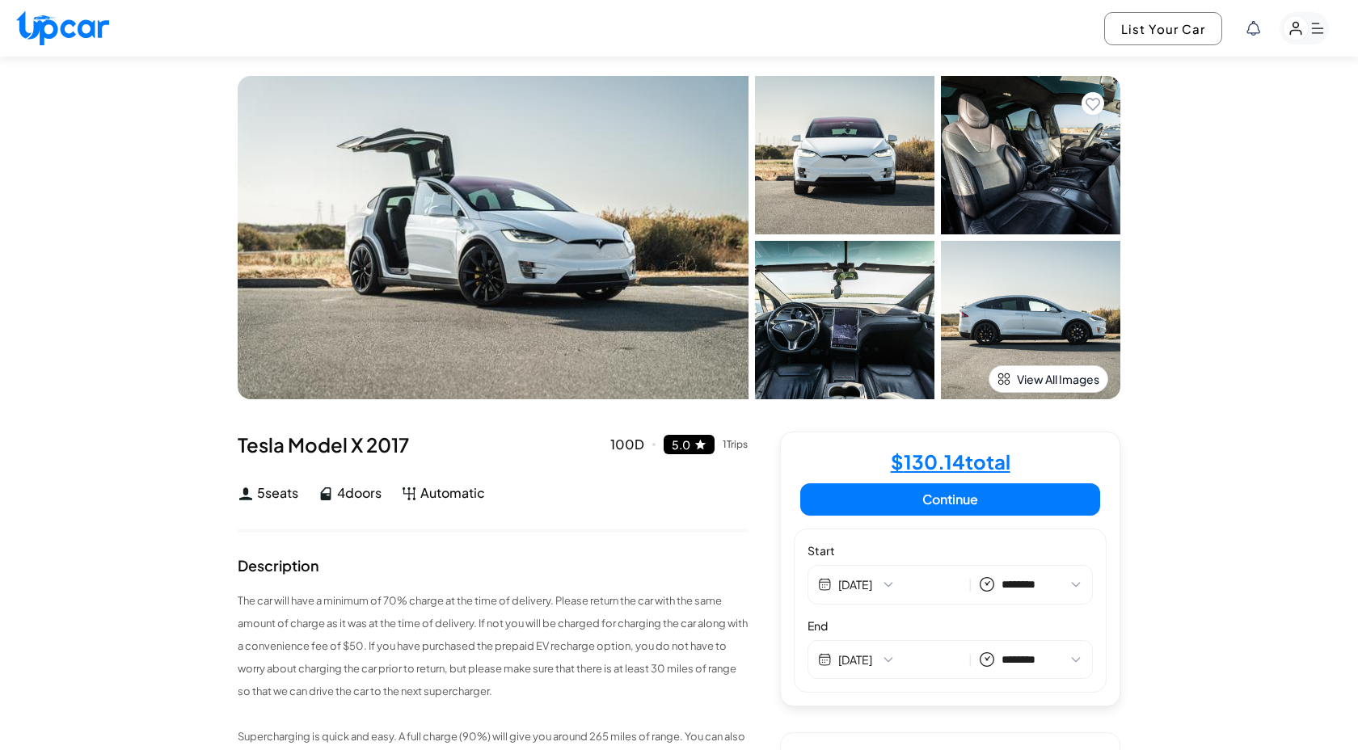
select select "********"
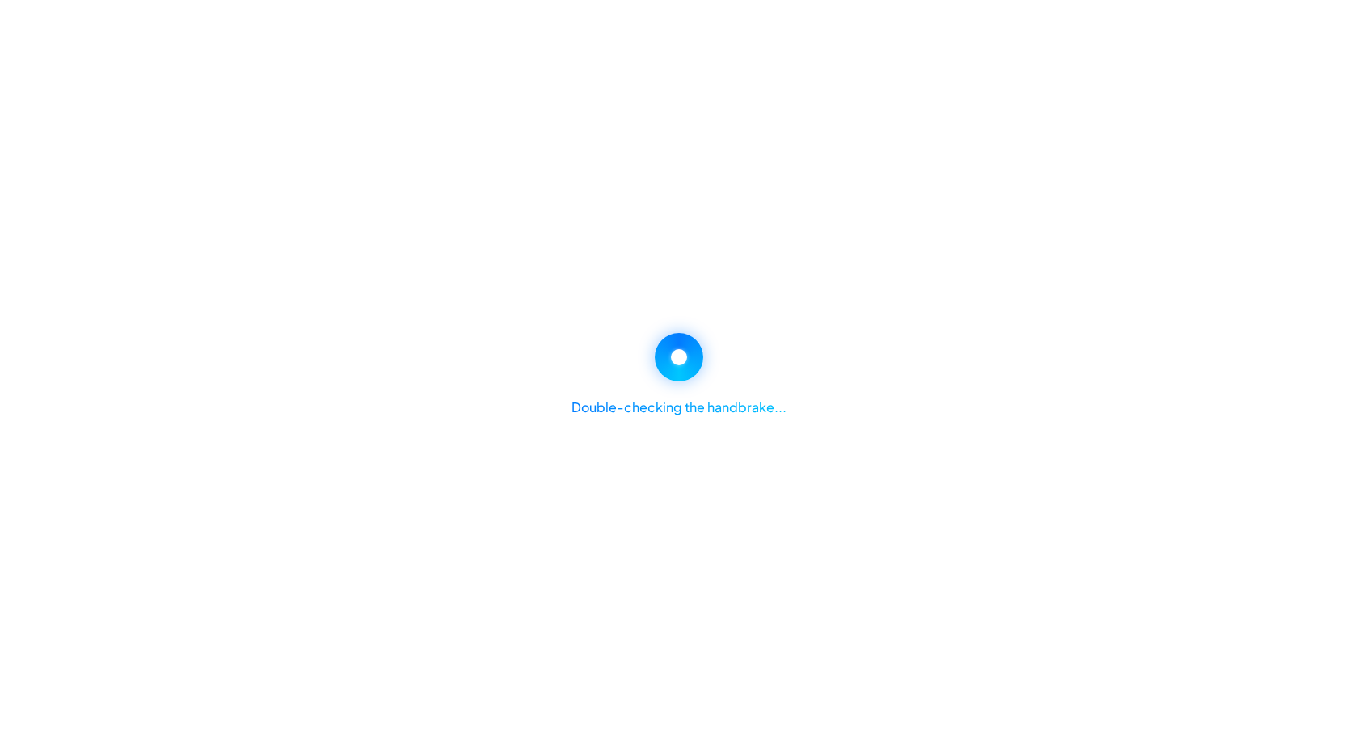
select select "********"
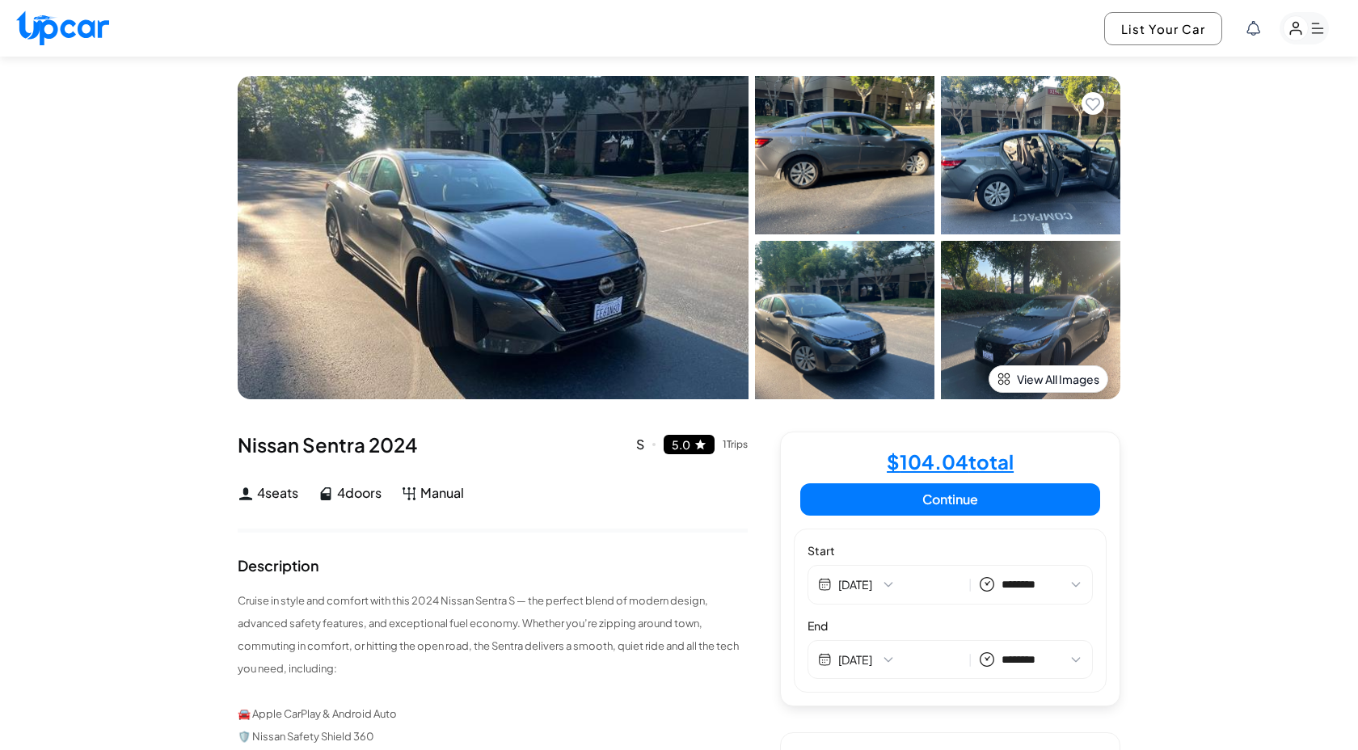
select select "********"
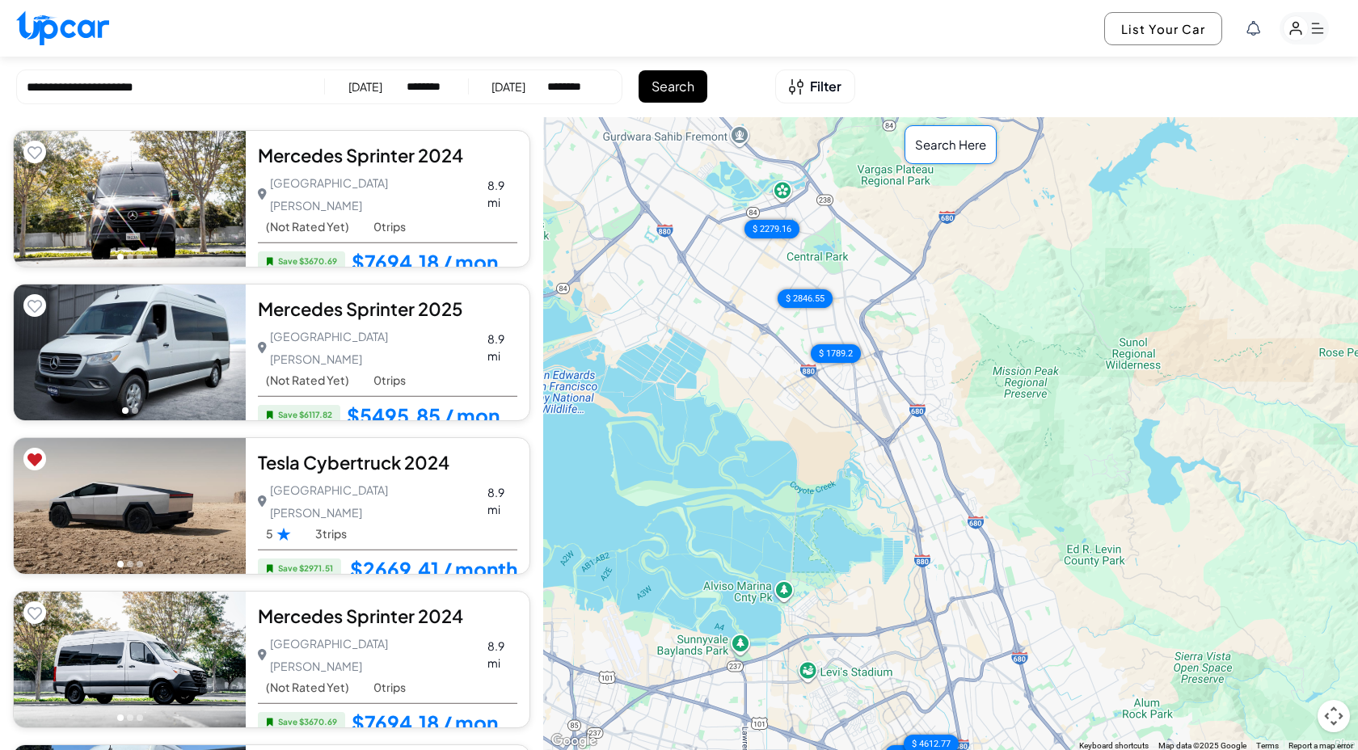
select select "********"
click at [442, 251] on link "$7694.18 / month" at bounding box center [435, 261] width 166 height 21
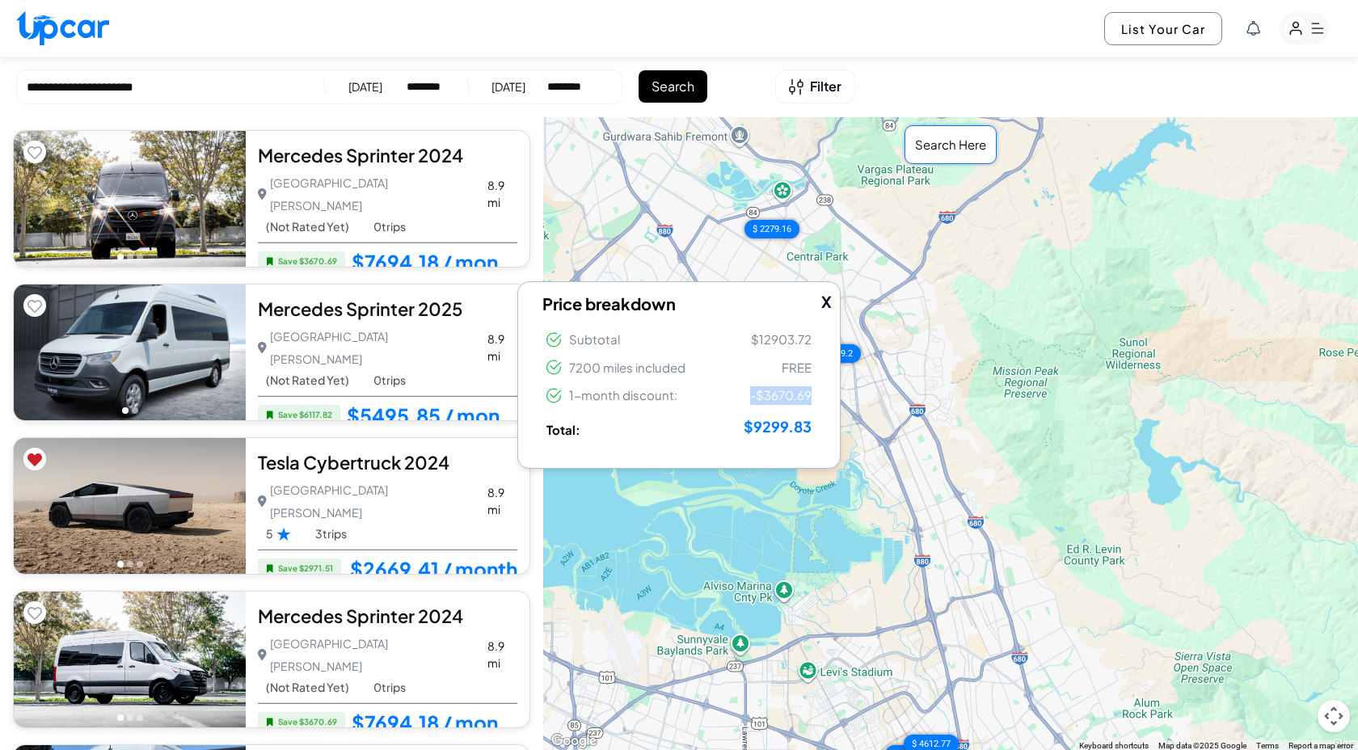
drag, startPoint x: 749, startPoint y: 392, endPoint x: 811, endPoint y: 392, distance: 61.4
click at [811, 392] on span "-$3670.69" at bounding box center [780, 395] width 61 height 19
drag, startPoint x: 586, startPoint y: 397, endPoint x: 671, endPoint y: 401, distance: 84.9
click at [671, 401] on span "1-month discount:" at bounding box center [611, 395] width 131 height 19
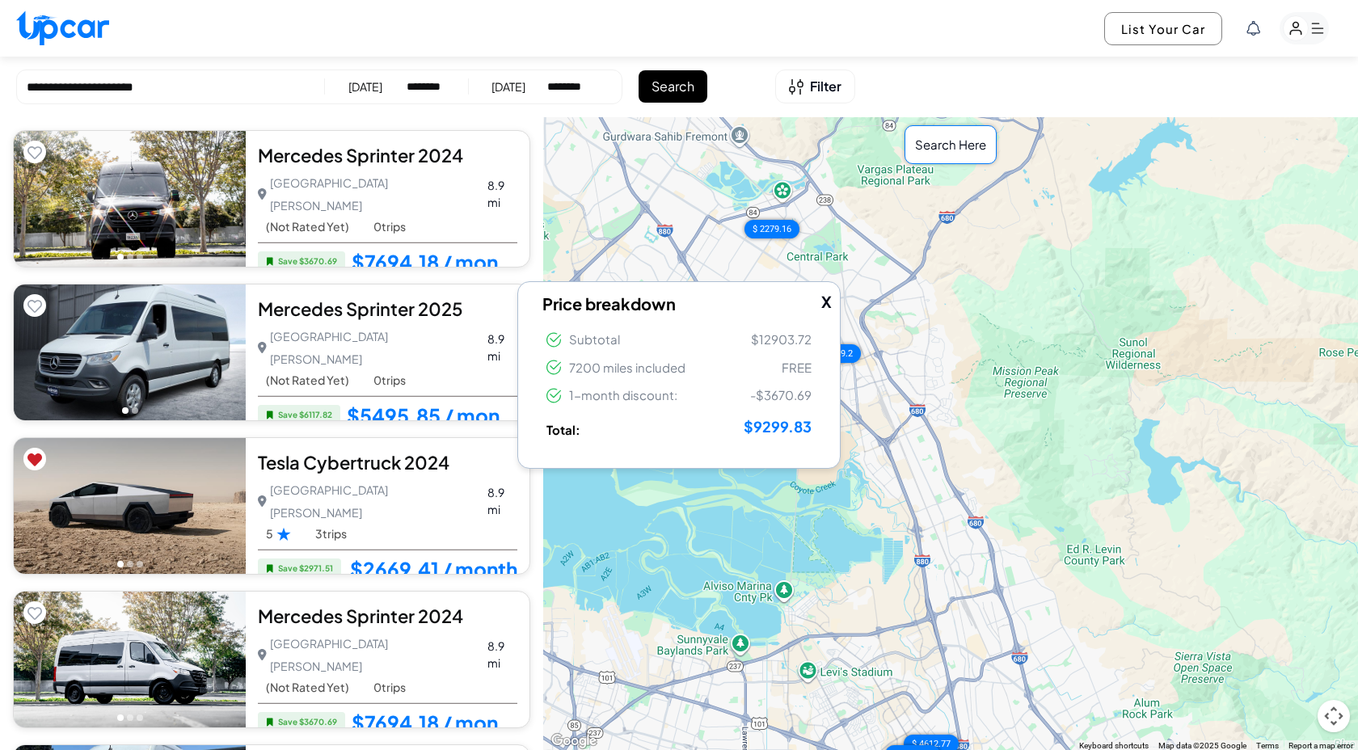
click at [676, 421] on li "Total: $9299.83" at bounding box center [678, 427] width 273 height 33
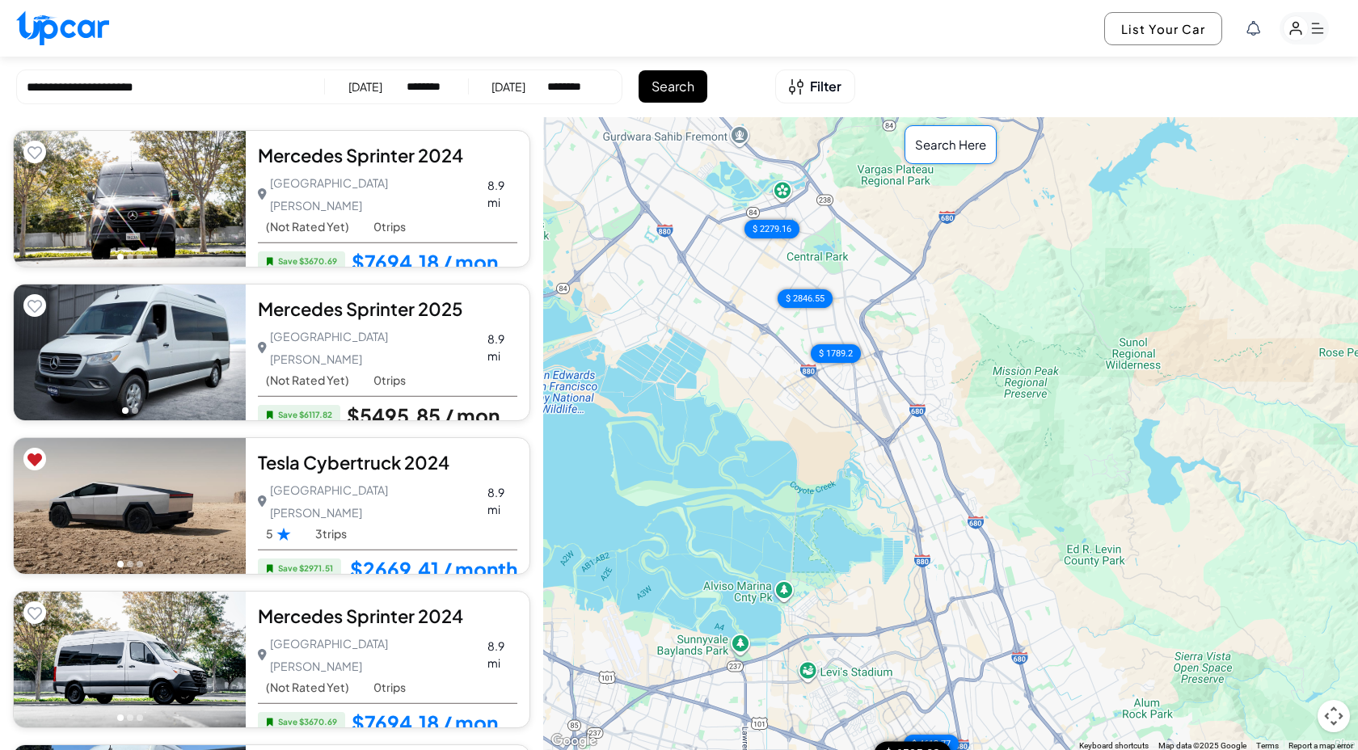
click at [468, 405] on link "$5495.85 / month" at bounding box center [432, 415] width 171 height 21
click at [461, 251] on link "$7694.18 / month" at bounding box center [435, 261] width 166 height 21
click at [508, 86] on div "[DATE]" at bounding box center [508, 86] width 34 height 16
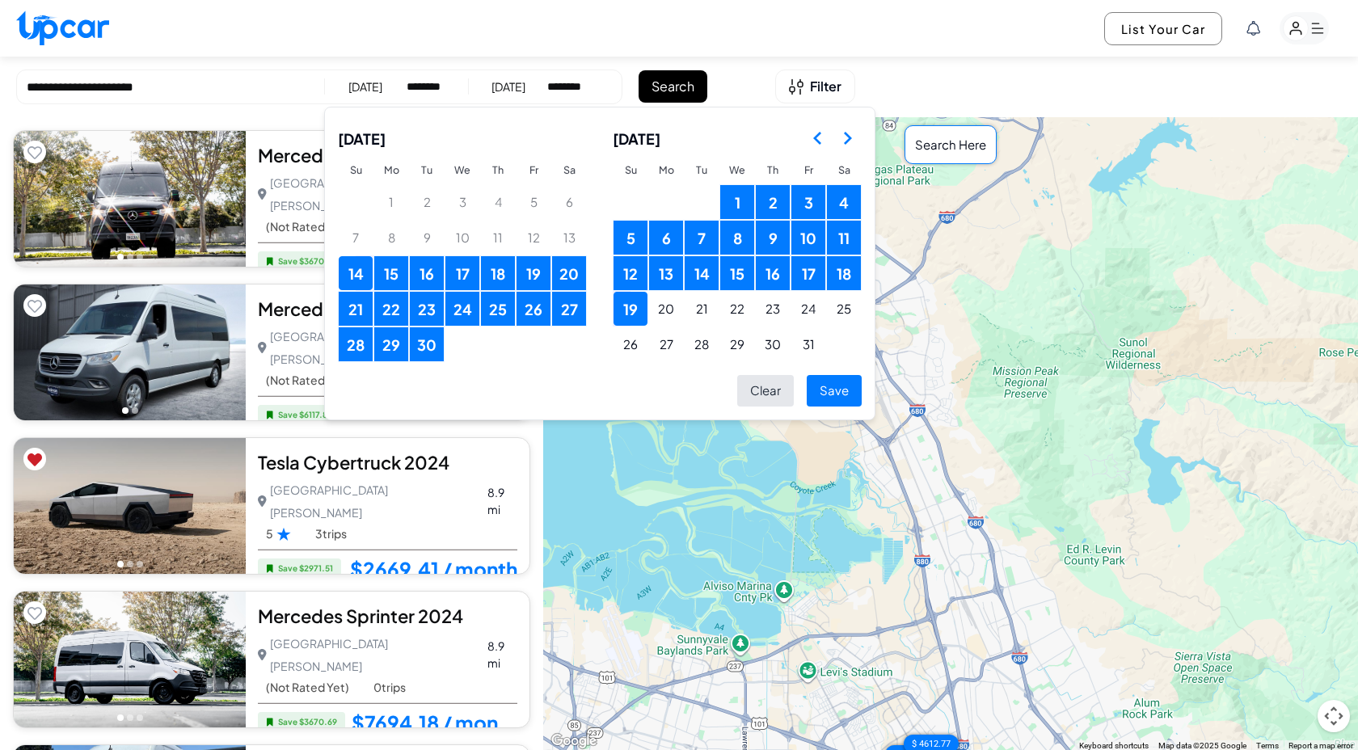
click at [695, 270] on button "14" at bounding box center [701, 273] width 34 height 34
click at [844, 385] on button "Save" at bounding box center [833, 391] width 55 height 32
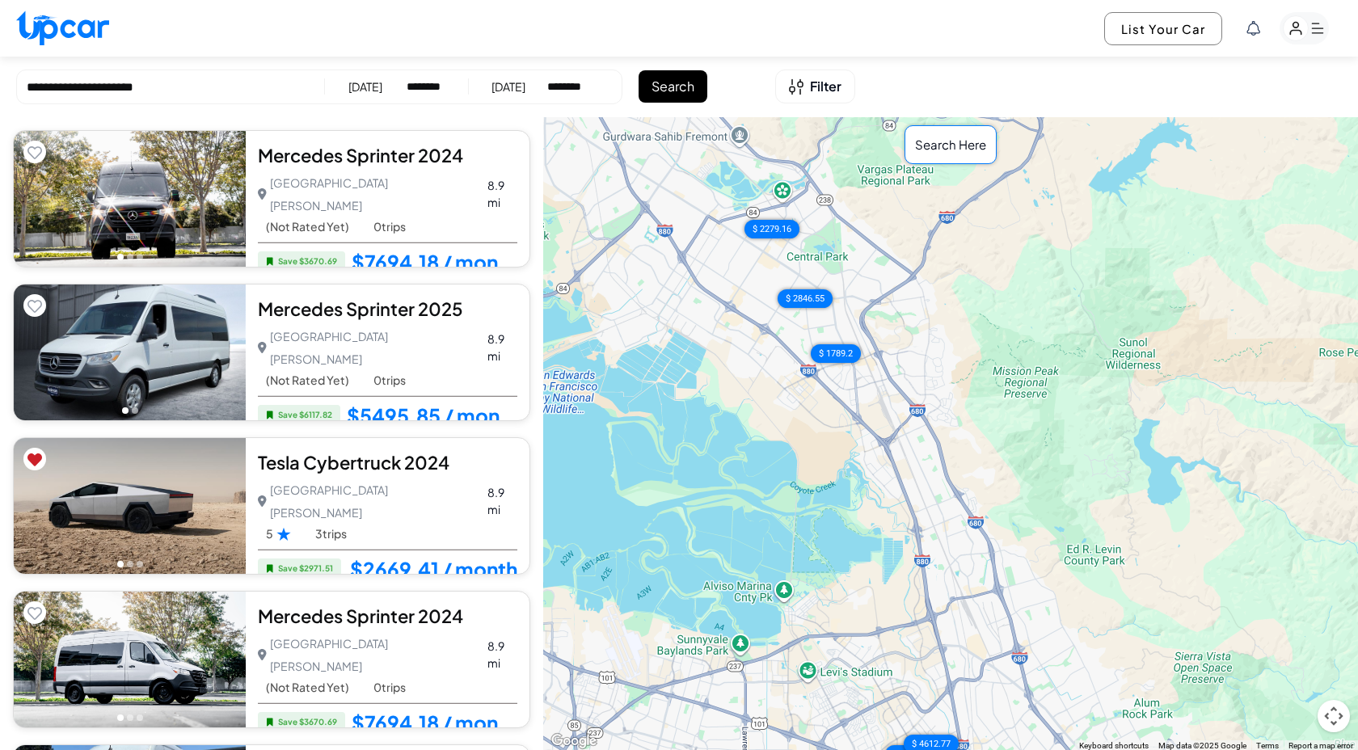
click at [679, 96] on button "Search" at bounding box center [672, 86] width 69 height 32
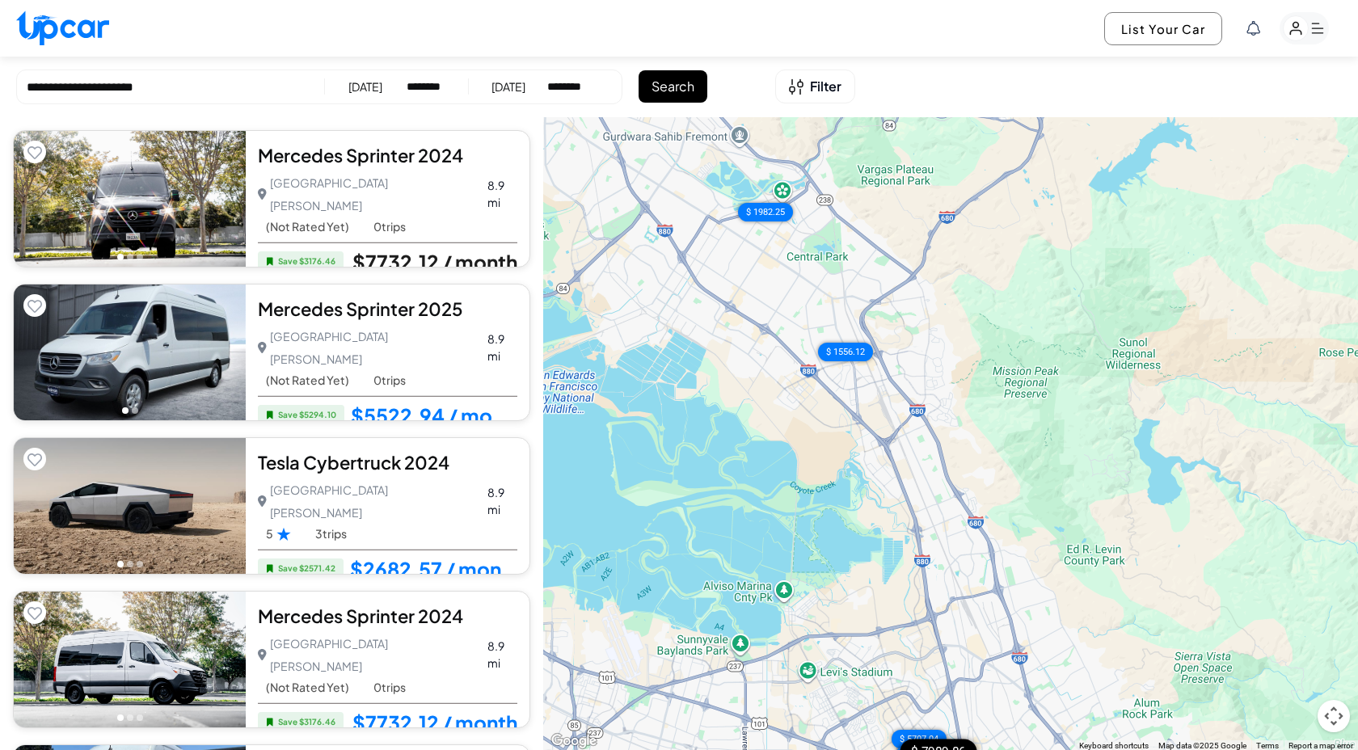
click at [478, 251] on link "$7732.12 / month" at bounding box center [434, 261] width 165 height 21
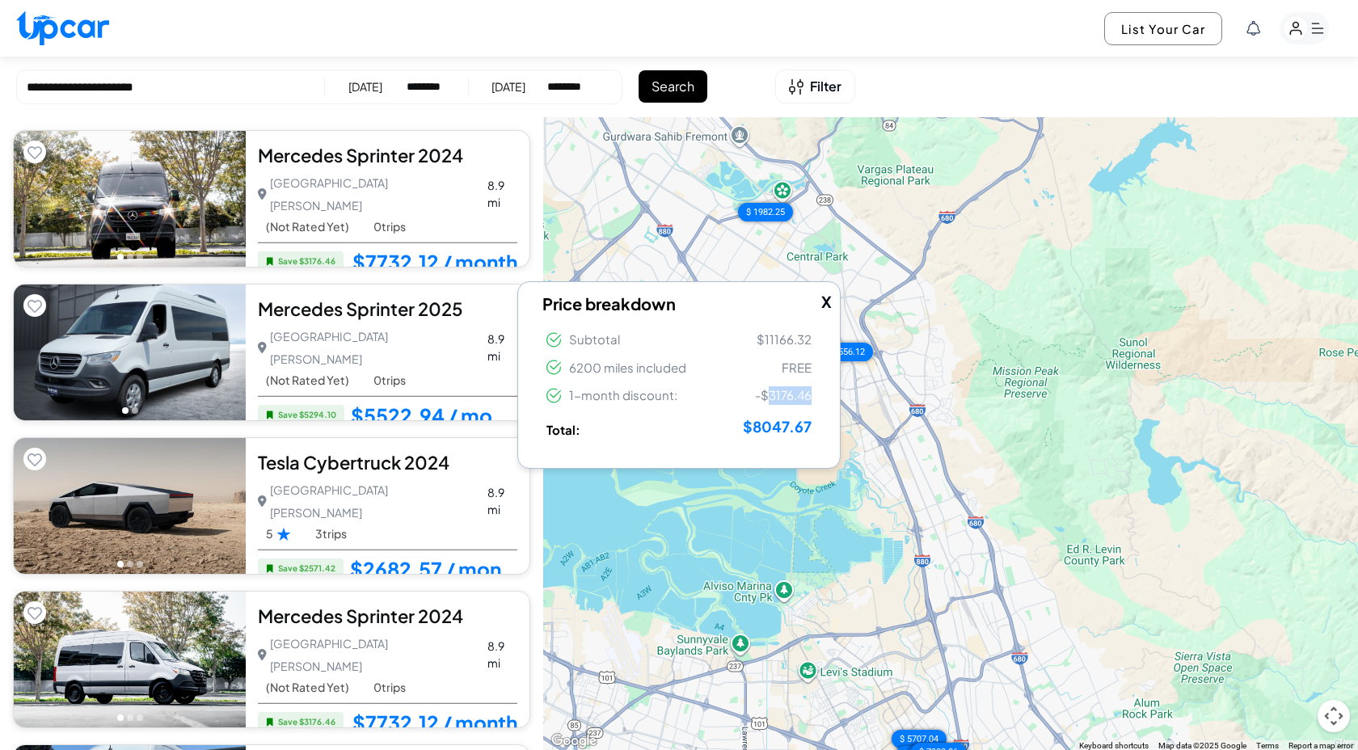
drag, startPoint x: 765, startPoint y: 393, endPoint x: 817, endPoint y: 390, distance: 51.8
click at [817, 390] on div "X Price breakdown Subtotal $11166.32 6200 miles included FREE 1-month discount:…" at bounding box center [678, 374] width 323 height 187
click at [827, 300] on button "X" at bounding box center [826, 301] width 11 height 23
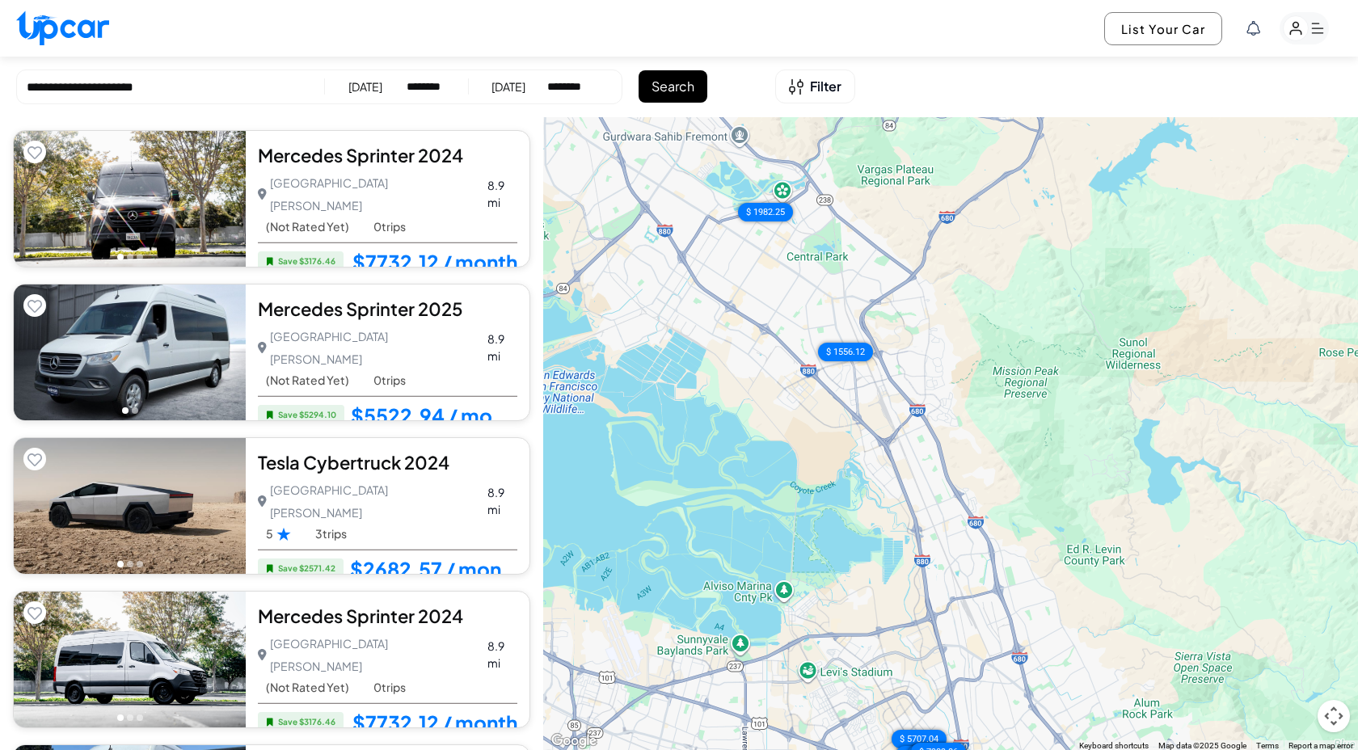
click at [520, 93] on div "[DATE]" at bounding box center [508, 86] width 34 height 16
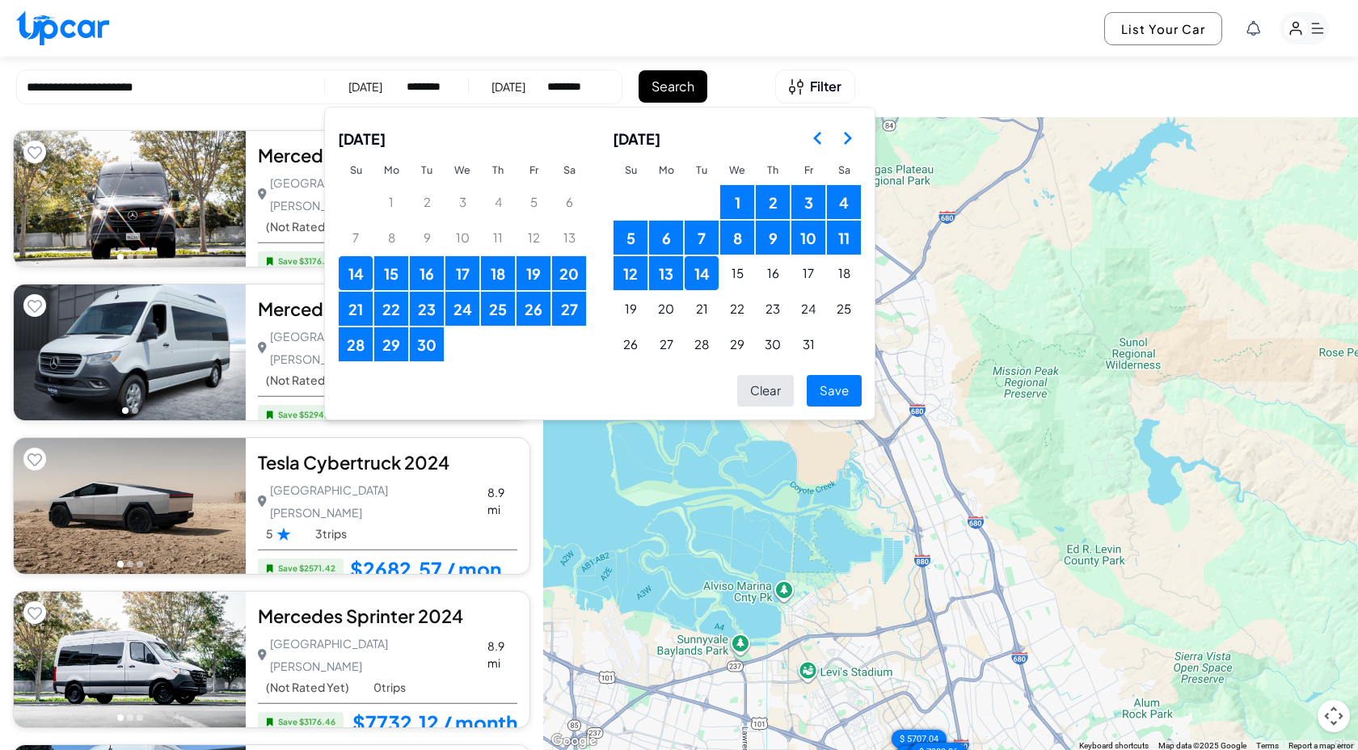
click at [666, 276] on button "13" at bounding box center [666, 273] width 34 height 34
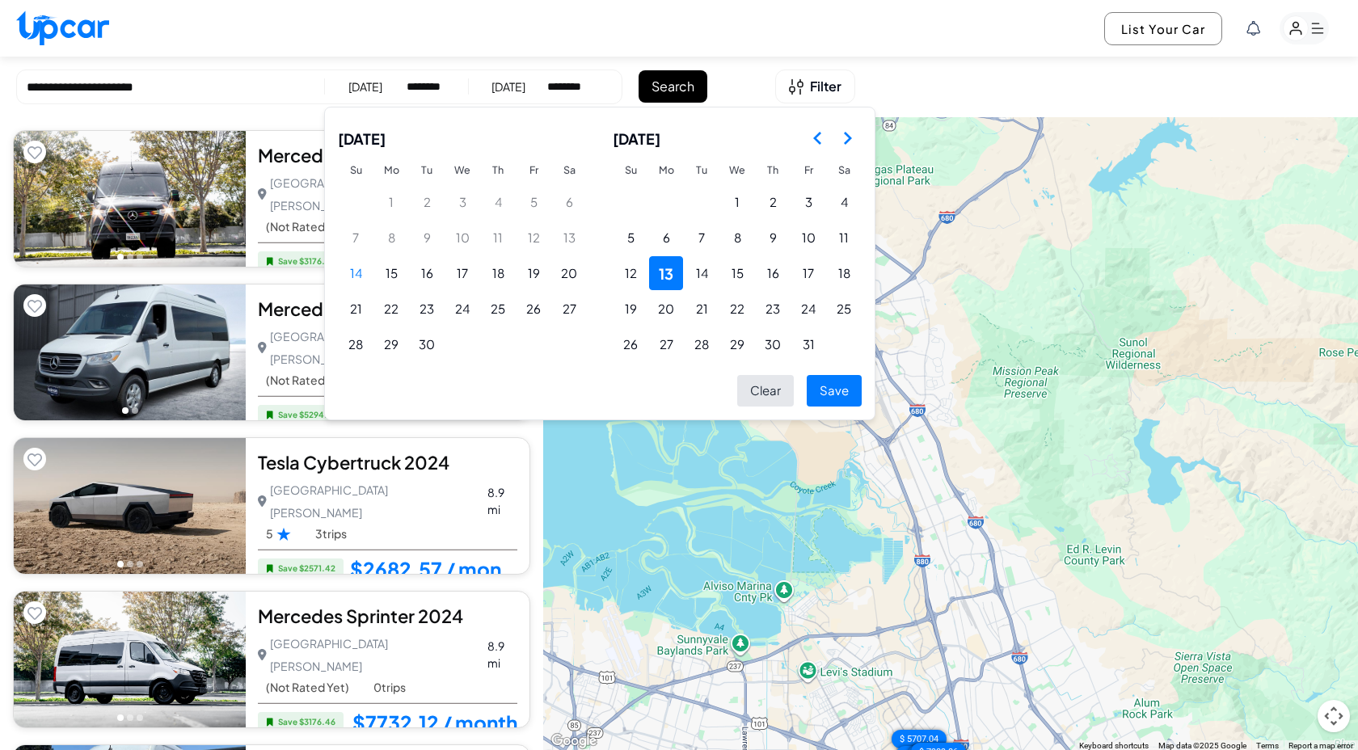
click at [565, 18] on div "List Your Car" at bounding box center [679, 28] width 1358 height 57
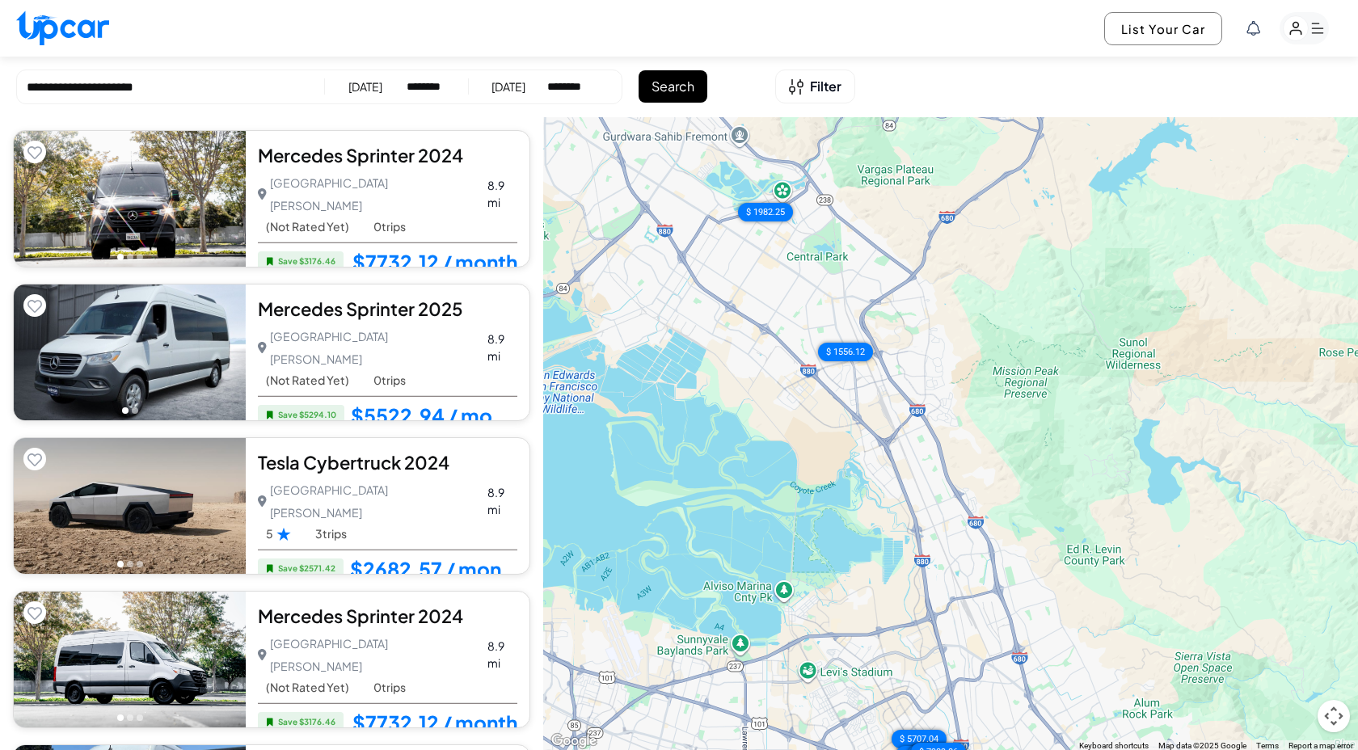
click at [521, 73] on div "**********" at bounding box center [319, 86] width 606 height 35
click at [522, 86] on div "[DATE]" at bounding box center [508, 86] width 34 height 16
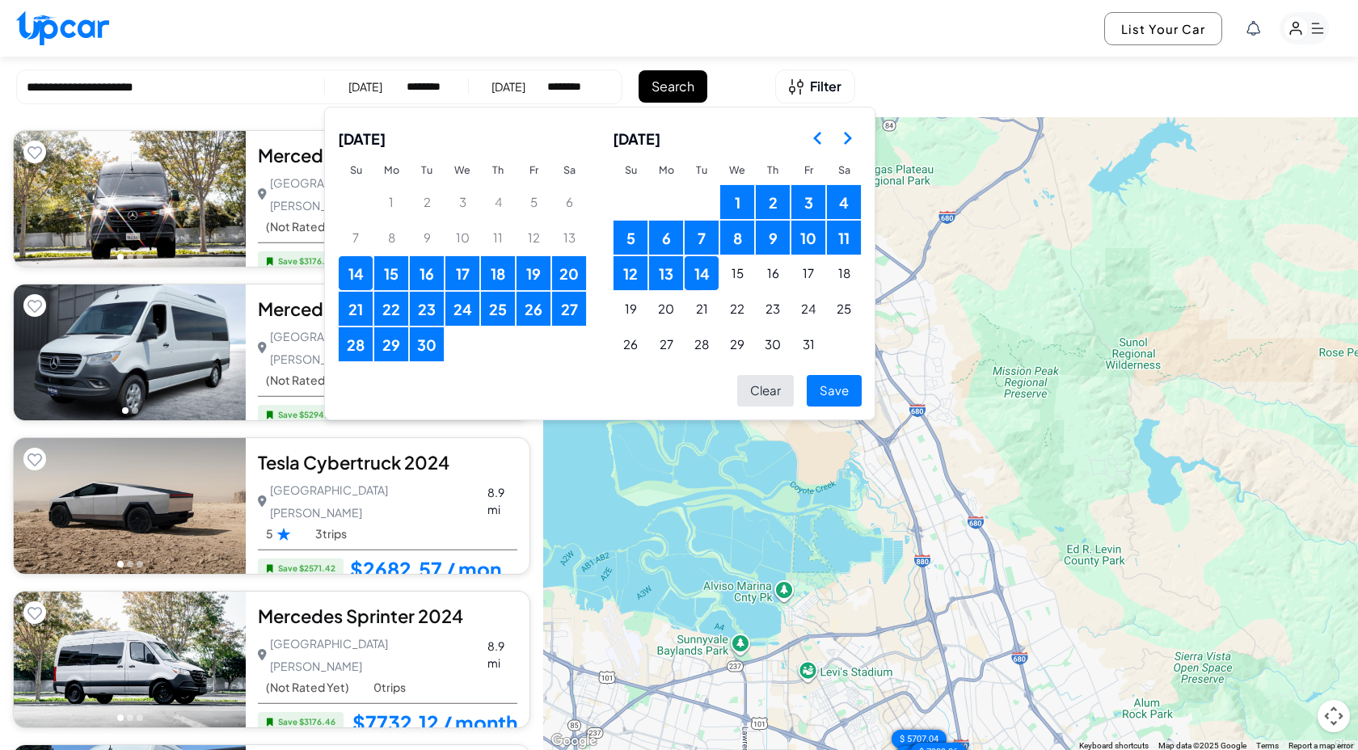
click at [668, 272] on button "13" at bounding box center [666, 273] width 34 height 34
click at [835, 376] on button "Save" at bounding box center [833, 391] width 55 height 32
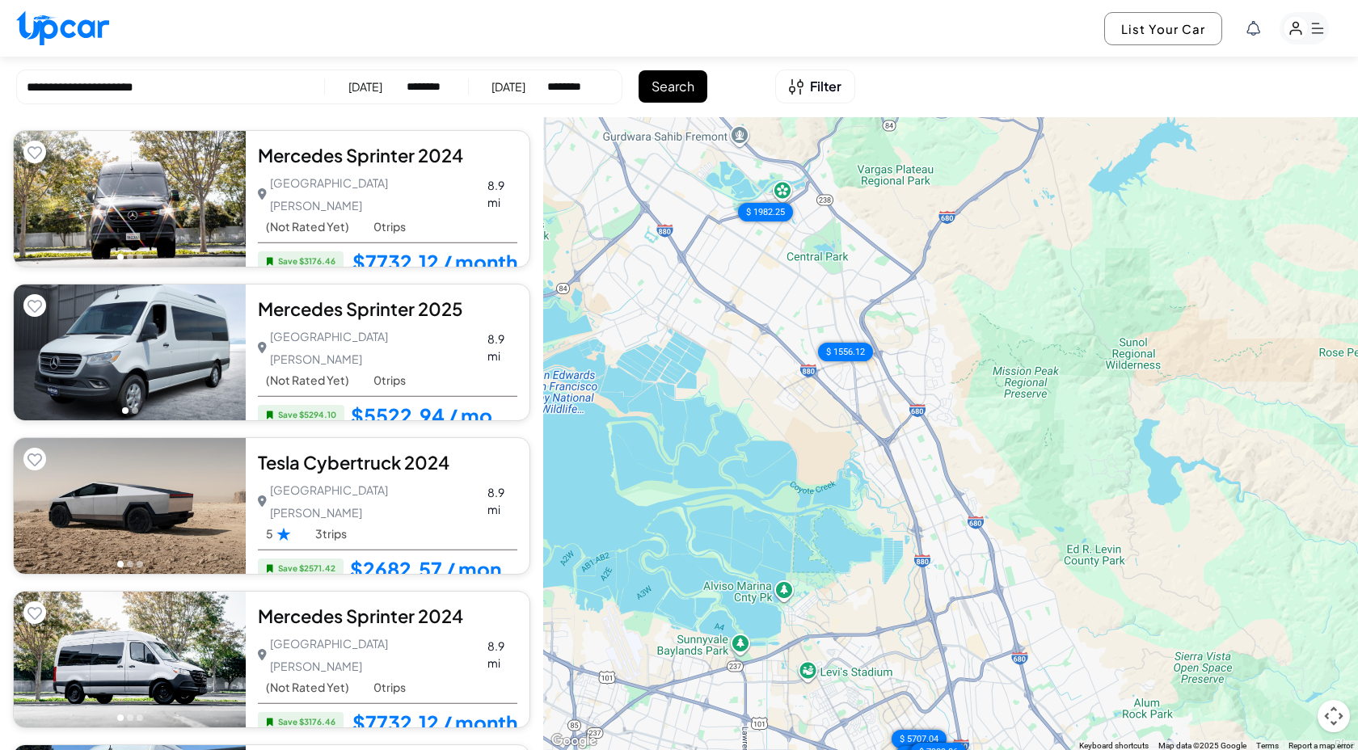
click at [688, 99] on button "Search" at bounding box center [672, 86] width 69 height 32
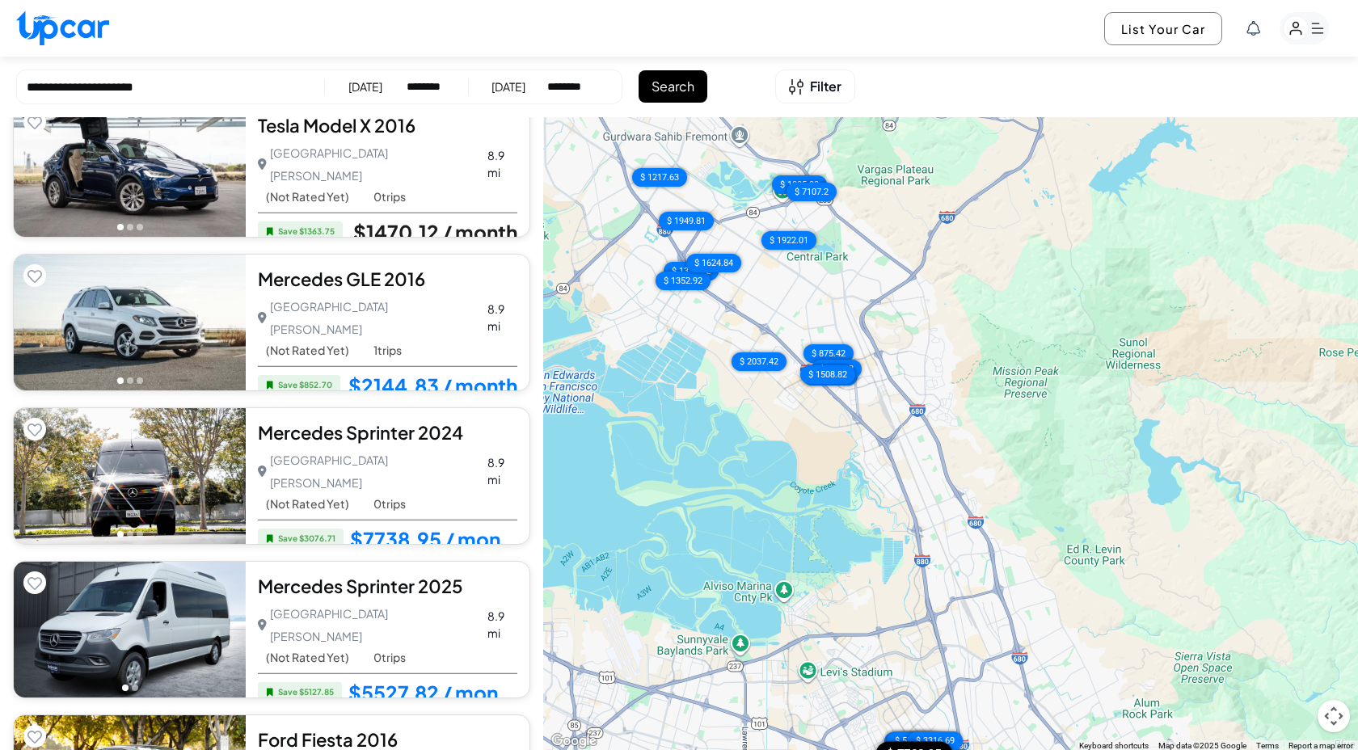
scroll to position [305, 0]
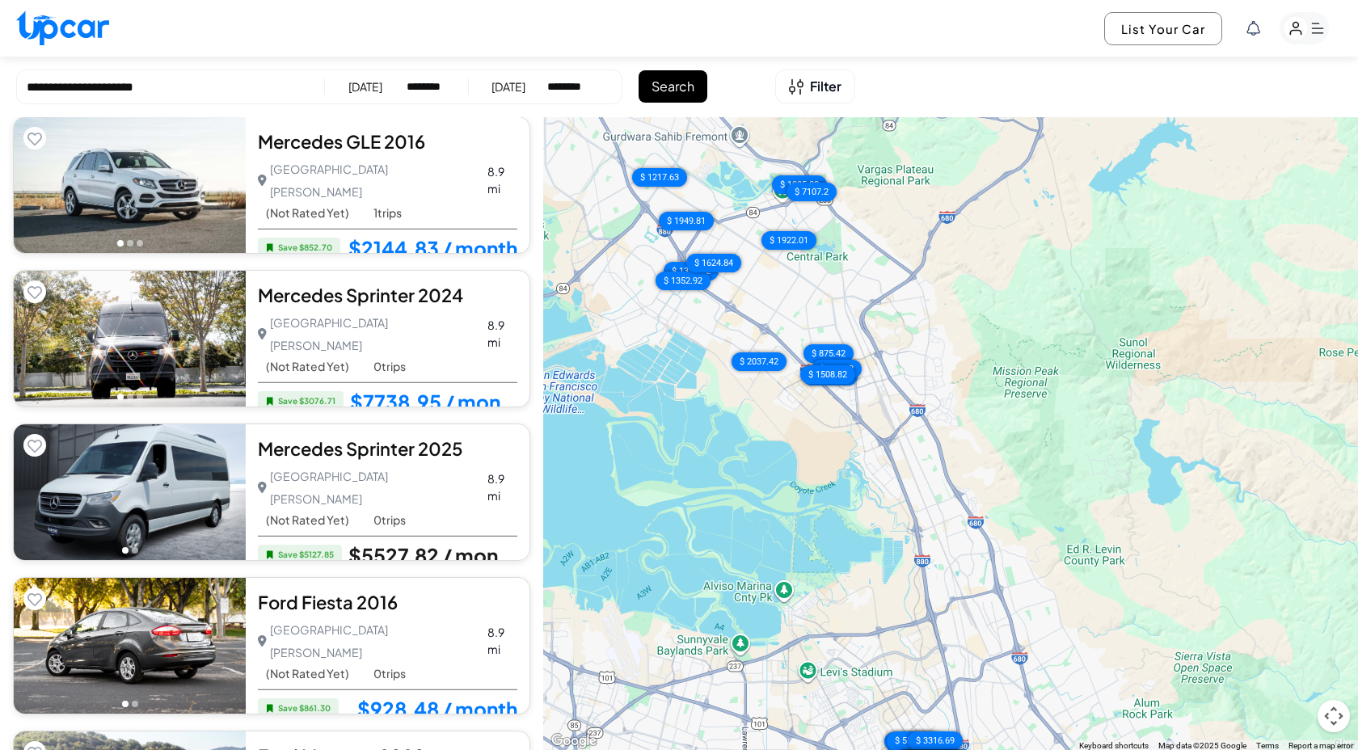
click at [454, 545] on link "$5527.82 / month" at bounding box center [432, 555] width 169 height 21
click at [437, 391] on link "$7738.95 / month" at bounding box center [433, 401] width 167 height 21
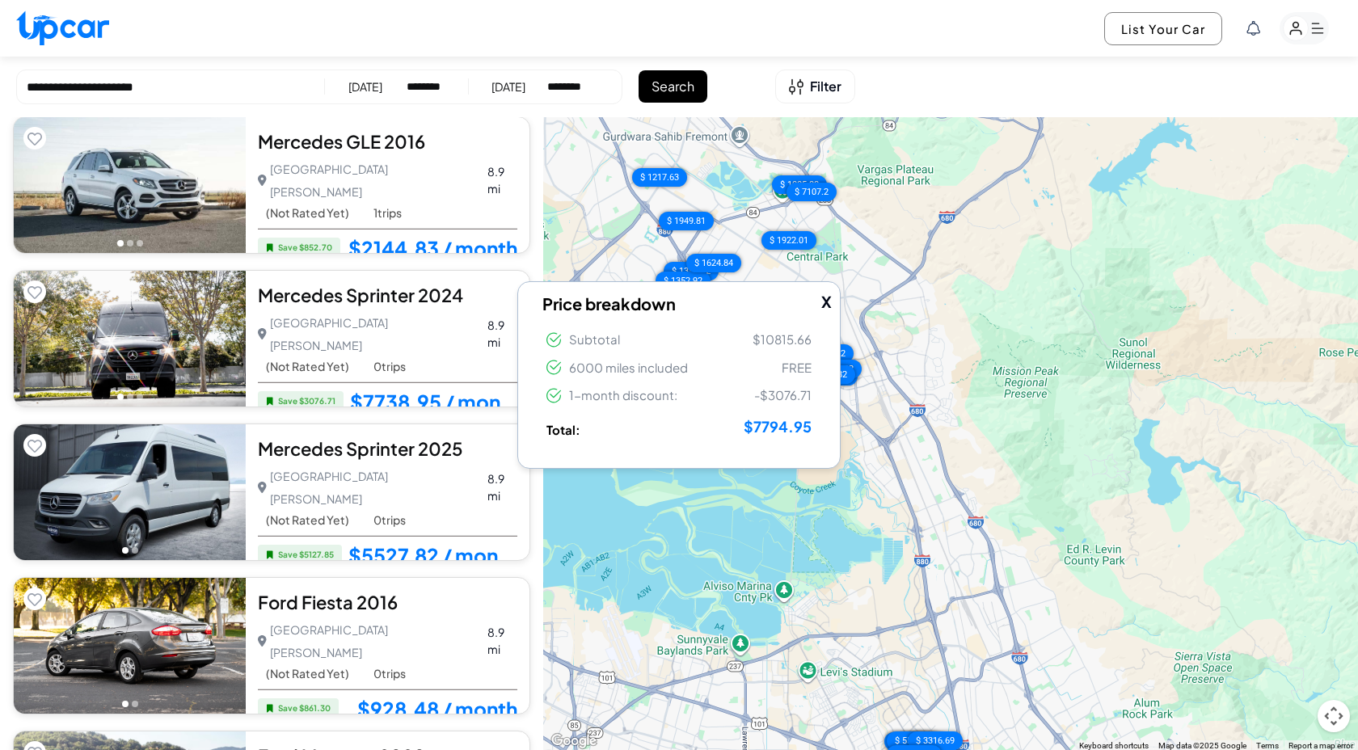
click at [829, 303] on button "X" at bounding box center [826, 301] width 11 height 23
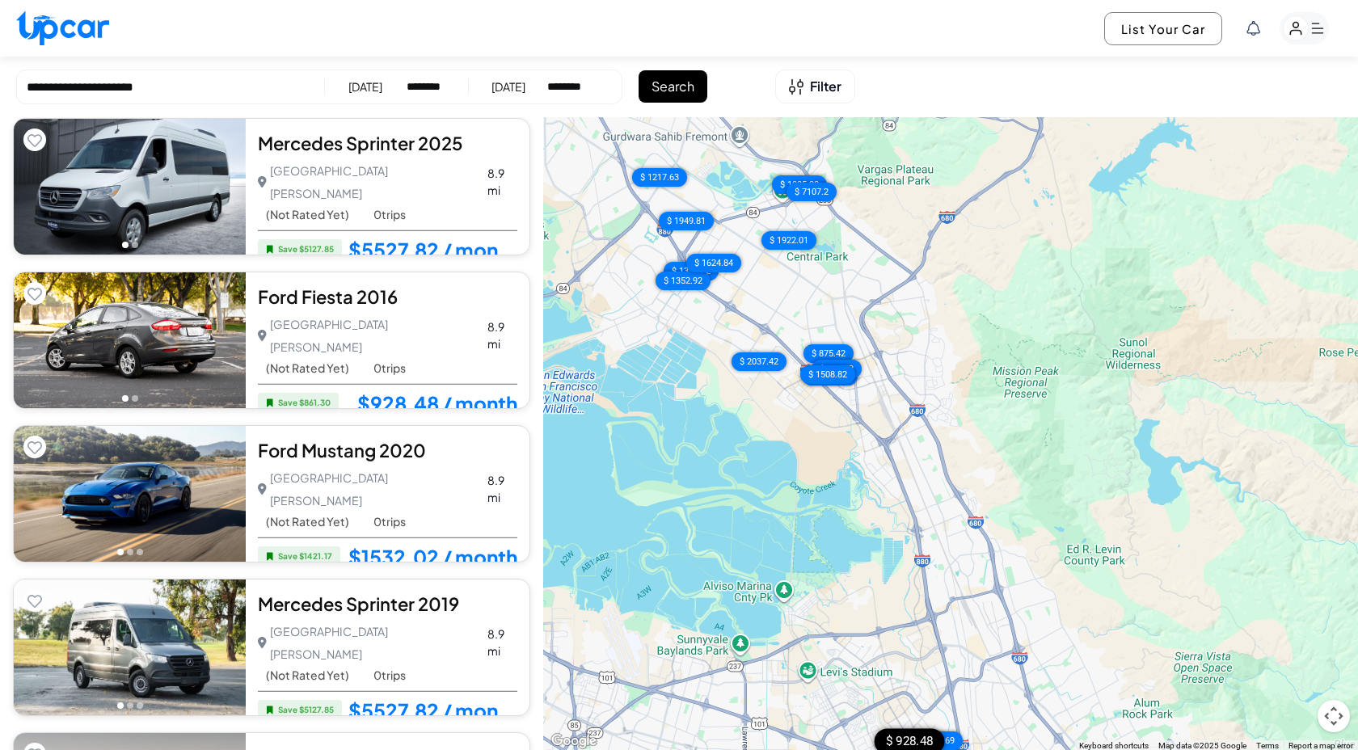
scroll to position [710, 0]
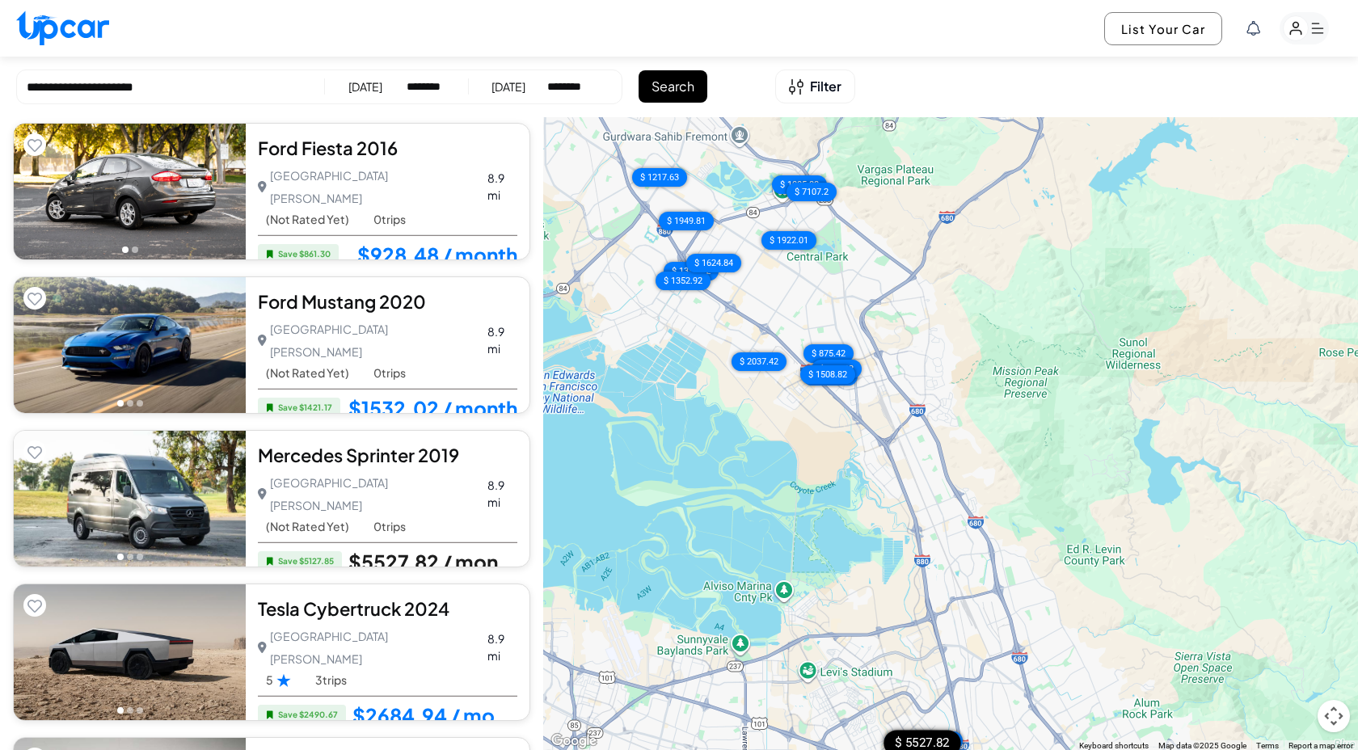
click at [476, 551] on link "$5527.82 / month" at bounding box center [432, 561] width 169 height 21
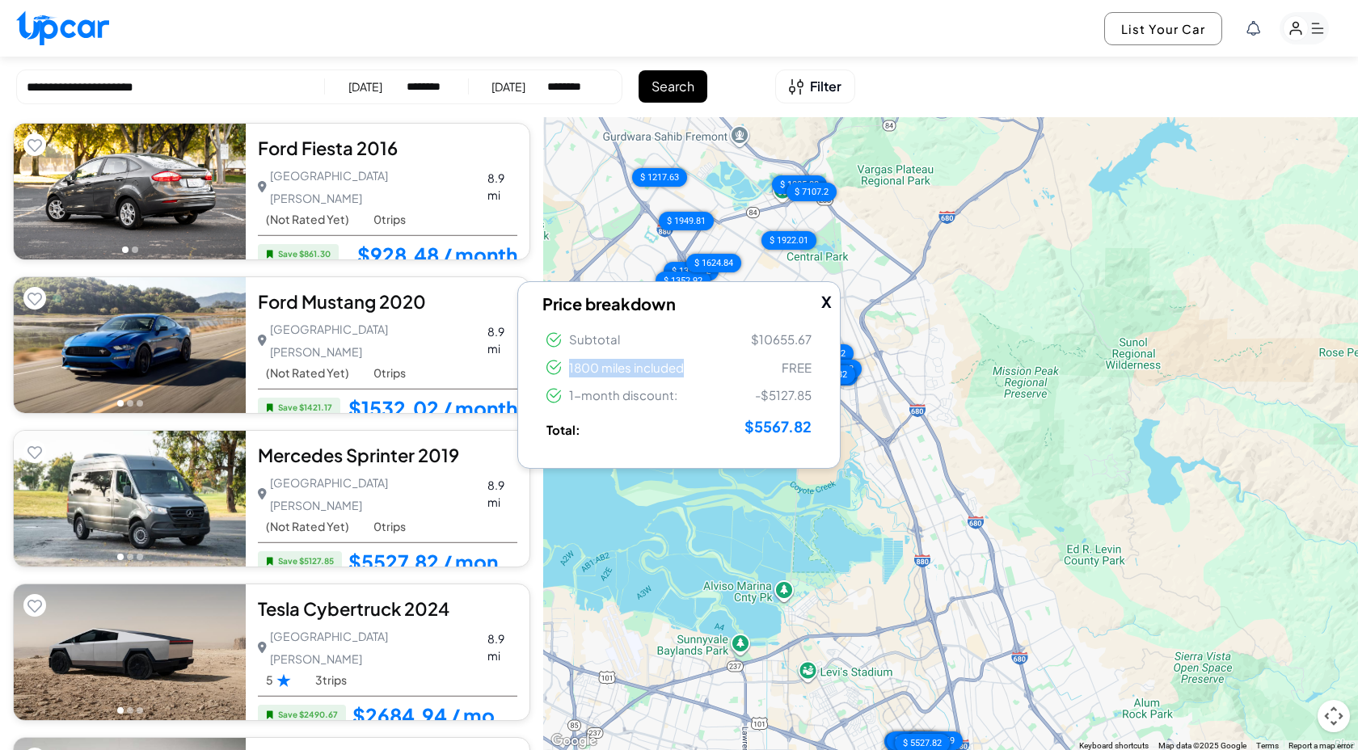
drag, startPoint x: 566, startPoint y: 373, endPoint x: 681, endPoint y: 373, distance: 115.6
click at [681, 373] on span "1800 miles included" at bounding box center [614, 368] width 137 height 19
drag, startPoint x: 681, startPoint y: 373, endPoint x: 554, endPoint y: 373, distance: 127.7
click at [554, 373] on span "1800 miles included" at bounding box center [614, 368] width 137 height 19
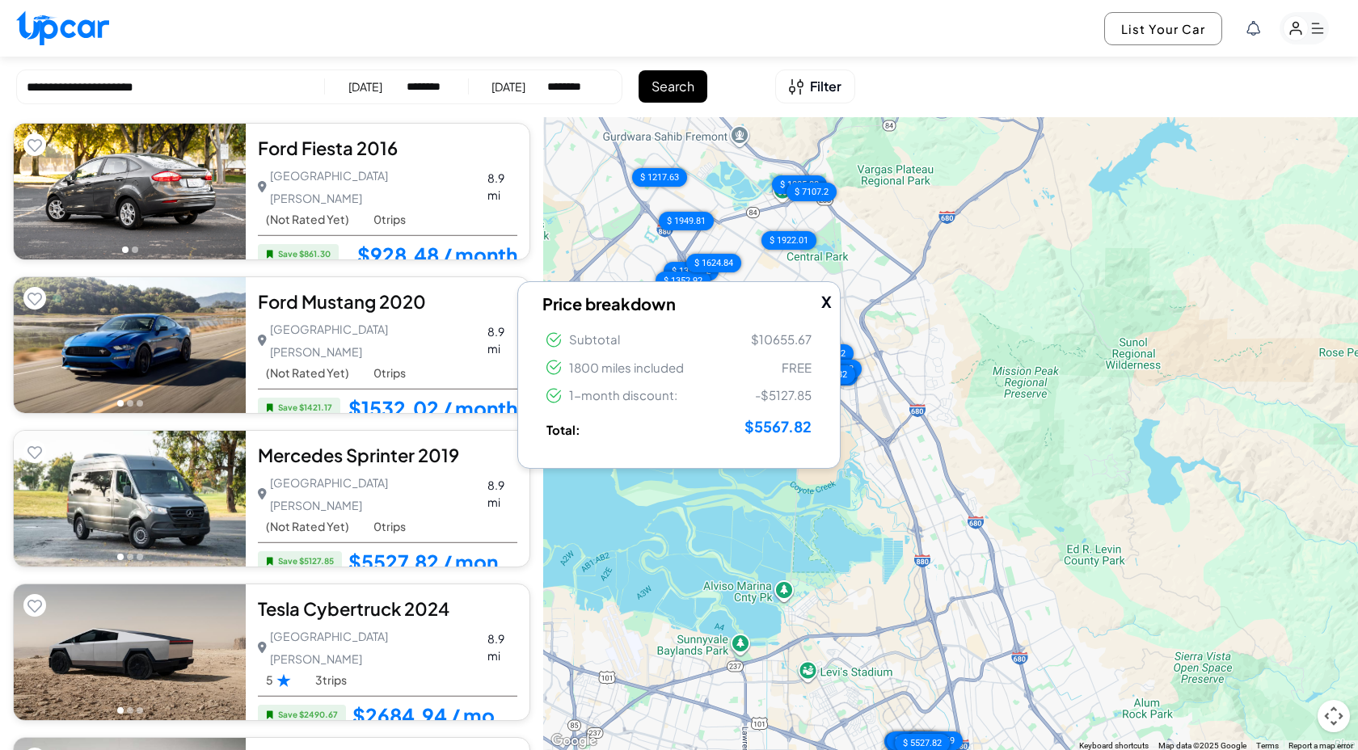
click at [627, 433] on li "Total: $5567.82" at bounding box center [678, 427] width 273 height 33
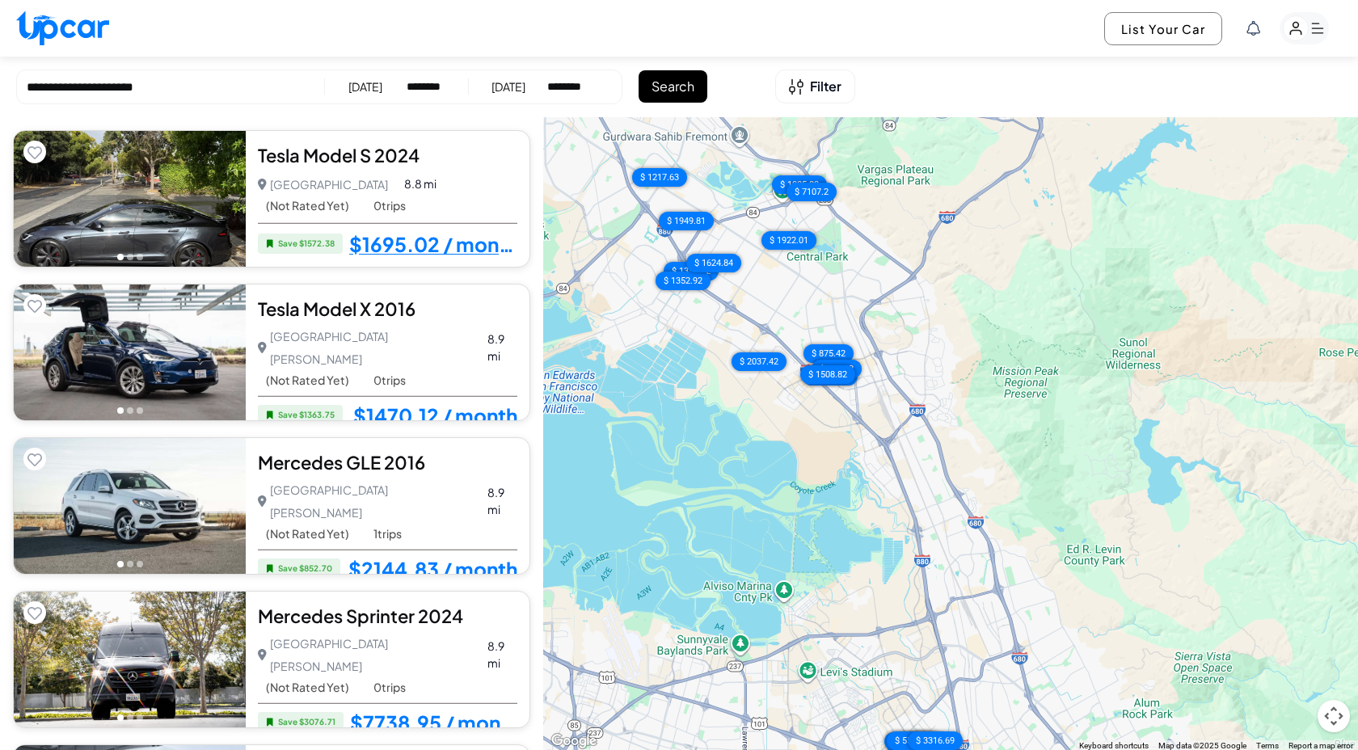
click at [359, 146] on div "Tesla Model S 2024" at bounding box center [387, 155] width 259 height 24
